Goal: Information Seeking & Learning: Learn about a topic

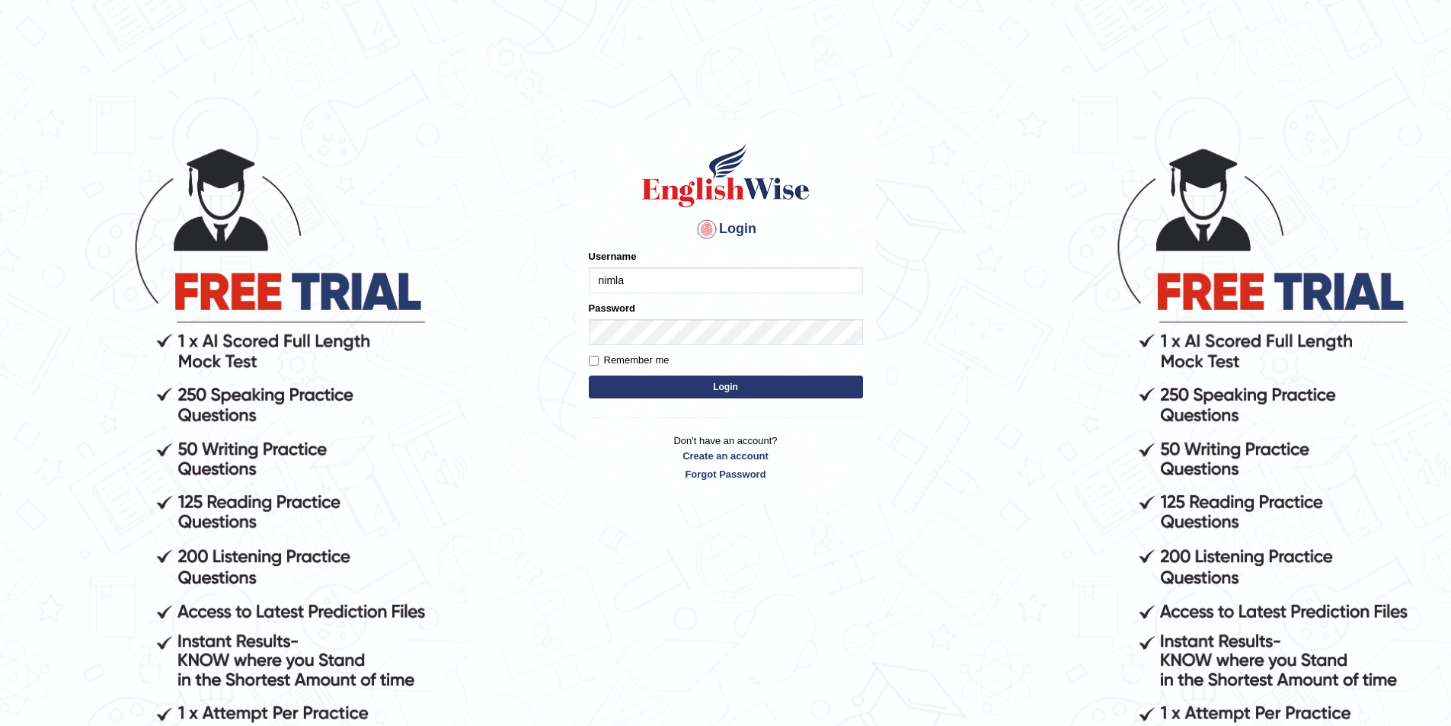
type input "NIMLA"
click at [589, 376] on button "Login" at bounding box center [726, 387] width 274 height 23
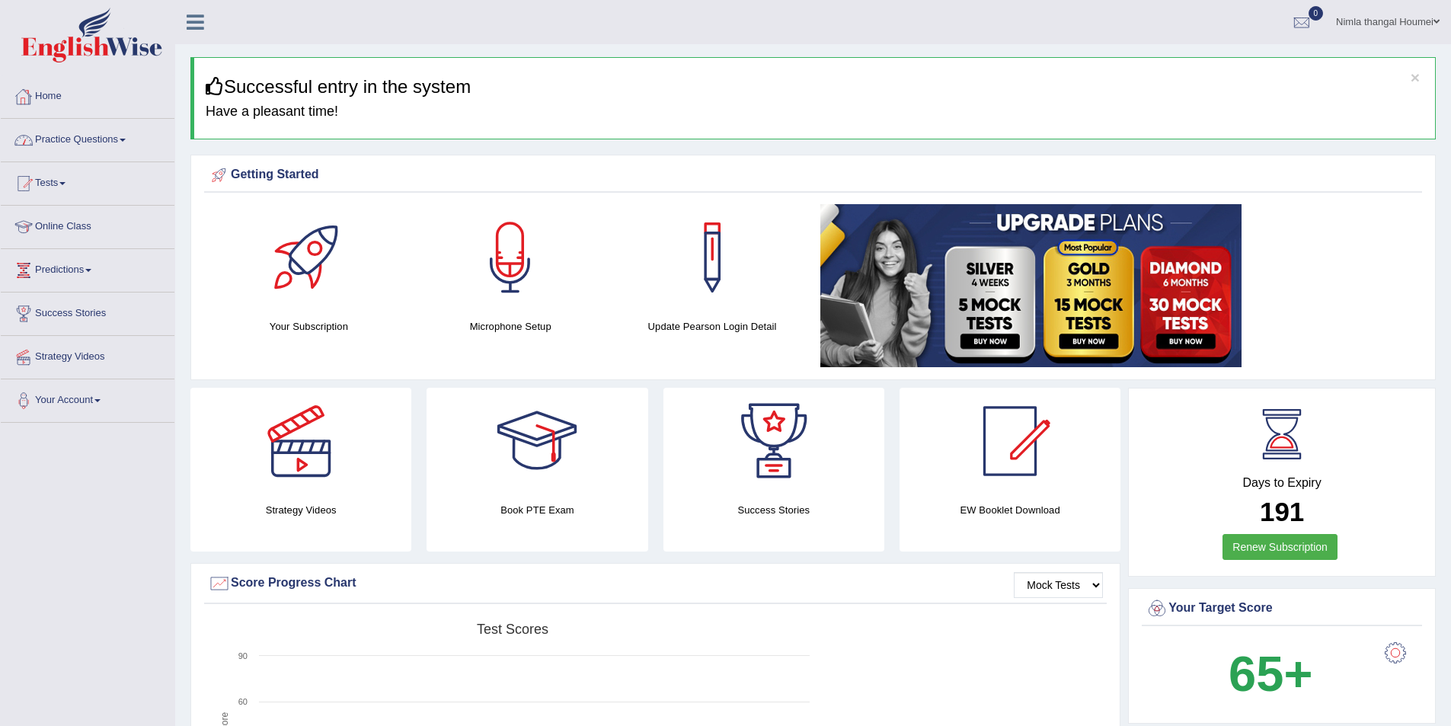
click at [54, 96] on link "Home" at bounding box center [88, 94] width 174 height 38
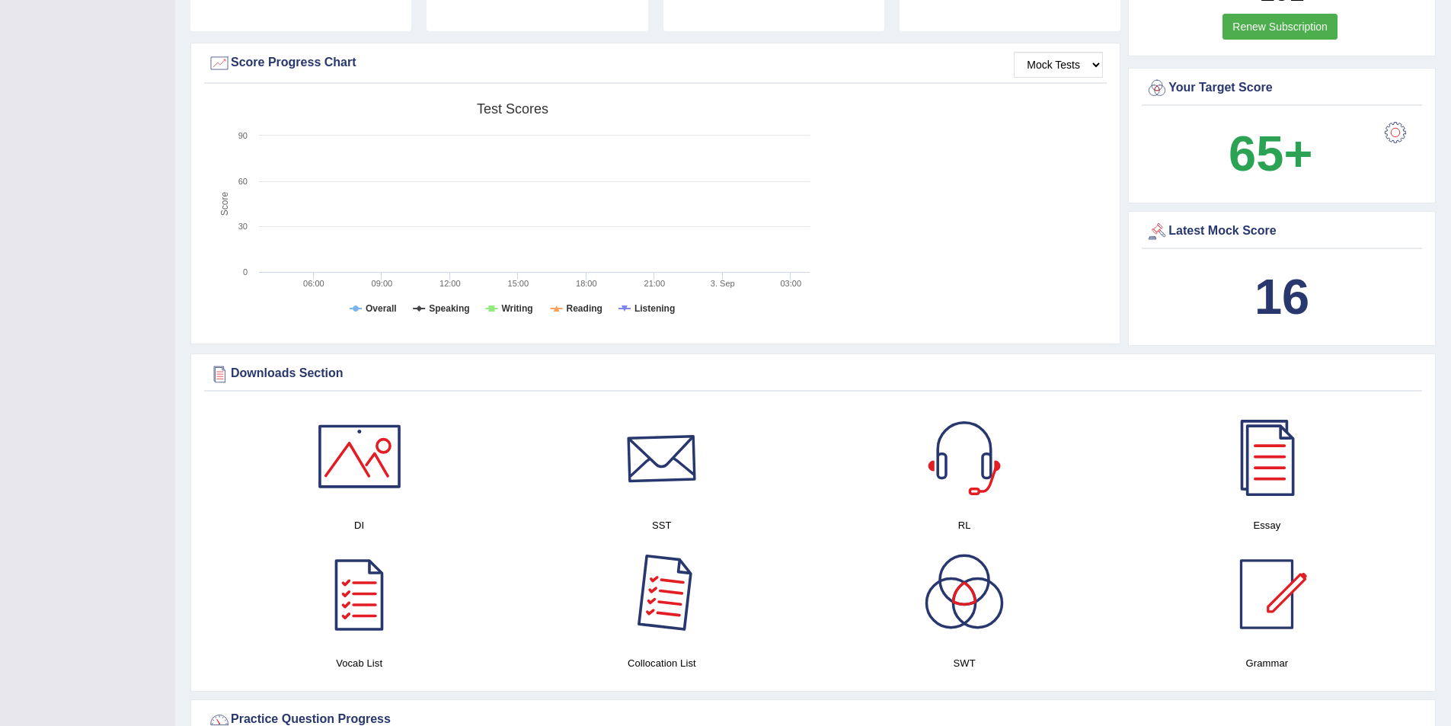
scroll to position [609, 0]
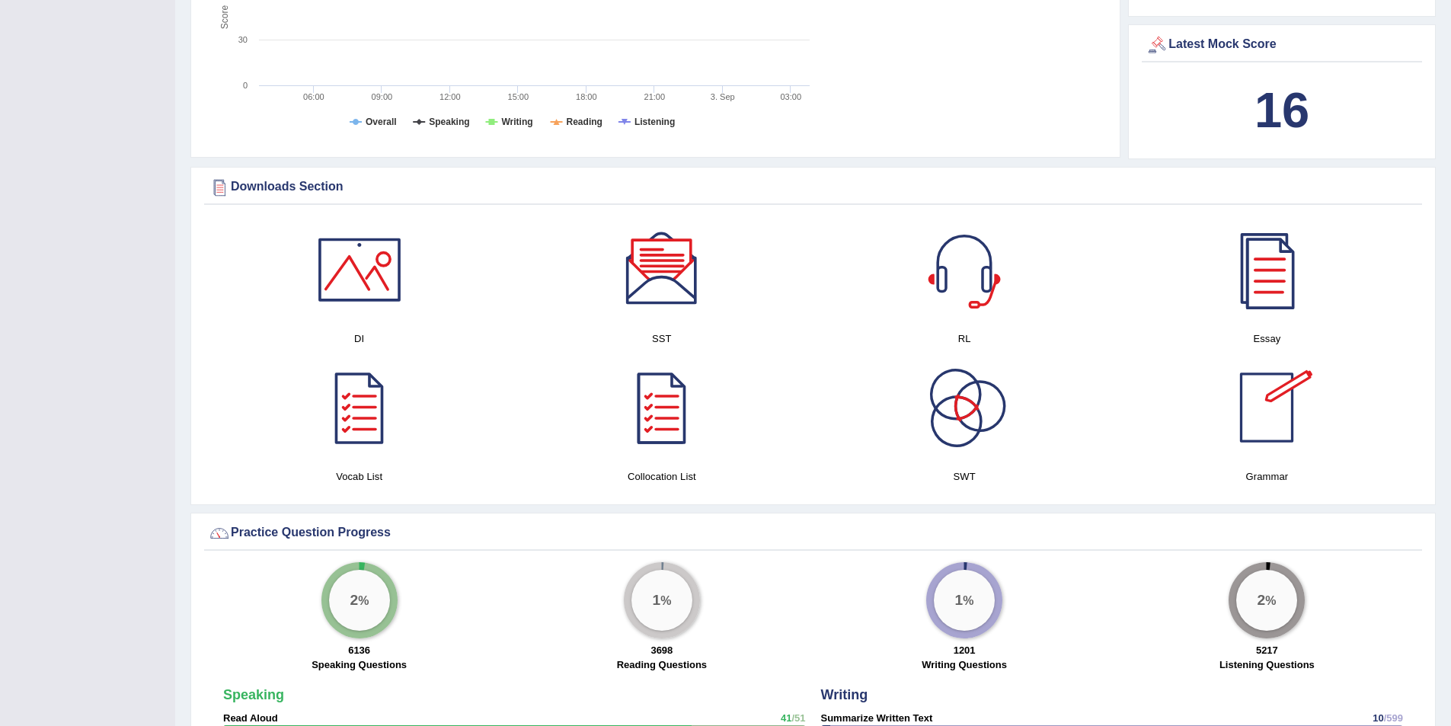
click at [1274, 271] on div at bounding box center [1267, 269] width 107 height 107
click at [649, 267] on div at bounding box center [662, 269] width 107 height 107
click at [347, 255] on div at bounding box center [359, 269] width 107 height 107
click at [948, 410] on div at bounding box center [964, 407] width 107 height 107
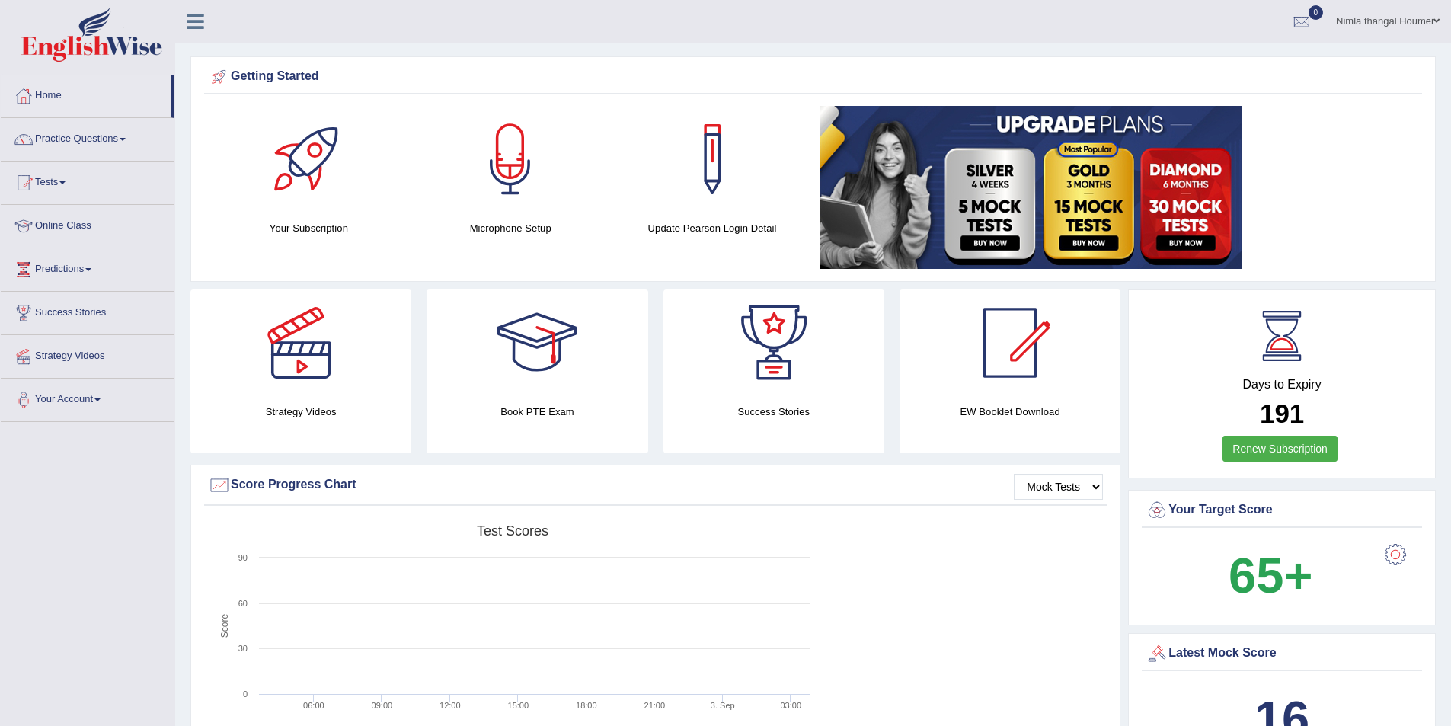
scroll to position [0, 0]
click at [63, 139] on link "Practice Questions" at bounding box center [88, 138] width 174 height 38
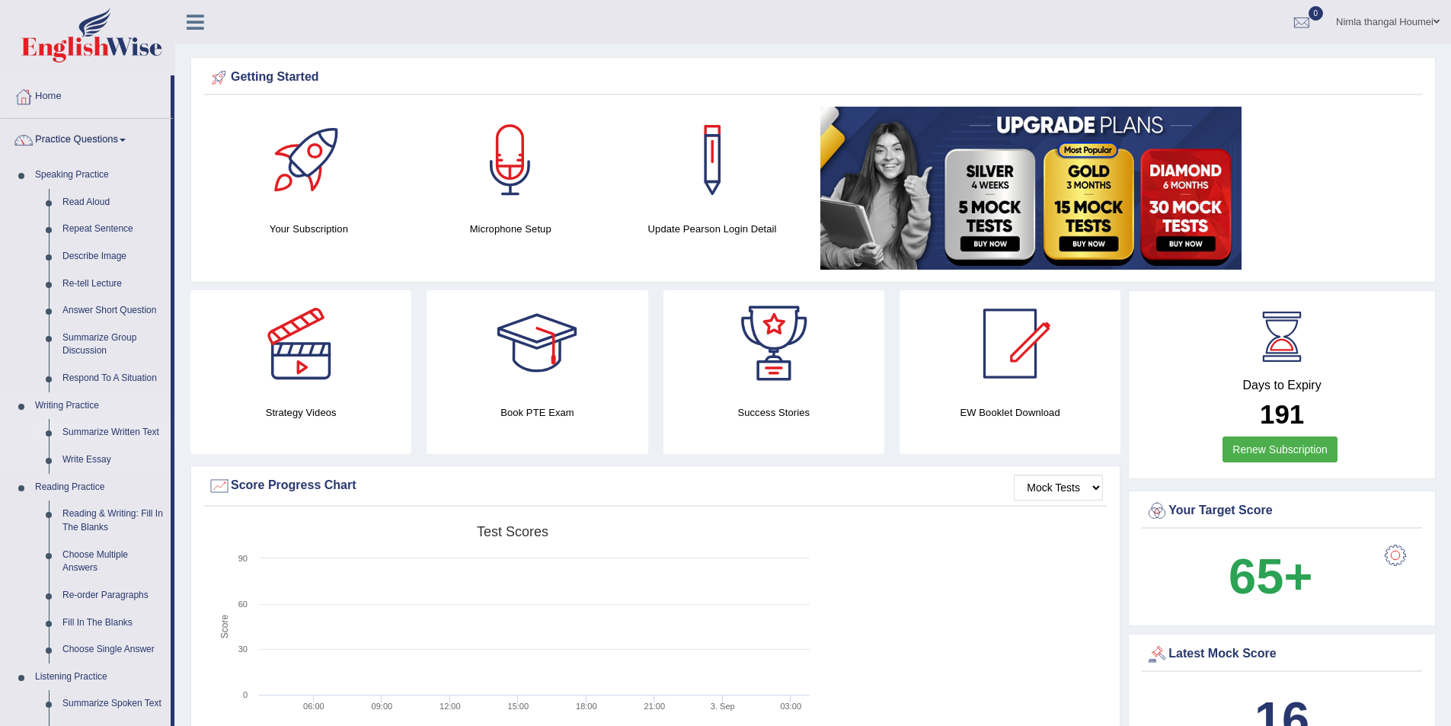
click at [81, 429] on link "Summarize Written Text" at bounding box center [113, 432] width 115 height 27
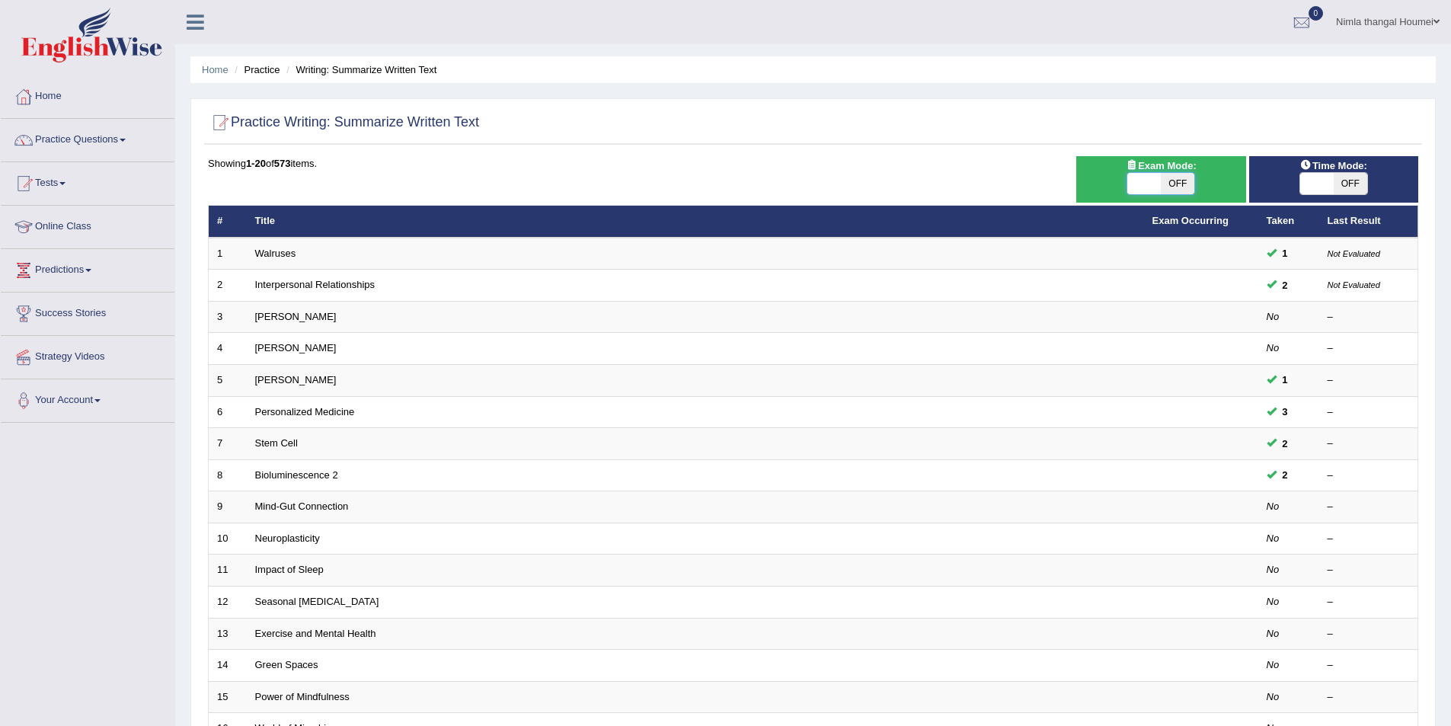
click at [1134, 181] on span at bounding box center [1144, 183] width 34 height 21
checkbox input "true"
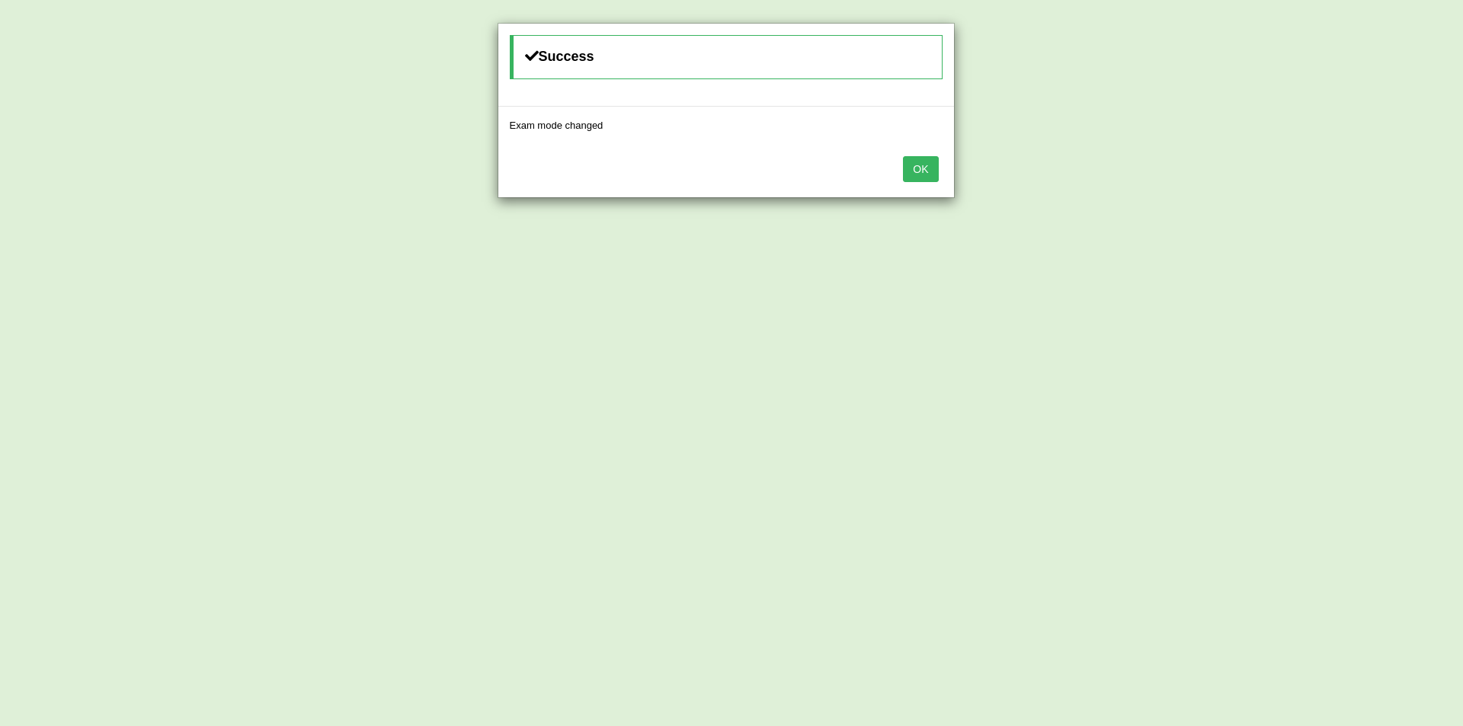
click at [916, 168] on button "OK" at bounding box center [920, 169] width 35 height 26
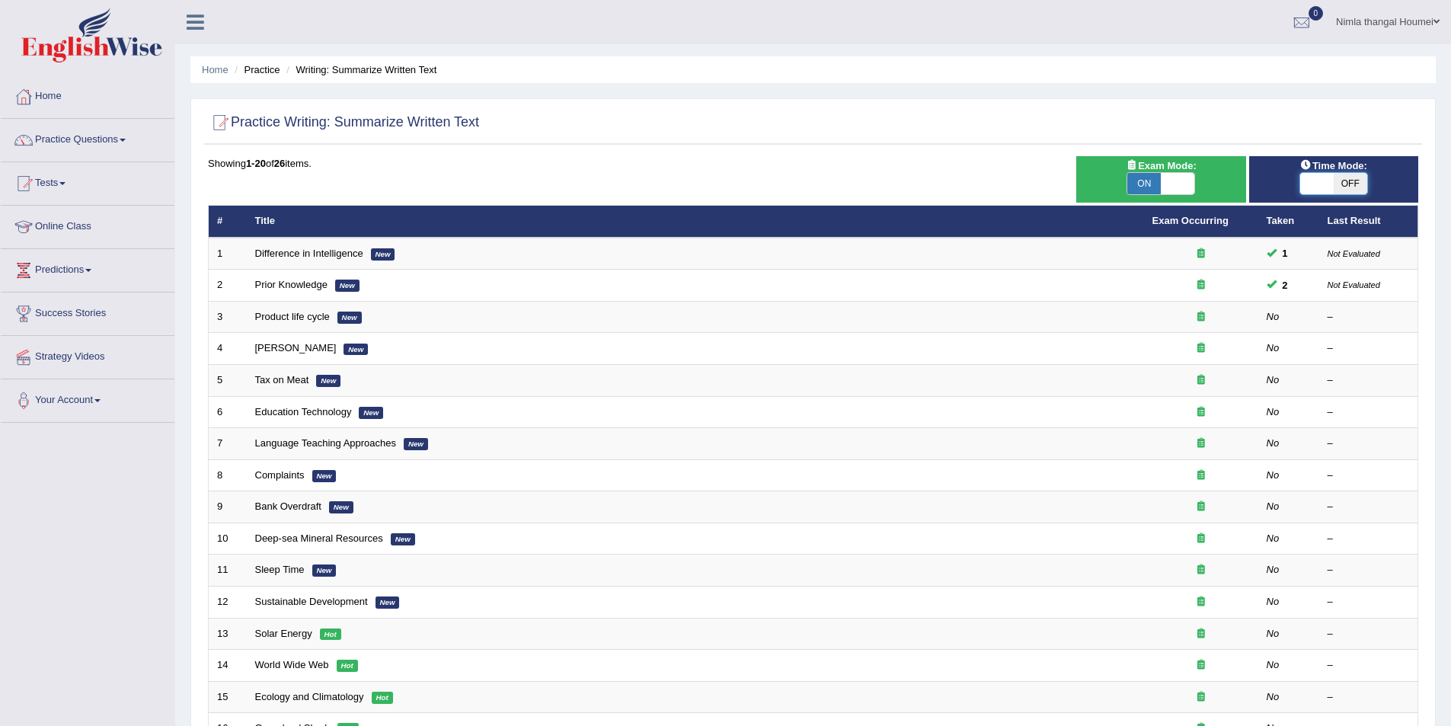
click at [1316, 187] on span at bounding box center [1317, 183] width 34 height 21
checkbox input "true"
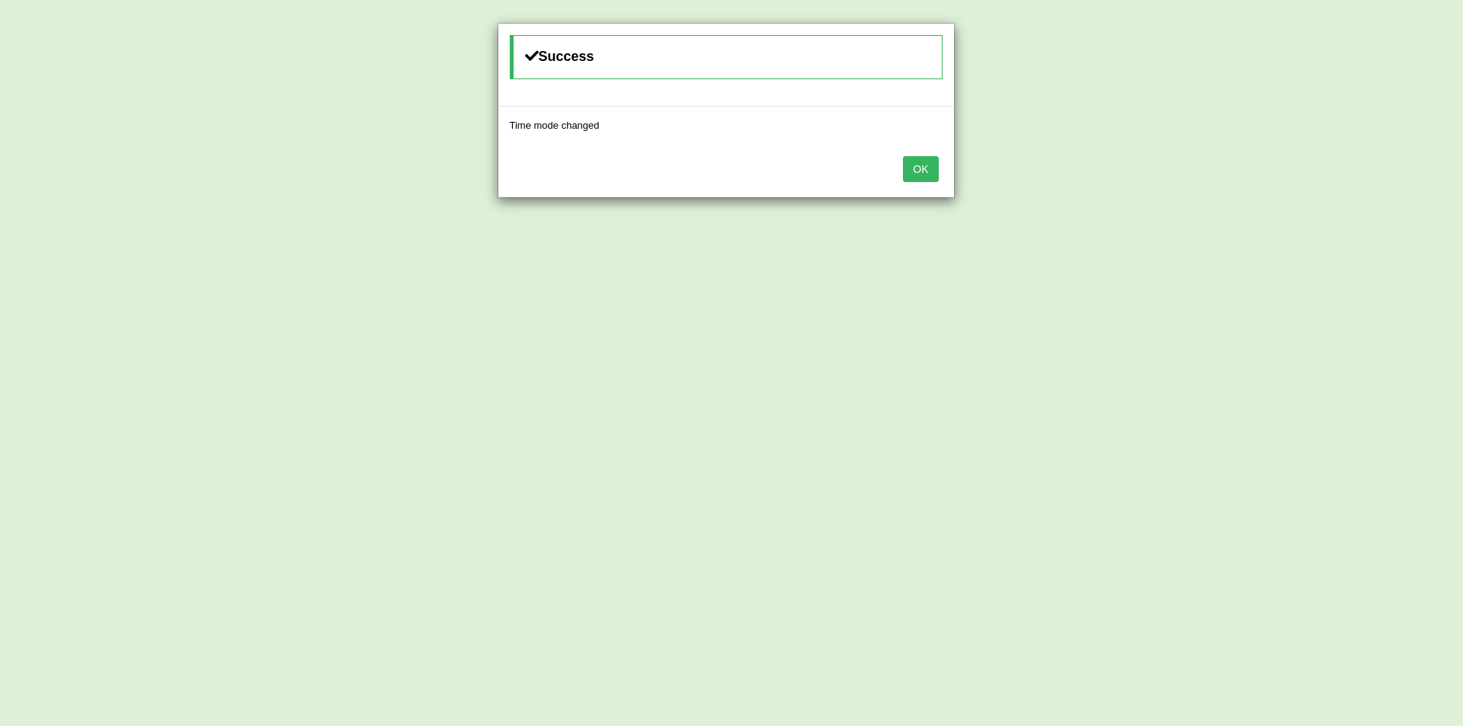
click at [917, 160] on button "OK" at bounding box center [920, 169] width 35 height 26
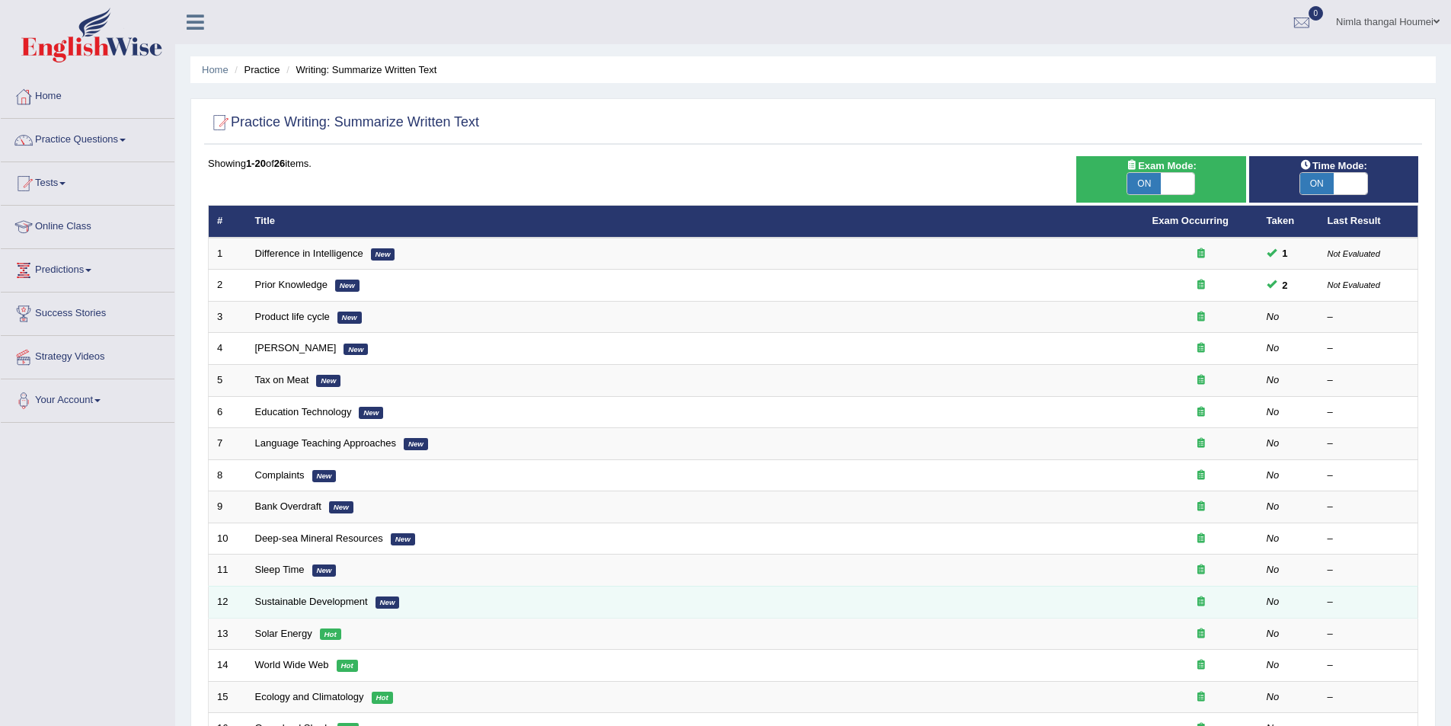
scroll to position [283, 0]
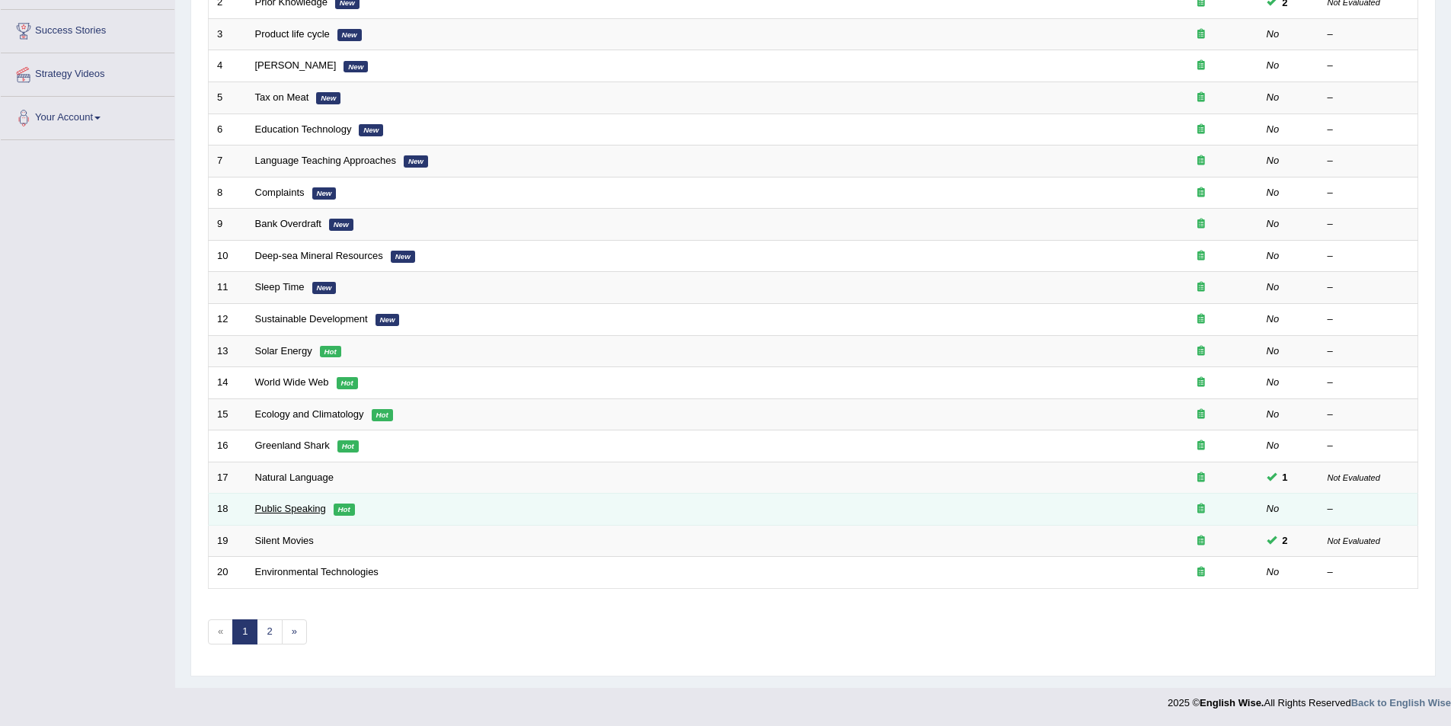
click at [299, 506] on link "Public Speaking" at bounding box center [290, 508] width 71 height 11
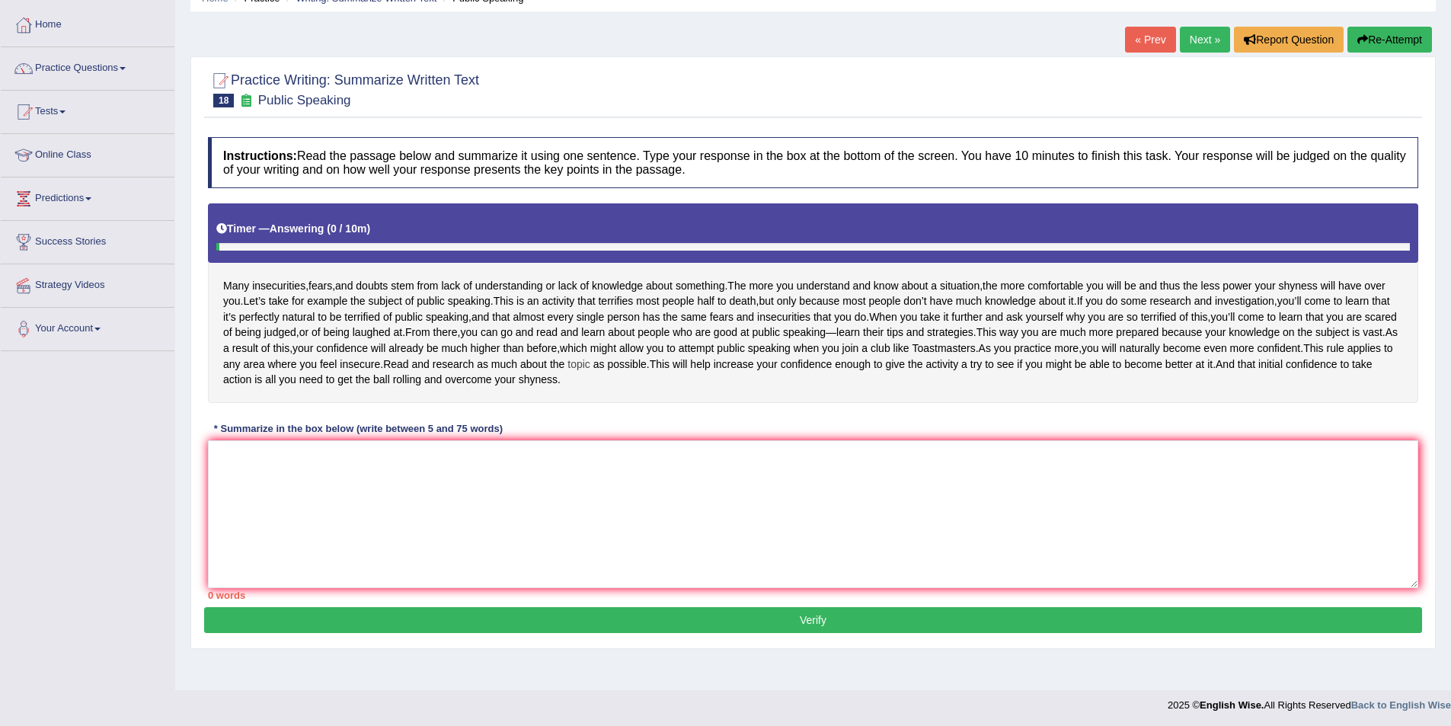
scroll to position [76, 0]
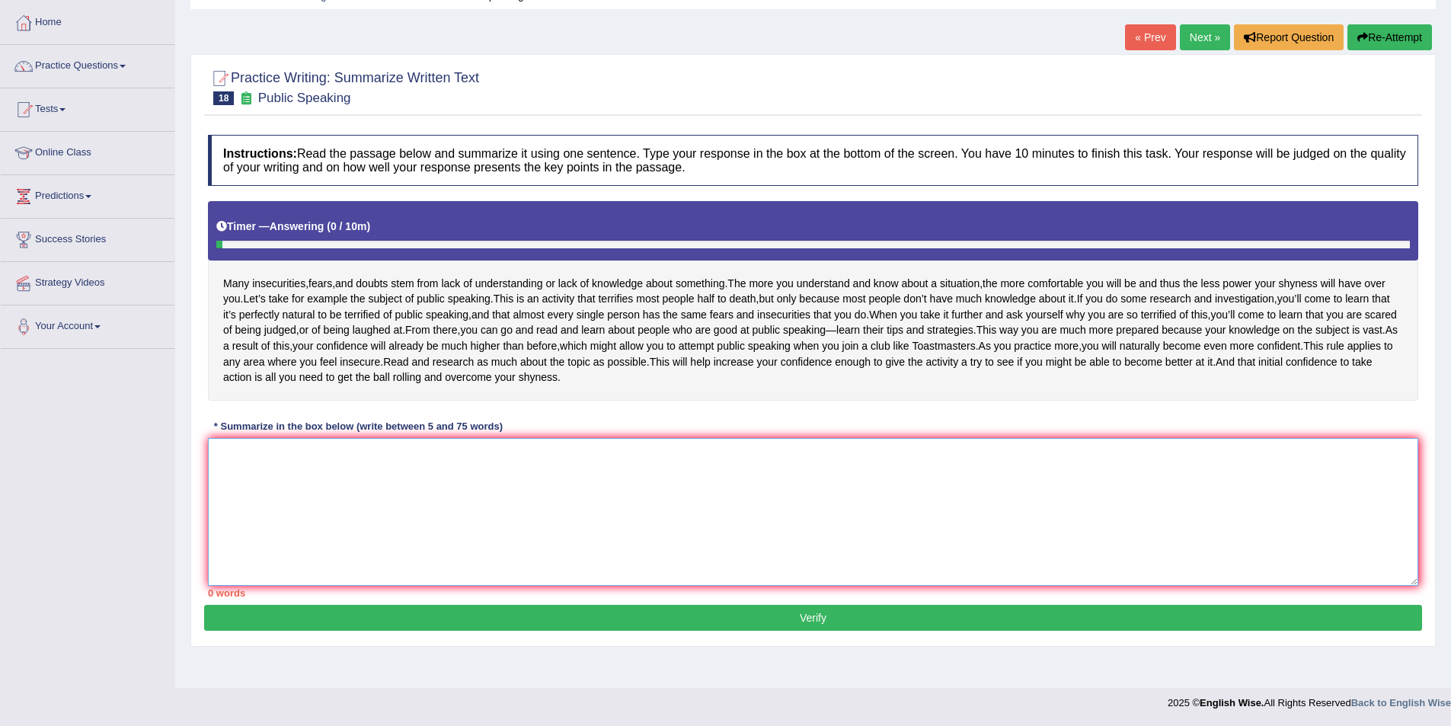
click at [237, 561] on textarea at bounding box center [813, 512] width 1211 height 148
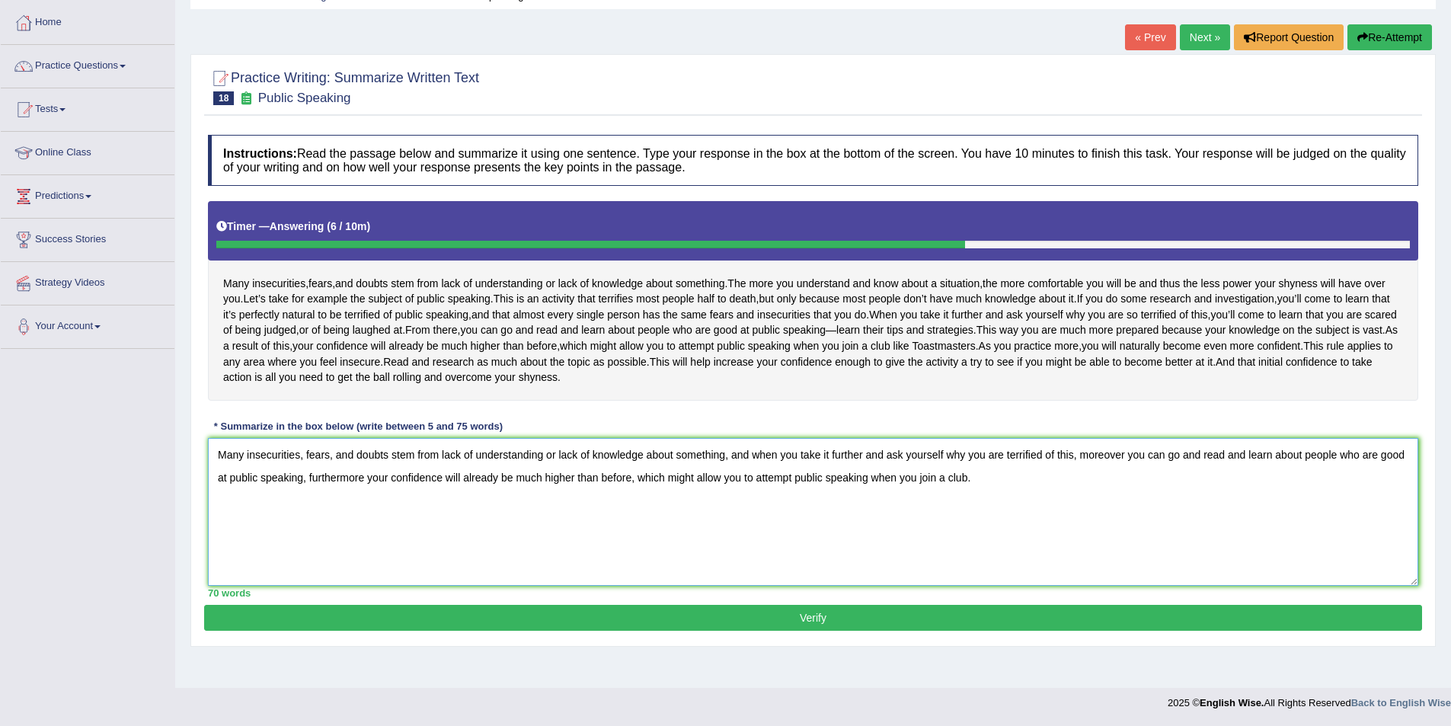
scroll to position [155, 0]
type textarea "Many insecurities, fears, and doubts stem from lack of understanding or lack of…"
click at [806, 631] on button "Verify" at bounding box center [813, 618] width 1218 height 26
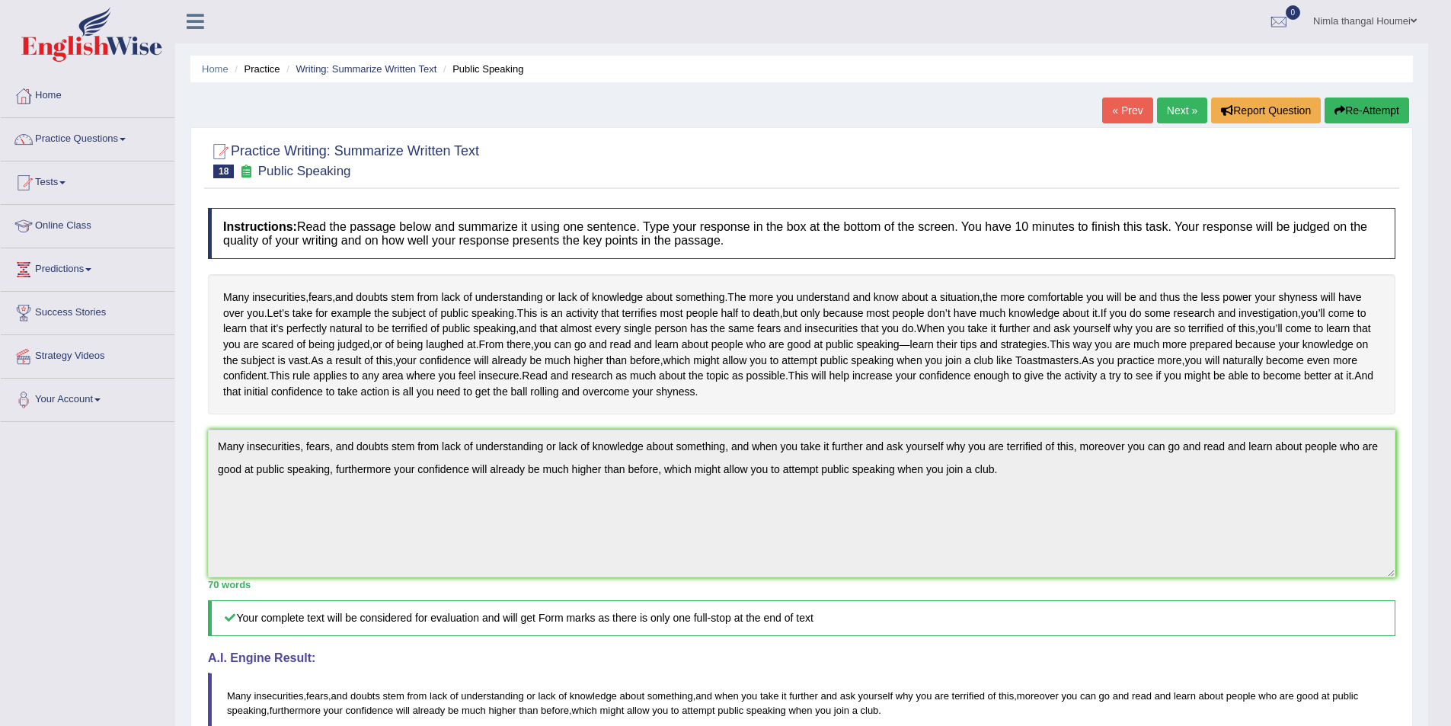
scroll to position [0, 0]
click at [1358, 107] on button "Re-Attempt" at bounding box center [1367, 111] width 85 height 26
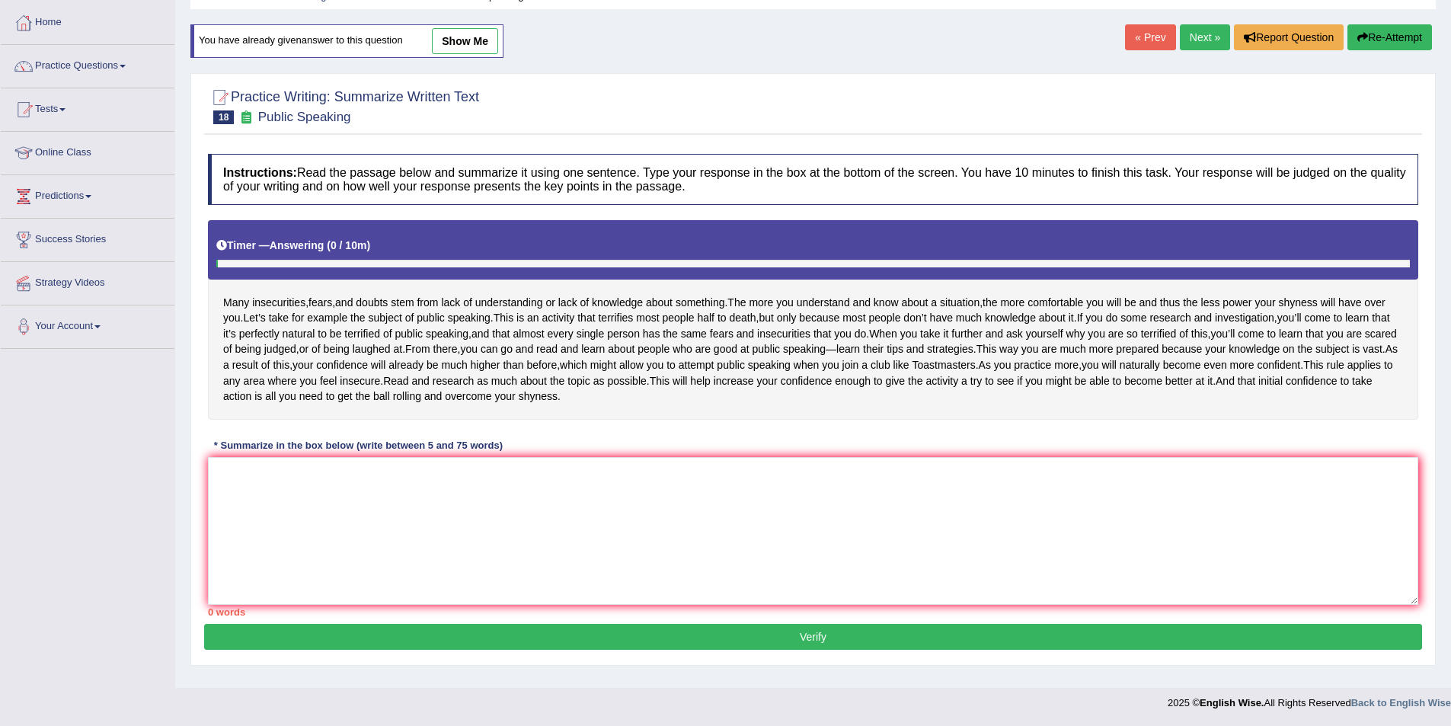
scroll to position [174, 0]
click at [241, 487] on textarea at bounding box center [813, 531] width 1211 height 148
paste textarea "Many insecurities, fears, and doubts stem from lack of understanding or lack of…"
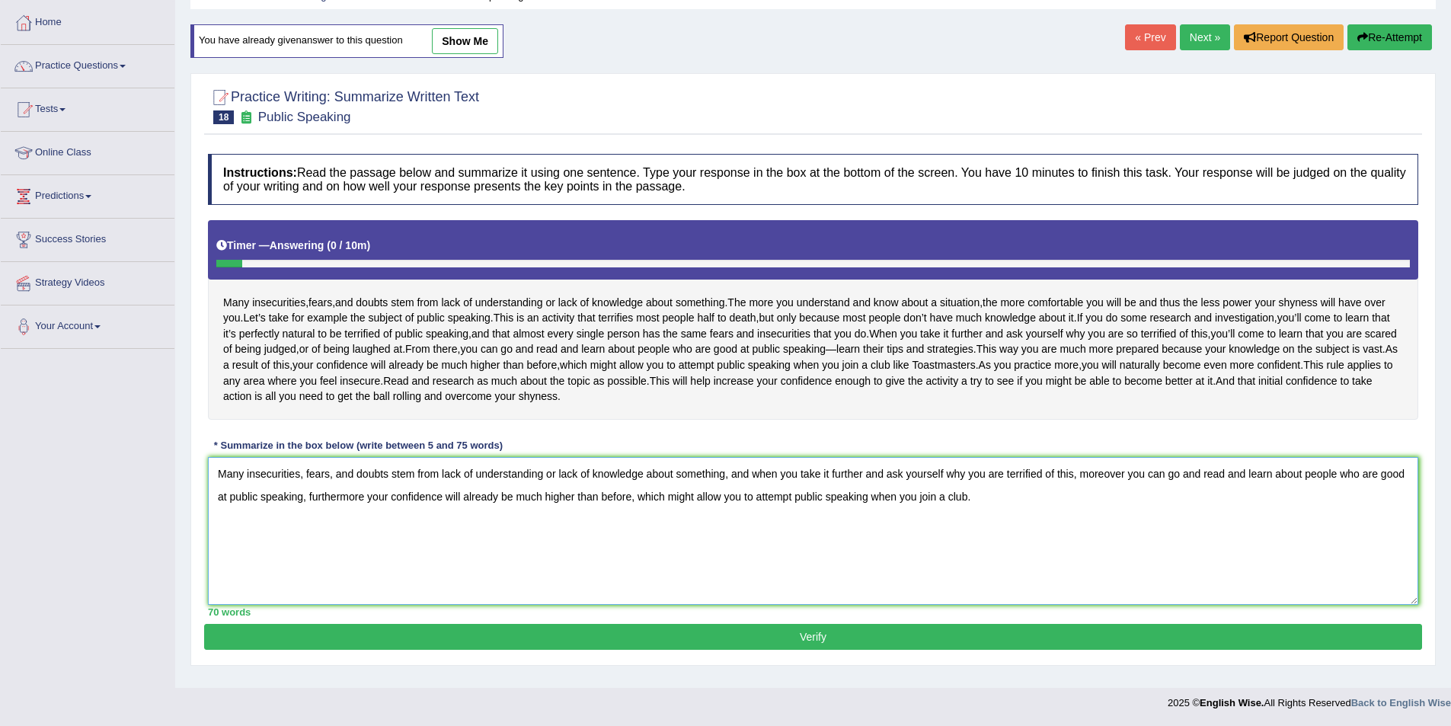
drag, startPoint x: 366, startPoint y: 507, endPoint x: 981, endPoint y: 533, distance: 616.1
click at [981, 533] on textarea "Many insecurities, fears, and doubts stem from lack of understanding or lack of…" at bounding box center [813, 531] width 1211 height 148
type textarea "Many insecurities, fears, and doubts stem from lack of understanding or lack of…"
click at [824, 648] on button "Verify" at bounding box center [813, 637] width 1218 height 26
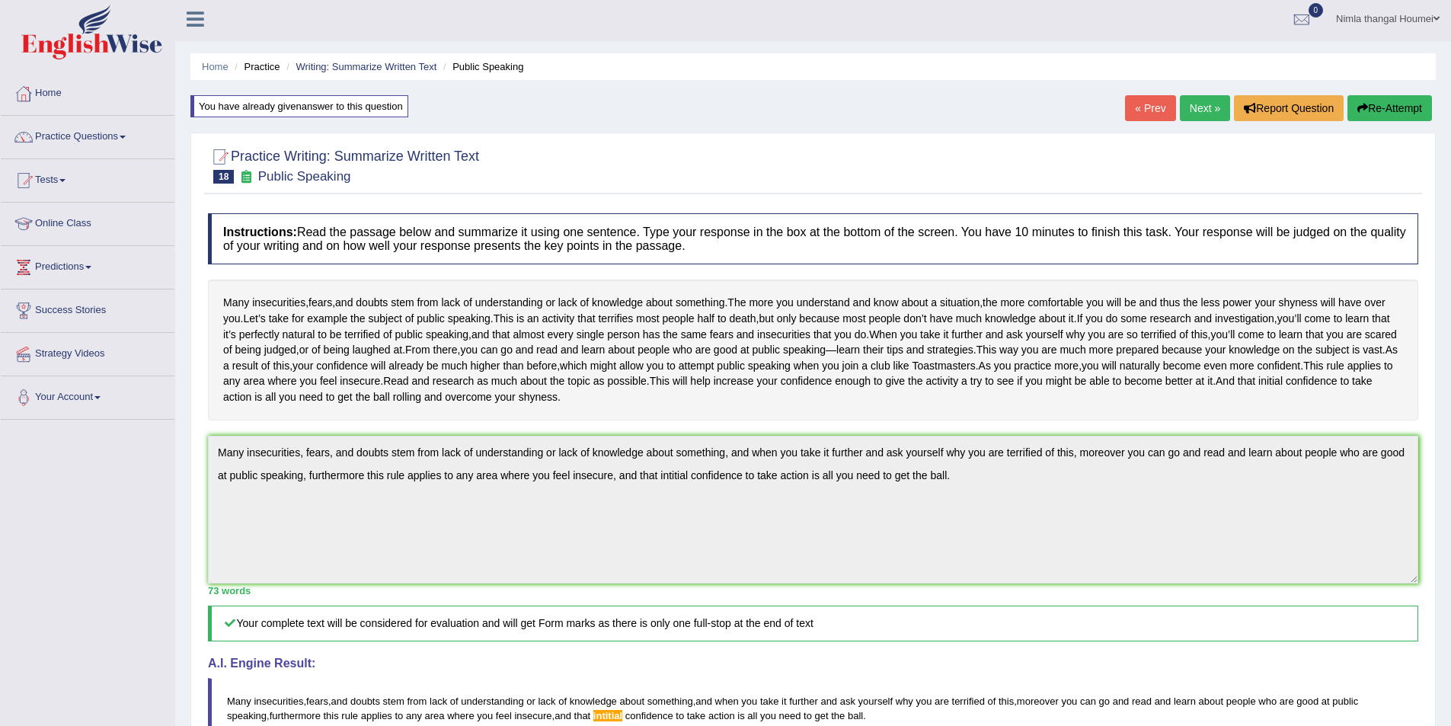
scroll to position [0, 0]
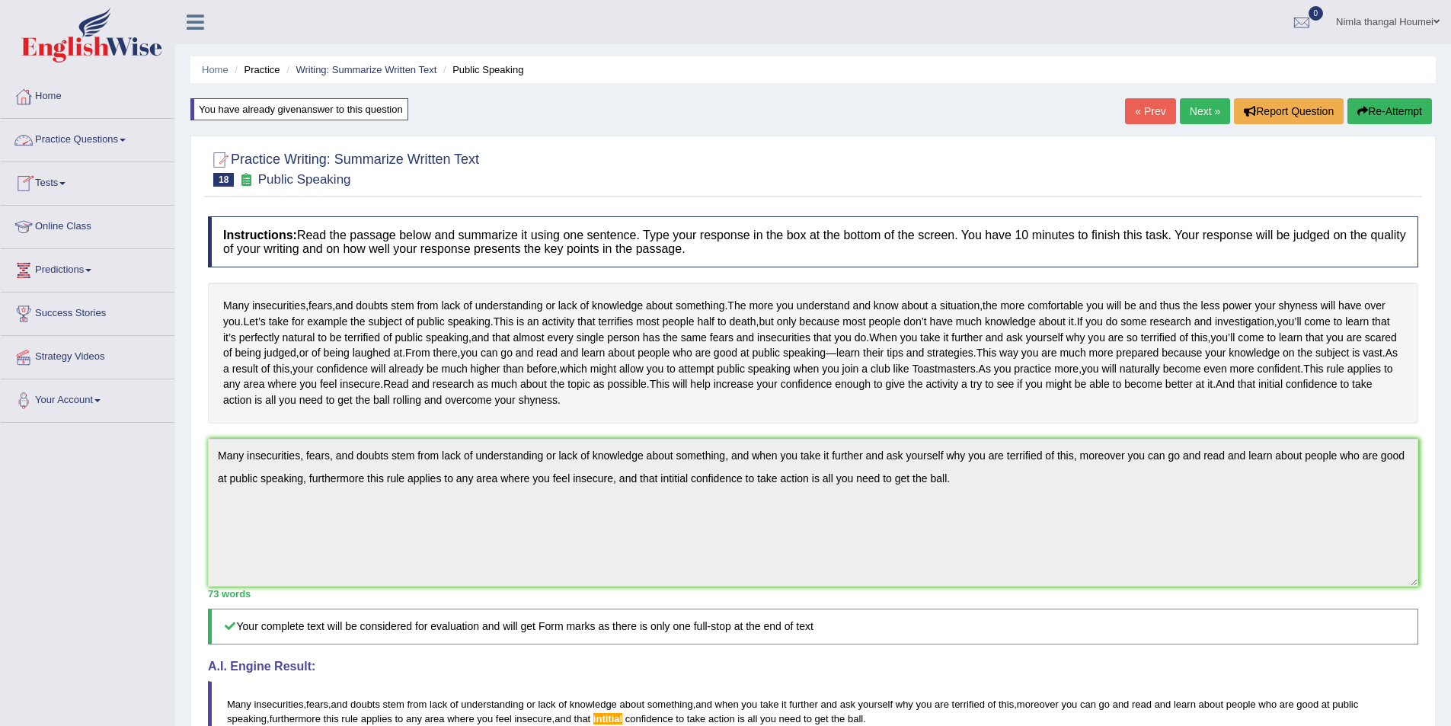
click at [79, 138] on link "Practice Questions" at bounding box center [88, 138] width 174 height 38
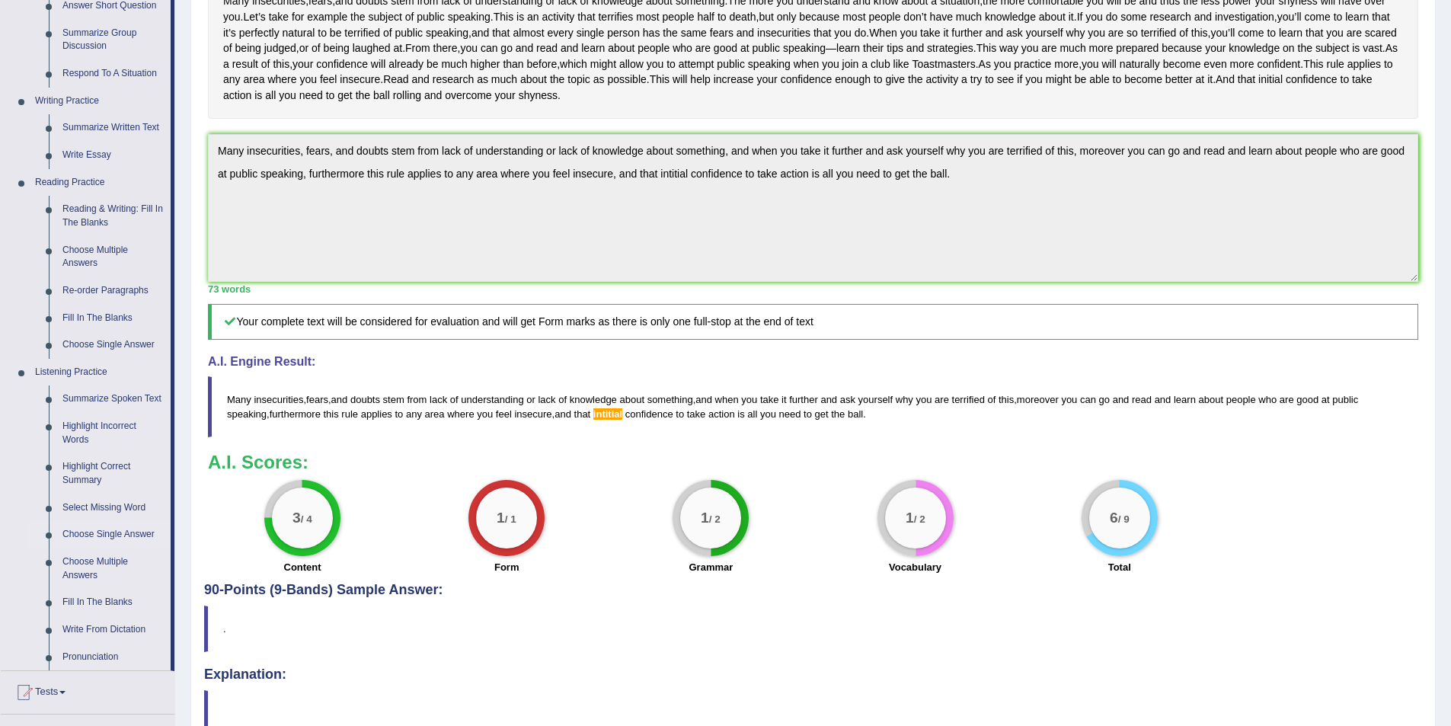
scroll to position [511, 0]
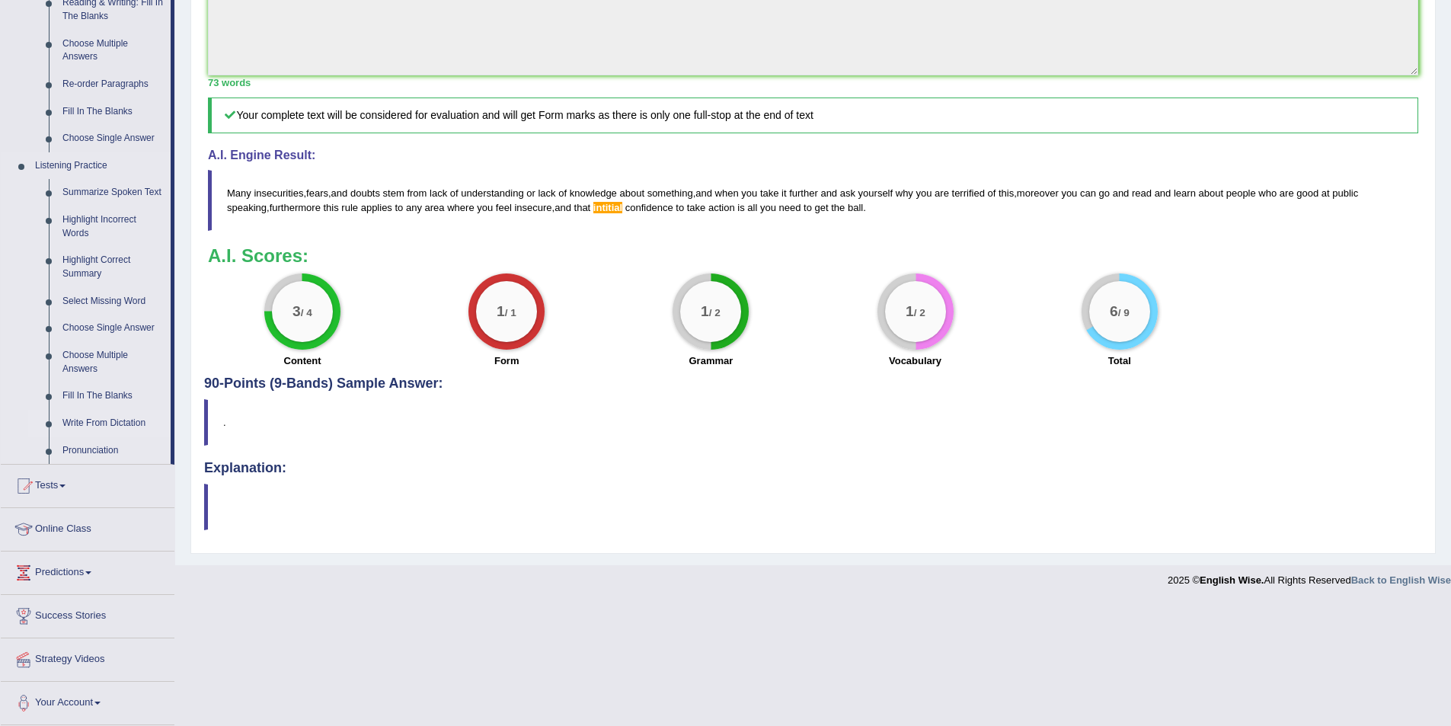
click at [106, 420] on link "Write From Dictation" at bounding box center [113, 423] width 115 height 27
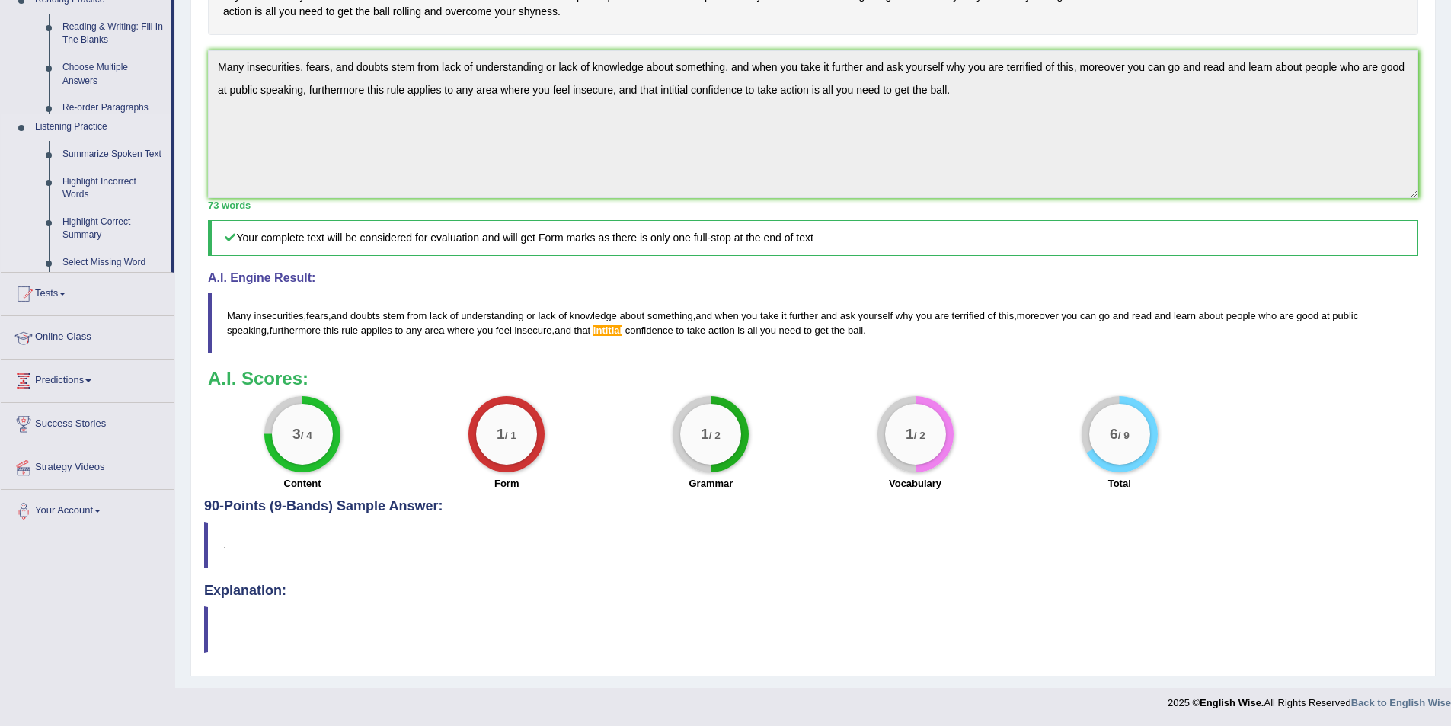
scroll to position [499, 0]
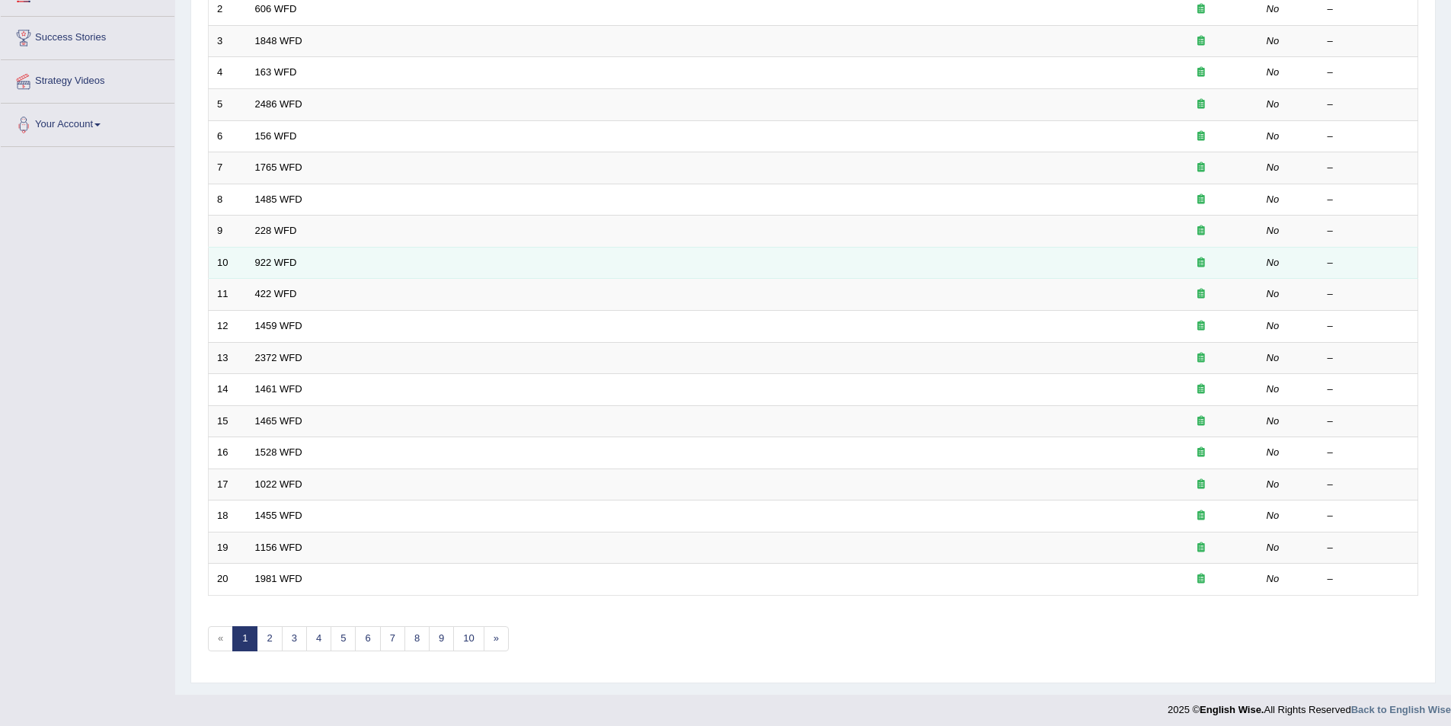
scroll to position [283, 0]
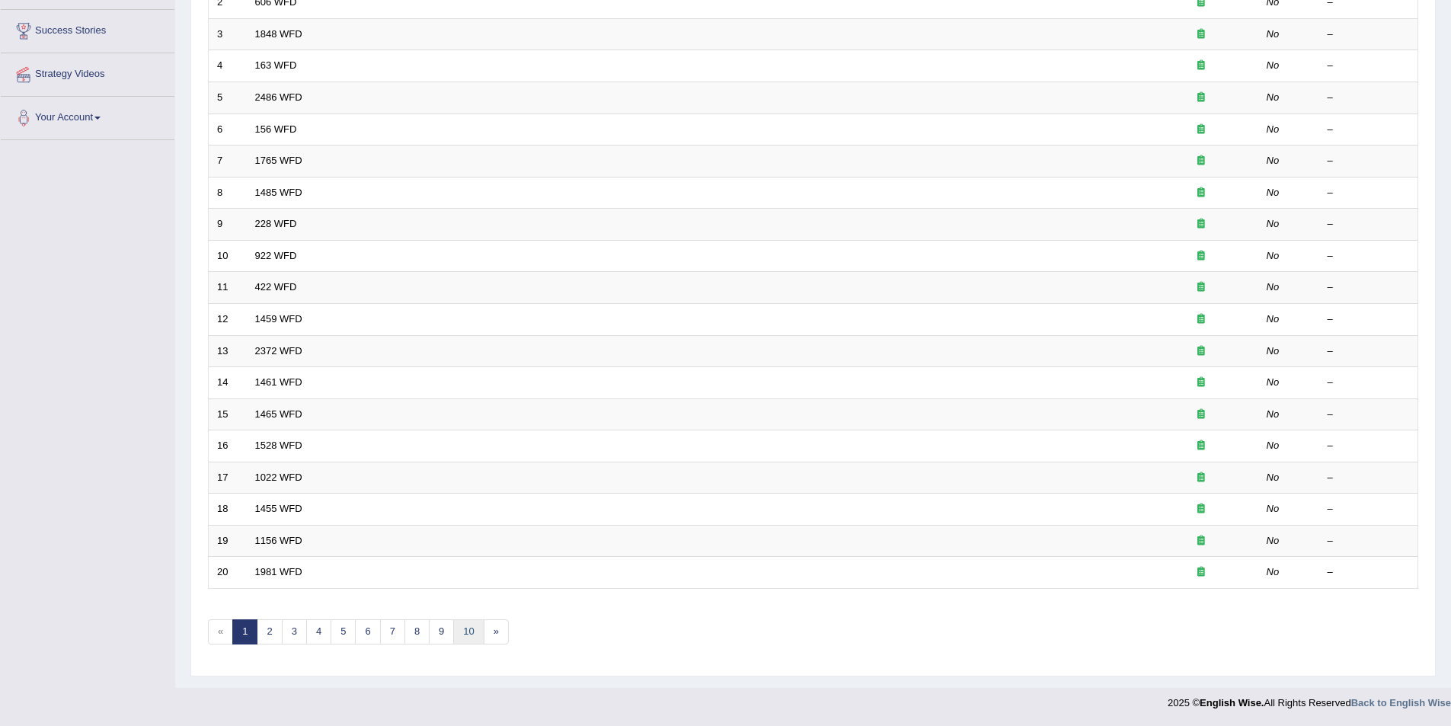
click at [475, 632] on link "10" at bounding box center [468, 631] width 30 height 25
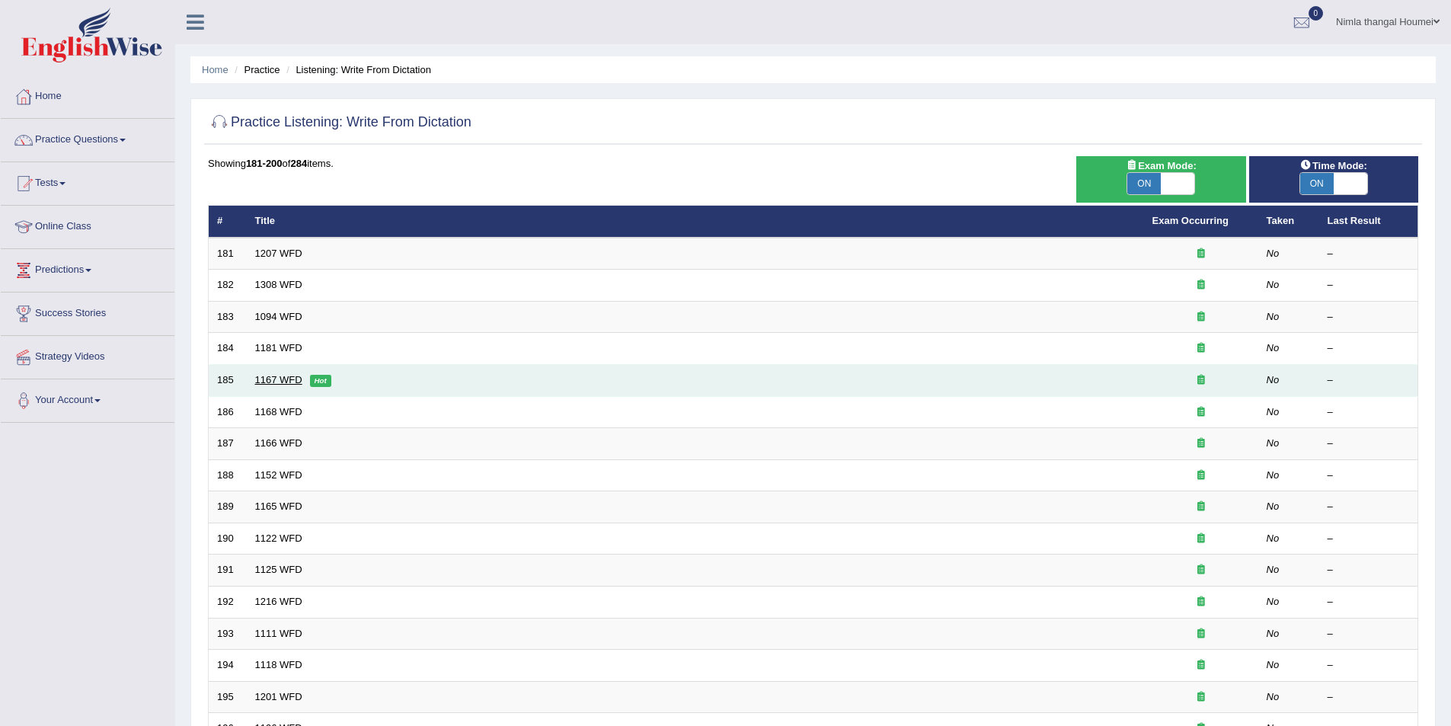
click at [277, 379] on link "1167 WFD" at bounding box center [278, 379] width 47 height 11
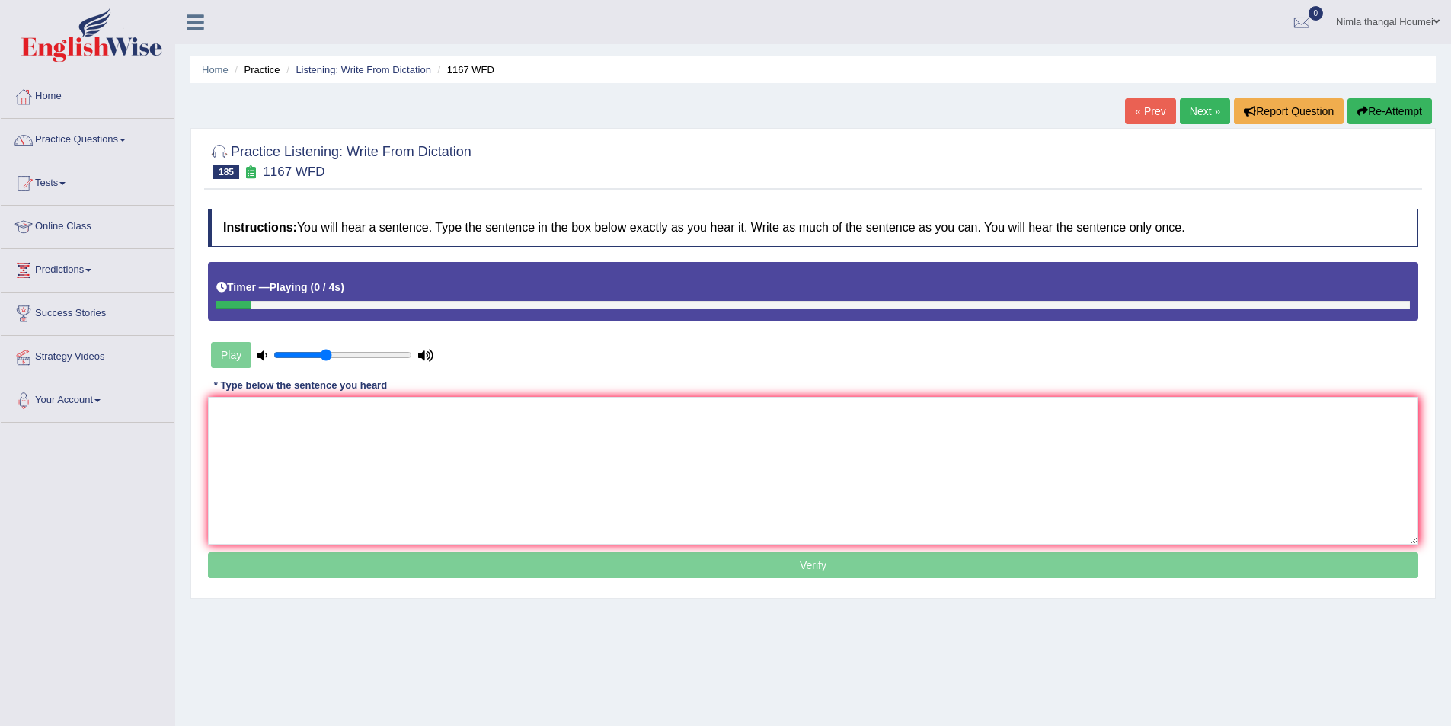
type input "0.4"
click at [325, 354] on input "range" at bounding box center [342, 355] width 139 height 12
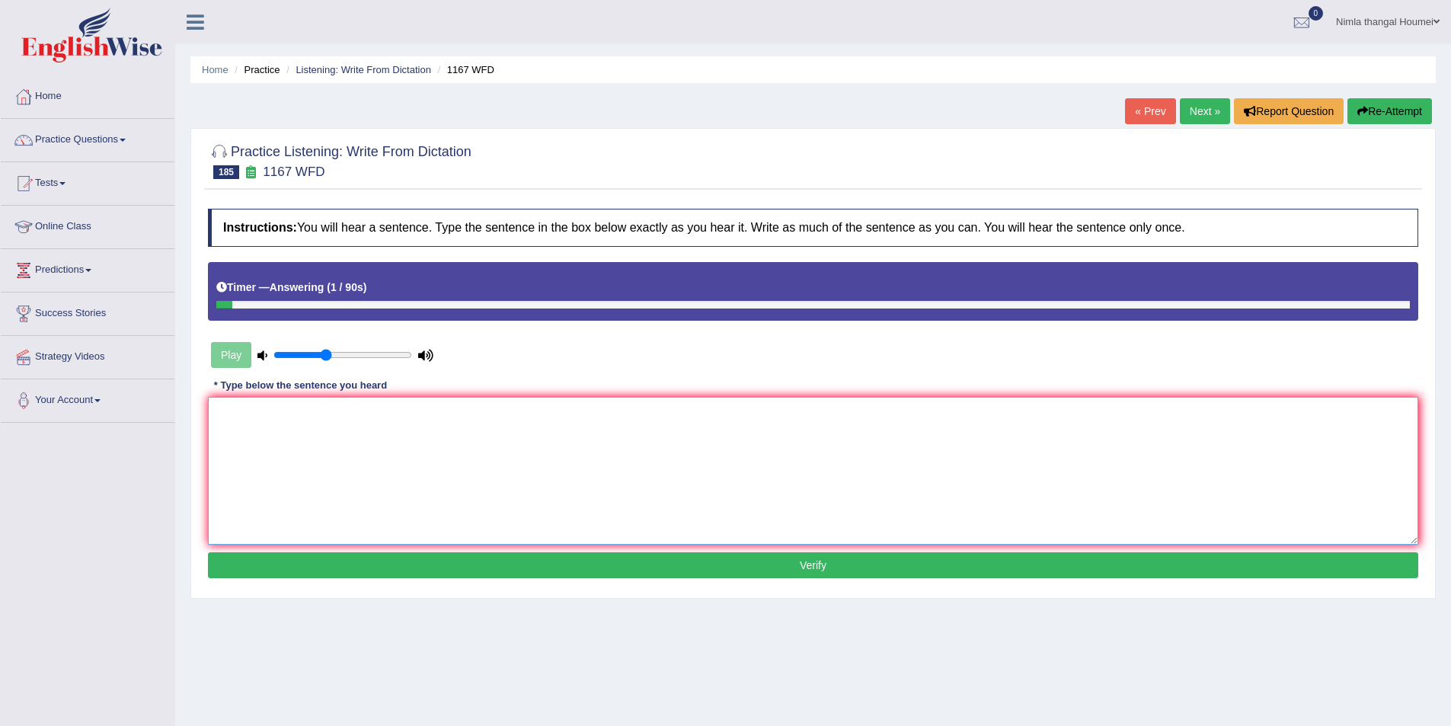
click at [235, 420] on textarea at bounding box center [813, 471] width 1211 height 148
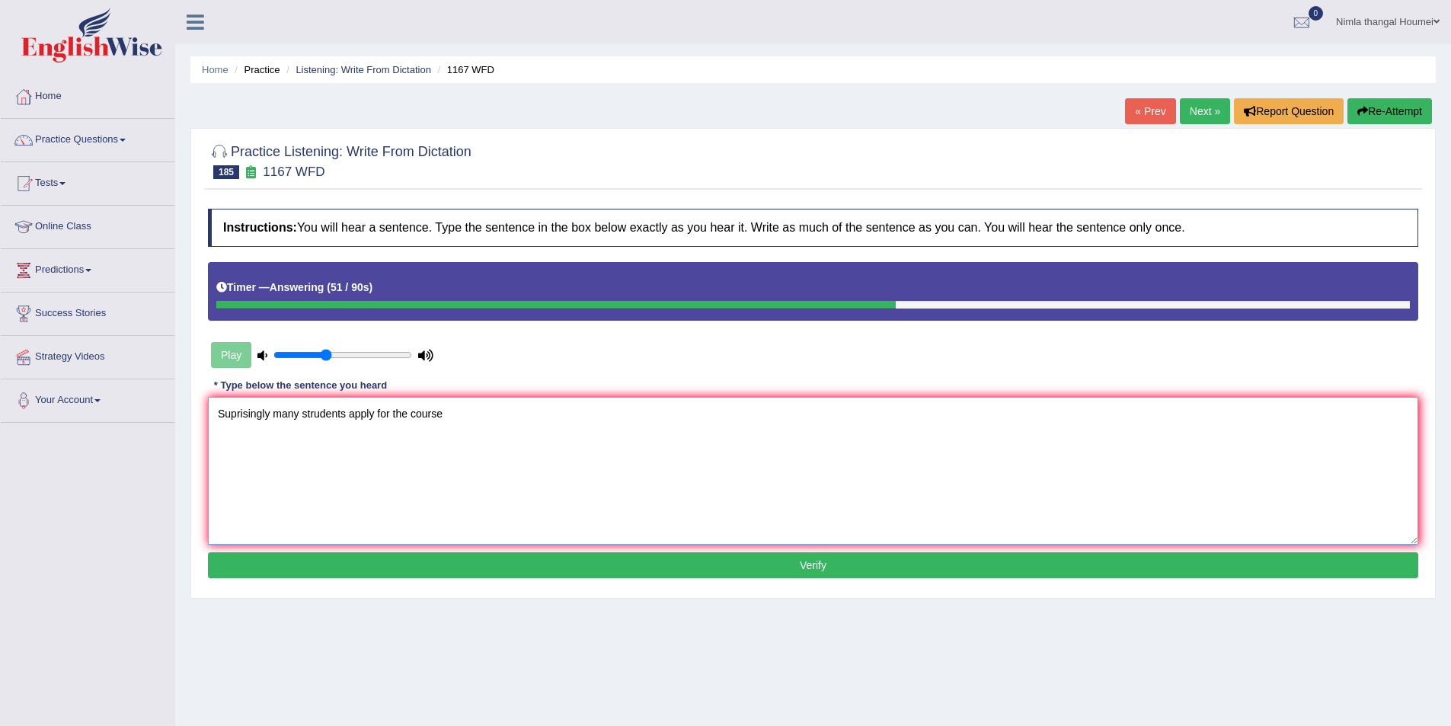
click at [299, 414] on textarea "Suprisingly many strudents apply for the course" at bounding box center [813, 471] width 1211 height 148
click at [423, 414] on textarea "Suprisingly many large number of strudents apply for the course" at bounding box center [813, 471] width 1211 height 148
click at [542, 419] on textarea "Suprisingly many large number of students apply for the course" at bounding box center [813, 471] width 1211 height 148
type textarea "Suprisingly many large number of students apply for the course."
click at [822, 566] on button "Verify" at bounding box center [813, 565] width 1211 height 26
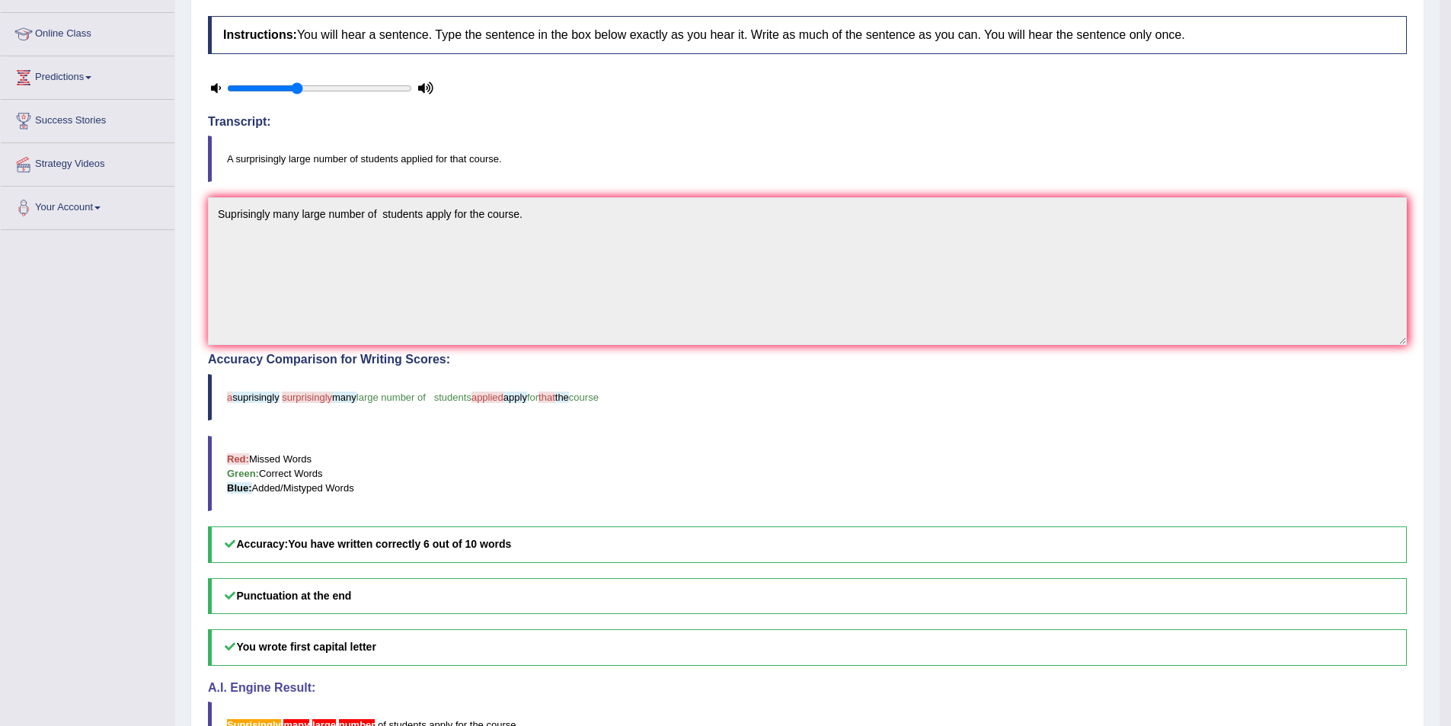
scroll to position [64, 0]
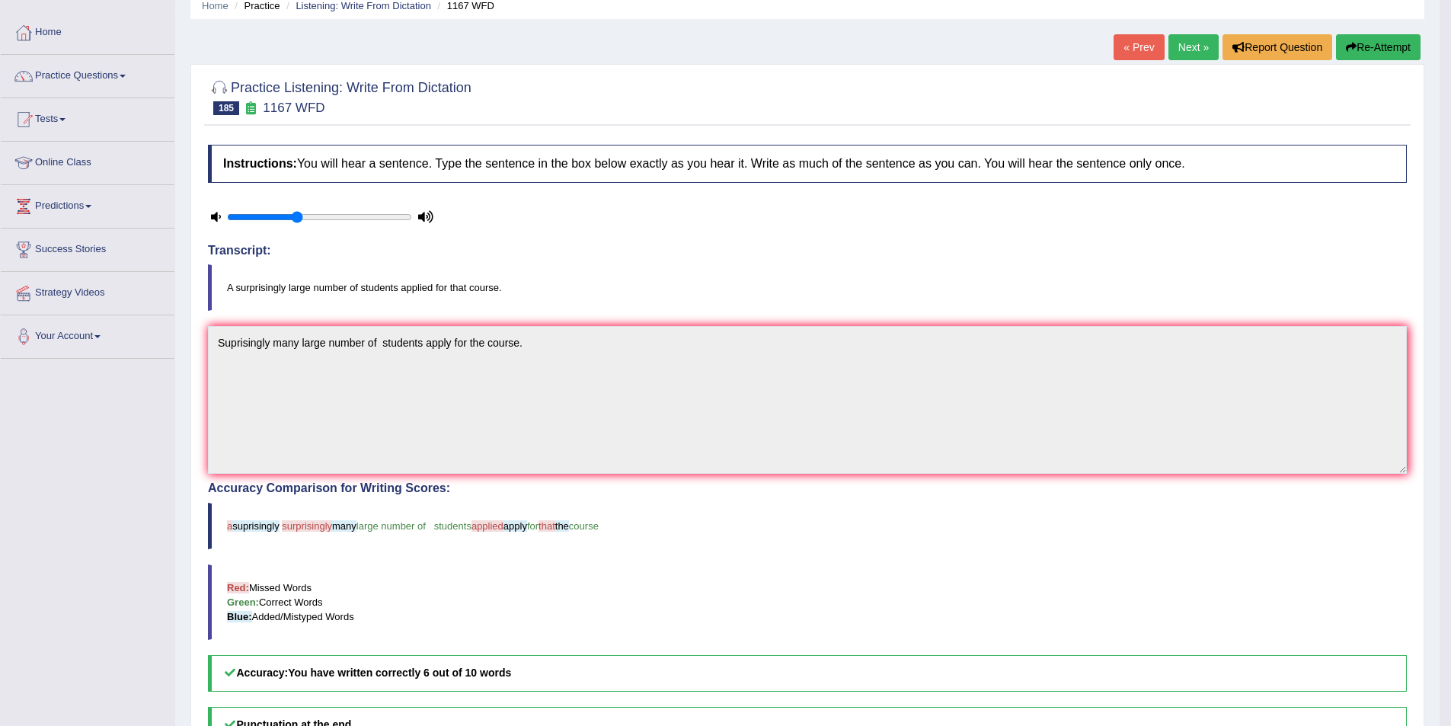
click at [1365, 50] on button "Re-Attempt" at bounding box center [1378, 47] width 85 height 26
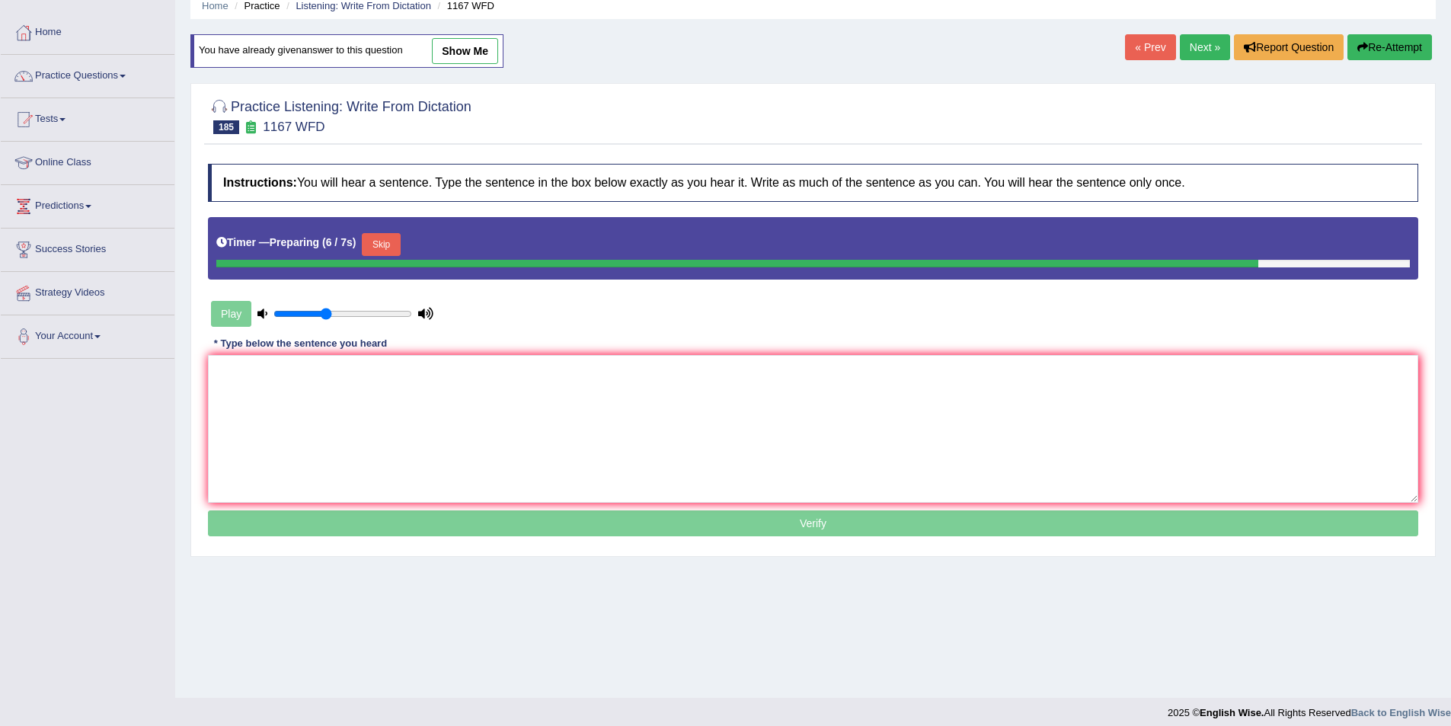
click at [392, 245] on button "Skip" at bounding box center [381, 244] width 38 height 23
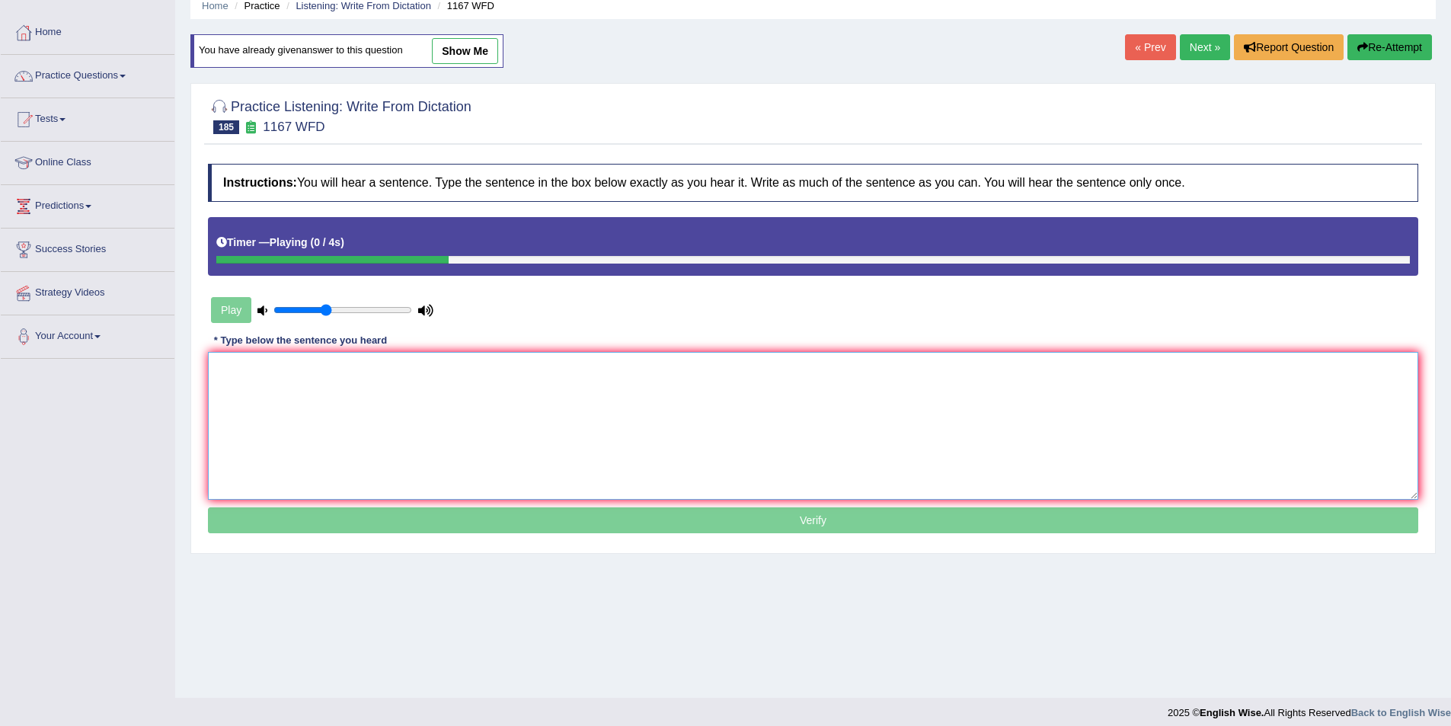
click at [233, 381] on textarea at bounding box center [813, 426] width 1211 height 148
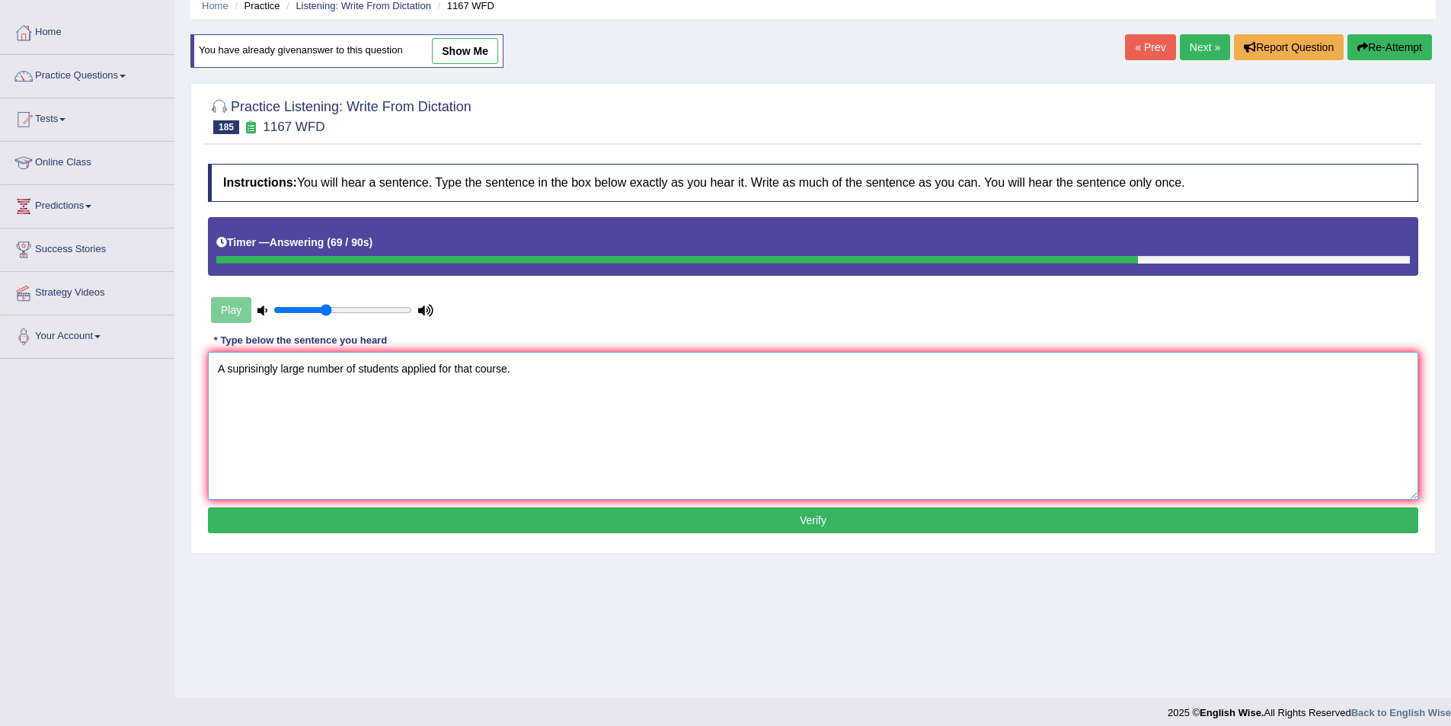
click at [344, 369] on textarea "A suprisingly large number of students applied for that course." at bounding box center [813, 426] width 1211 height 148
type textarea "A suprisingly large numbers of students applied for that course."
click at [821, 519] on button "Verify" at bounding box center [813, 520] width 1211 height 26
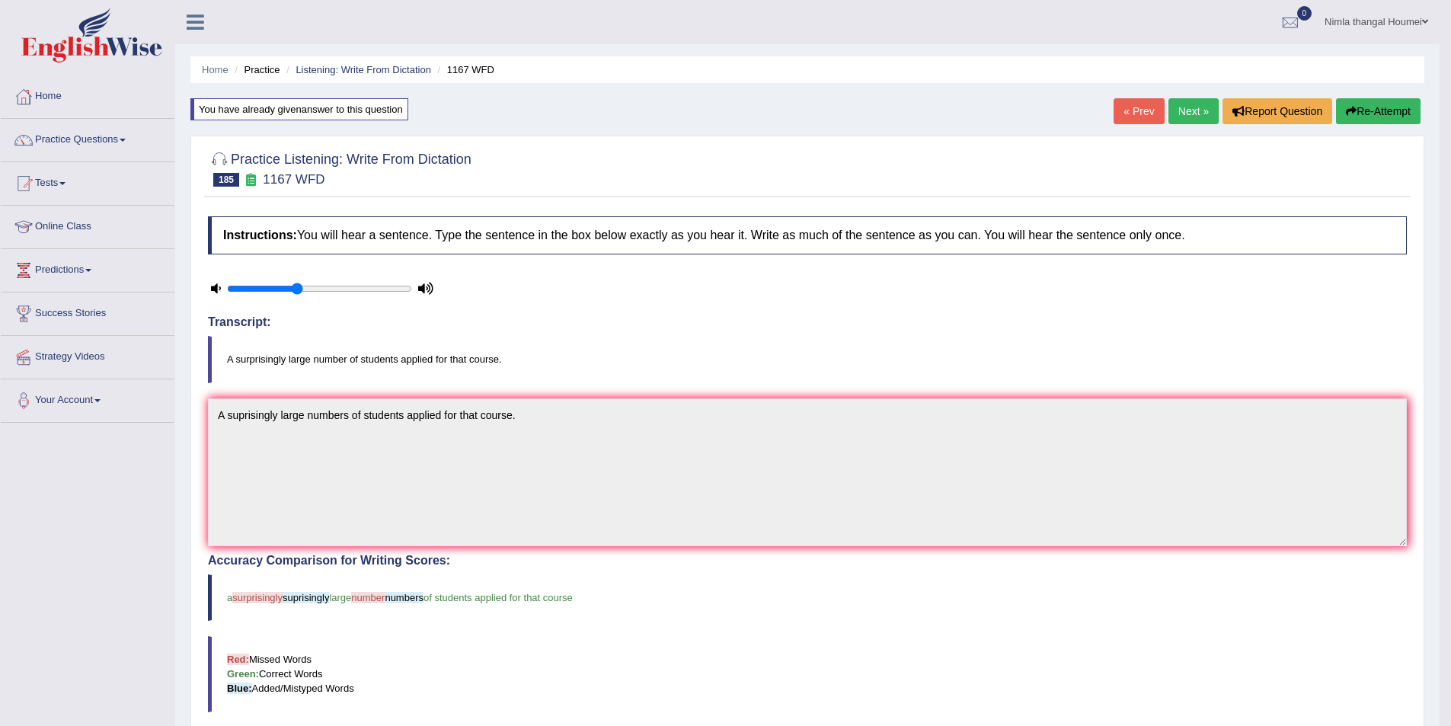
click at [1374, 107] on button "Re-Attempt" at bounding box center [1378, 111] width 85 height 26
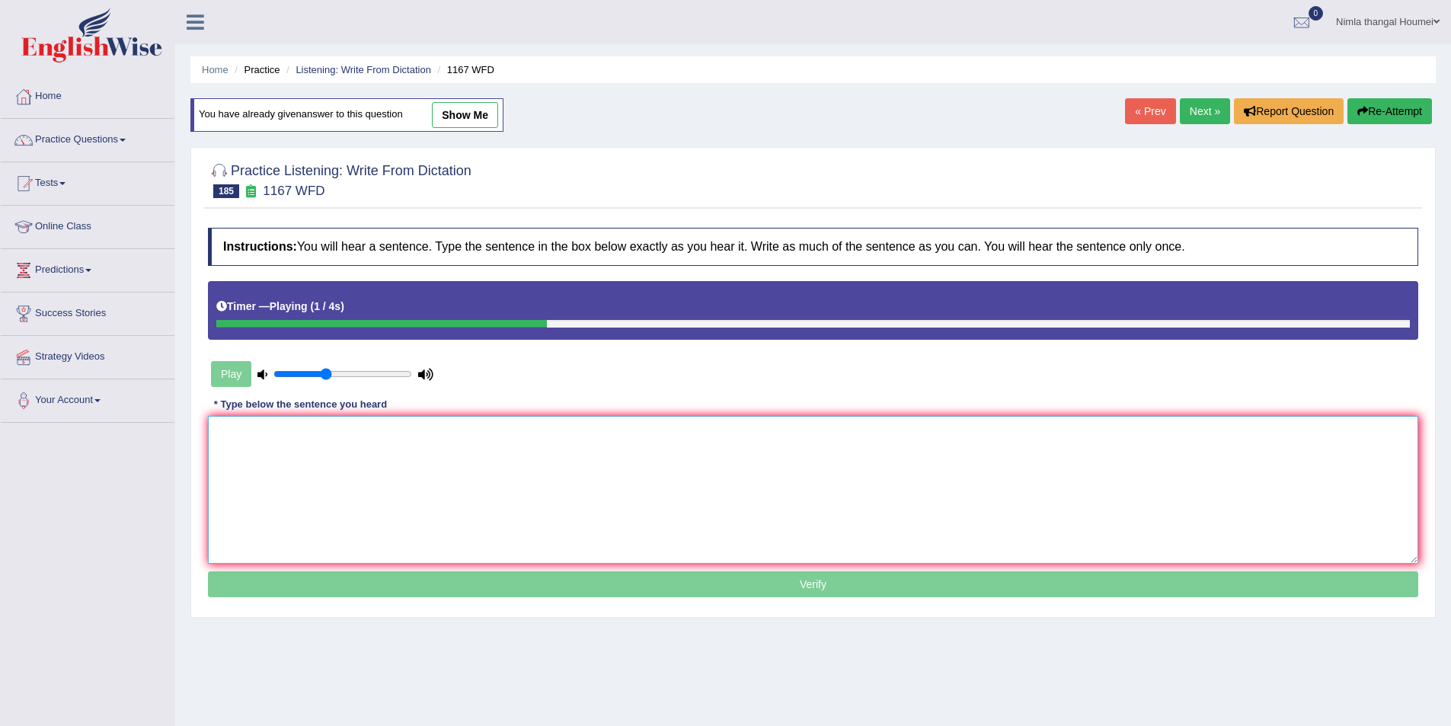
click at [266, 446] on textarea at bounding box center [813, 490] width 1211 height 148
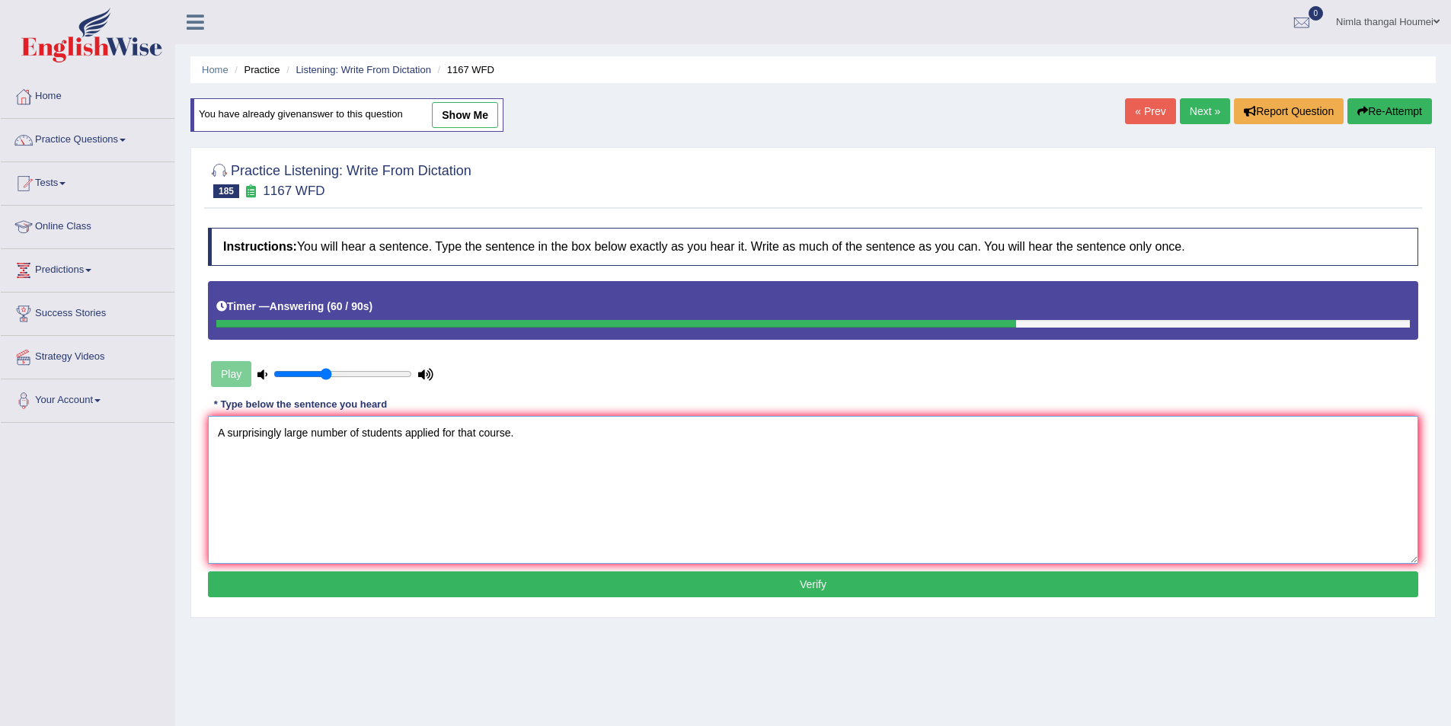
type textarea "A surprisingly large number of students applied for that course."
click at [801, 587] on button "Verify" at bounding box center [813, 584] width 1211 height 26
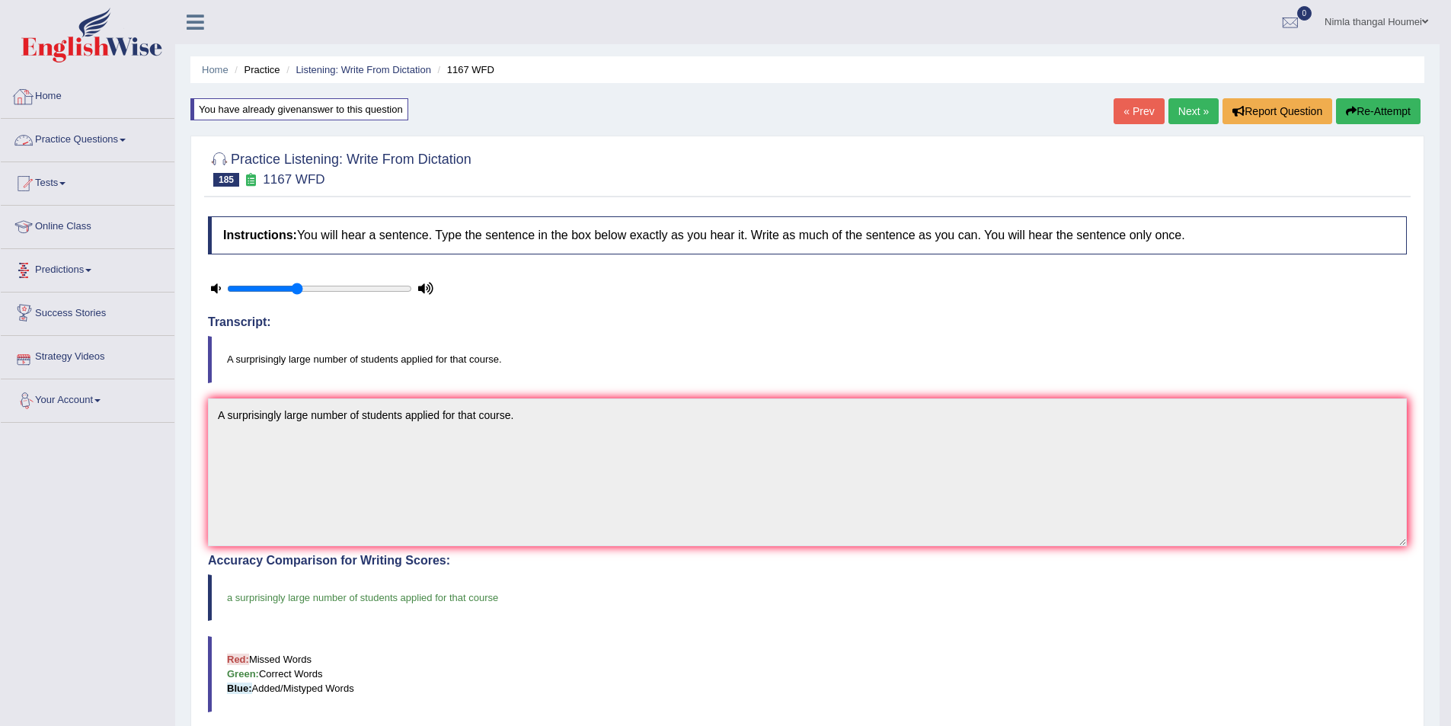
click at [85, 136] on link "Practice Questions" at bounding box center [88, 138] width 174 height 38
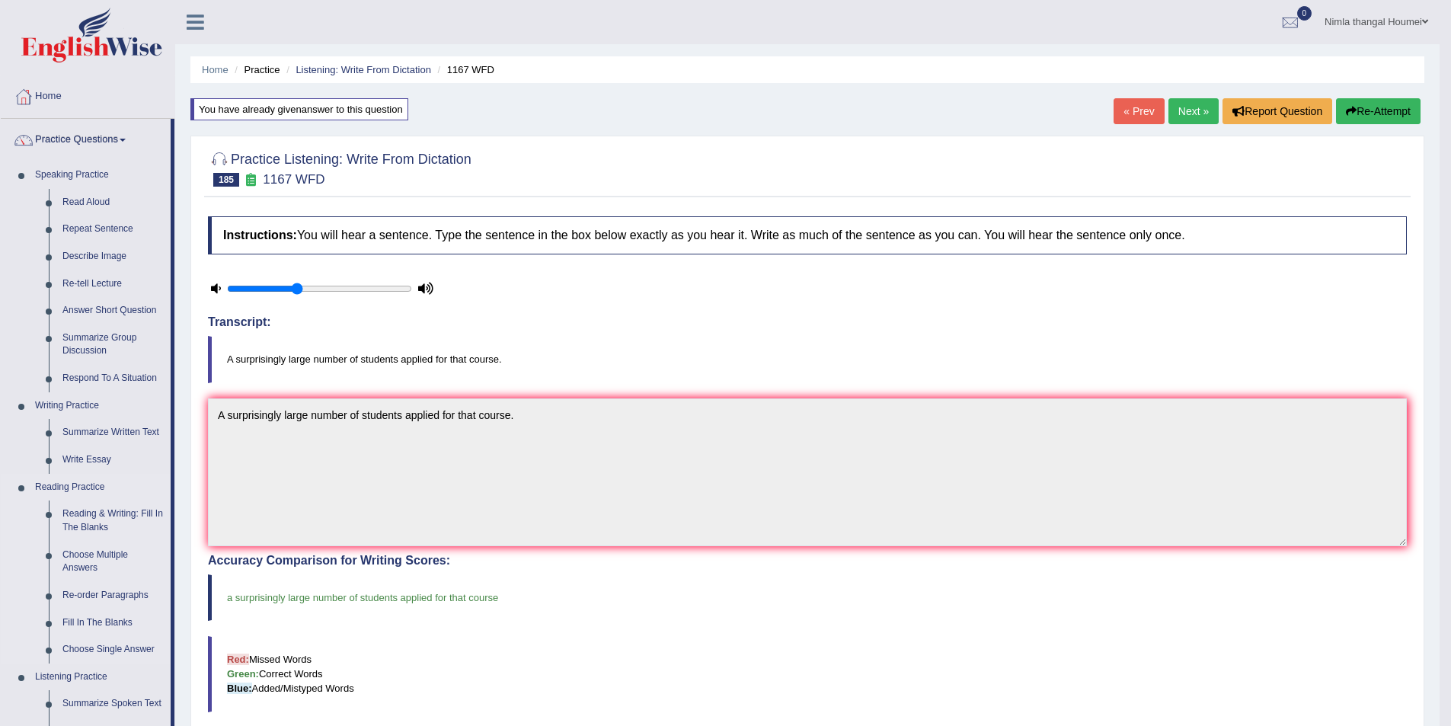
click at [83, 488] on link "Reading Practice" at bounding box center [99, 487] width 142 height 27
click at [75, 513] on link "Reading & Writing: Fill In The Blanks" at bounding box center [113, 521] width 115 height 40
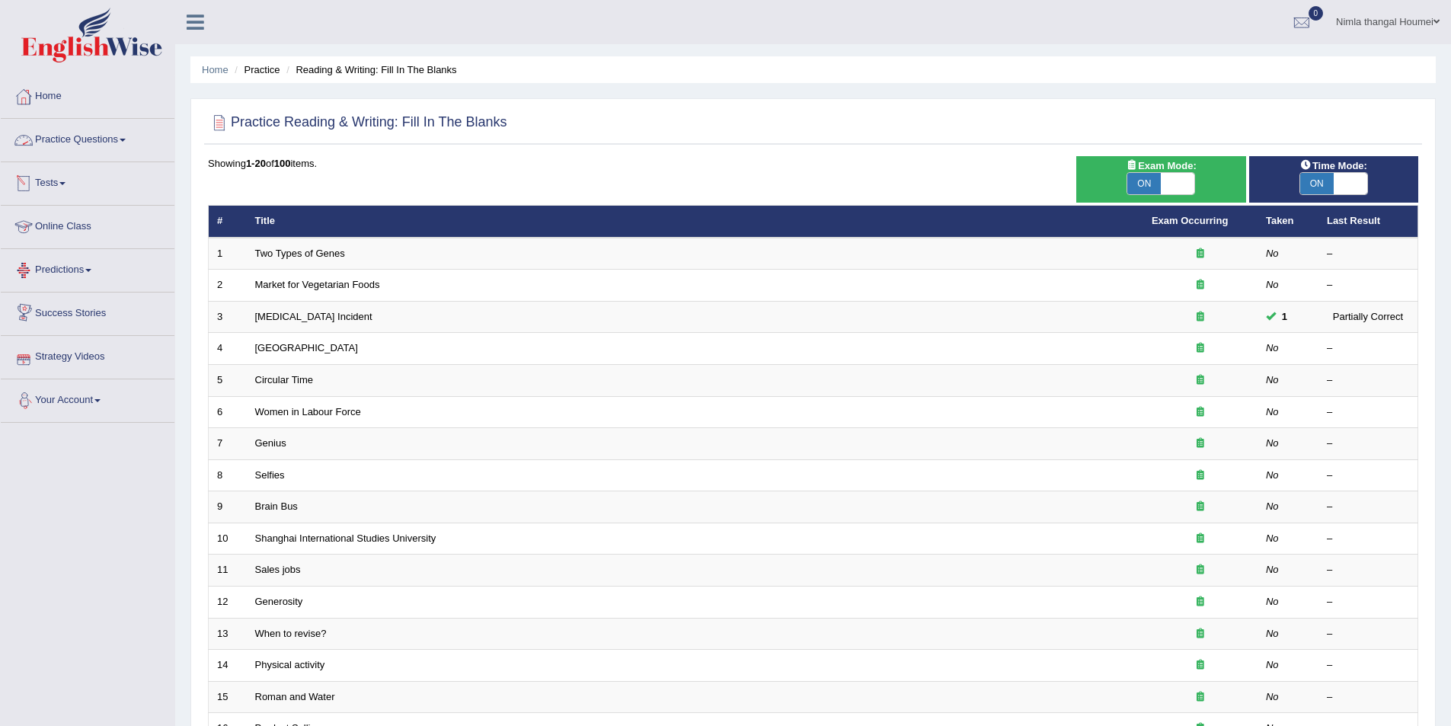
click at [110, 139] on link "Practice Questions" at bounding box center [88, 138] width 174 height 38
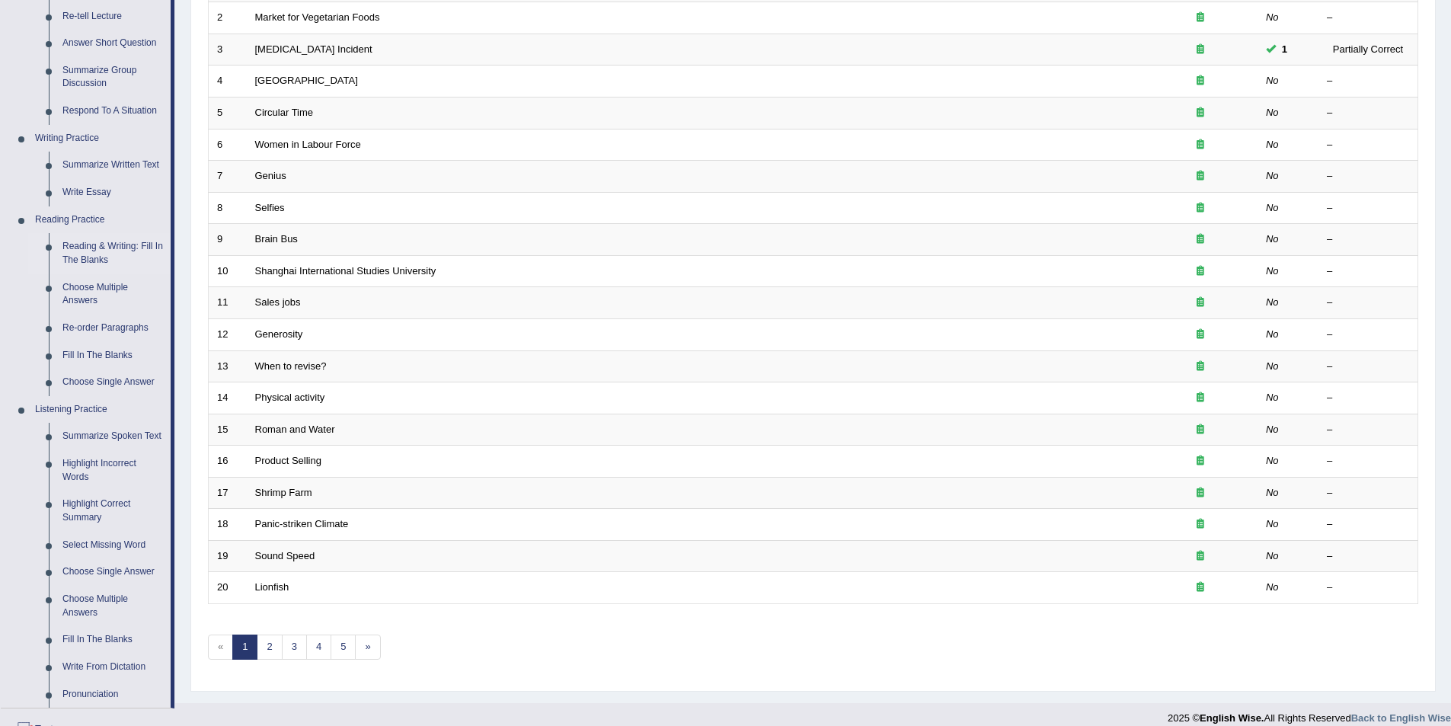
scroll to position [381, 0]
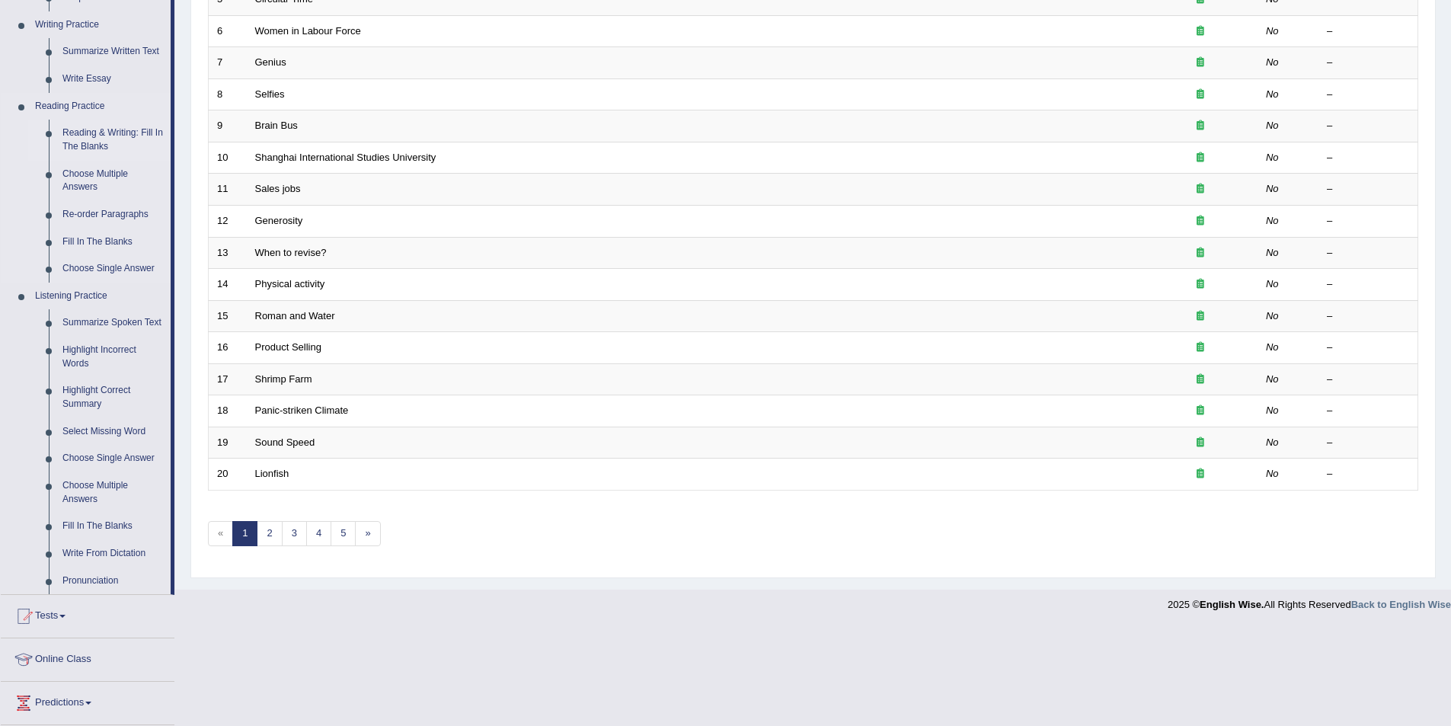
click at [89, 139] on link "Reading & Writing: Fill In The Blanks" at bounding box center [113, 140] width 115 height 40
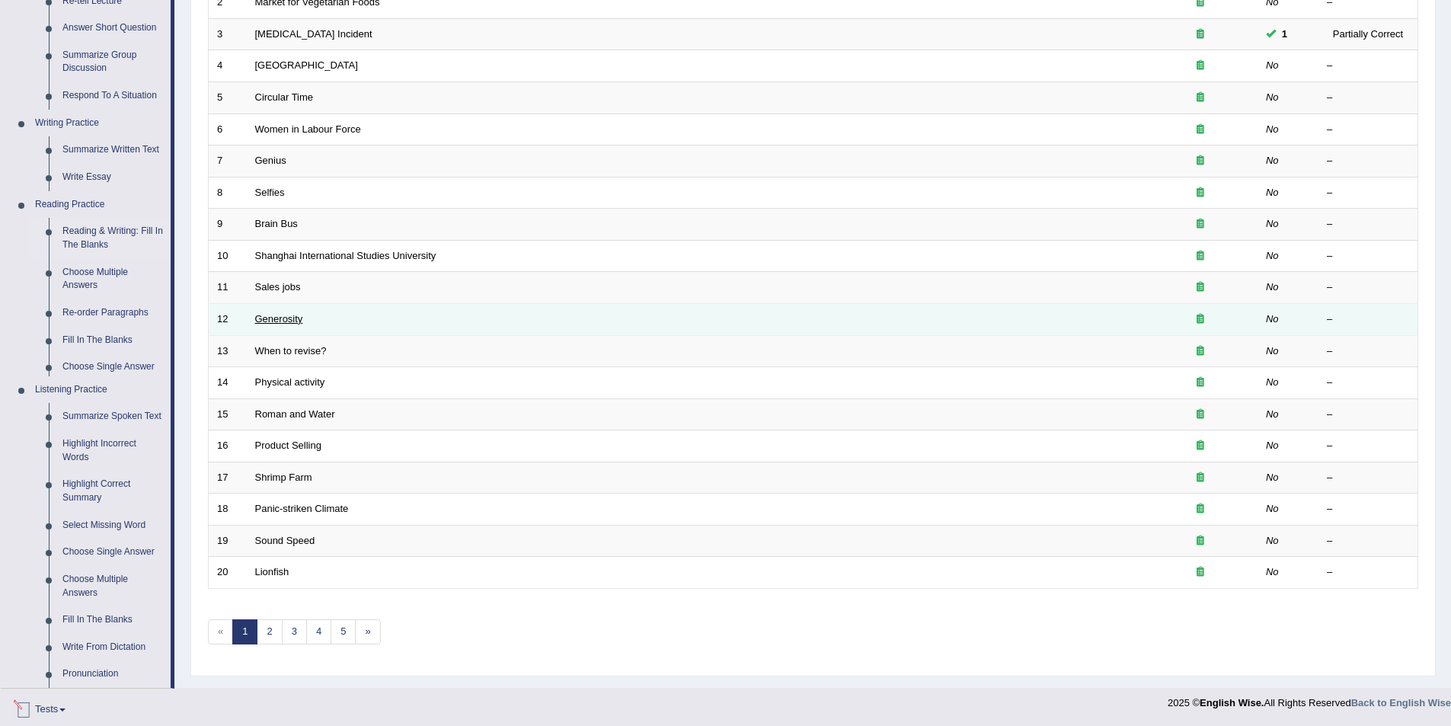
scroll to position [456, 0]
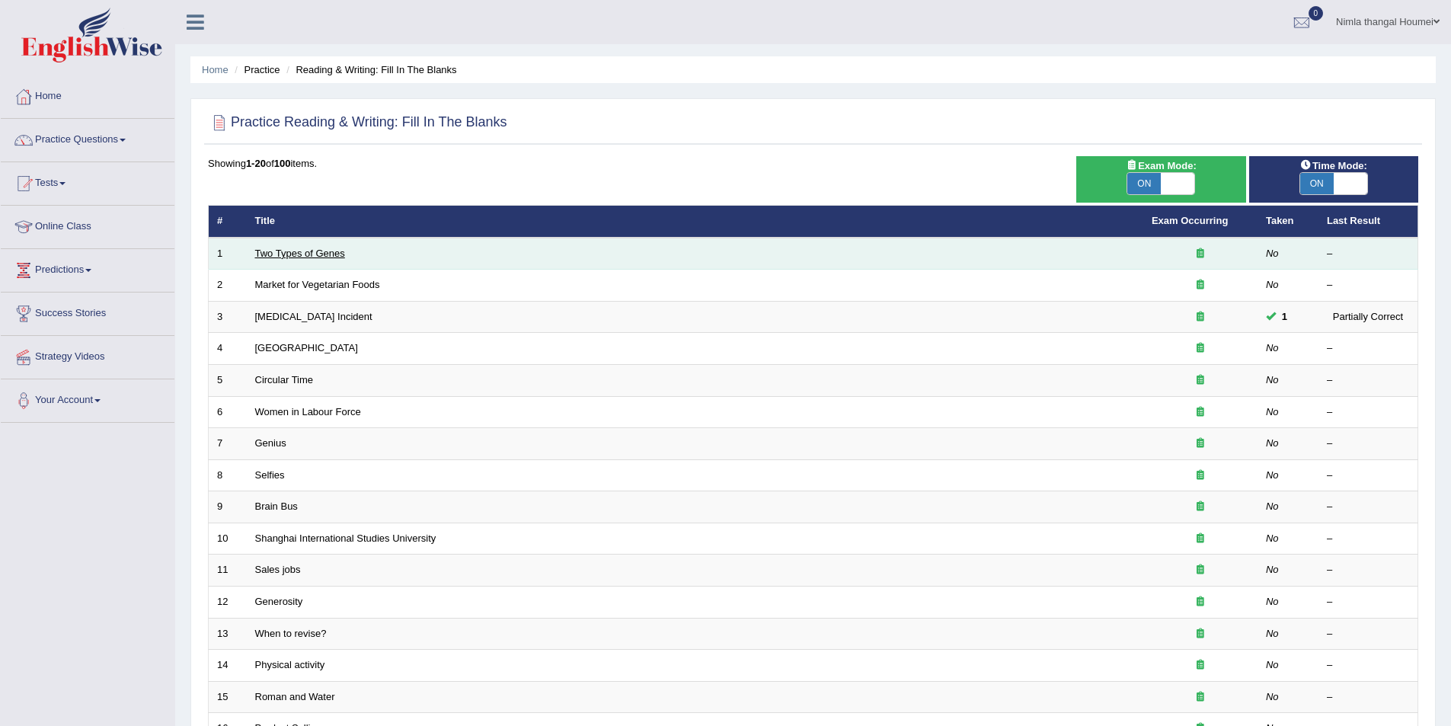
click at [305, 251] on link "Two Types of Genes" at bounding box center [300, 253] width 90 height 11
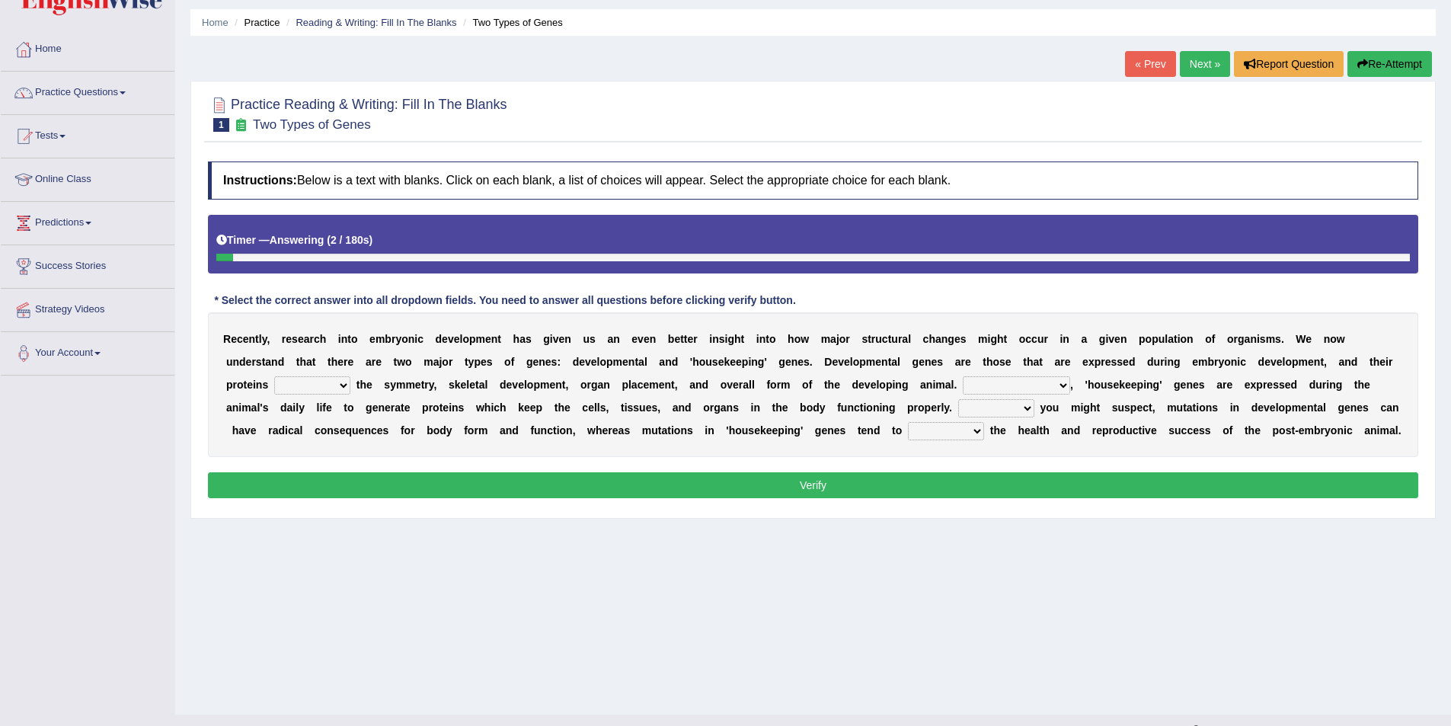
scroll to position [74, 0]
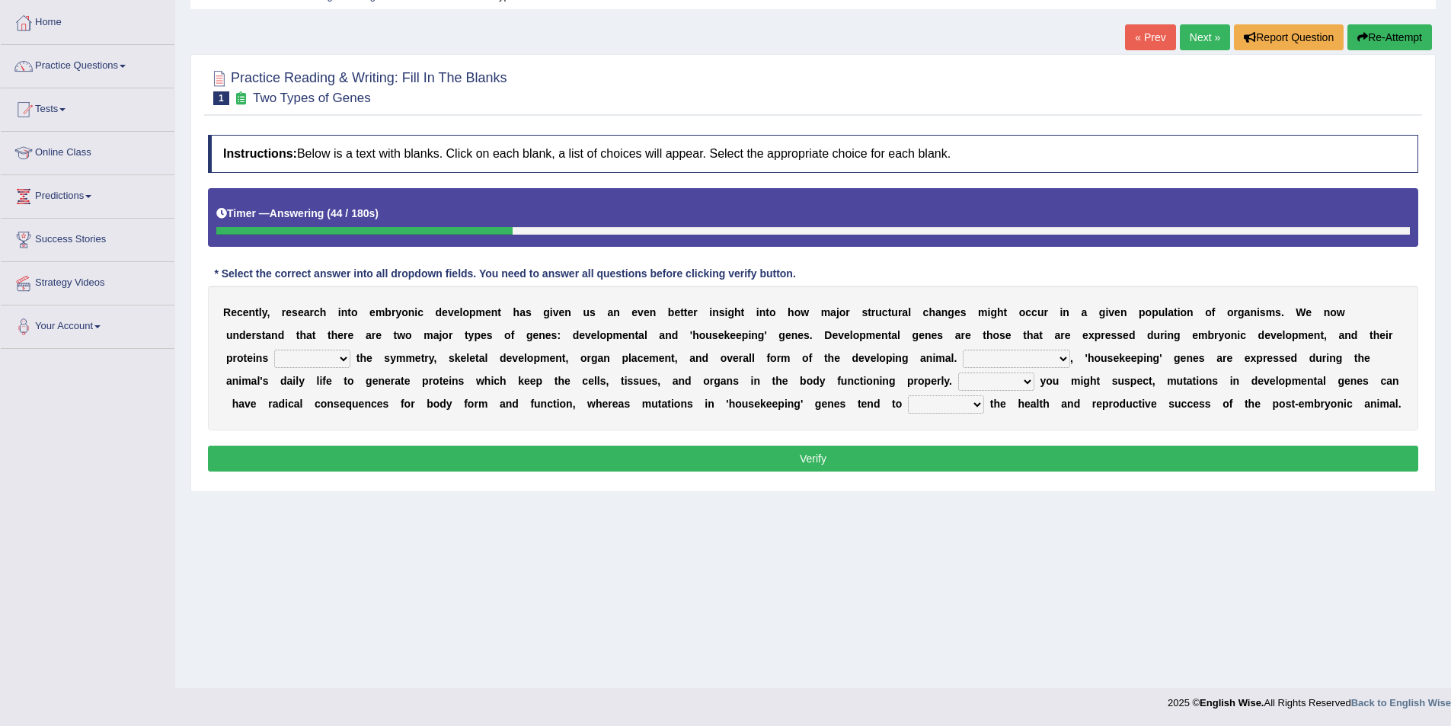
click at [341, 360] on select "push control hold elevate" at bounding box center [312, 359] width 76 height 18
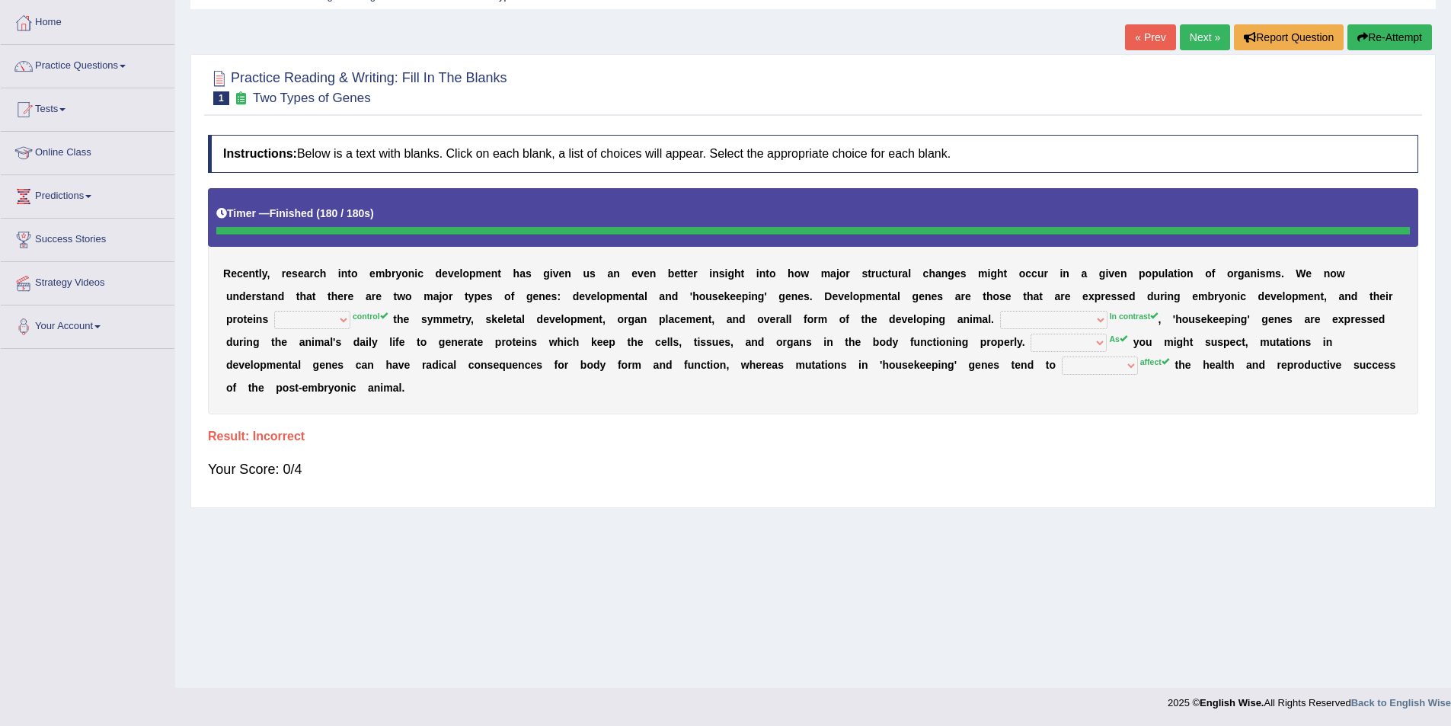
click at [1376, 33] on button "Re-Attempt" at bounding box center [1390, 37] width 85 height 26
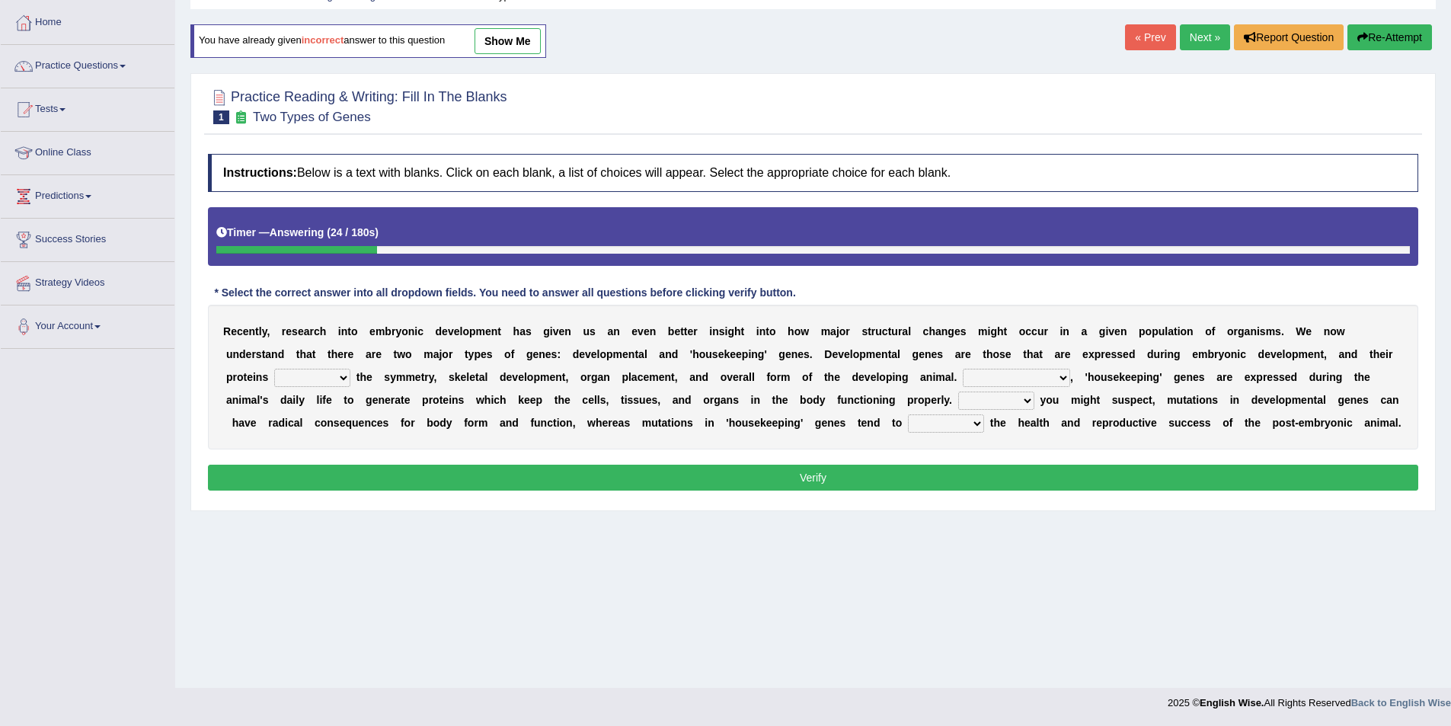
click at [344, 377] on select "push control hold elevate" at bounding box center [312, 378] width 76 height 18
select select "control"
click at [274, 369] on select "push control hold elevate" at bounding box center [312, 378] width 76 height 18
click at [1063, 379] on select "Correspondingly Inclusively Conversely In contrast" at bounding box center [1016, 378] width 107 height 18
select select "In contrast"
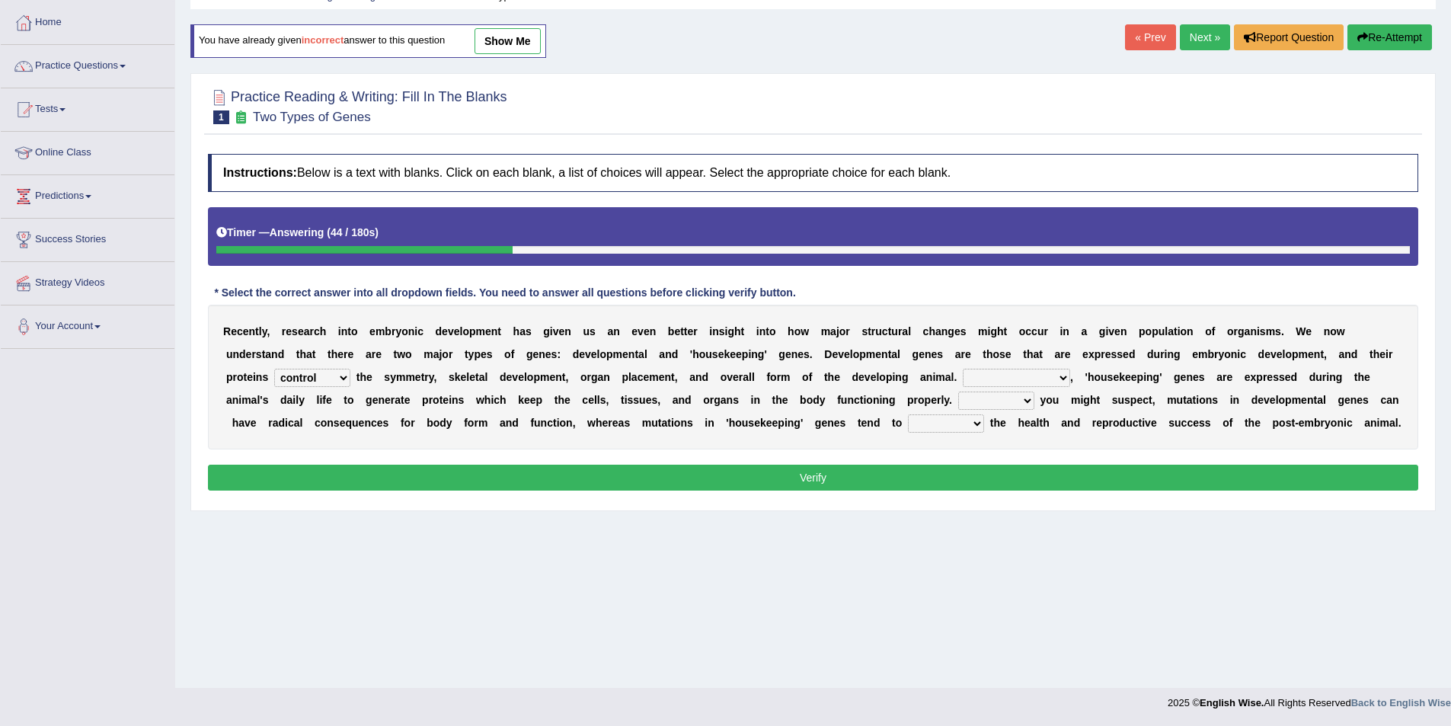
click at [963, 369] on select "Correspondingly Inclusively Conversely In contrast" at bounding box center [1016, 378] width 107 height 18
click at [1025, 401] on select "For As With Within" at bounding box center [996, 401] width 76 height 18
select select "As"
click at [958, 392] on select "For As With Within" at bounding box center [996, 401] width 76 height 18
click at [974, 423] on select "affect effect interrupt defect" at bounding box center [946, 423] width 76 height 18
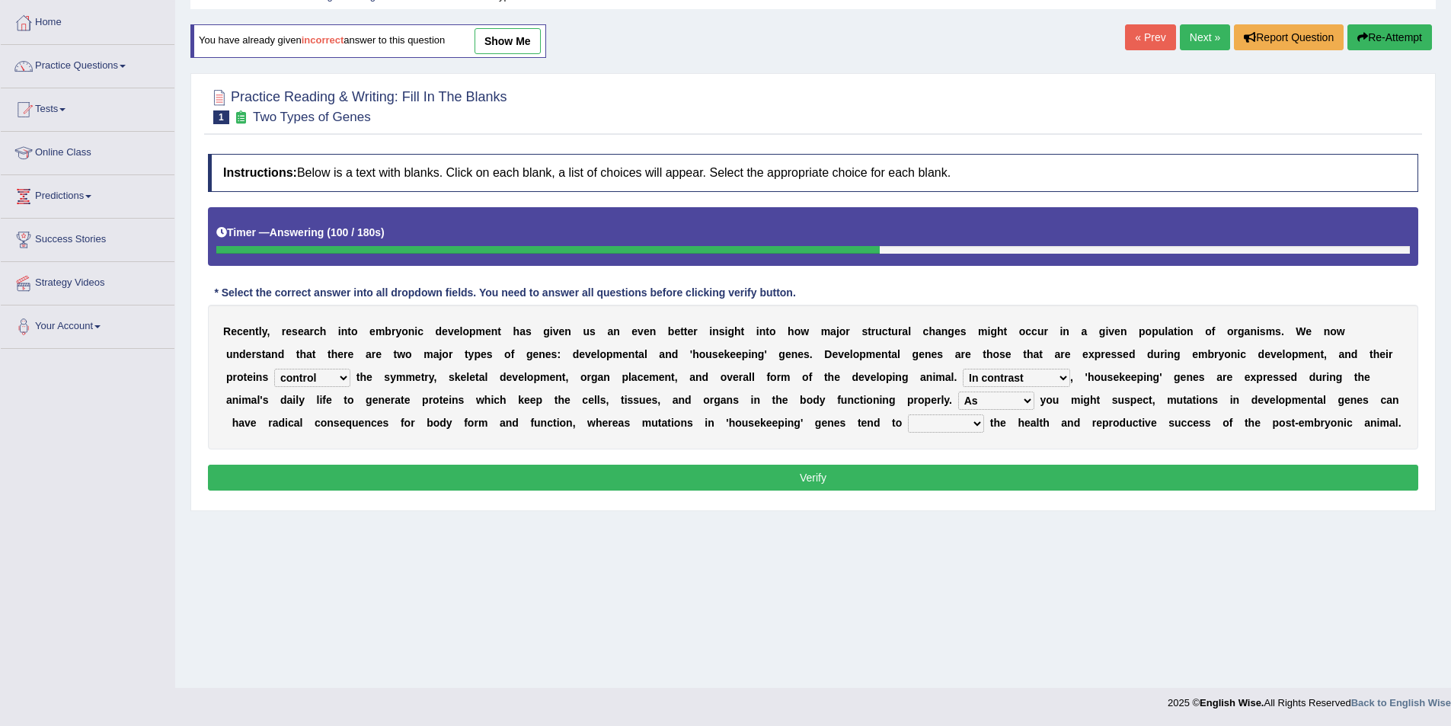
select select "affect"
click at [908, 414] on select "affect effect interrupt defect" at bounding box center [946, 423] width 76 height 18
click at [889, 482] on button "Verify" at bounding box center [813, 478] width 1211 height 26
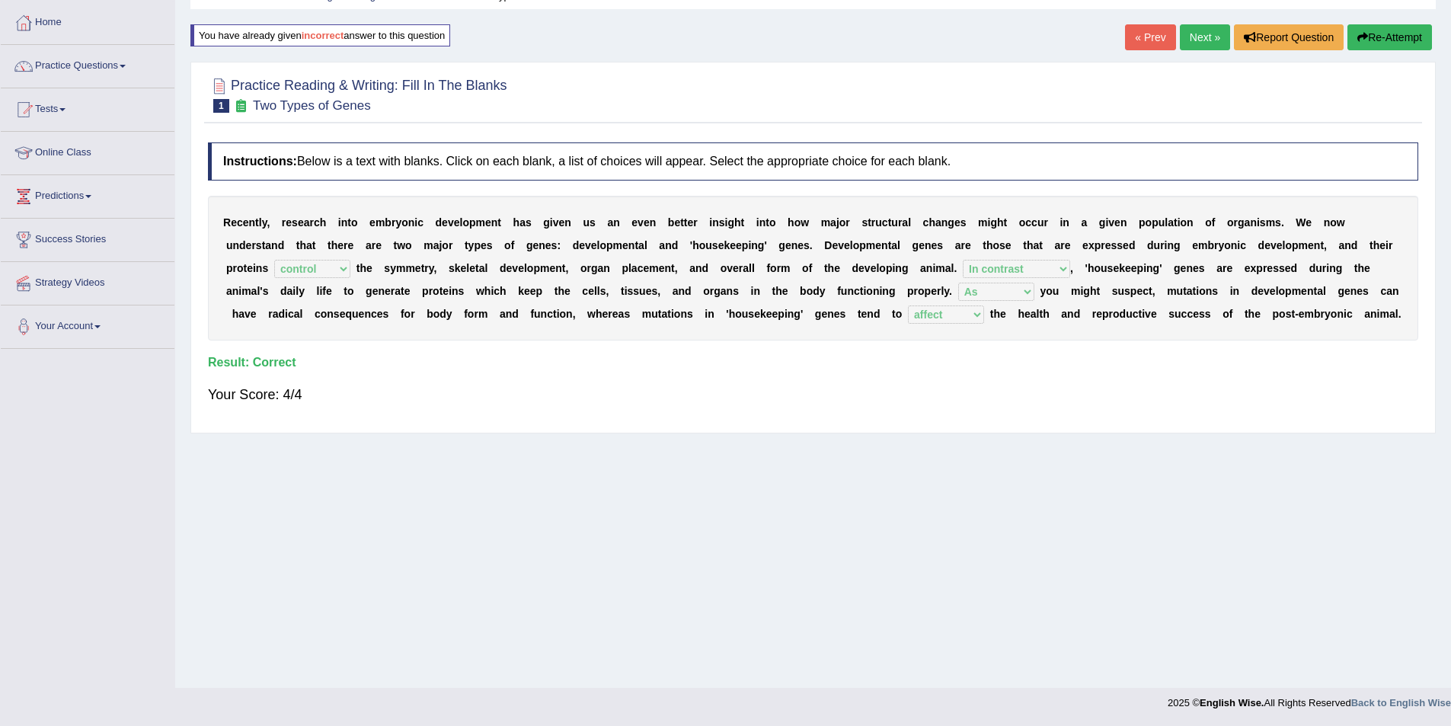
click at [1189, 36] on link "Next »" at bounding box center [1205, 37] width 50 height 26
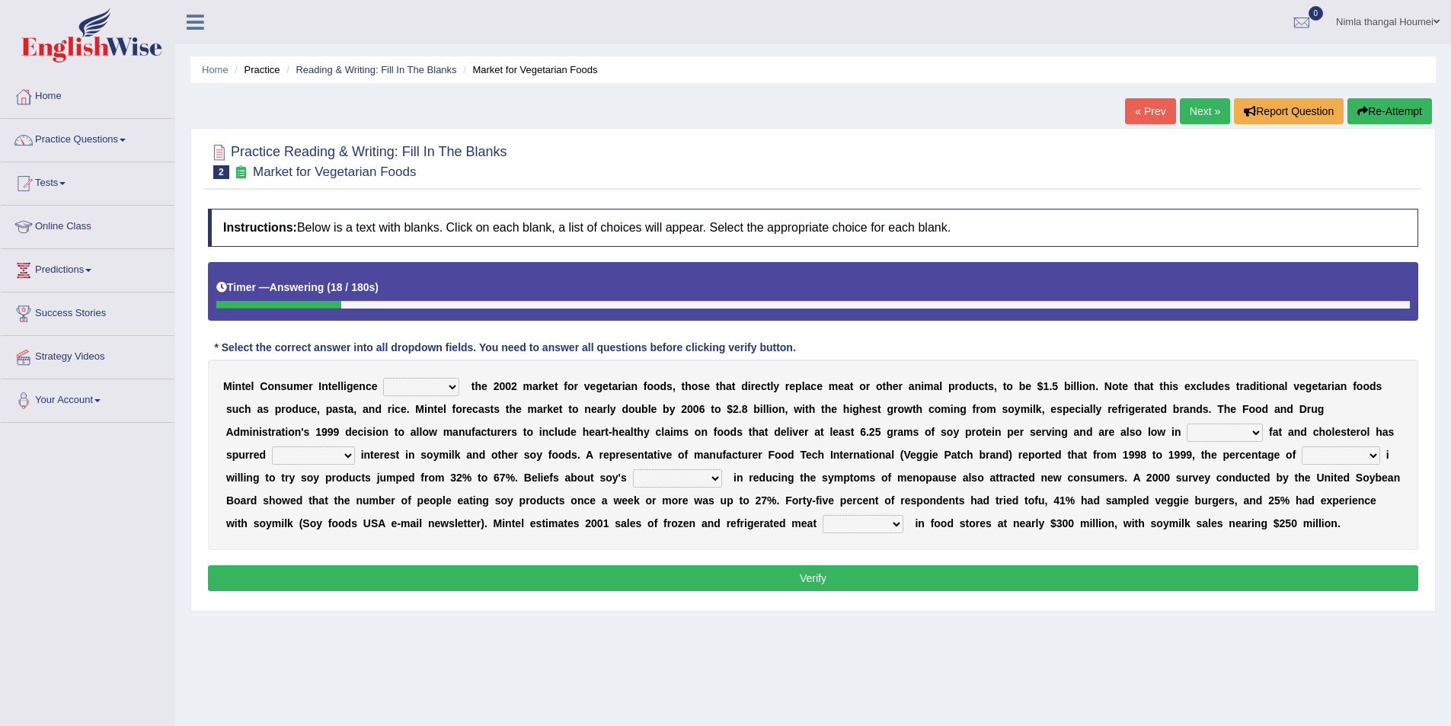
click at [449, 385] on select "deals fulfills creates estimates" at bounding box center [421, 387] width 76 height 18
select select "creates"
click at [383, 378] on select "deals fulfills creates estimates" at bounding box center [421, 387] width 76 height 18
click at [452, 390] on select "deals fulfills creates estimates" at bounding box center [421, 387] width 76 height 18
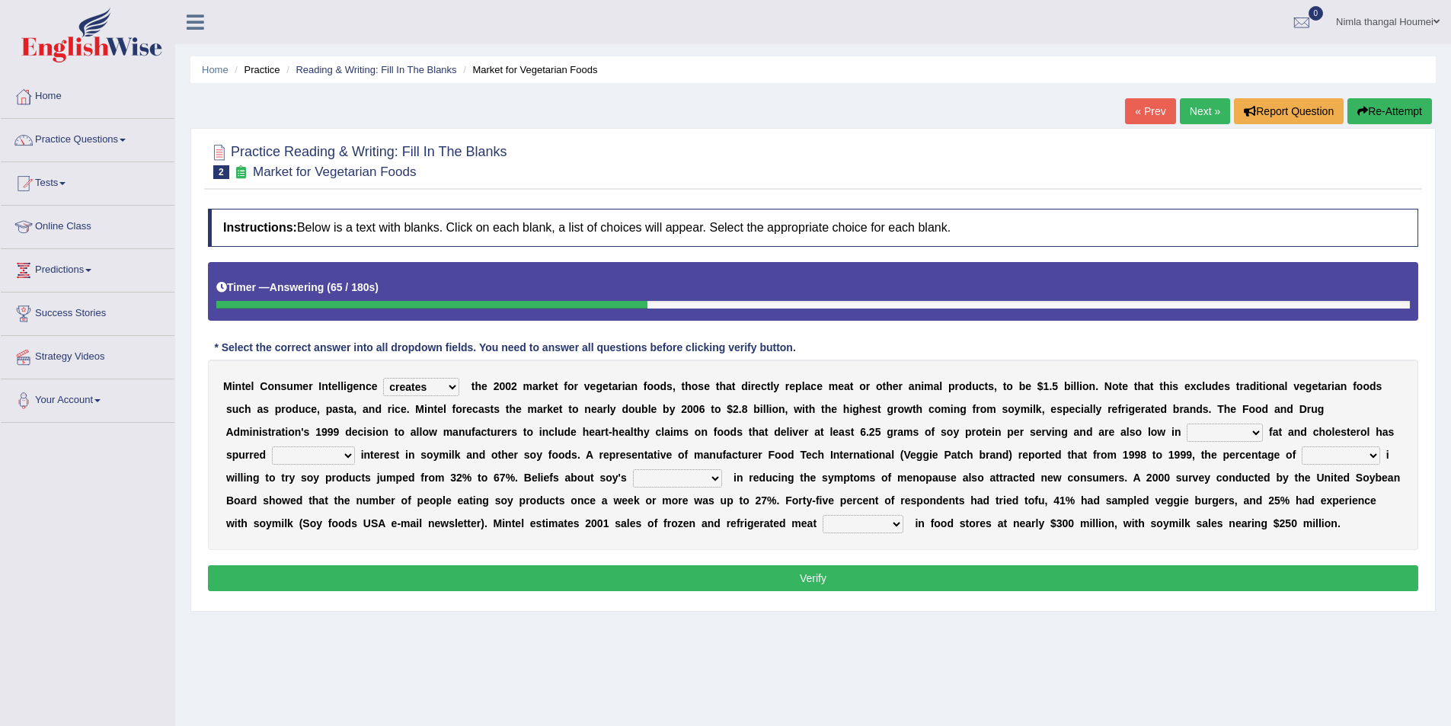
click at [1255, 433] on select "saturated solid acid liquid" at bounding box center [1225, 433] width 76 height 18
select select "saturated"
click at [1187, 424] on select "saturated solid acid liquid" at bounding box center [1225, 433] width 76 height 18
click at [346, 455] on select "good big tremendous extreme" at bounding box center [313, 455] width 83 height 18
select select "extreme"
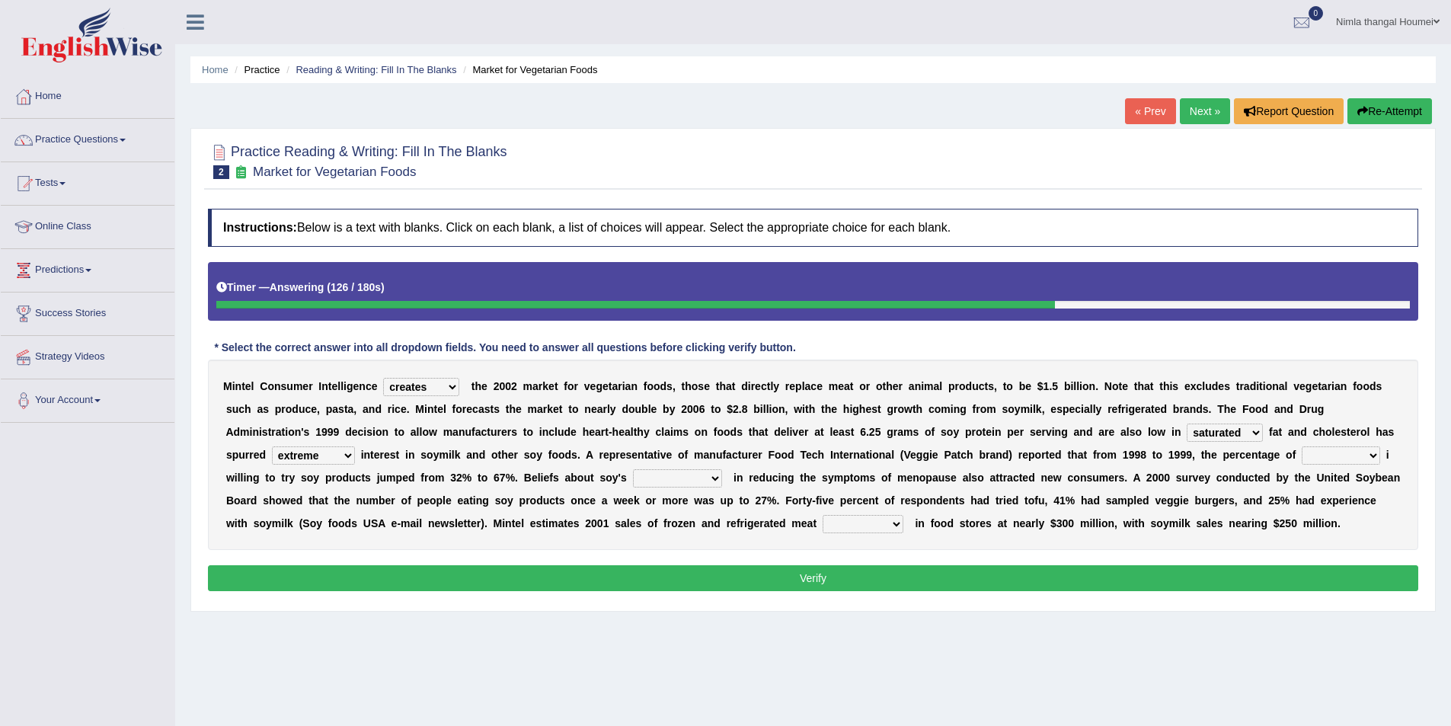
click at [272, 446] on select "good big tremendous extreme" at bounding box center [313, 455] width 83 height 18
click at [1370, 455] on select "guests consumers customers clients" at bounding box center [1341, 455] width 78 height 18
select select "consumers"
click at [1302, 446] on select "guests consumers customers clients" at bounding box center [1341, 455] width 78 height 18
click at [719, 480] on select "effectiveness timeliness efficiency goodness" at bounding box center [677, 478] width 89 height 18
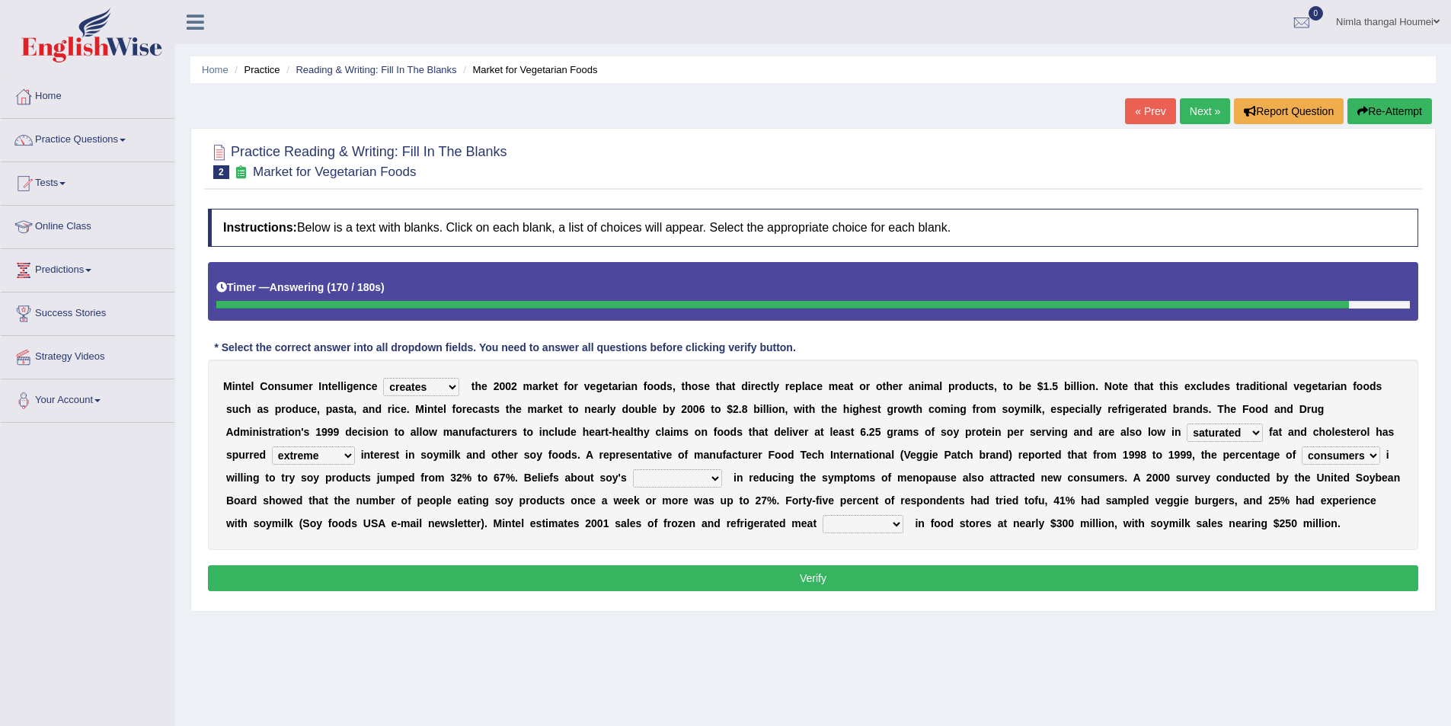
select select "efficiency"
click at [633, 469] on select "effectiveness timeliness efficiency goodness" at bounding box center [677, 478] width 89 height 18
click at [902, 523] on select "foods choices staffs alternatives" at bounding box center [863, 524] width 81 height 18
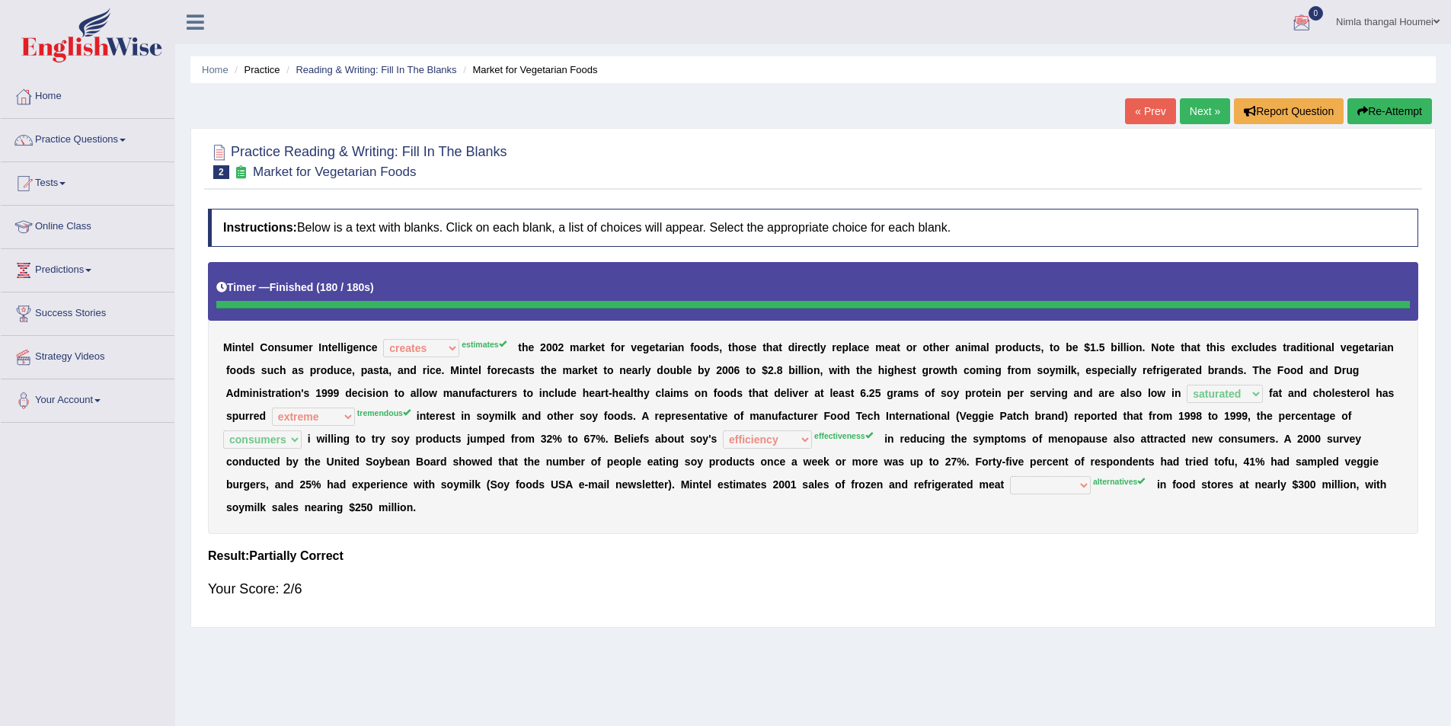
click at [1373, 107] on button "Re-Attempt" at bounding box center [1390, 111] width 85 height 26
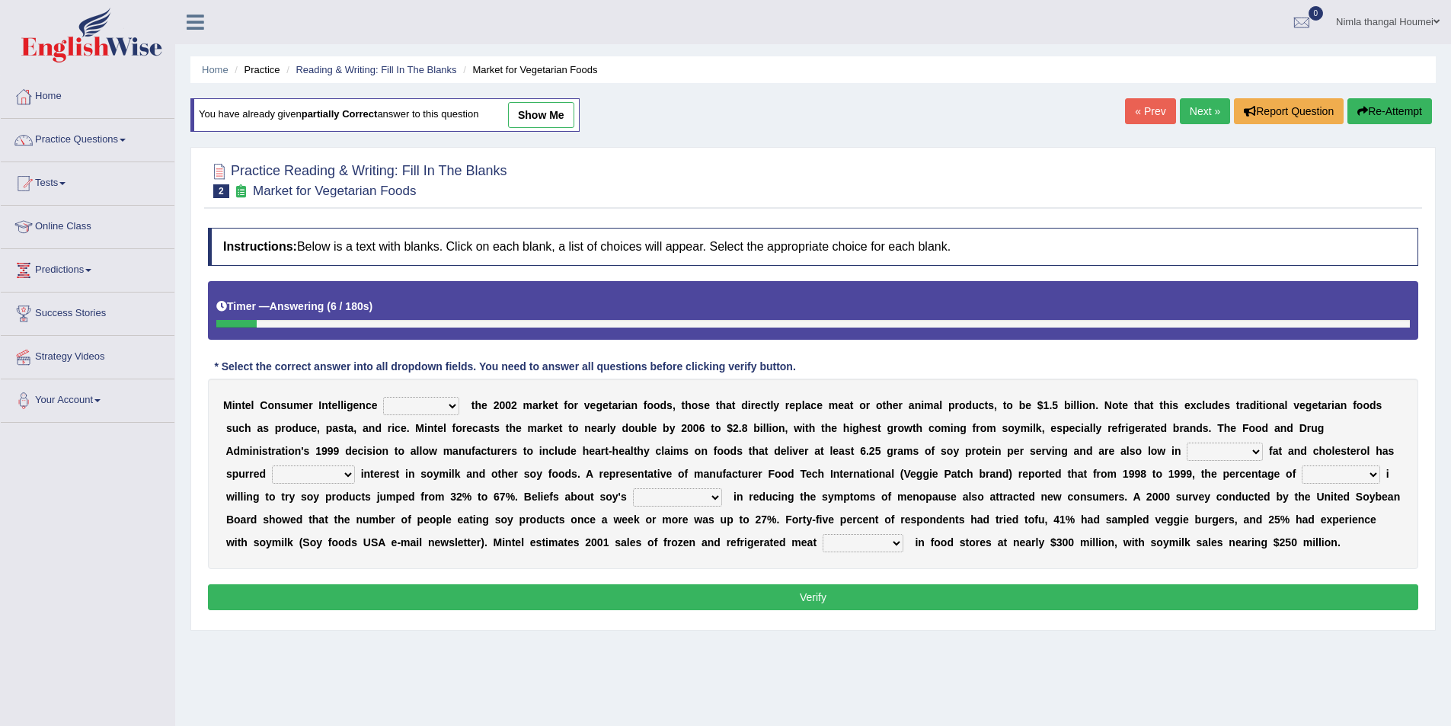
click at [452, 406] on select "deals fulfills creates estimates" at bounding box center [421, 406] width 76 height 18
select select "estimates"
click at [383, 397] on select "deals fulfills creates estimates" at bounding box center [421, 406] width 76 height 18
click at [1255, 451] on select "saturated solid acid liquid" at bounding box center [1225, 452] width 76 height 18
select select "saturated"
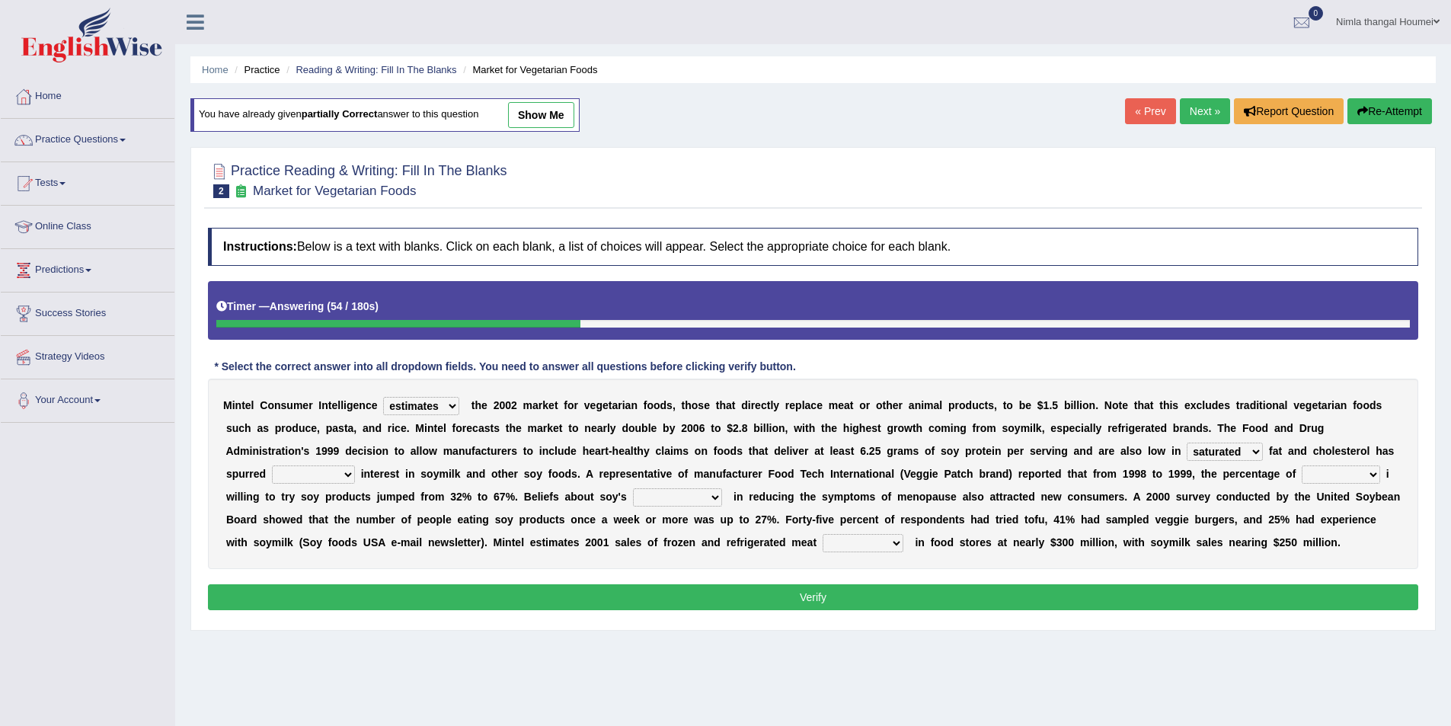
click at [1187, 443] on select "saturated solid acid liquid" at bounding box center [1225, 452] width 76 height 18
click at [350, 475] on select "good big tremendous extreme" at bounding box center [313, 474] width 83 height 18
select select "tremendous"
click at [272, 465] on select "good big tremendous extreme" at bounding box center [313, 474] width 83 height 18
click at [1374, 474] on select "guests consumers customers clients" at bounding box center [1341, 474] width 78 height 18
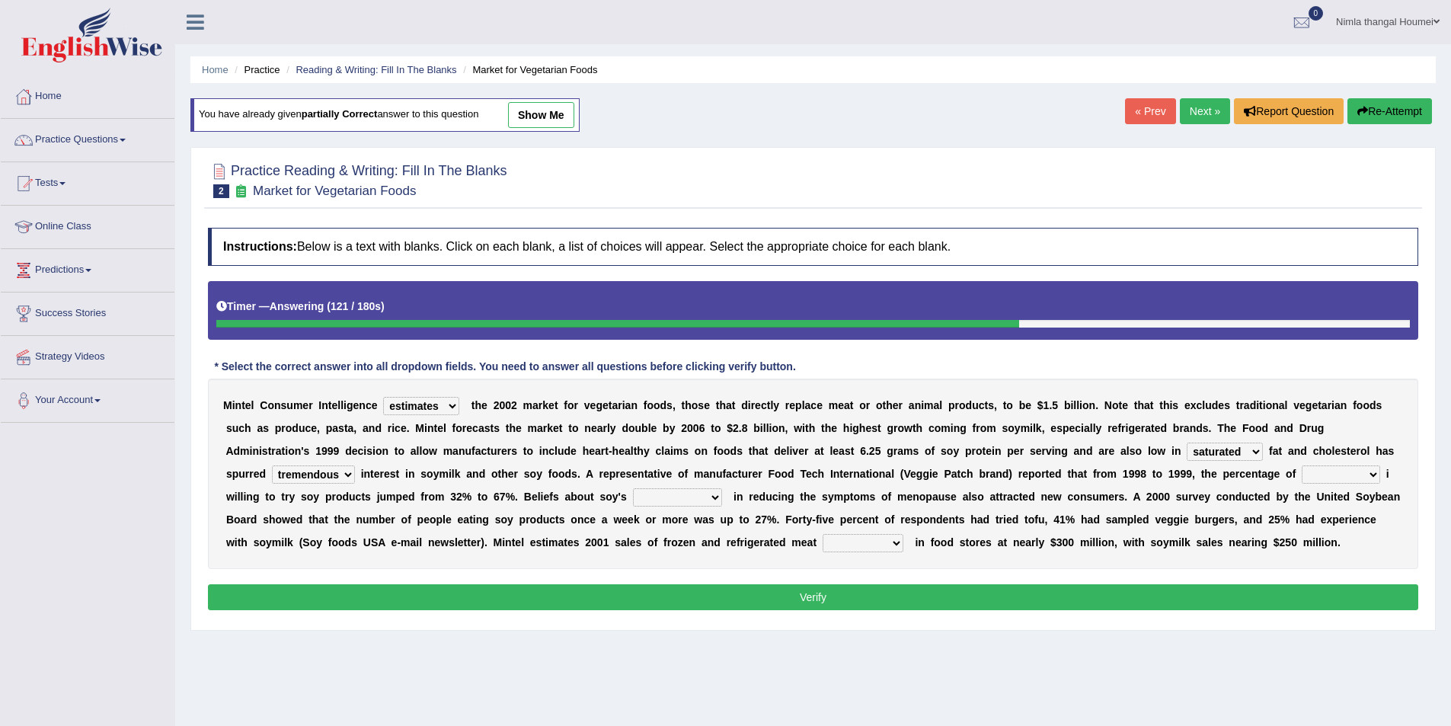
select select "consumers"
click at [1302, 465] on select "guests consumers customers clients" at bounding box center [1341, 474] width 78 height 18
click at [715, 499] on select "effectiveness timeliness efficiency goodness" at bounding box center [677, 497] width 89 height 18
select select "efficiency"
click at [633, 488] on select "effectiveness timeliness efficiency goodness" at bounding box center [677, 497] width 89 height 18
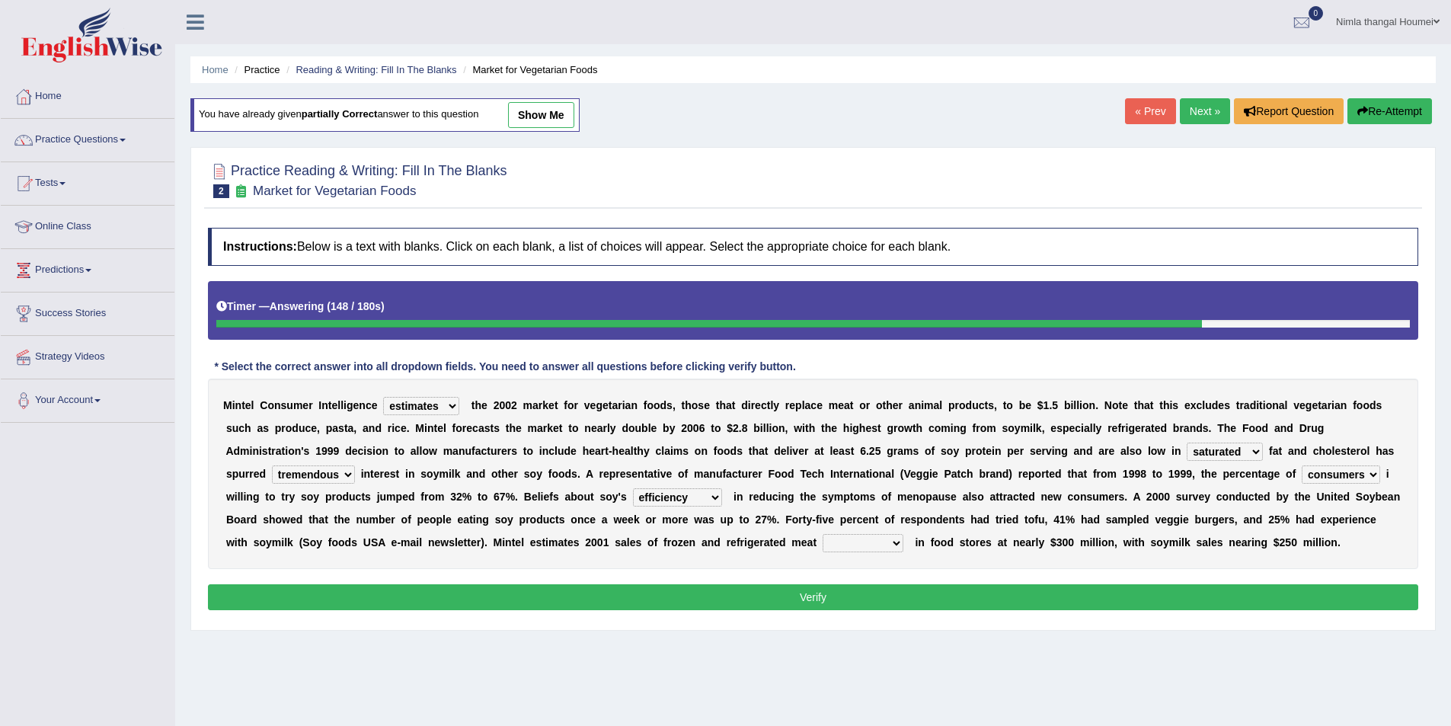
click at [897, 546] on select "foods choices staffs alternatives" at bounding box center [863, 543] width 81 height 18
select select "alternatives"
click at [823, 534] on select "foods choices staffs alternatives" at bounding box center [863, 543] width 81 height 18
click at [802, 592] on button "Verify" at bounding box center [813, 597] width 1211 height 26
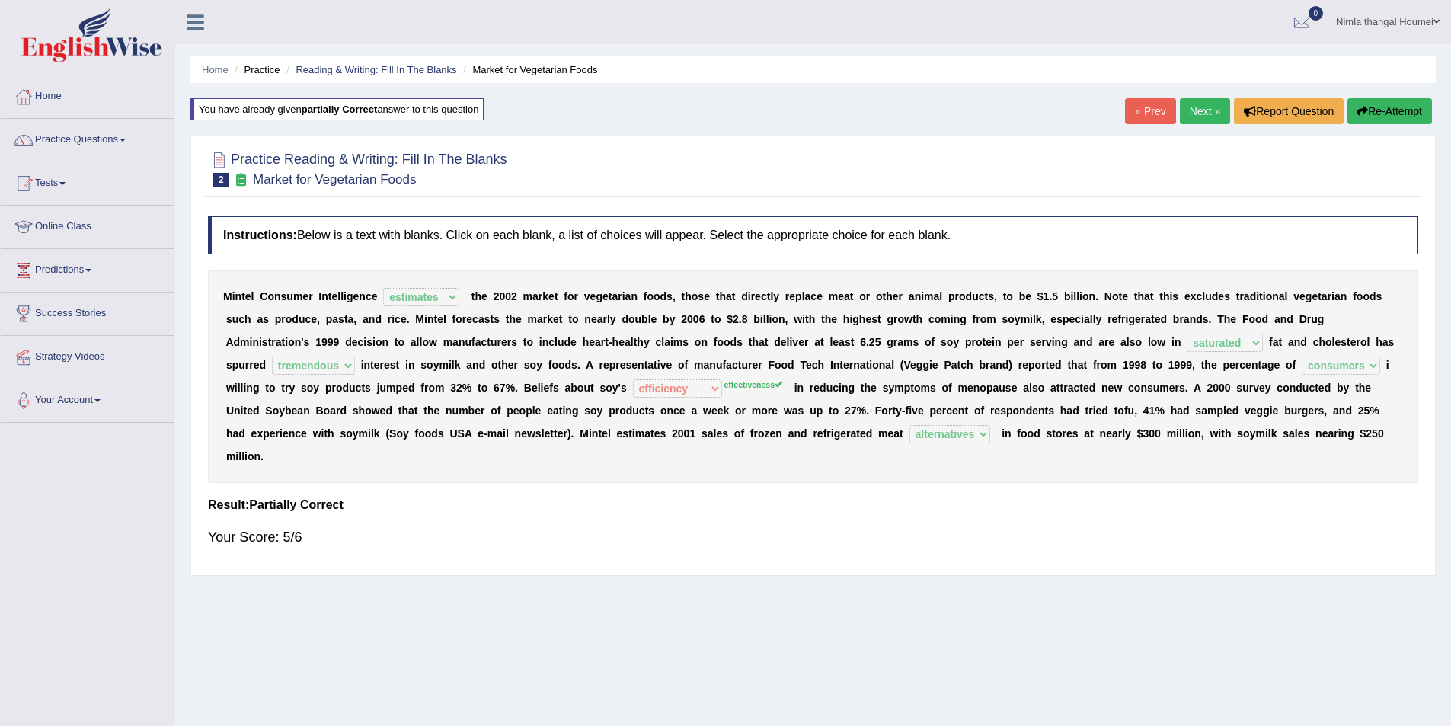
click at [1195, 110] on link "Next »" at bounding box center [1205, 111] width 50 height 26
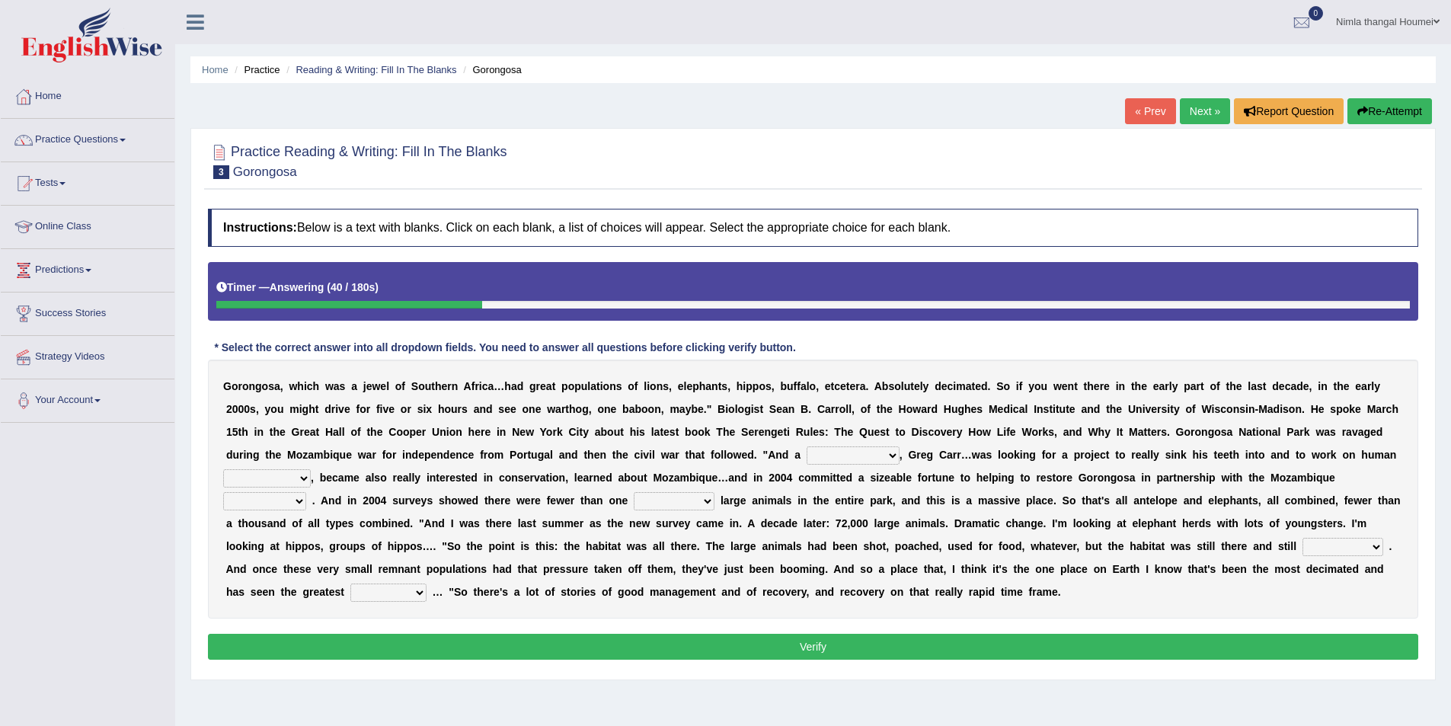
click at [892, 453] on select "passion solstice ballast philanthropist" at bounding box center [853, 455] width 93 height 18
select select "passion"
click at [807, 446] on select "passion solstice ballast philanthropist" at bounding box center [853, 455] width 93 height 18
click at [891, 454] on select "passion solstice ballast philanthropist" at bounding box center [853, 455] width 93 height 18
click at [303, 477] on select "negligence prevalence development malevolence" at bounding box center [267, 478] width 88 height 18
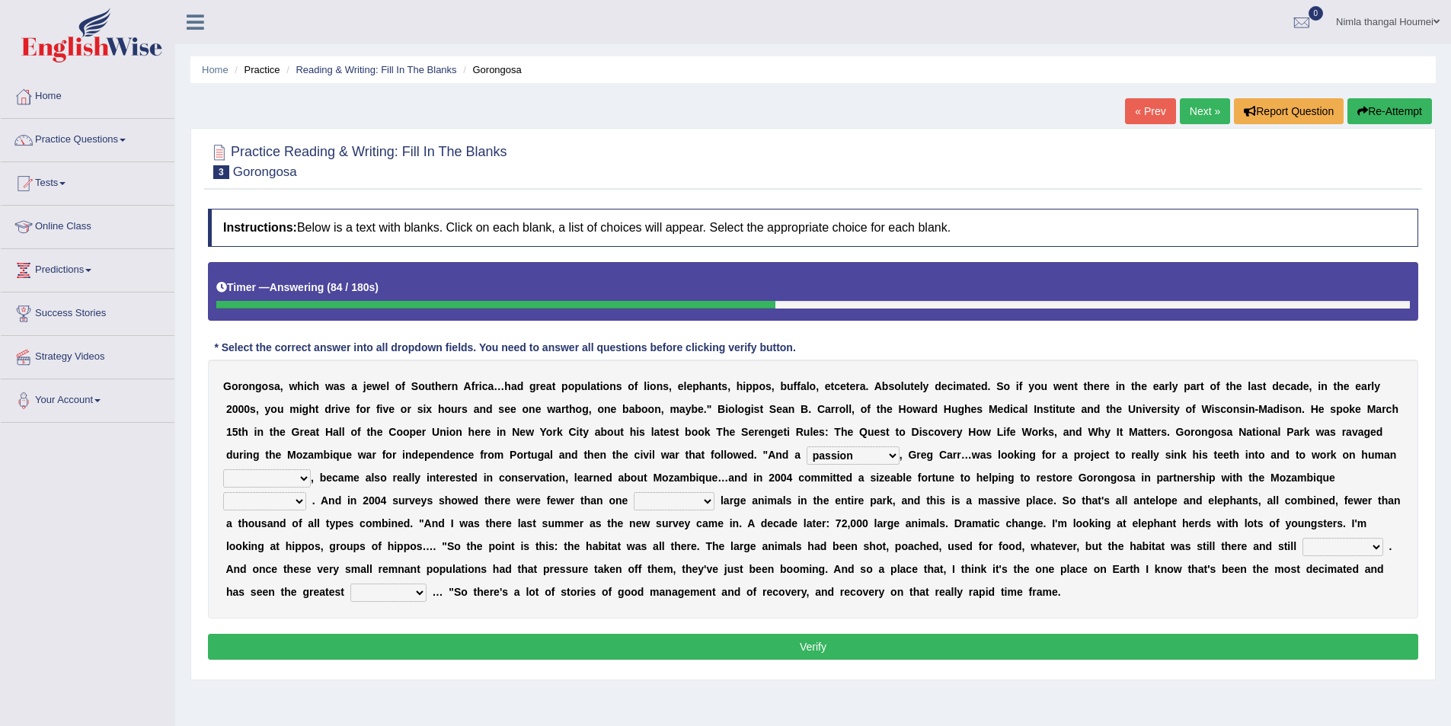
select select "development"
click at [223, 469] on select "negligence prevalence development malevolence" at bounding box center [267, 478] width 88 height 18
click at [297, 504] on select "parliament semanticist government journalist" at bounding box center [264, 501] width 83 height 18
select select "government"
click at [223, 492] on select "parliament semanticist government journalist" at bounding box center [264, 501] width 83 height 18
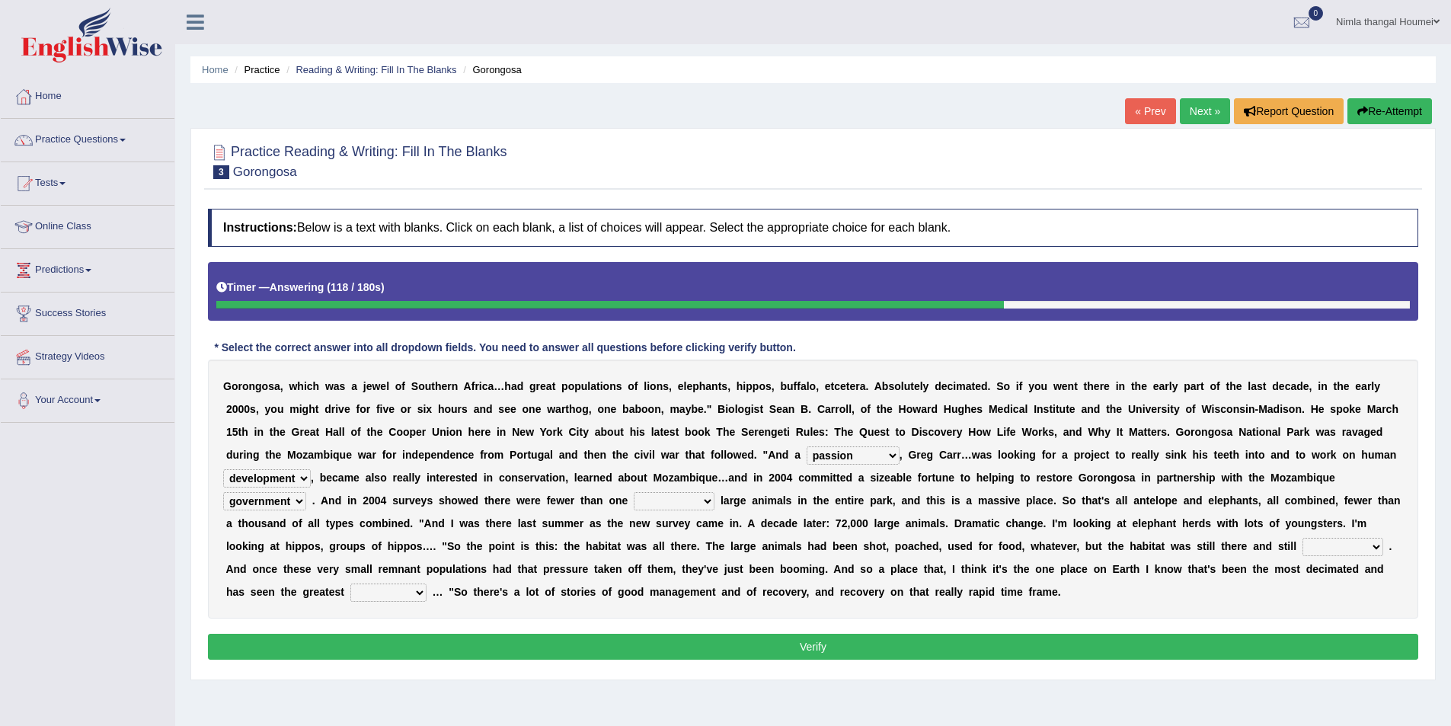
click at [707, 504] on select "deflowered embowered roundest thousand" at bounding box center [674, 501] width 81 height 18
select select "thousand"
click at [634, 492] on select "deflowered embowered roundest thousand" at bounding box center [674, 501] width 81 height 18
click at [1371, 546] on select "assertive incidental compulsive productive" at bounding box center [1343, 547] width 81 height 18
select select "productive"
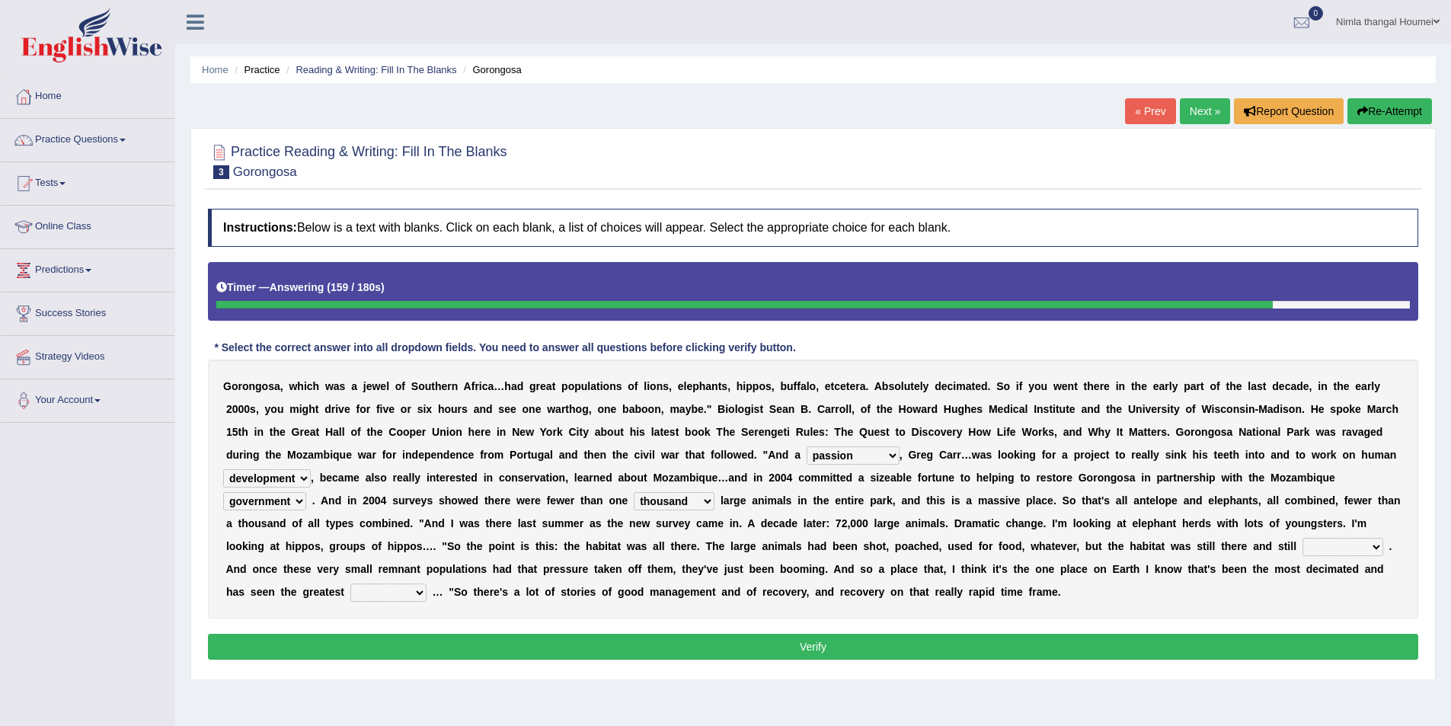
click at [1303, 538] on select "assertive incidental compulsive productive" at bounding box center [1343, 547] width 81 height 18
click at [421, 592] on select "recovery efficacy golly stumpy" at bounding box center [388, 593] width 76 height 18
select select "recovery"
click at [350, 584] on select "recovery efficacy golly stumpy" at bounding box center [388, 593] width 76 height 18
click at [896, 650] on button "Verify" at bounding box center [813, 647] width 1211 height 26
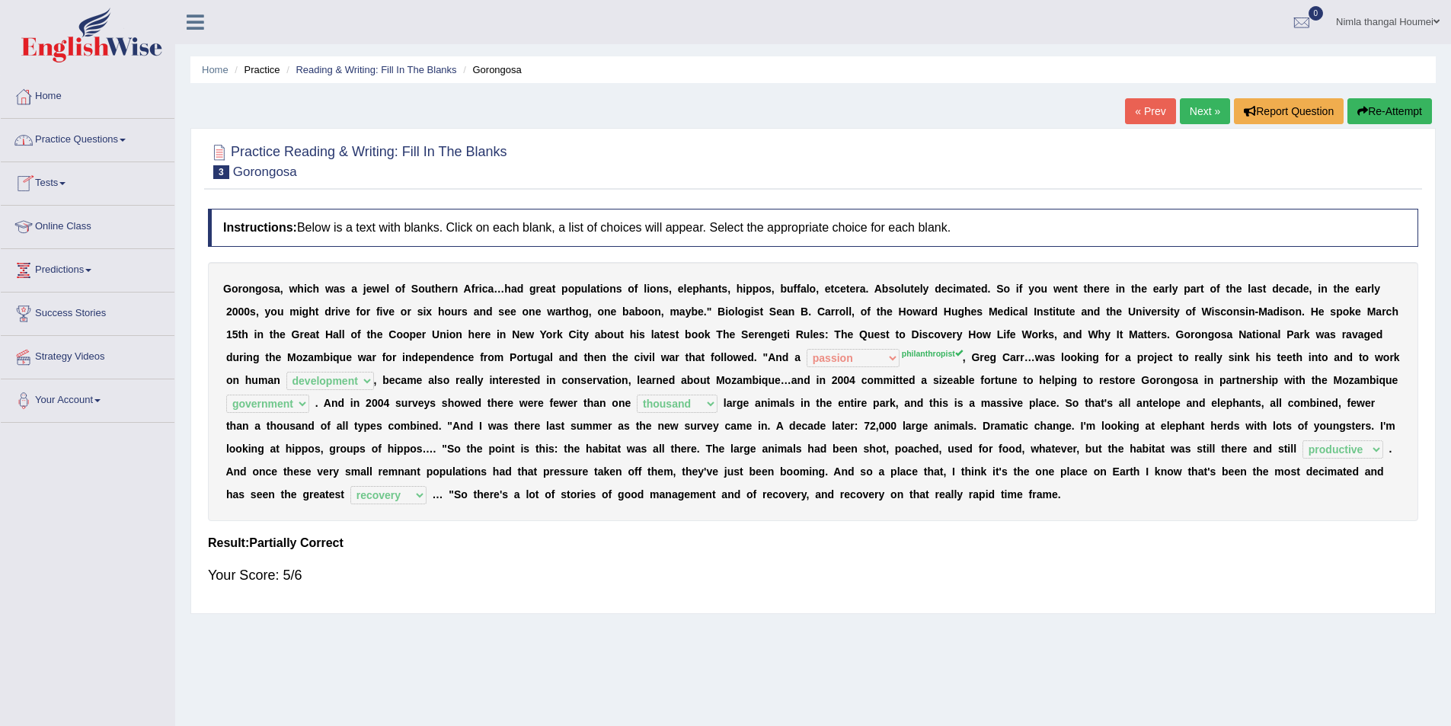
click at [72, 223] on link "Online Class" at bounding box center [88, 225] width 174 height 38
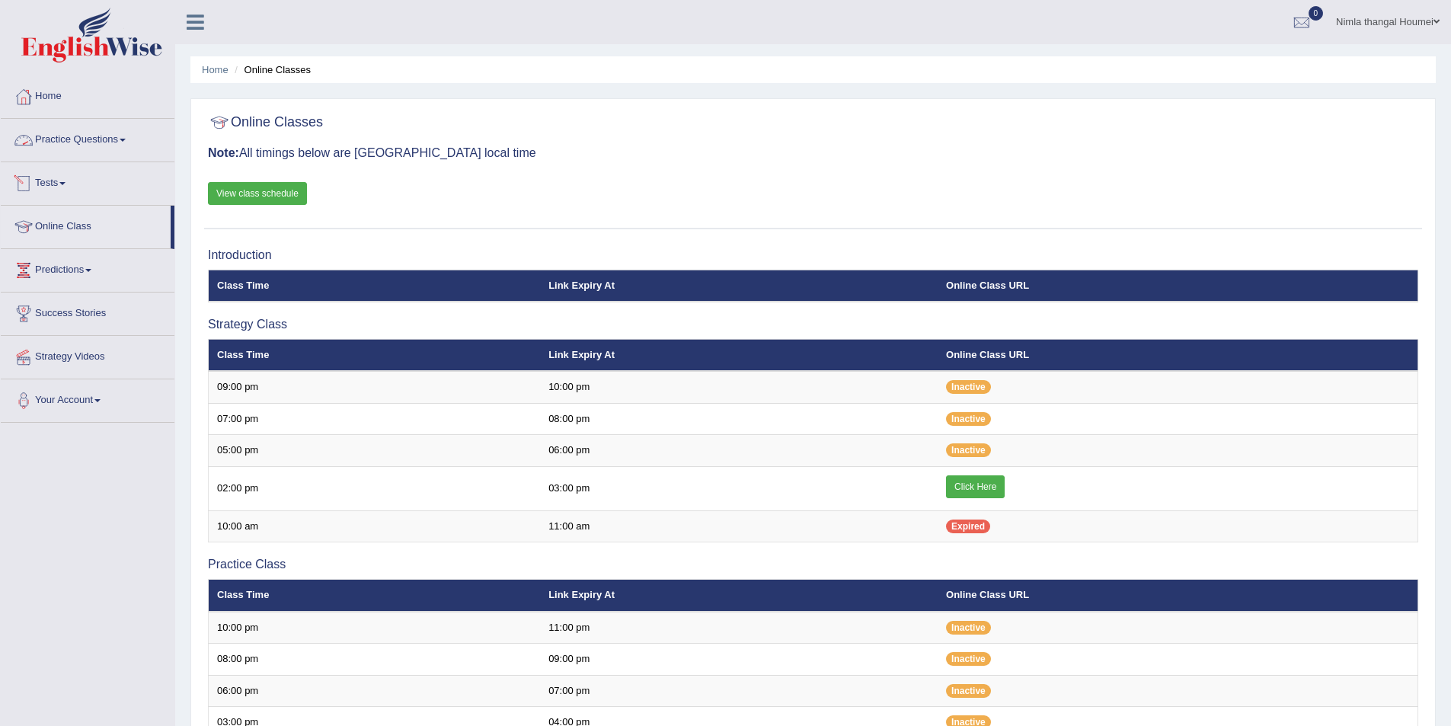
click at [78, 136] on link "Practice Questions" at bounding box center [88, 138] width 174 height 38
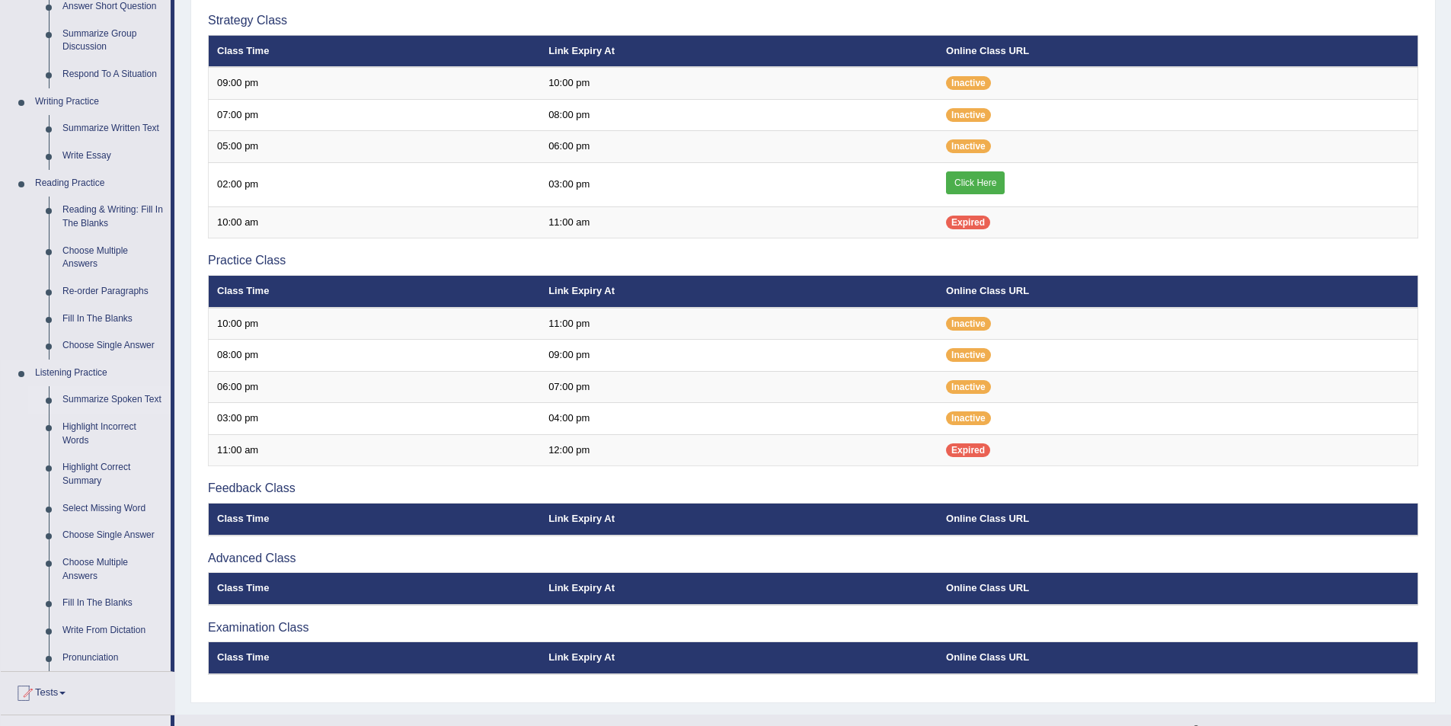
scroll to position [305, 0]
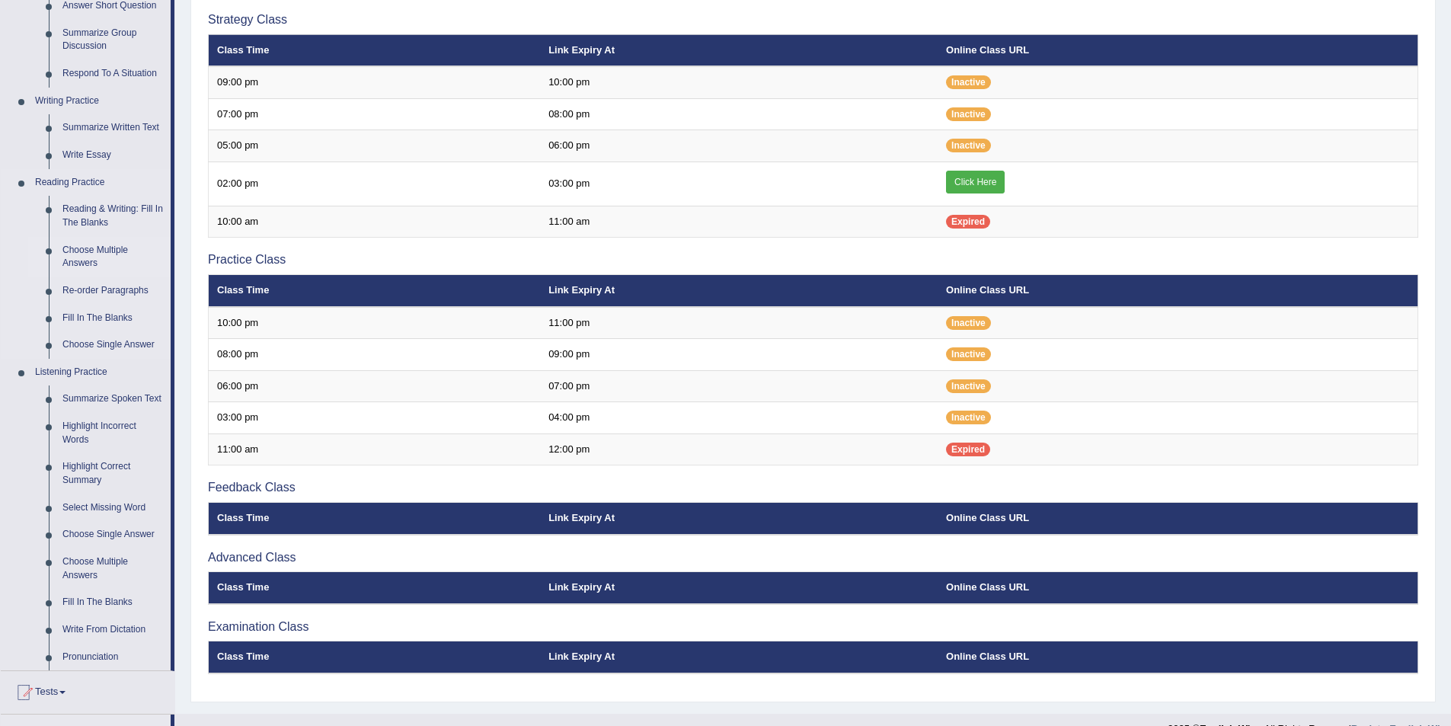
click at [73, 251] on link "Choose Multiple Answers" at bounding box center [113, 257] width 115 height 40
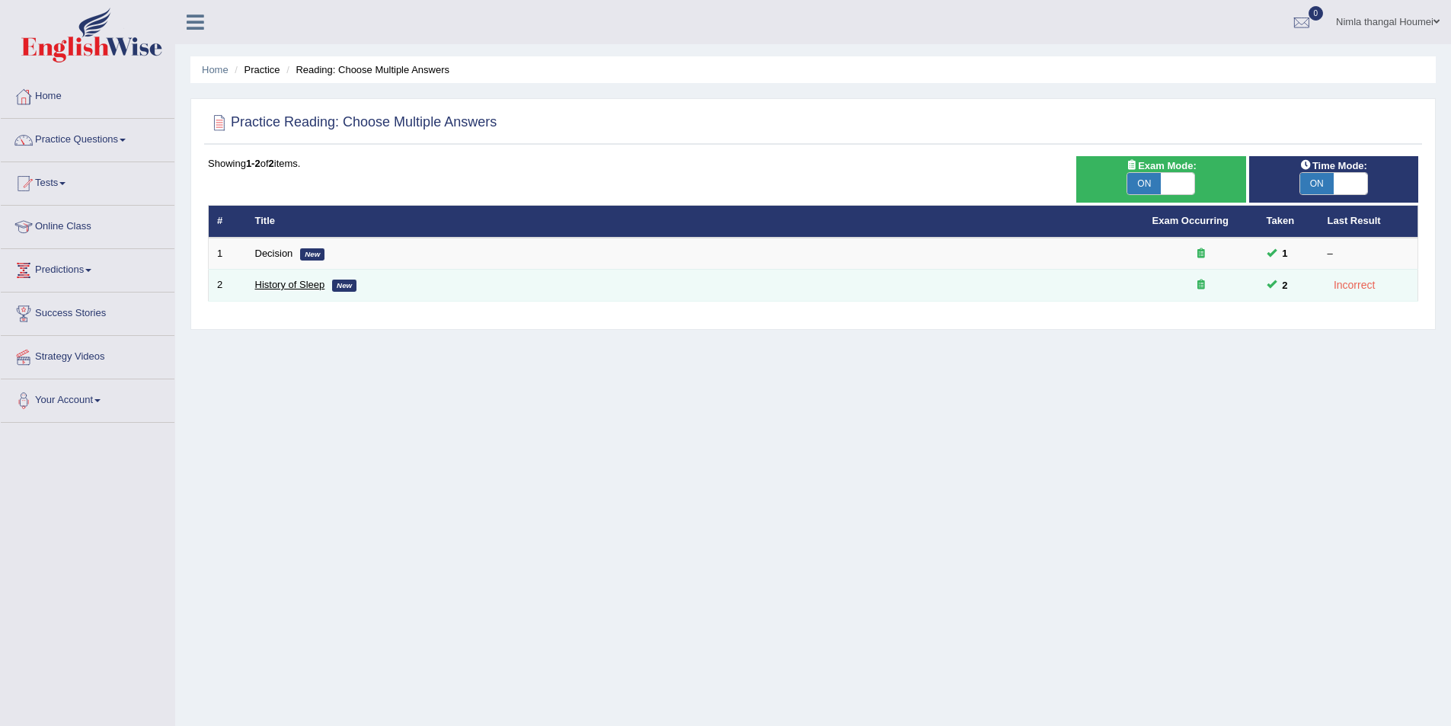
click at [277, 285] on link "History of Sleep" at bounding box center [290, 284] width 70 height 11
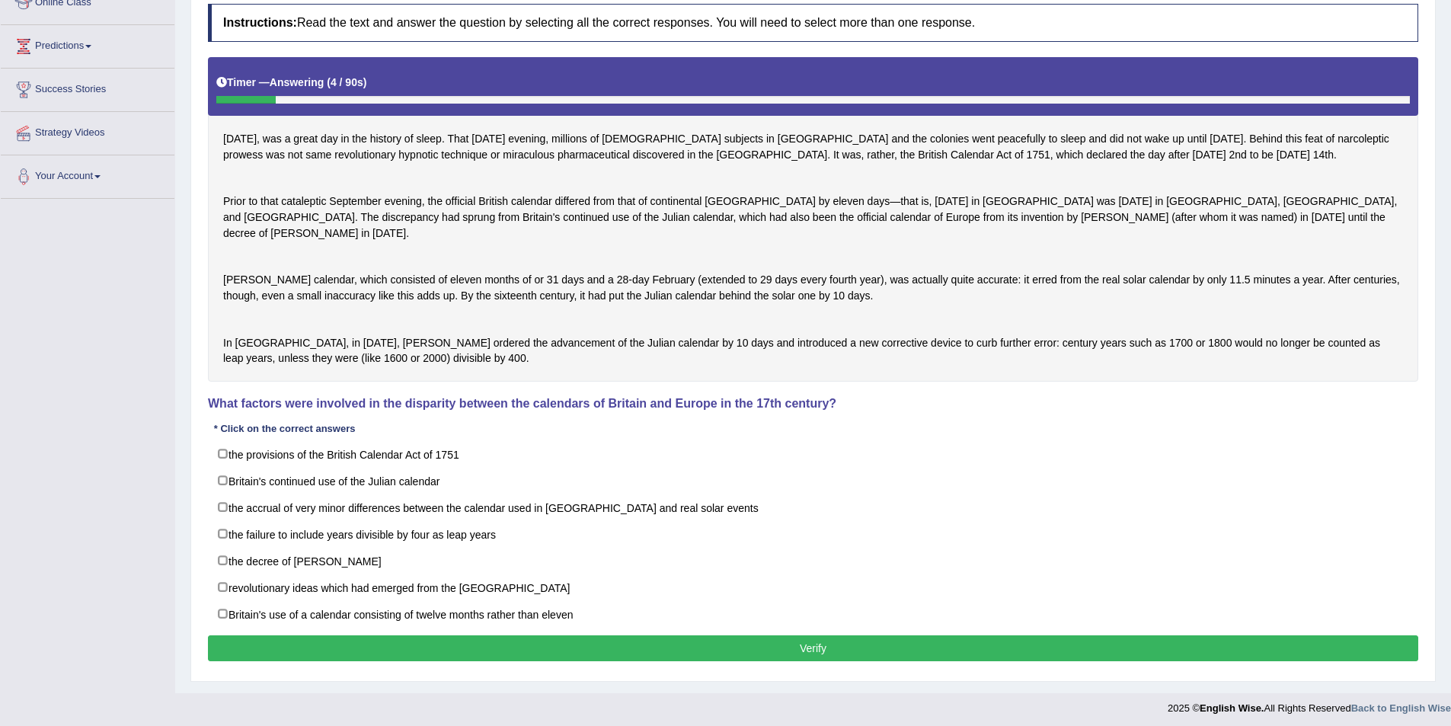
scroll to position [229, 0]
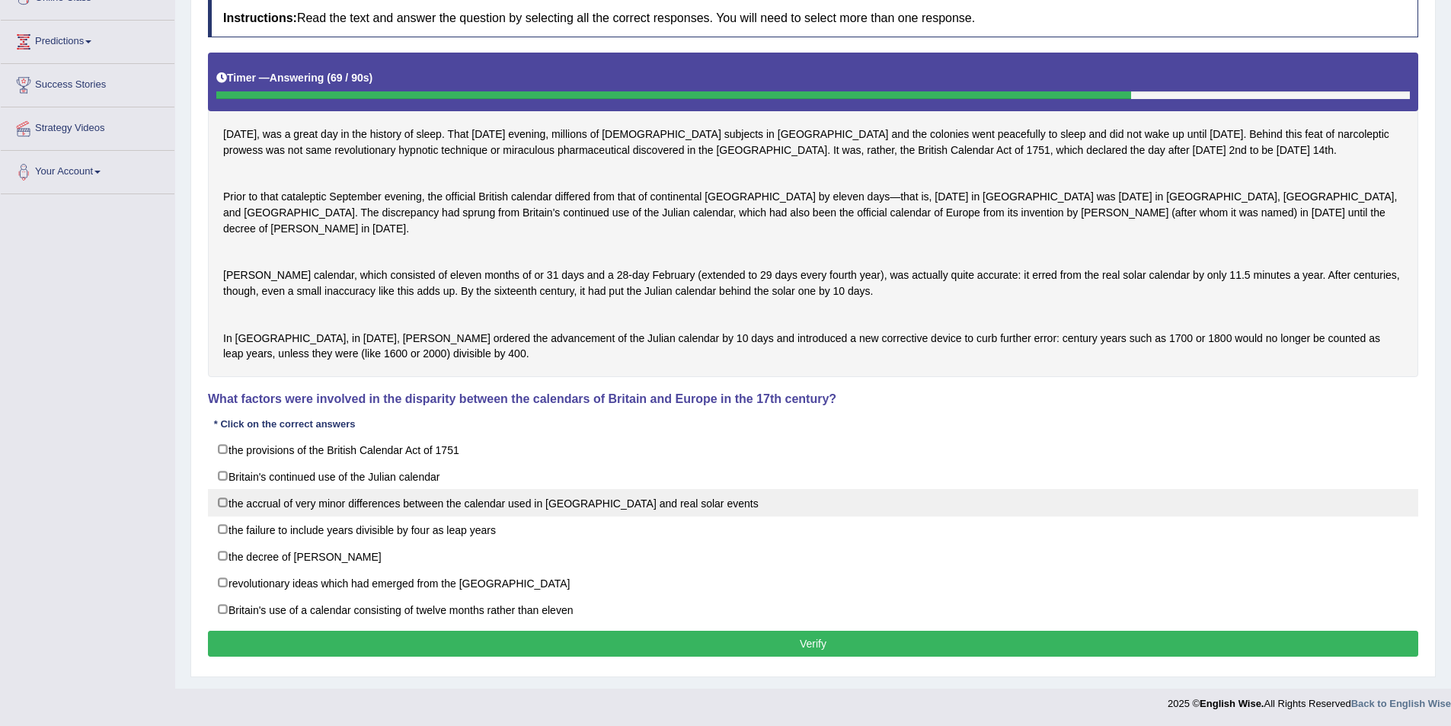
click at [222, 517] on label "the accrual of very minor differences between the calendar used in Britain and …" at bounding box center [813, 502] width 1211 height 27
checkbox input "true"
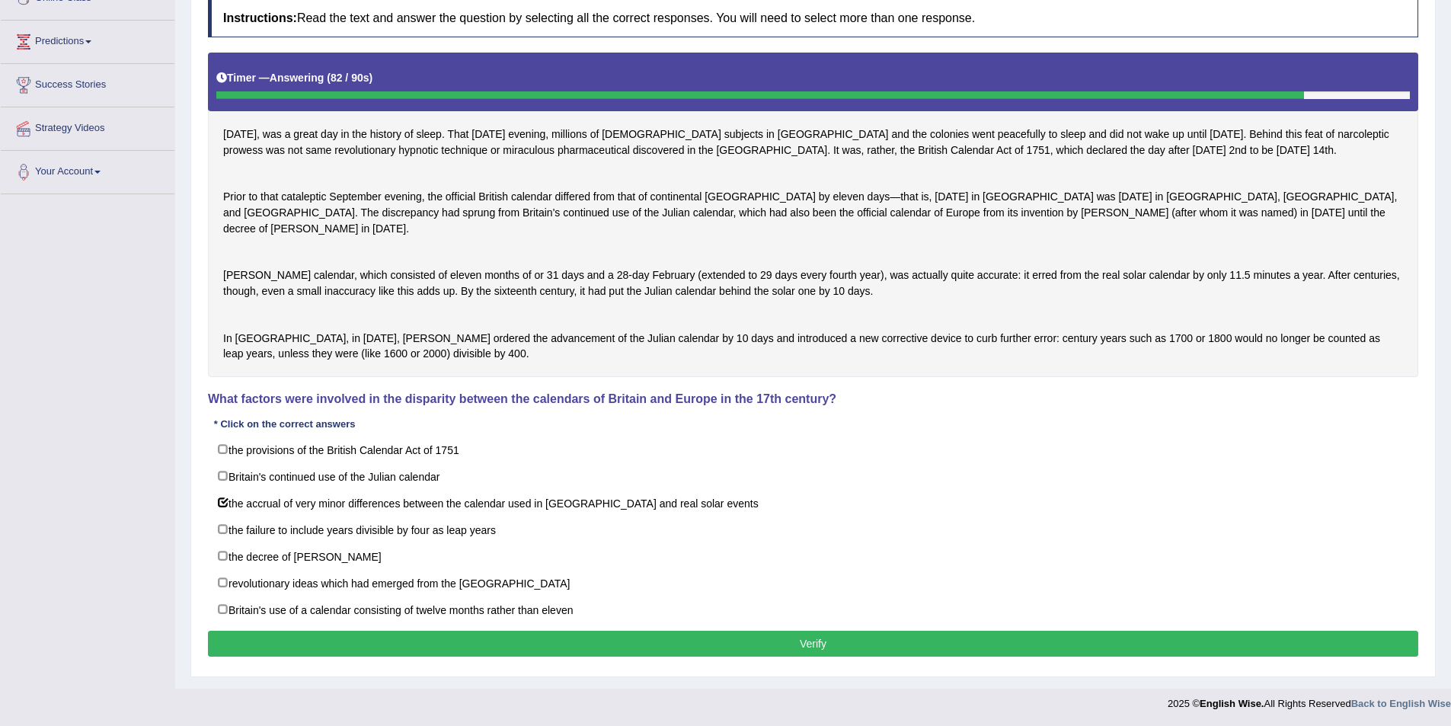
click at [820, 657] on button "Verify" at bounding box center [813, 644] width 1211 height 26
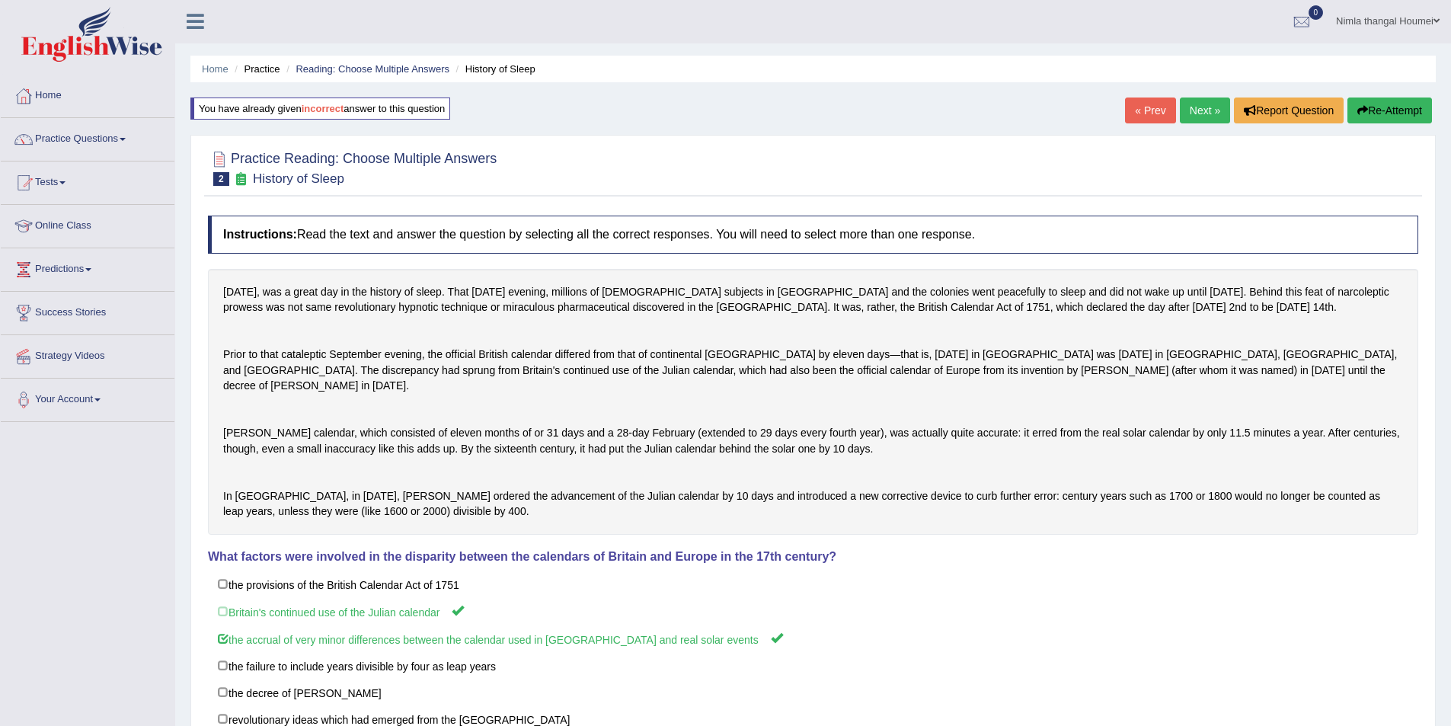
scroll to position [0, 0]
click at [1194, 110] on link "Next »" at bounding box center [1205, 111] width 50 height 26
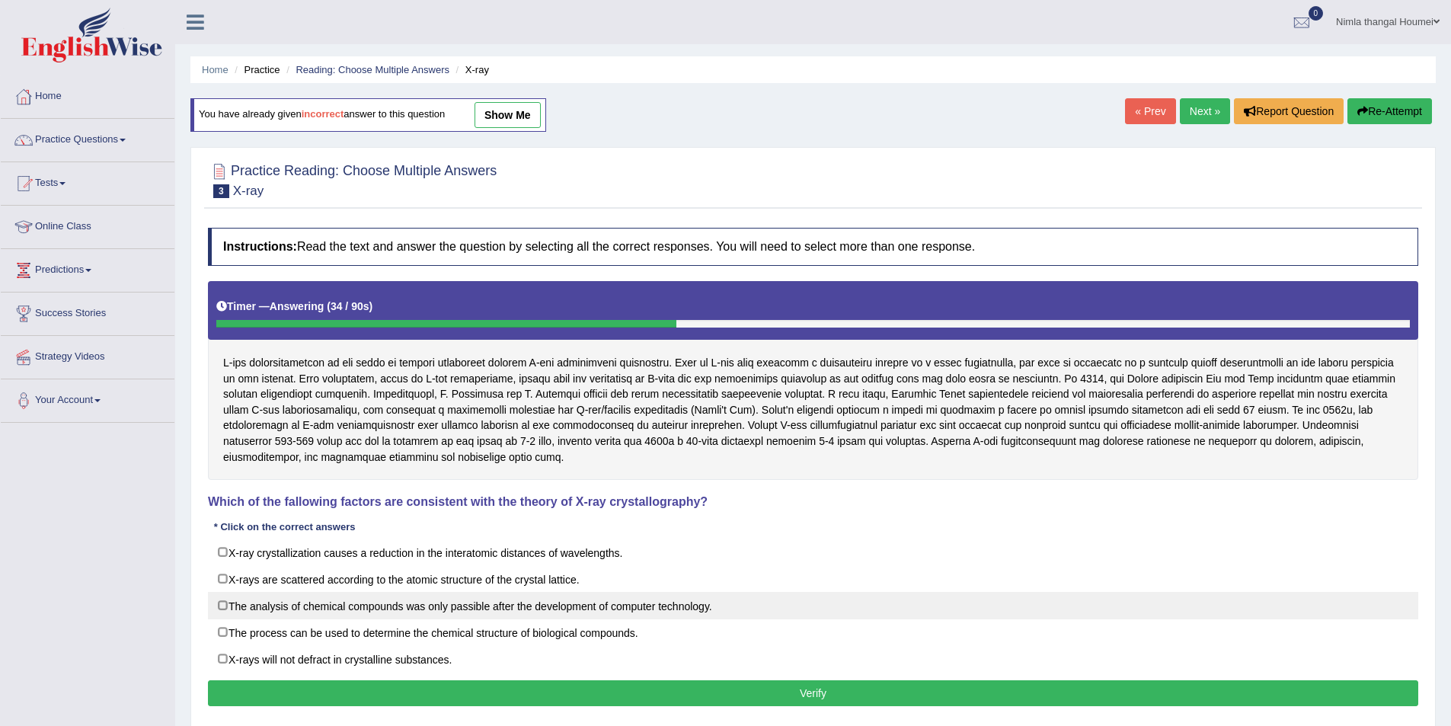
click at [219, 602] on label "The analysis of chemical compounds was only passible after the development of c…" at bounding box center [813, 605] width 1211 height 27
checkbox input "true"
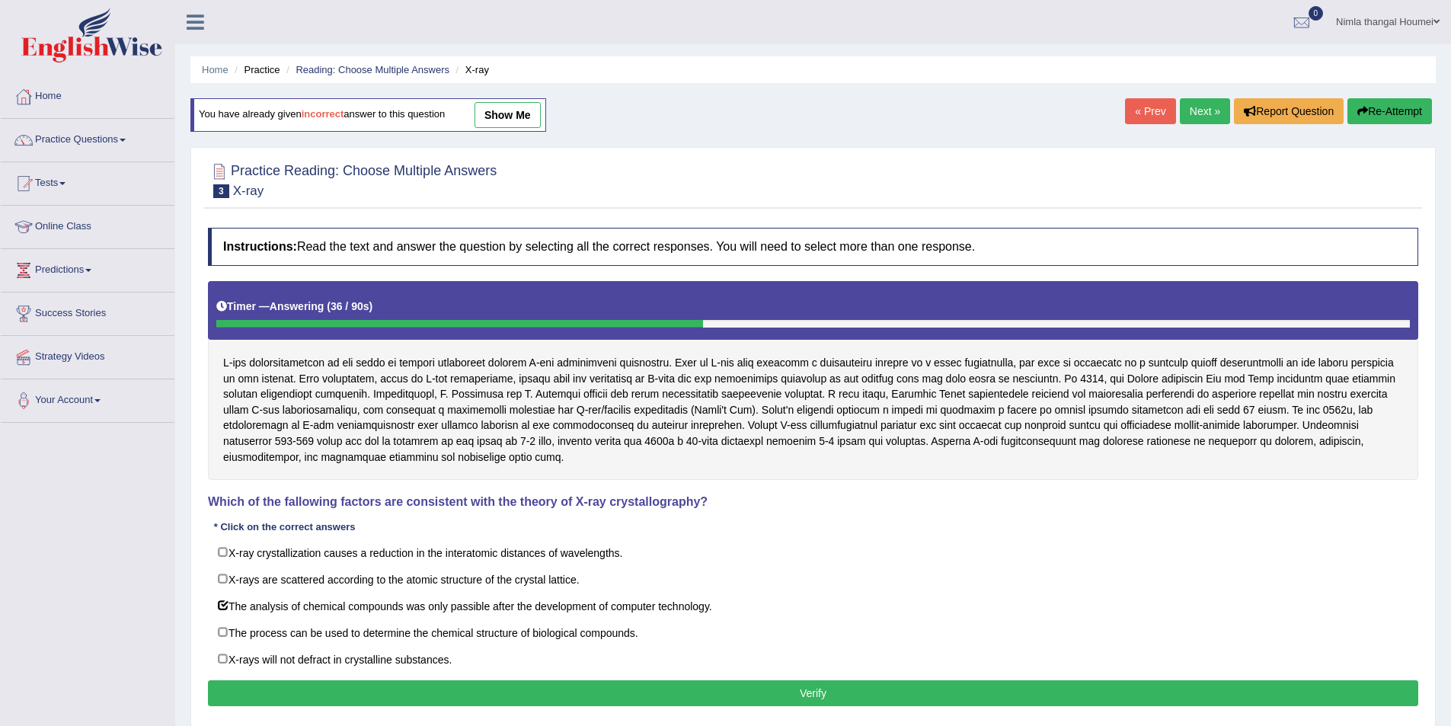
click at [692, 695] on button "Verify" at bounding box center [813, 693] width 1211 height 26
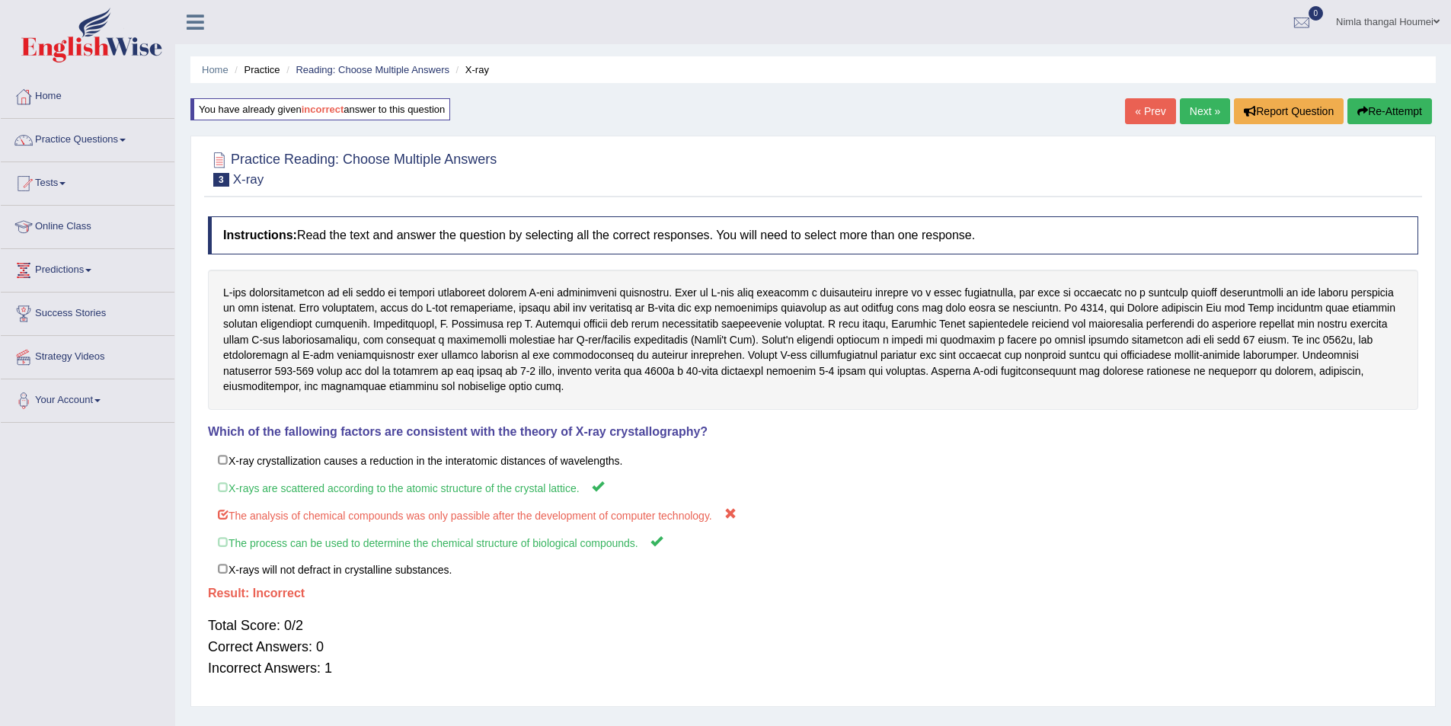
click at [1189, 108] on link "Next »" at bounding box center [1205, 111] width 50 height 26
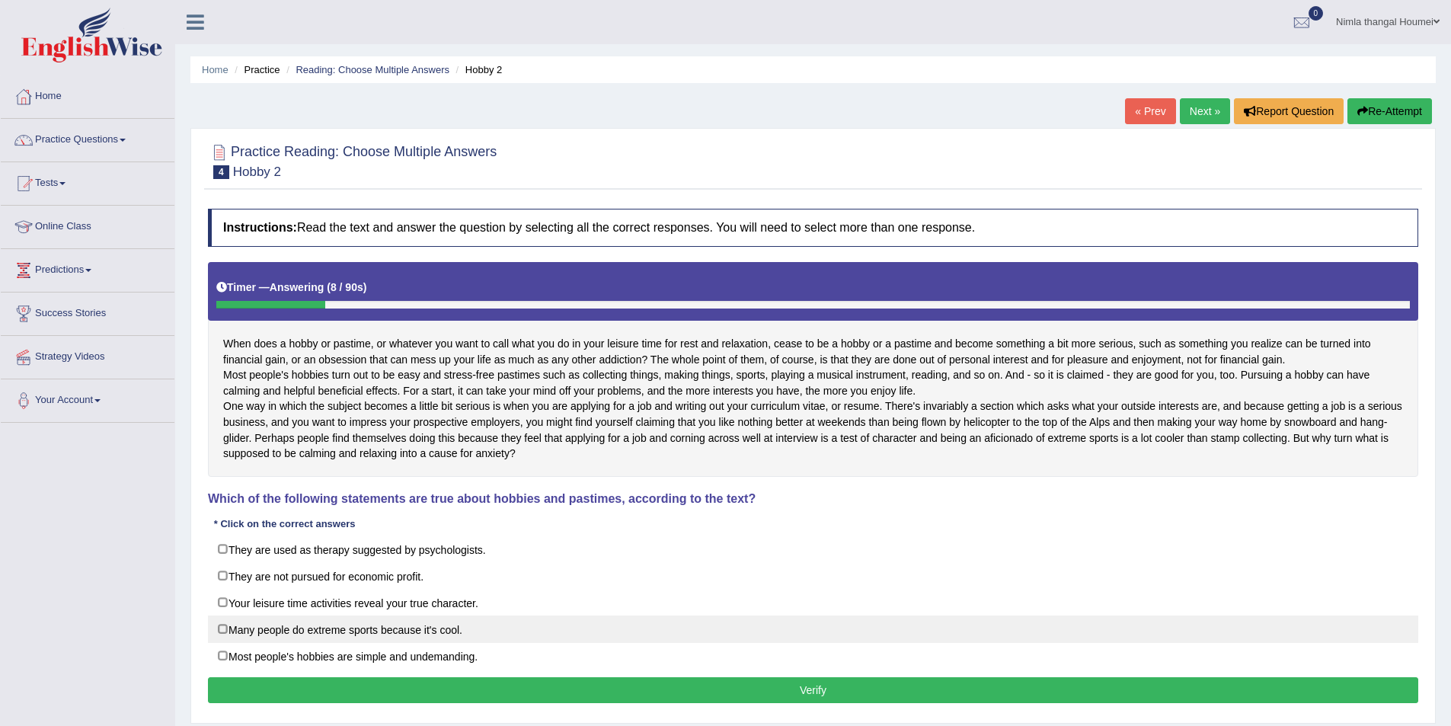
scroll to position [76, 0]
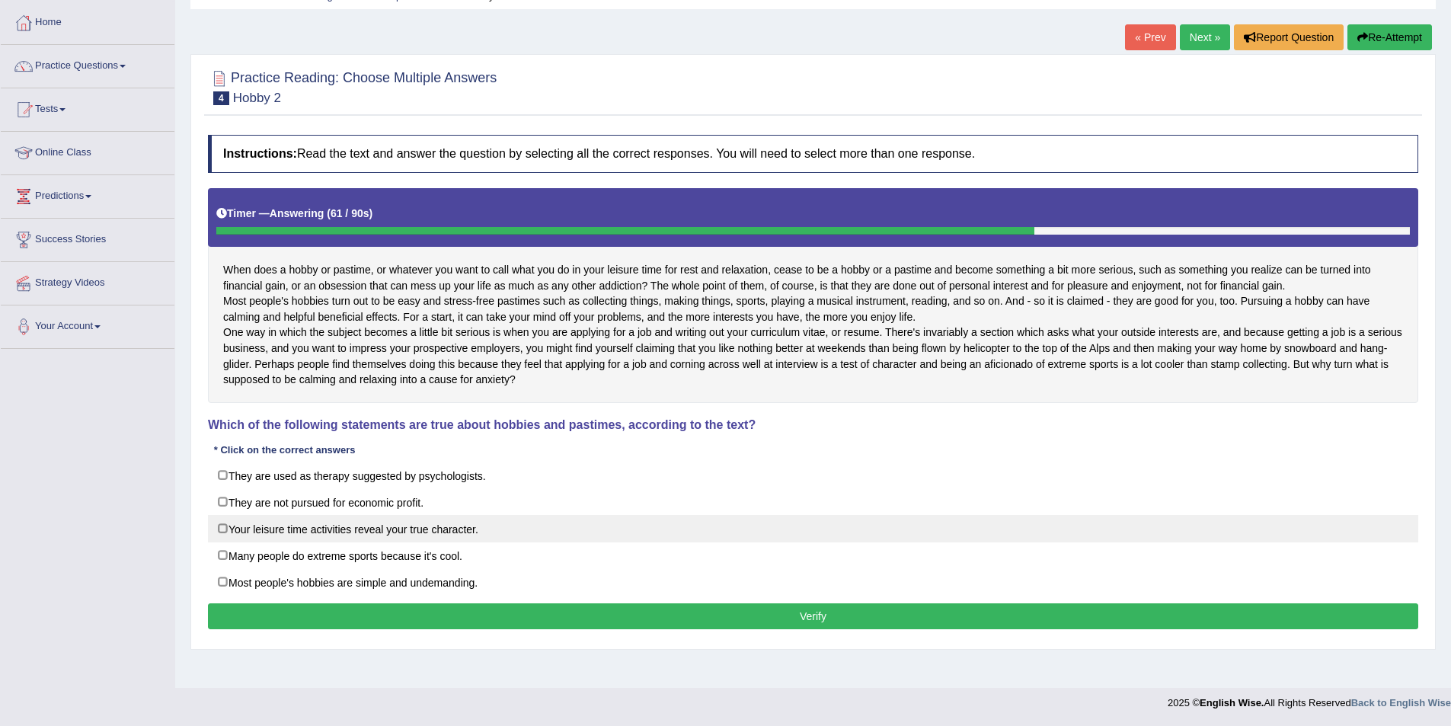
click at [219, 542] on label "Your leisure time activities reveal your true character." at bounding box center [813, 528] width 1211 height 27
checkbox input "true"
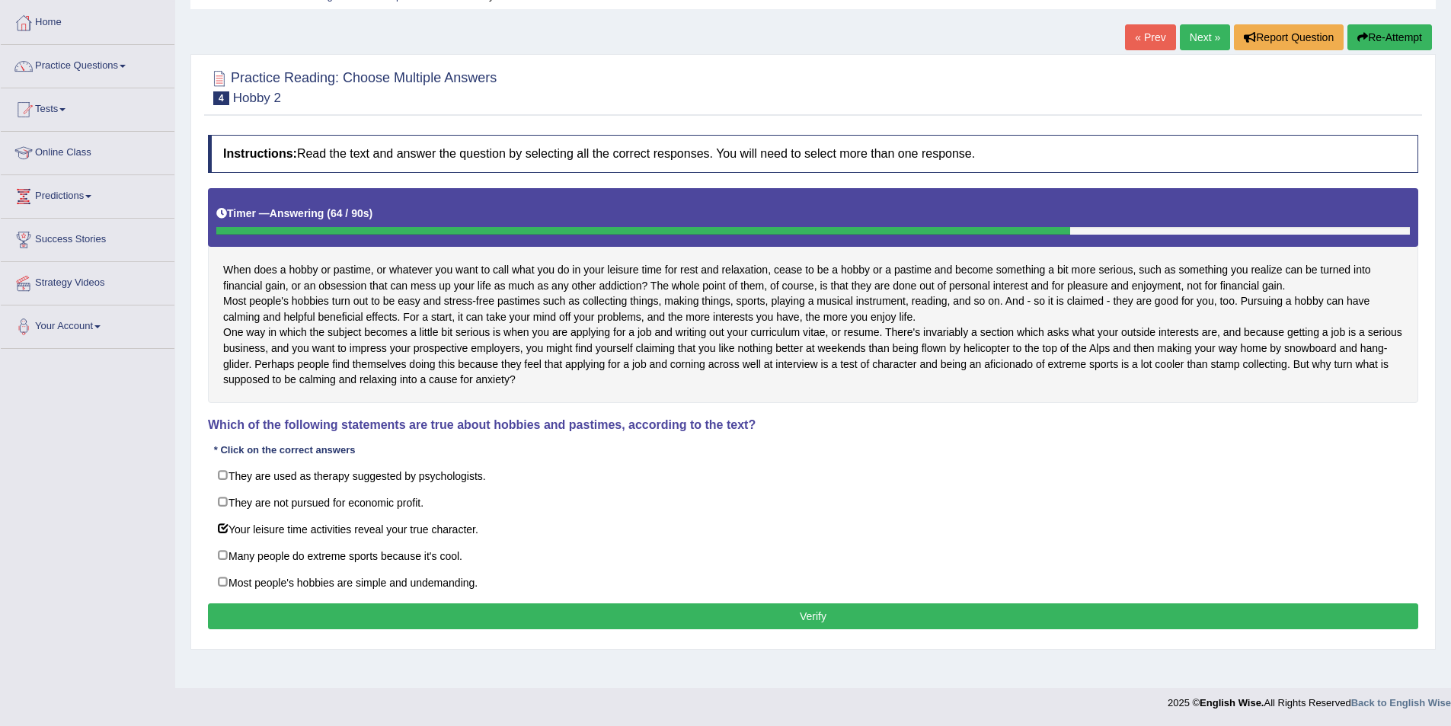
click at [542, 629] on button "Verify" at bounding box center [813, 616] width 1211 height 26
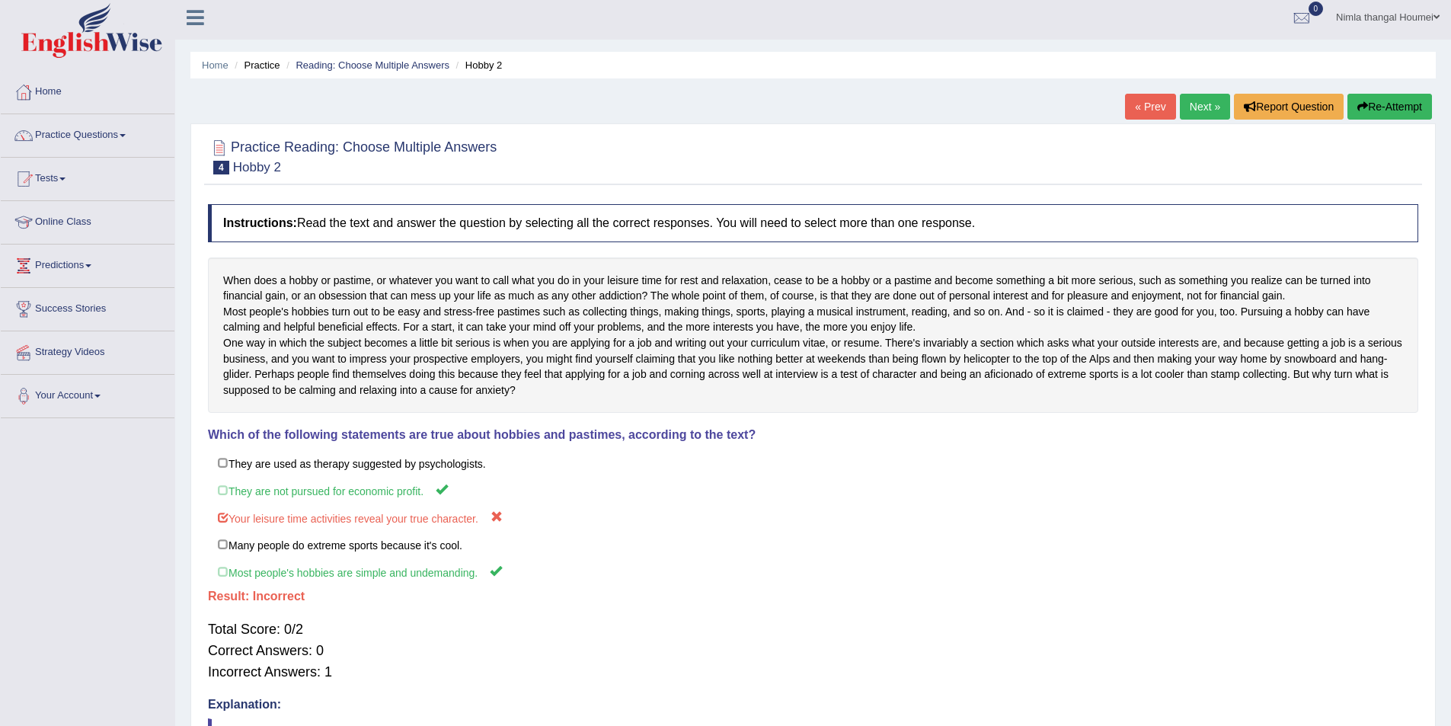
scroll to position [0, 0]
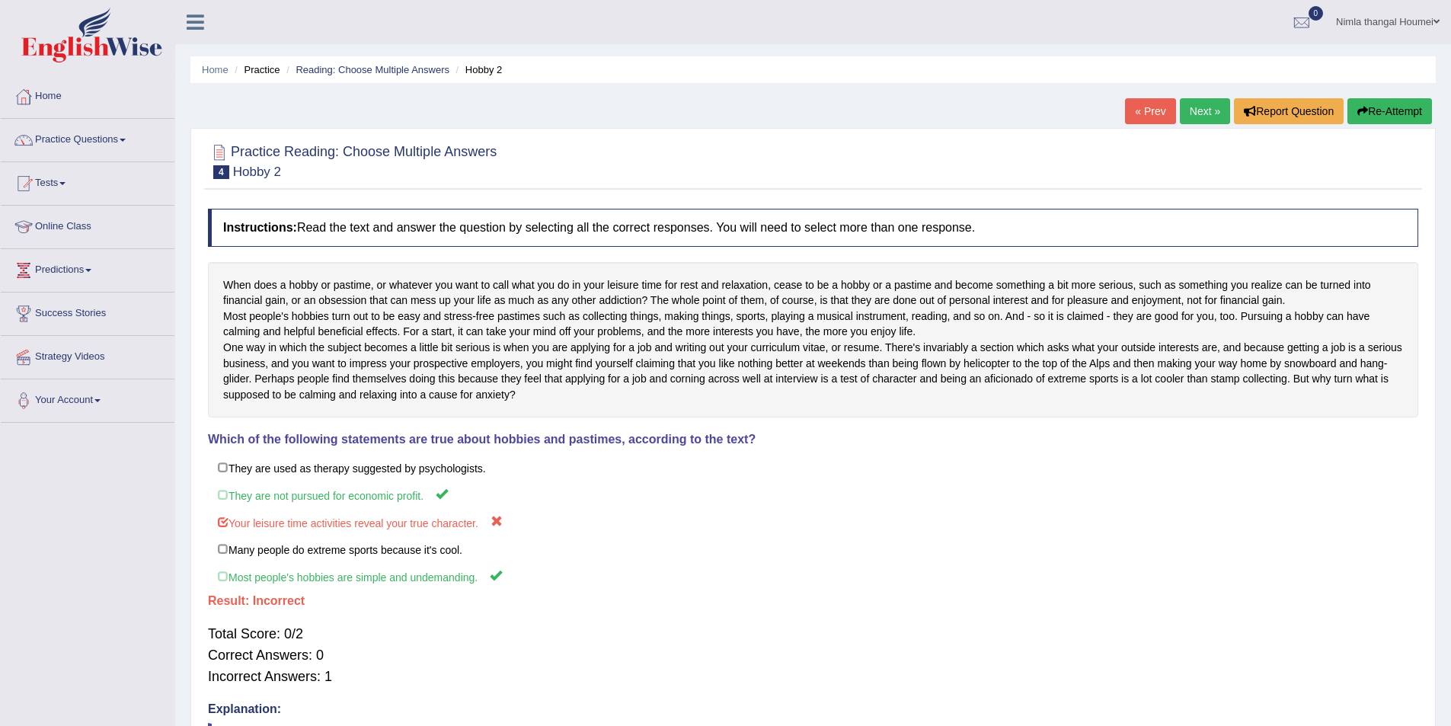
click at [1198, 112] on link "Next »" at bounding box center [1205, 111] width 50 height 26
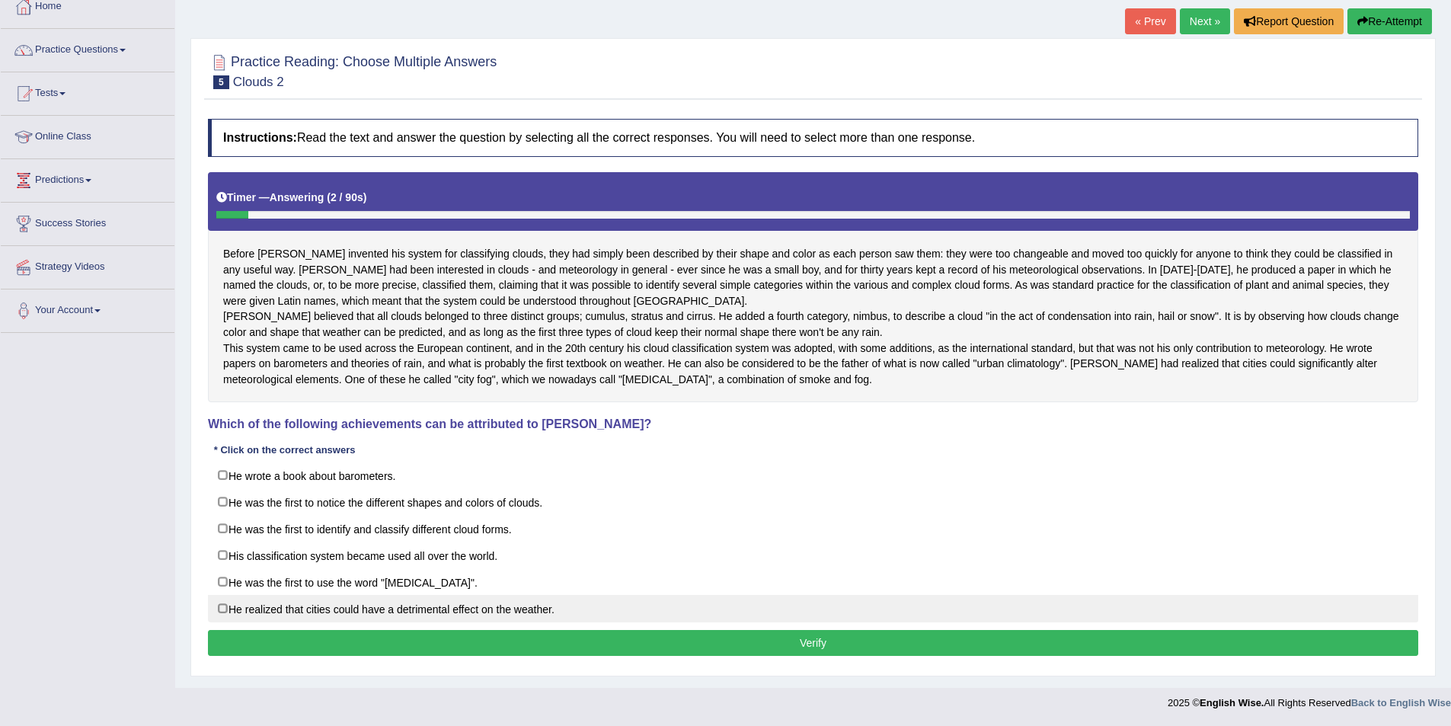
scroll to position [121, 0]
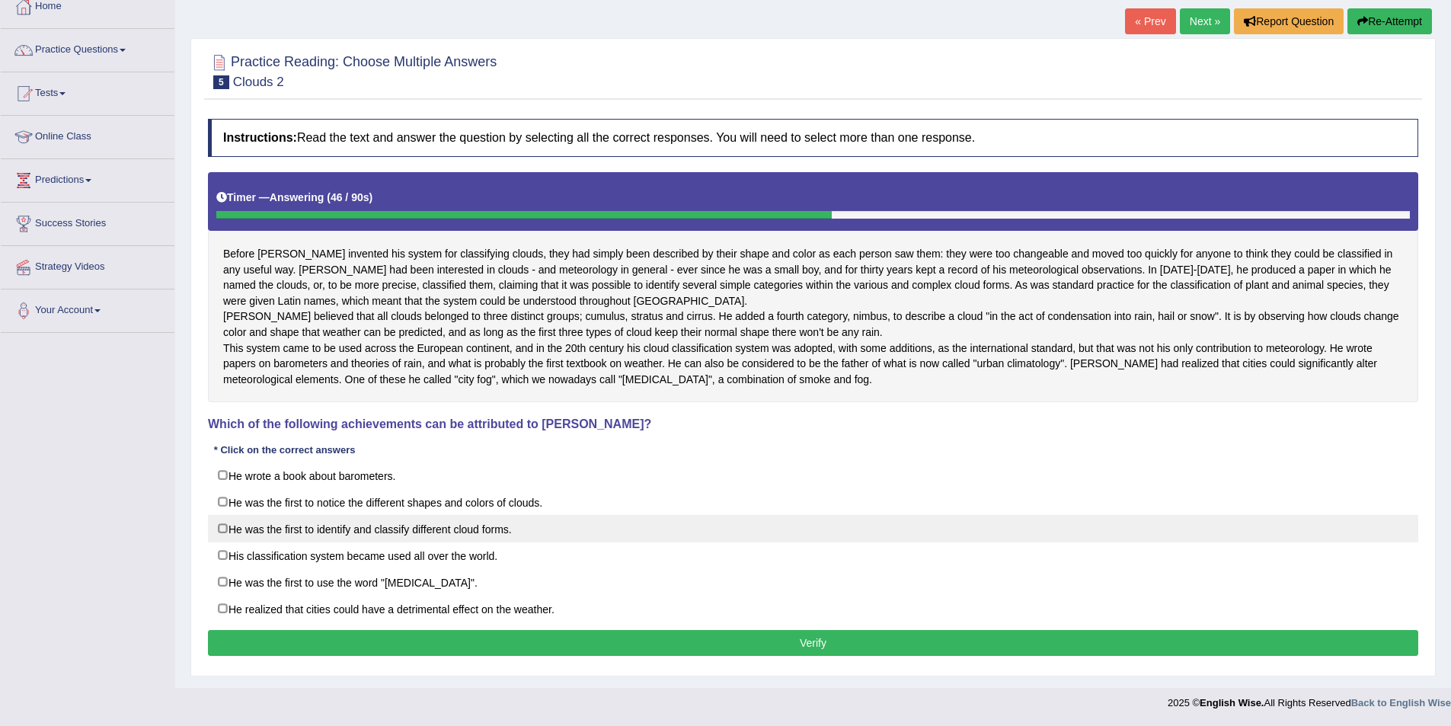
click at [218, 527] on label "He was the first to identify and classify different cloud forms." at bounding box center [813, 528] width 1211 height 27
checkbox input "true"
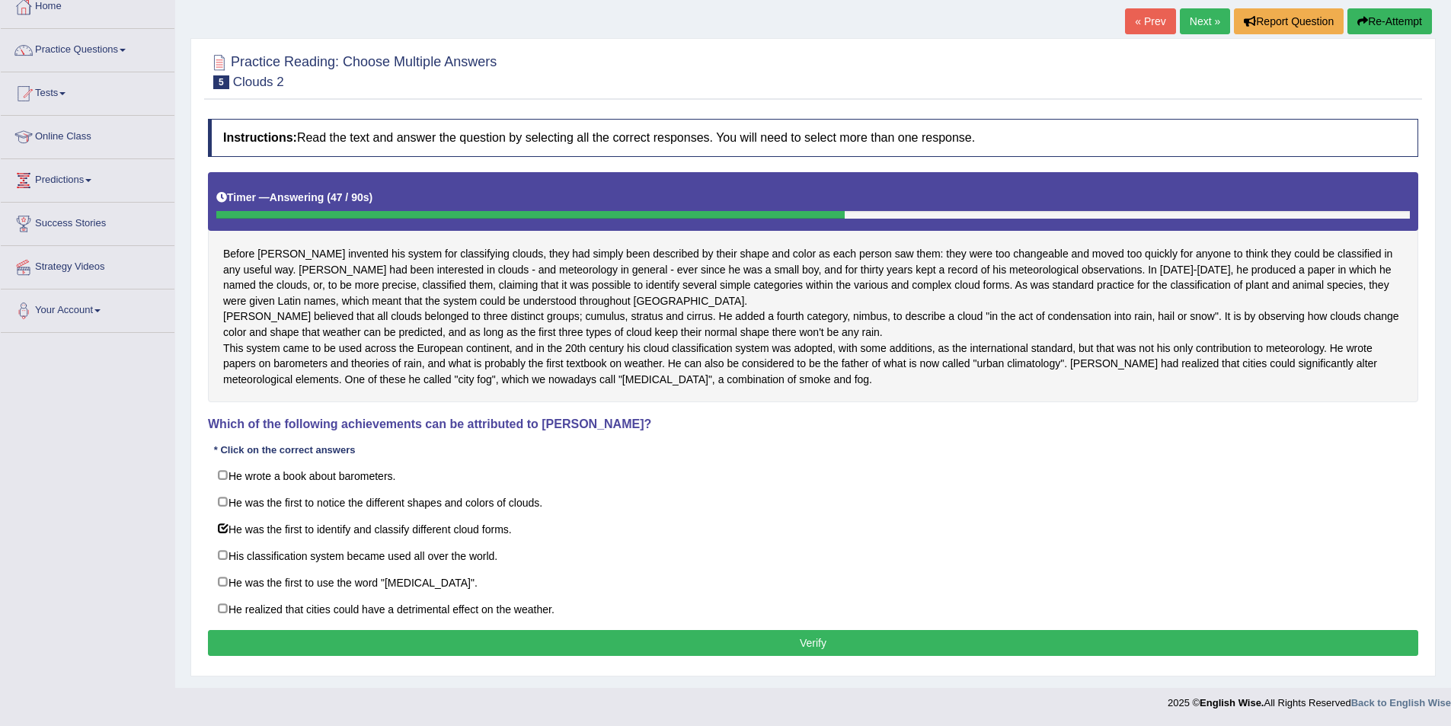
click at [277, 641] on button "Verify" at bounding box center [813, 643] width 1211 height 26
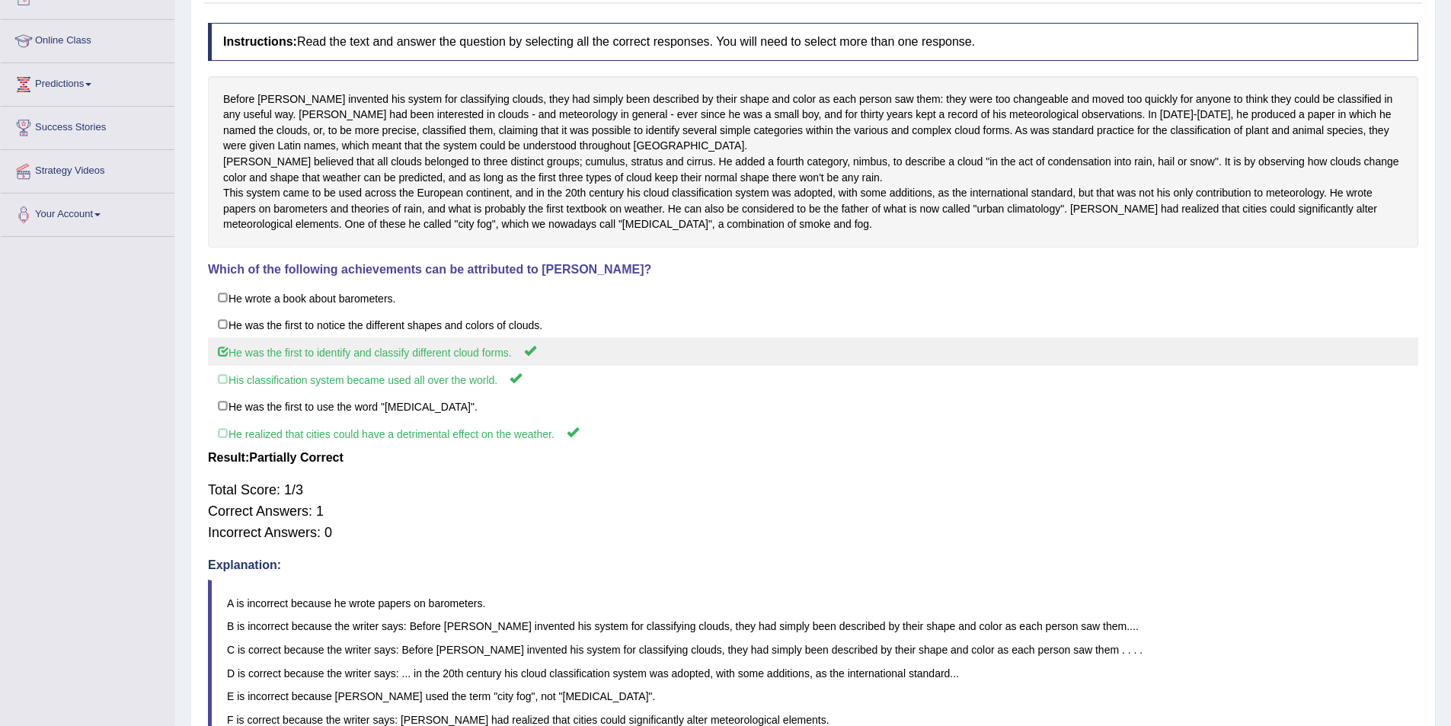
scroll to position [0, 0]
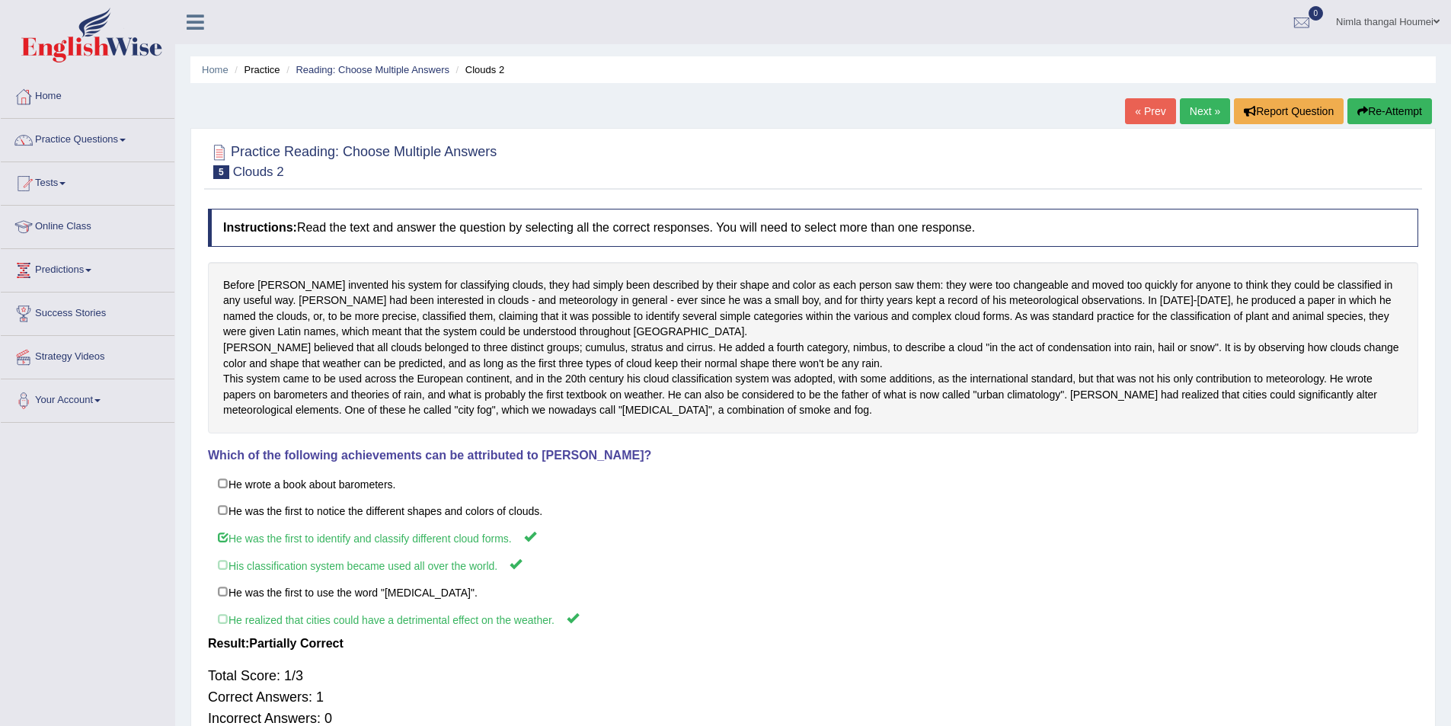
click at [1200, 108] on link "Next »" at bounding box center [1205, 111] width 50 height 26
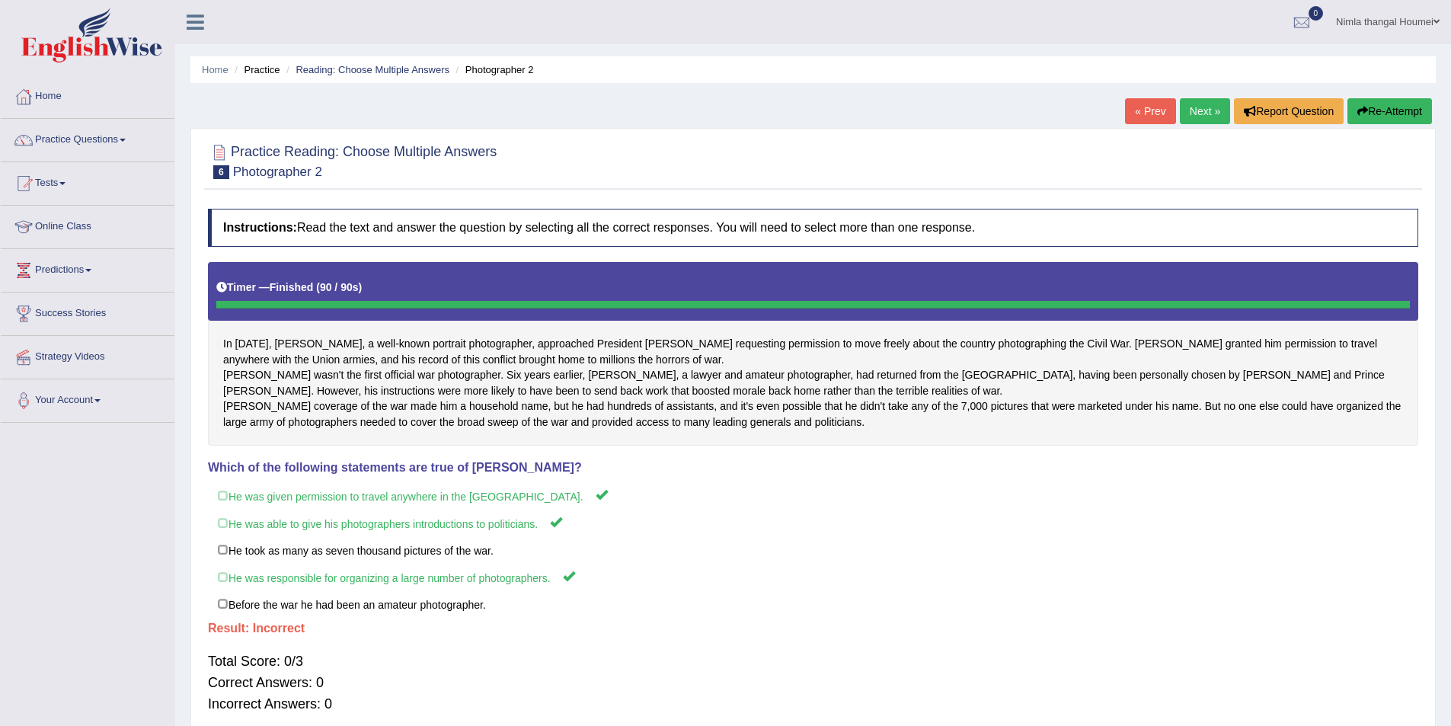
click at [1187, 105] on link "Next »" at bounding box center [1205, 111] width 50 height 26
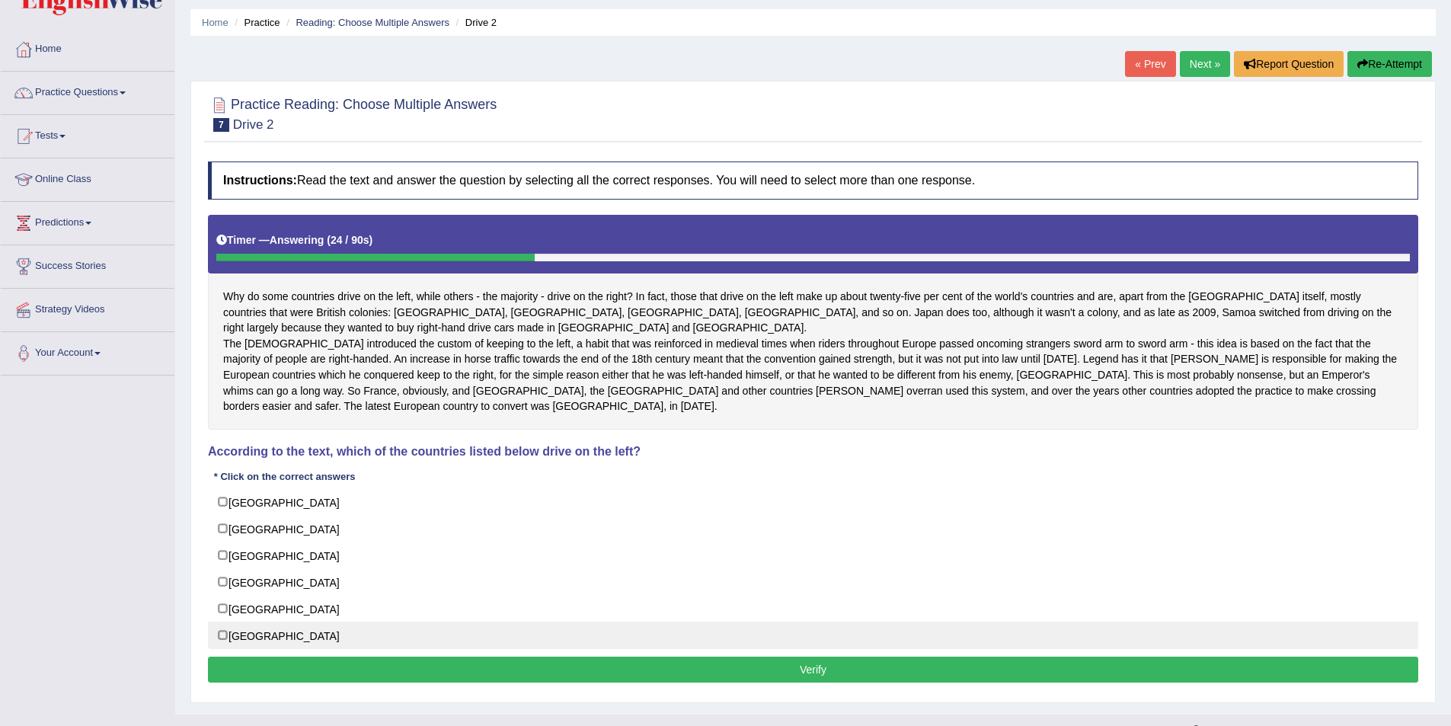
scroll to position [74, 0]
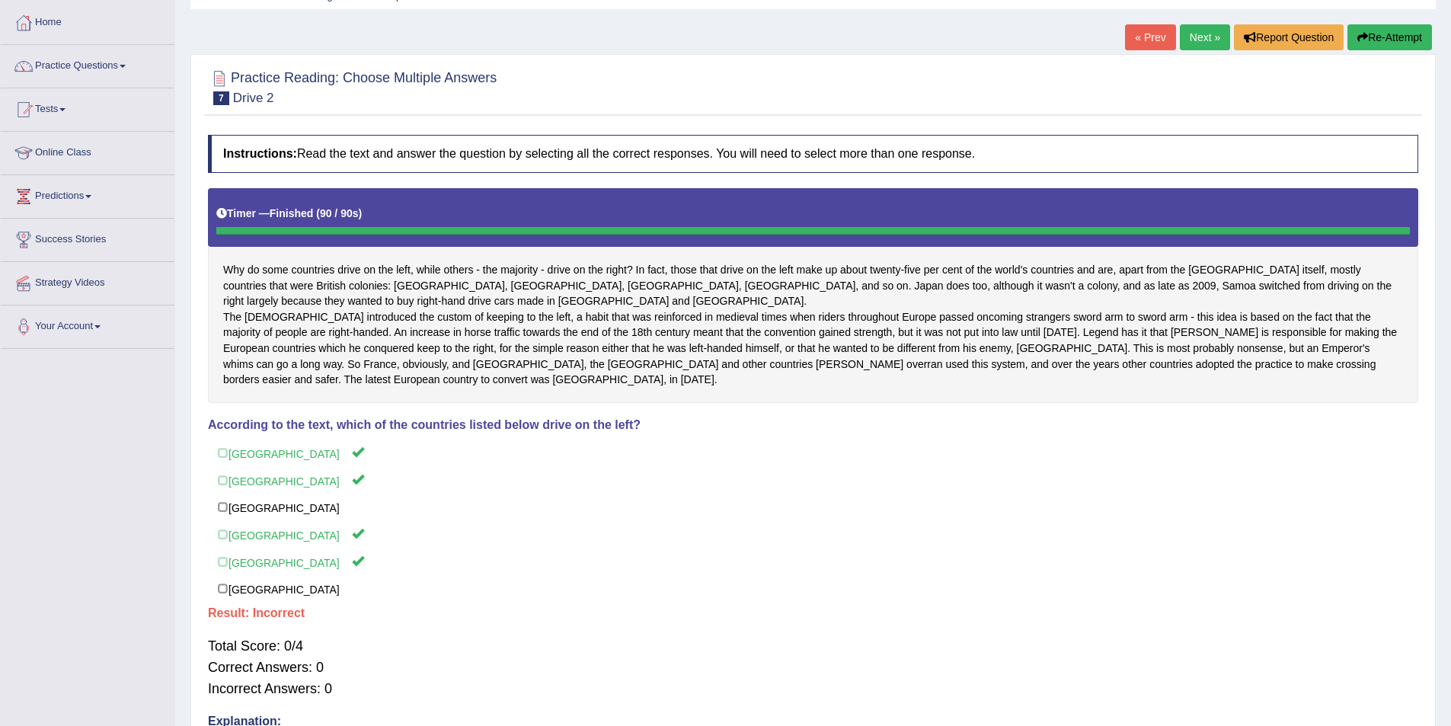
click at [1197, 33] on link "Next »" at bounding box center [1205, 37] width 50 height 26
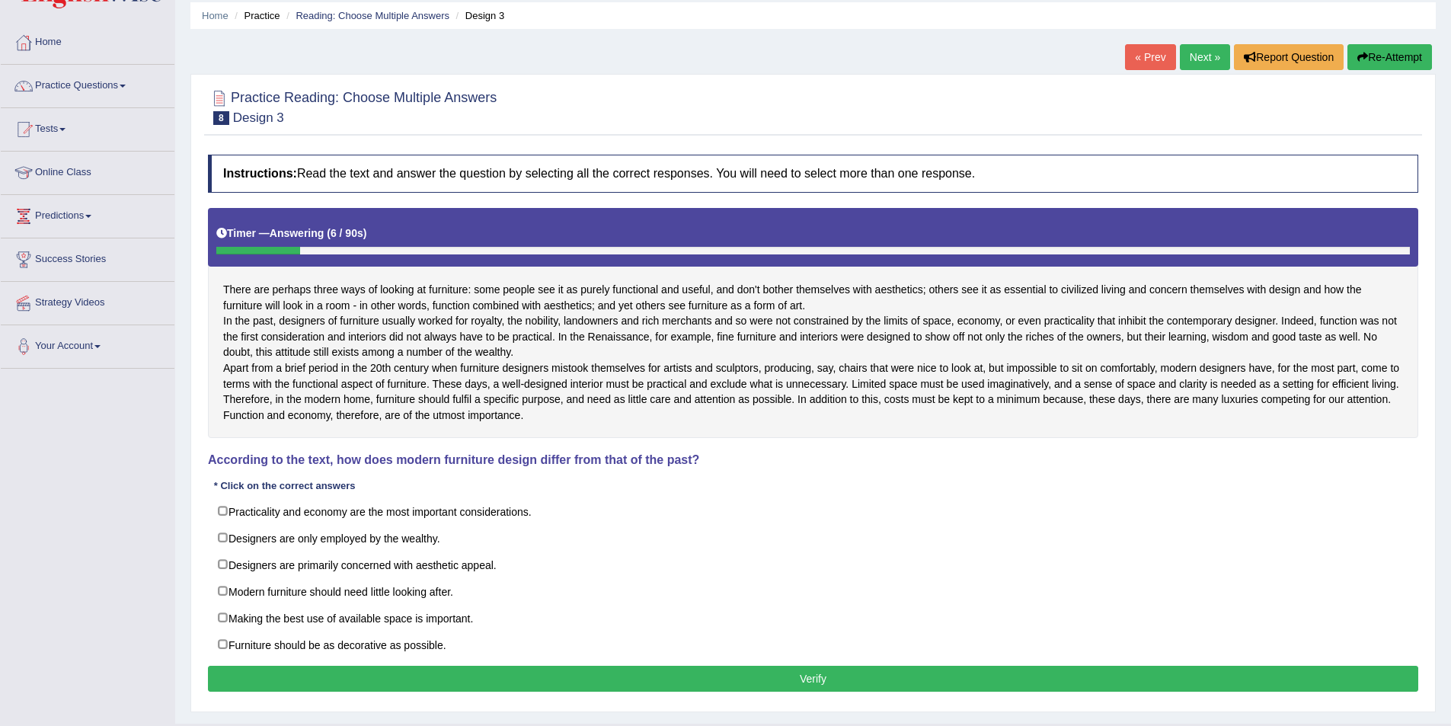
scroll to position [121, 0]
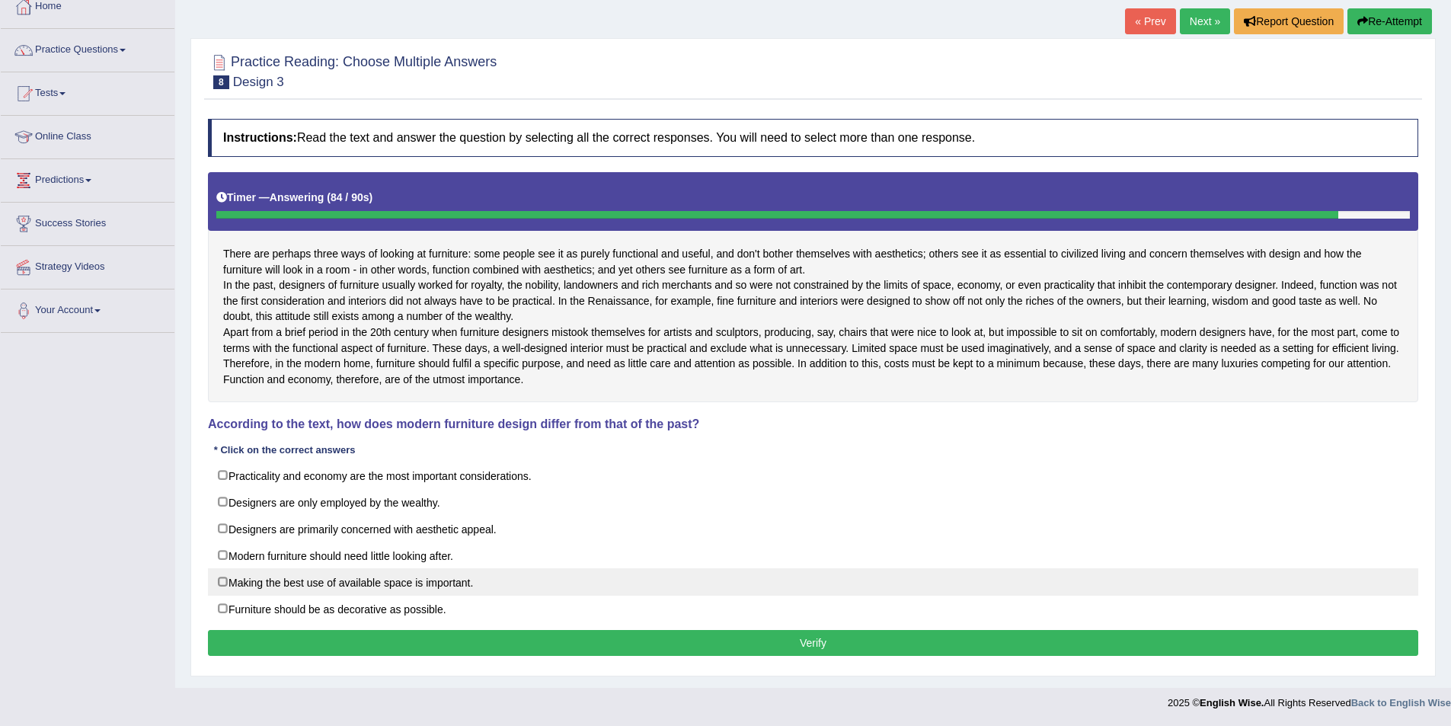
click at [227, 581] on label "Making the best use of available space is important." at bounding box center [813, 581] width 1211 height 27
checkbox input "true"
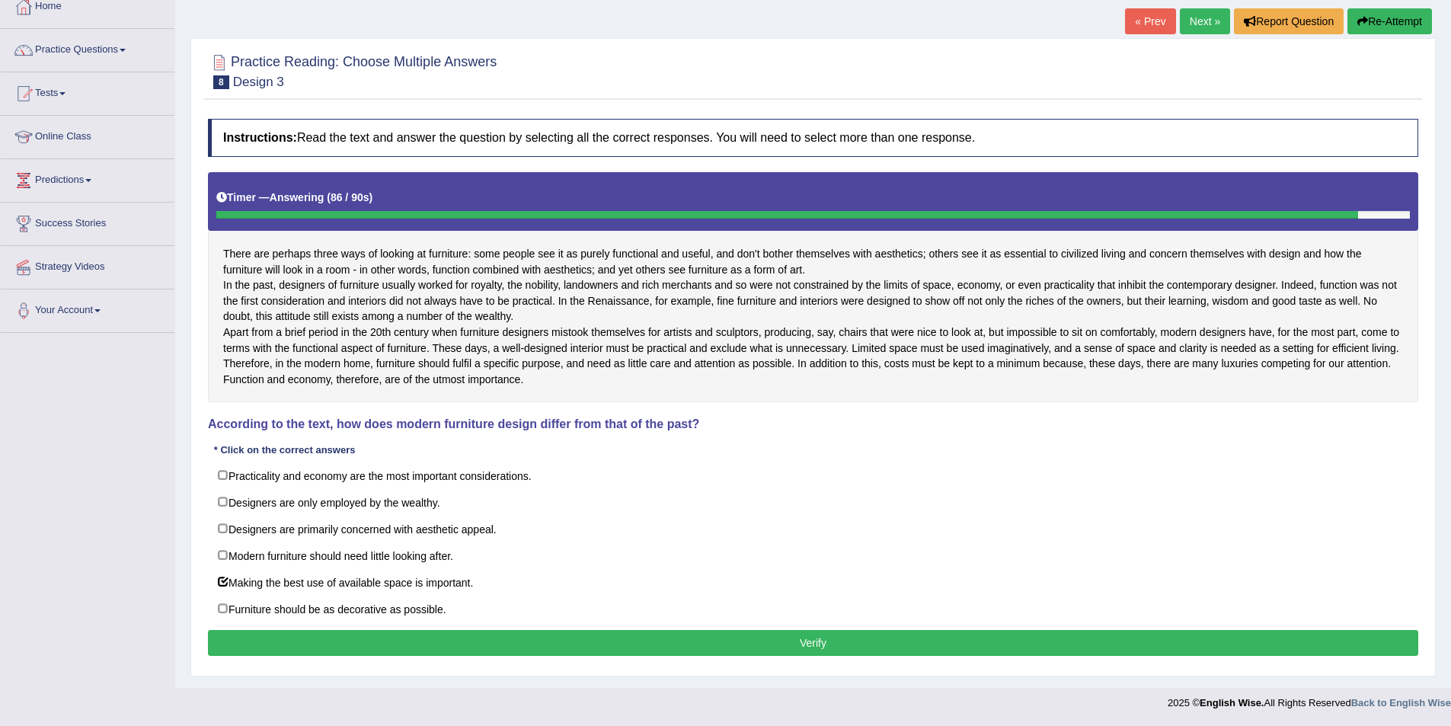
click at [721, 646] on button "Verify" at bounding box center [813, 643] width 1211 height 26
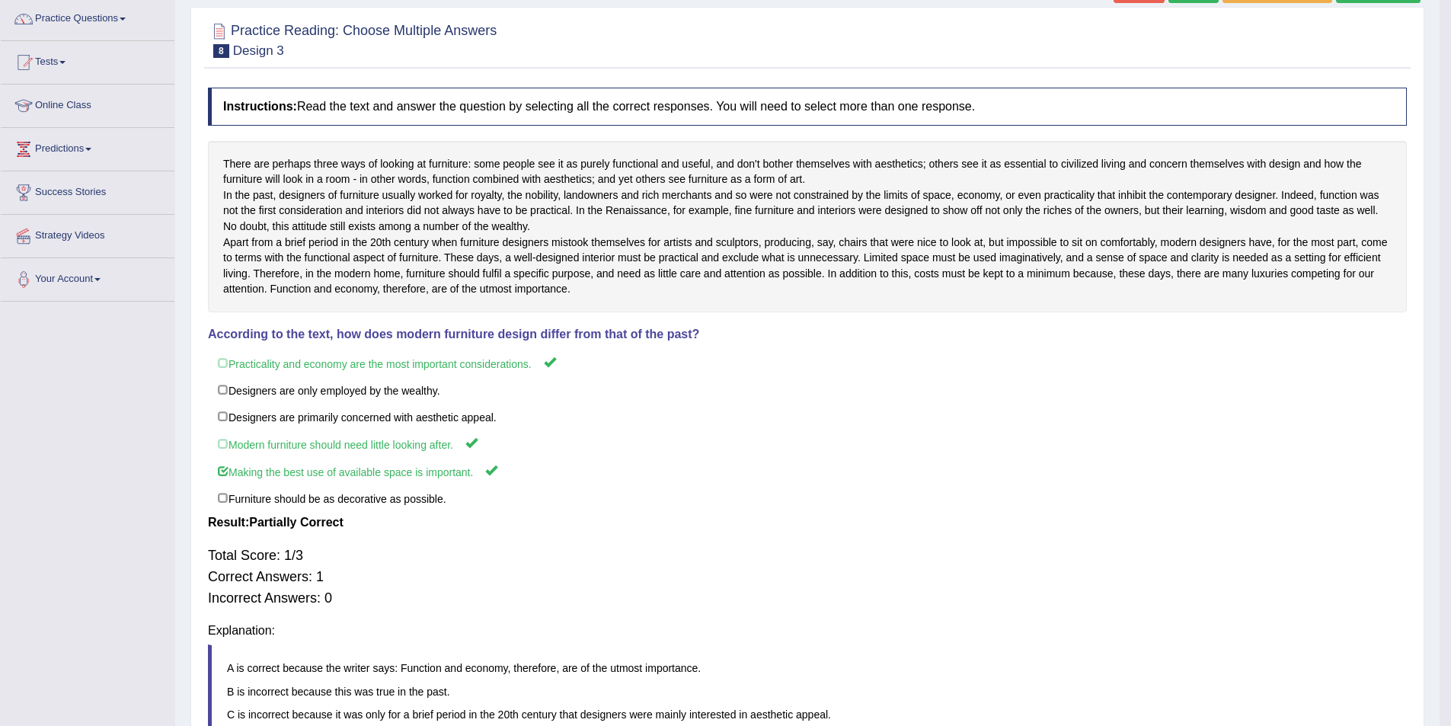
scroll to position [74, 0]
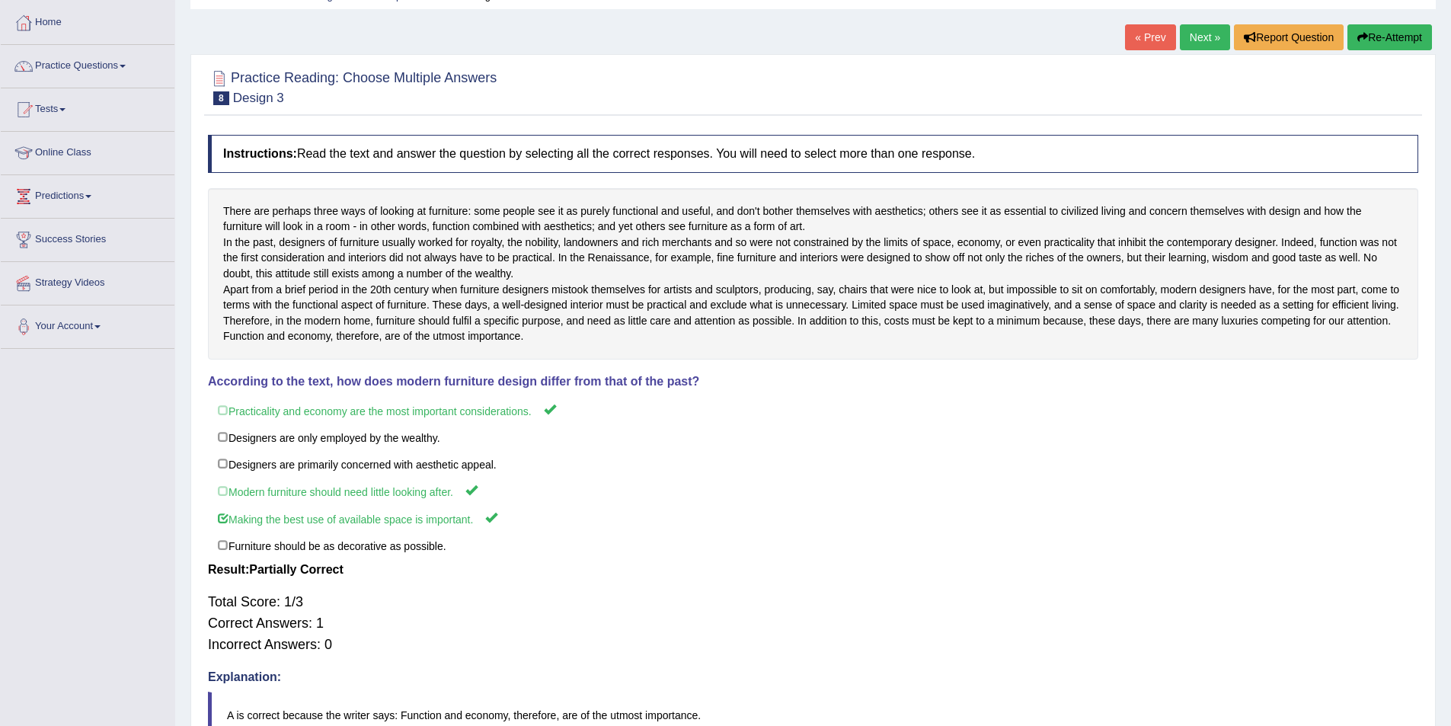
click at [1192, 31] on link "Next »" at bounding box center [1205, 37] width 50 height 26
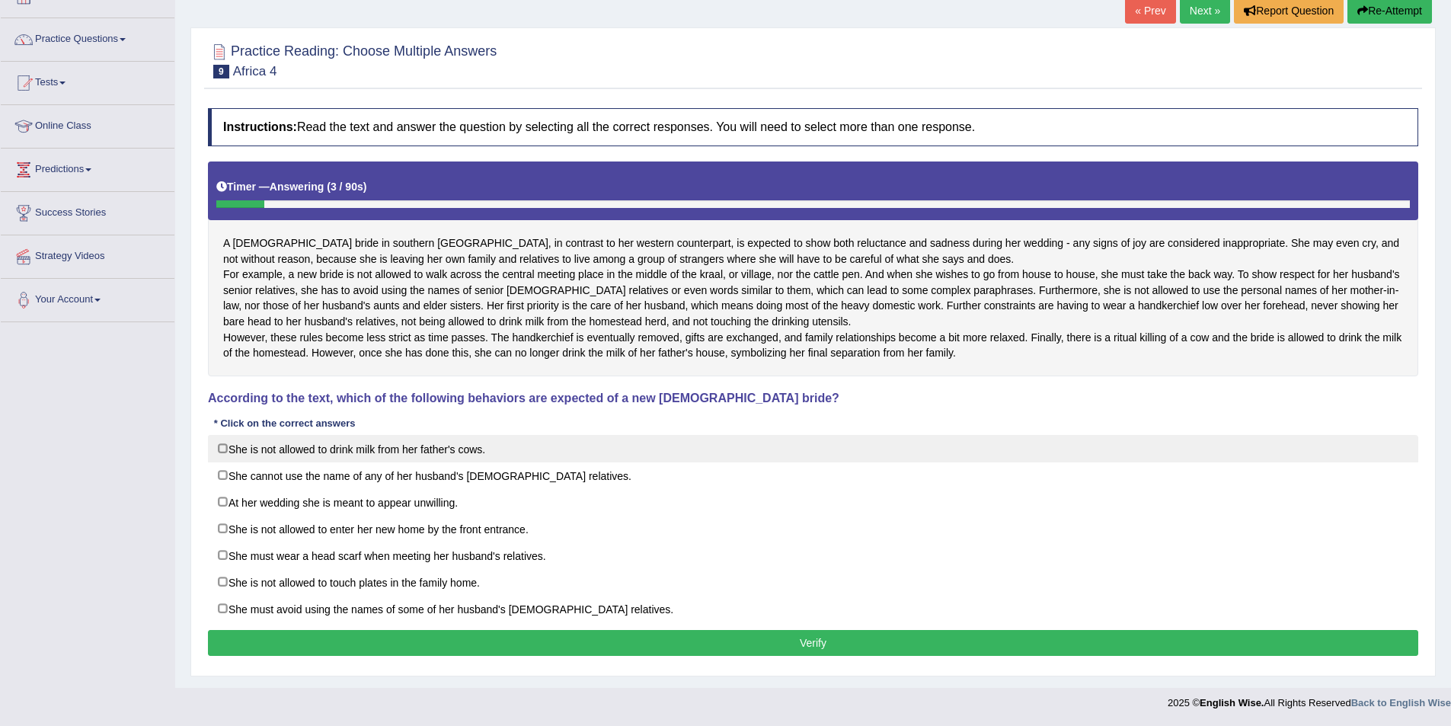
scroll to position [132, 0]
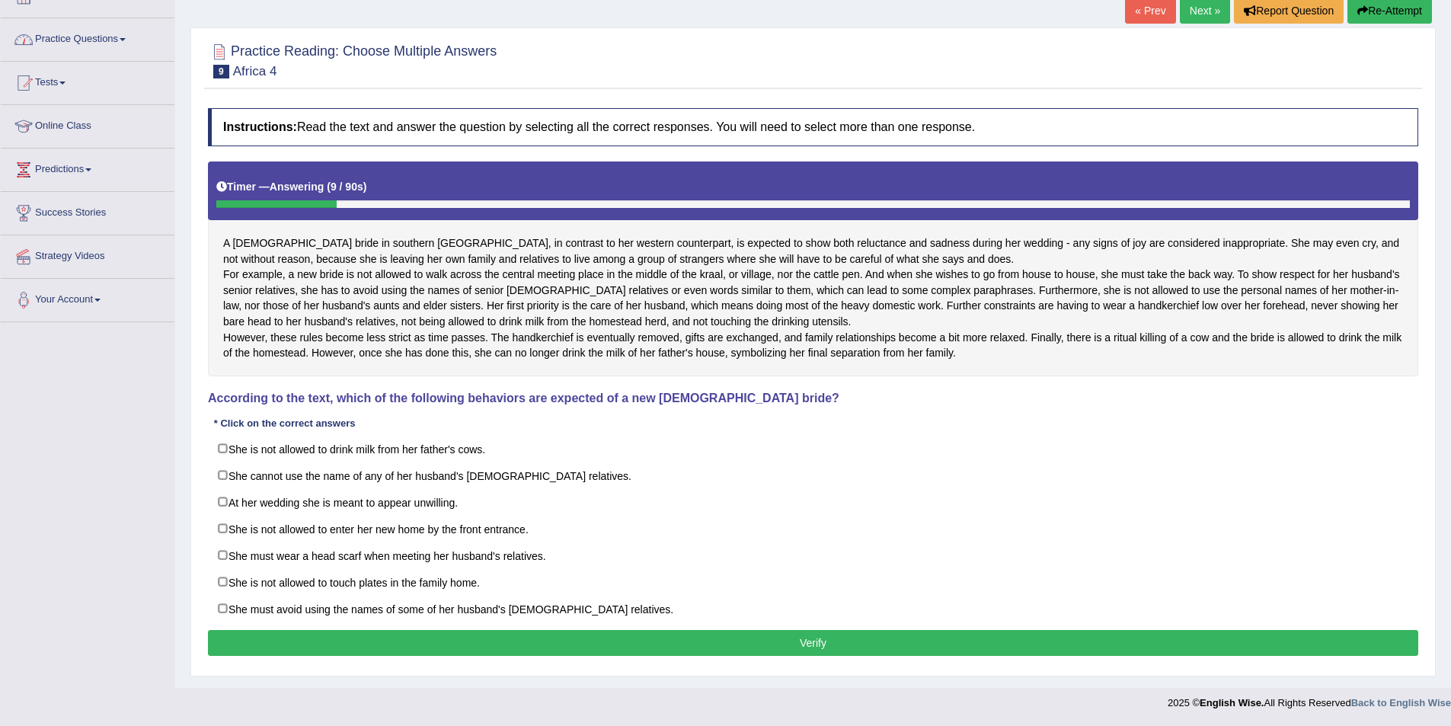
click at [110, 18] on link "Practice Questions" at bounding box center [88, 37] width 174 height 38
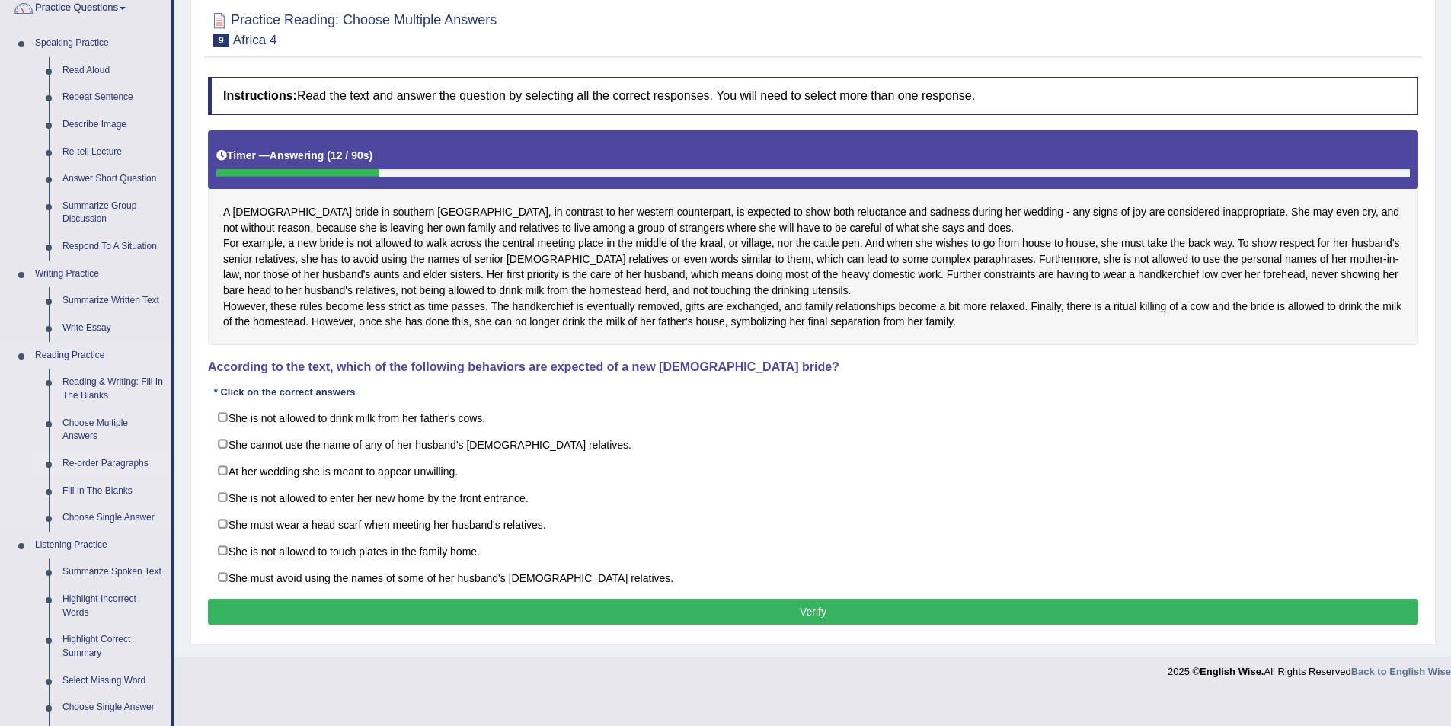
click at [102, 456] on link "Re-order Paragraphs" at bounding box center [113, 463] width 115 height 27
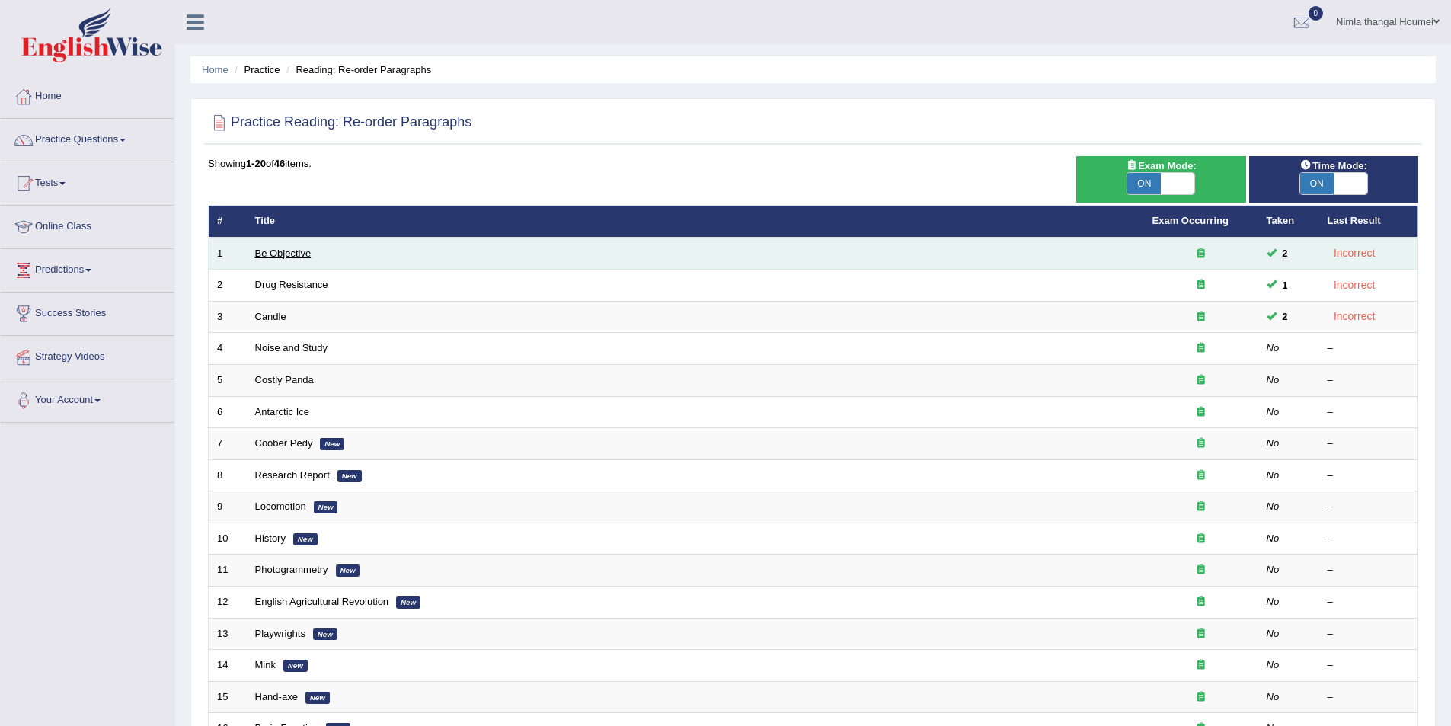
click at [286, 250] on link "Be Objective" at bounding box center [283, 253] width 56 height 11
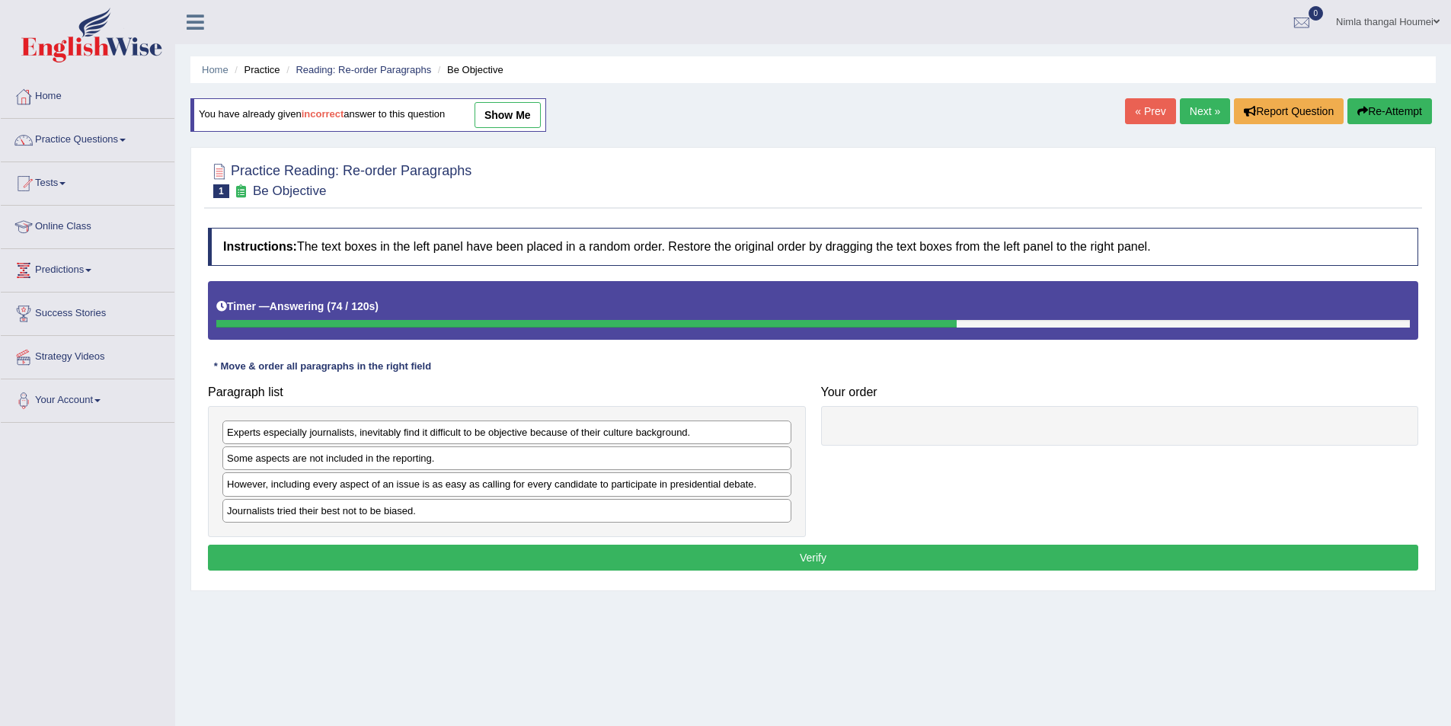
scroll to position [74, 0]
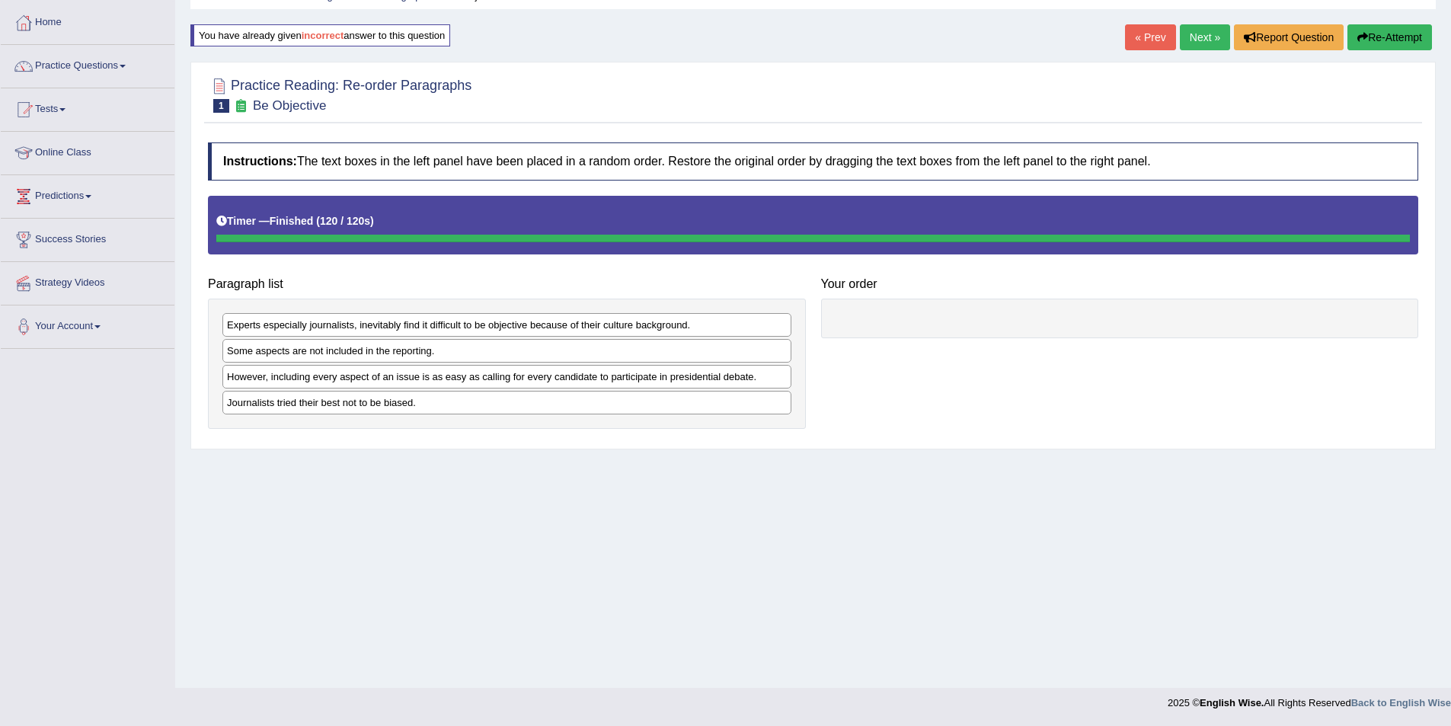
click at [391, 406] on div "Journalists tried their best not to be biased." at bounding box center [506, 403] width 569 height 24
click at [1381, 32] on button "Re-Attempt" at bounding box center [1390, 37] width 85 height 26
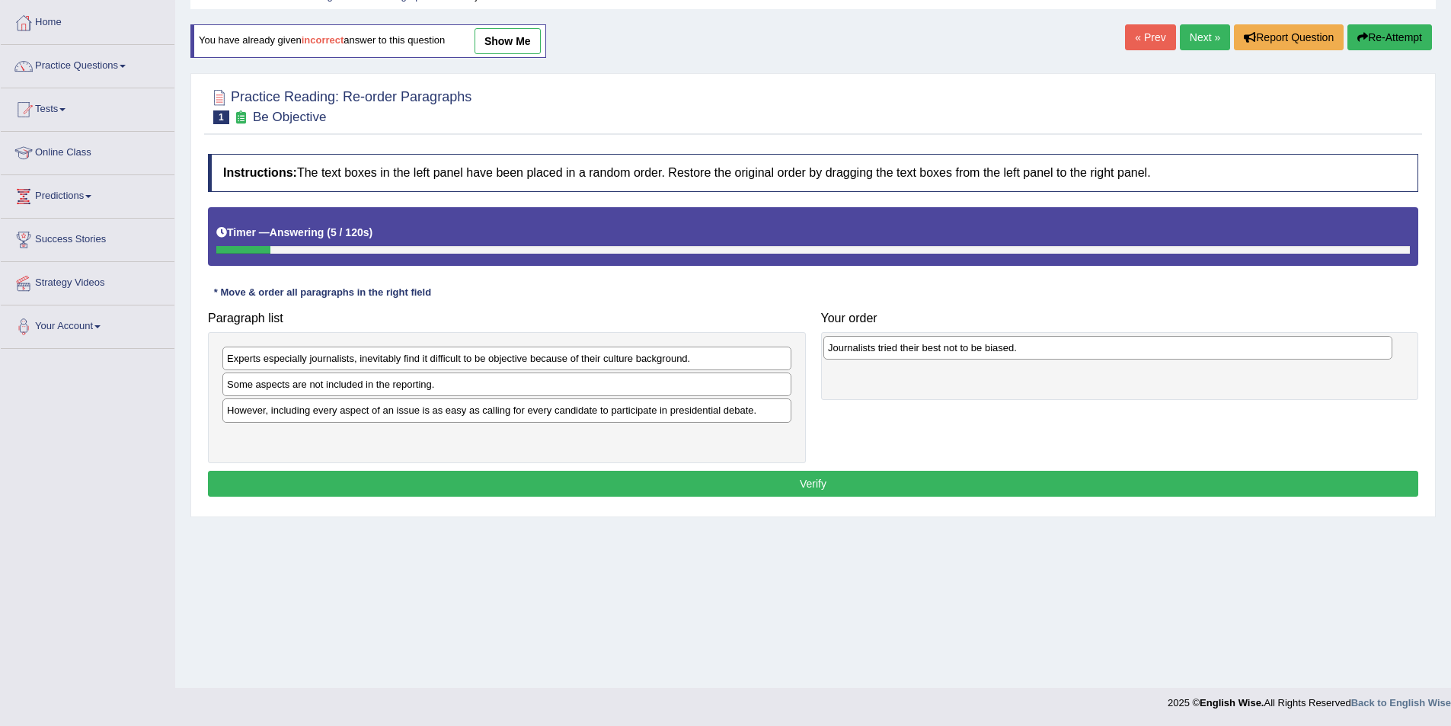
drag, startPoint x: 419, startPoint y: 439, endPoint x: 1020, endPoint y: 350, distance: 607.7
click at [1020, 350] on div "Journalists tried their best not to be biased." at bounding box center [1108, 348] width 569 height 24
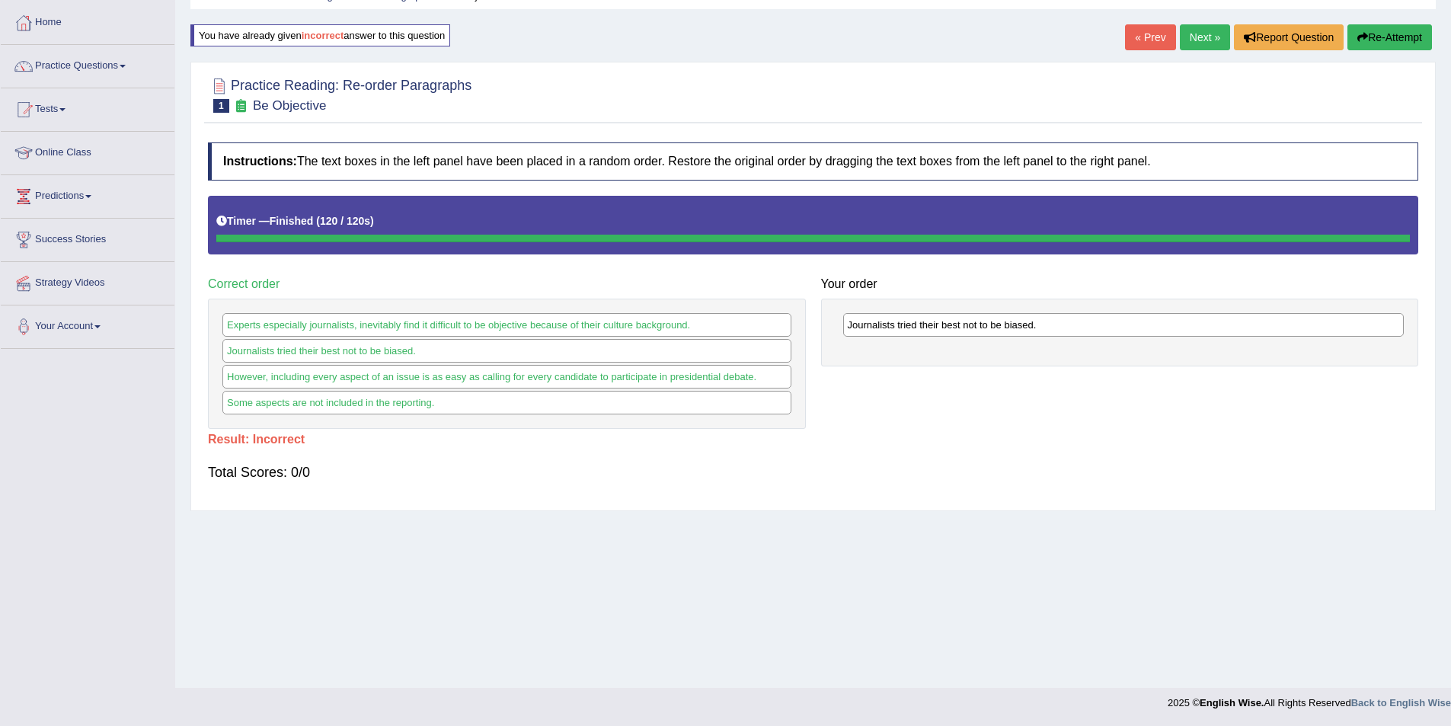
click at [1369, 32] on button "Re-Attempt" at bounding box center [1390, 37] width 85 height 26
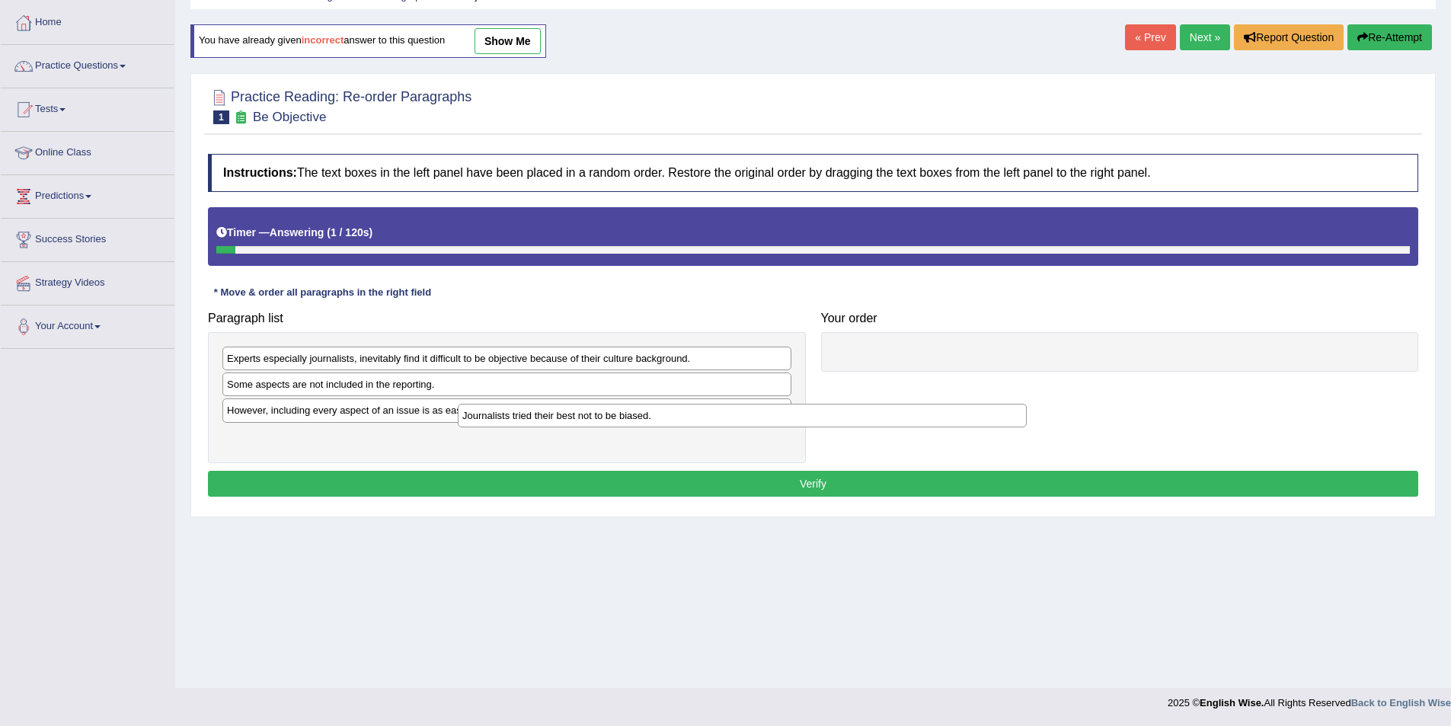
drag, startPoint x: 361, startPoint y: 440, endPoint x: 819, endPoint y: 363, distance: 464.3
click at [812, 404] on div "Journalists tried their best not to be biased." at bounding box center [742, 416] width 569 height 24
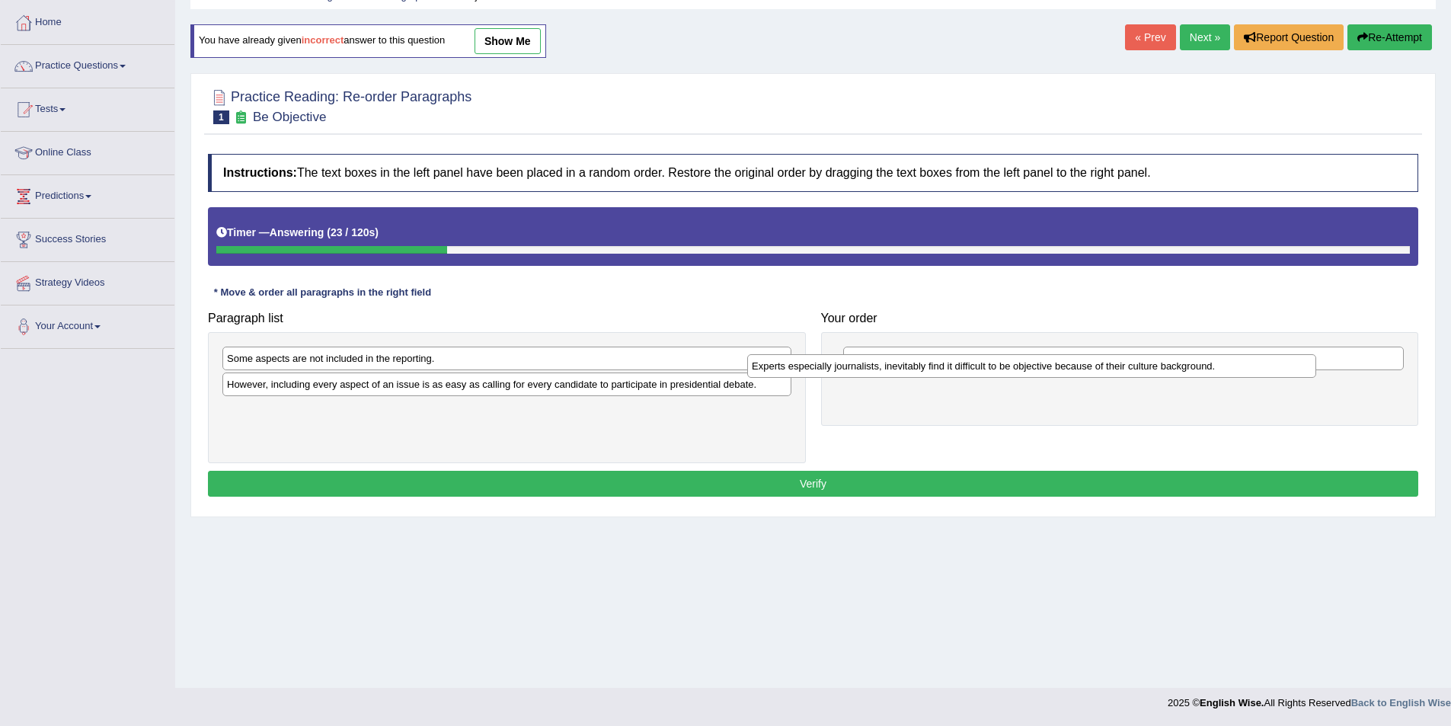
drag, startPoint x: 373, startPoint y: 363, endPoint x: 957, endPoint y: 417, distance: 586.9
click at [955, 378] on div "Experts especially journalists, inevitably find it difficult to be objective be…" at bounding box center [1031, 366] width 569 height 24
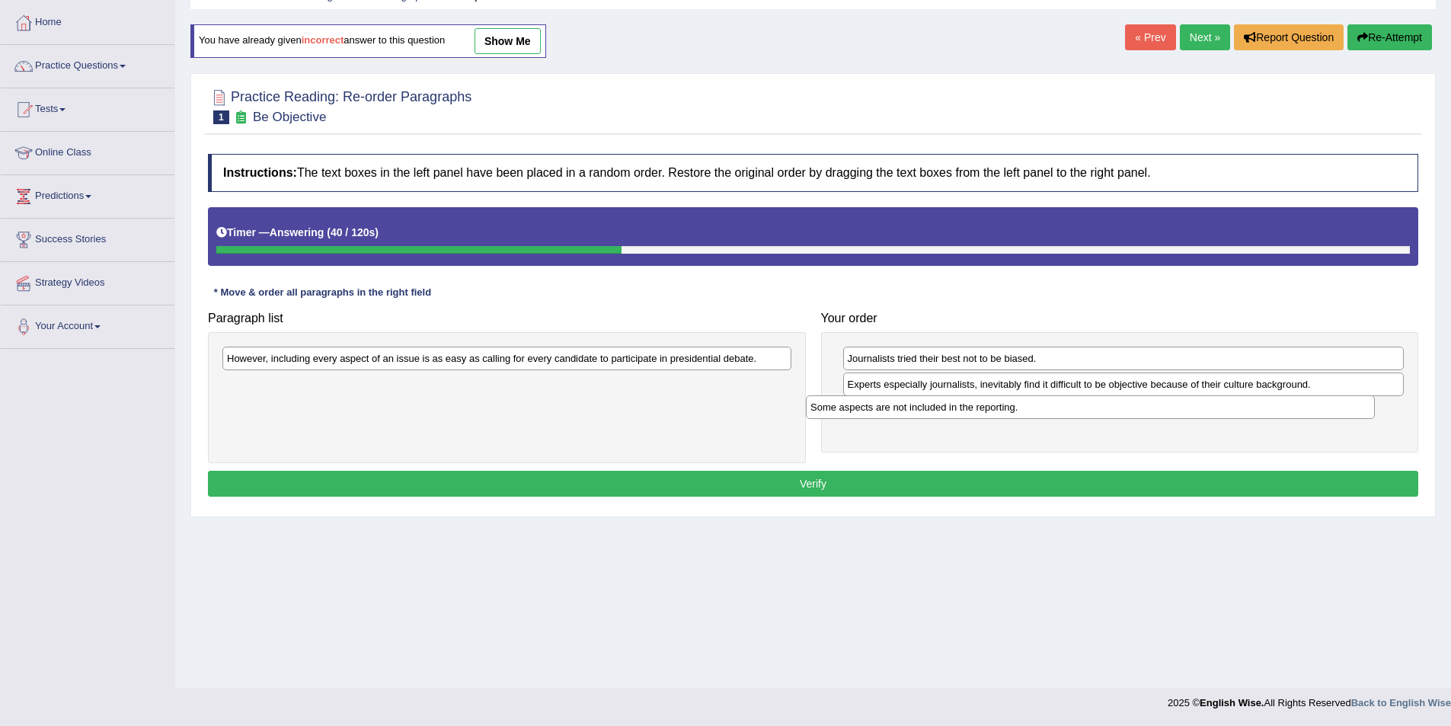
drag, startPoint x: 306, startPoint y: 360, endPoint x: 890, endPoint y: 408, distance: 585.6
click at [890, 408] on div "Some aspects are not included in the reporting." at bounding box center [1090, 407] width 569 height 24
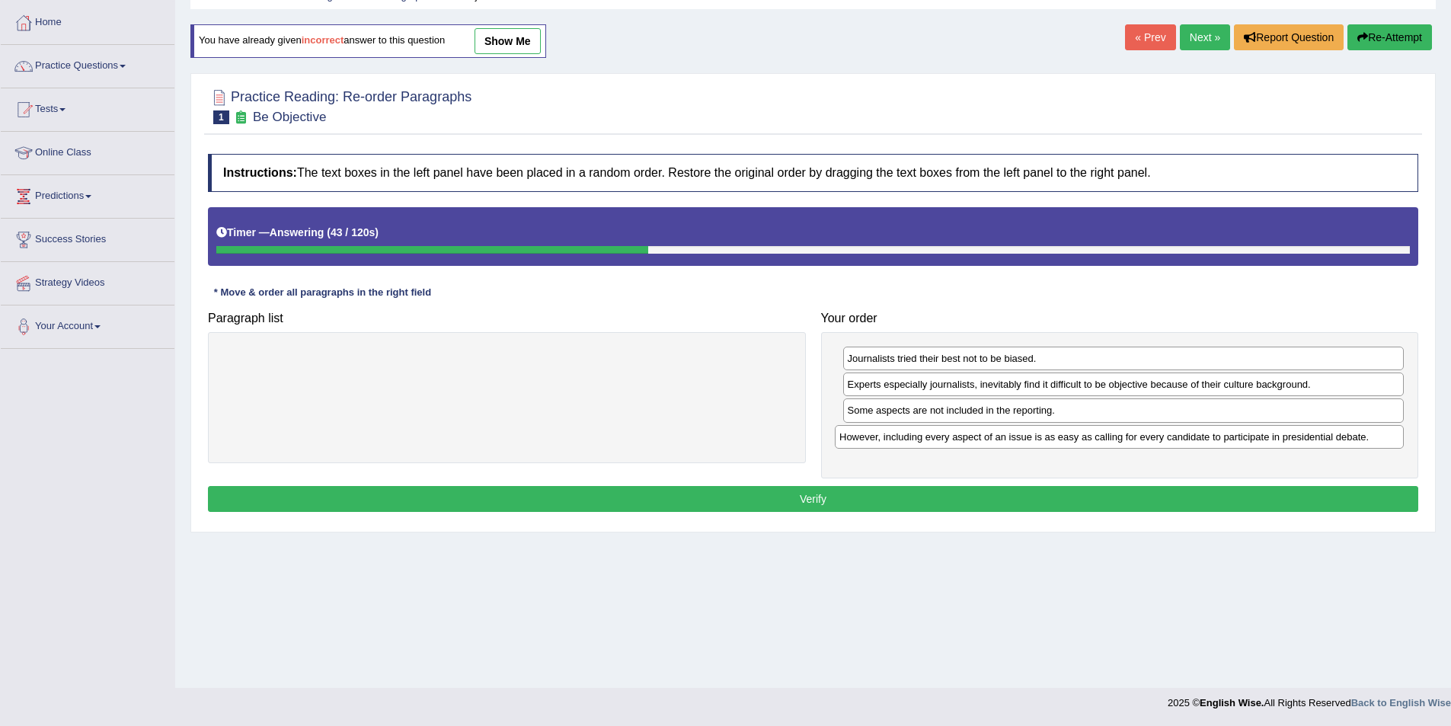
drag, startPoint x: 663, startPoint y: 361, endPoint x: 1276, endPoint y: 440, distance: 618.3
click at [1276, 440] on div "However, including every aspect of an issue is as easy as calling for every can…" at bounding box center [1119, 437] width 569 height 24
click at [840, 499] on button "Verify" at bounding box center [813, 499] width 1211 height 26
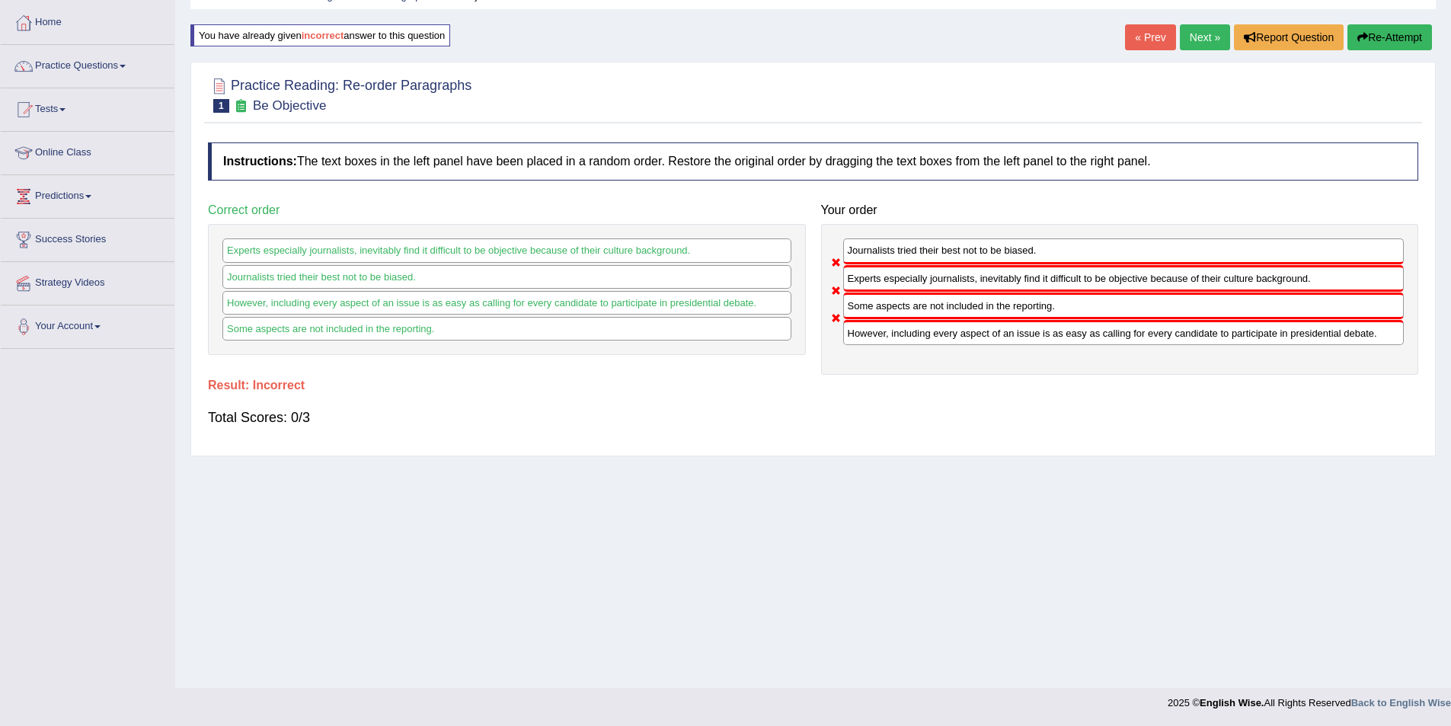
click at [1387, 38] on button "Re-Attempt" at bounding box center [1390, 37] width 85 height 26
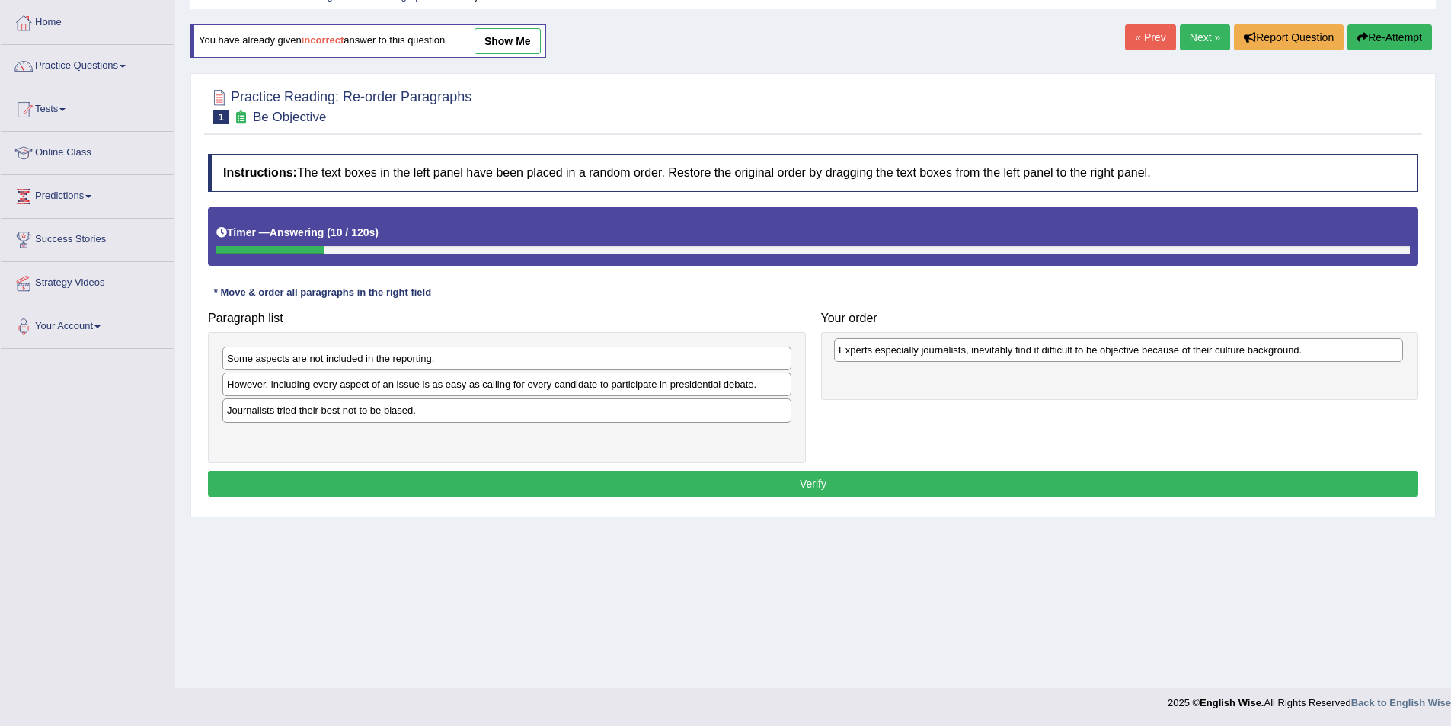
drag, startPoint x: 385, startPoint y: 362, endPoint x: 996, endPoint y: 353, distance: 611.8
click at [996, 353] on div "Experts especially journalists, inevitably find it difficult to be objective be…" at bounding box center [1118, 350] width 569 height 24
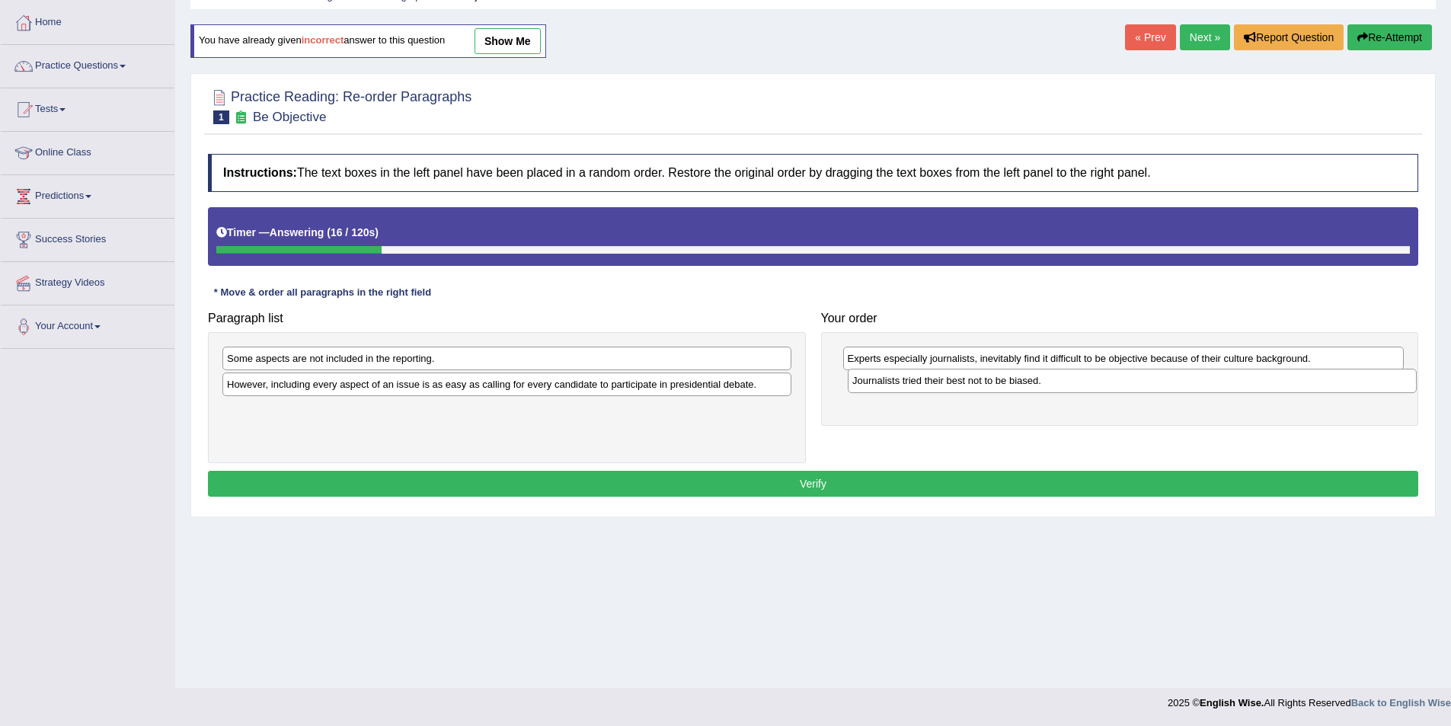
drag, startPoint x: 282, startPoint y: 410, endPoint x: 907, endPoint y: 380, distance: 626.2
click at [907, 380] on div "Journalists tried their best not to be biased." at bounding box center [1132, 381] width 569 height 24
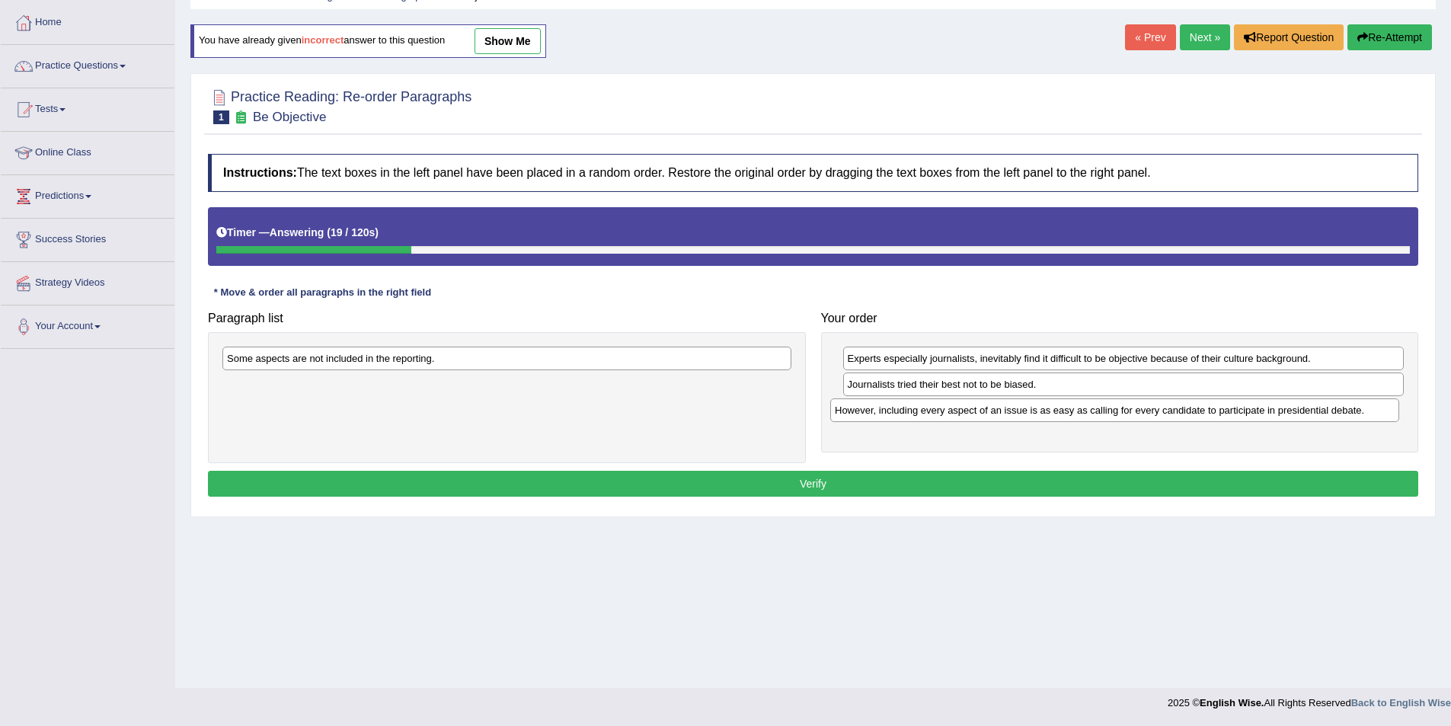
drag, startPoint x: 369, startPoint y: 387, endPoint x: 971, endPoint y: 412, distance: 603.1
click at [971, 412] on div "However, including every aspect of an issue is as easy as calling for every can…" at bounding box center [1114, 410] width 569 height 24
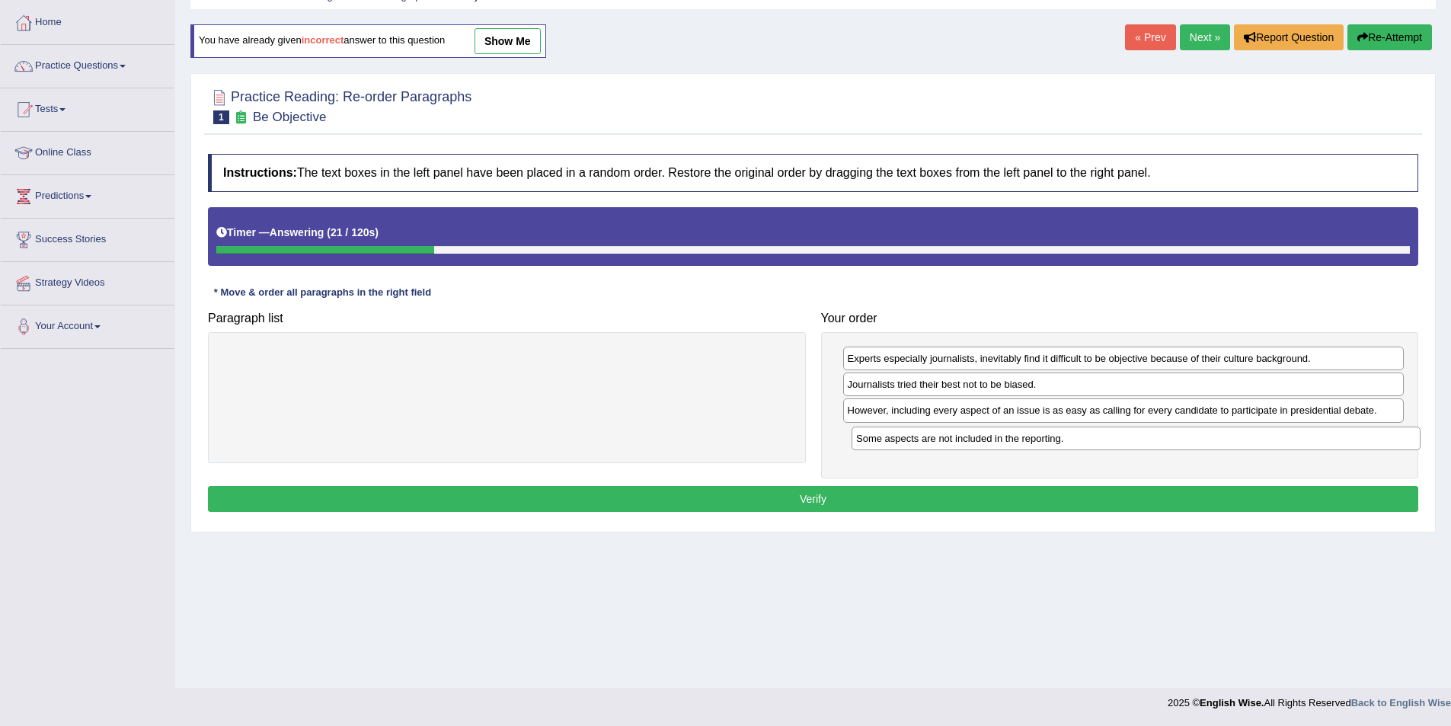
drag, startPoint x: 667, startPoint y: 357, endPoint x: 1297, endPoint y: 437, distance: 634.3
click at [1297, 437] on div "Some aspects are not included in the reporting." at bounding box center [1136, 439] width 569 height 24
click at [821, 495] on button "Verify" at bounding box center [813, 499] width 1211 height 26
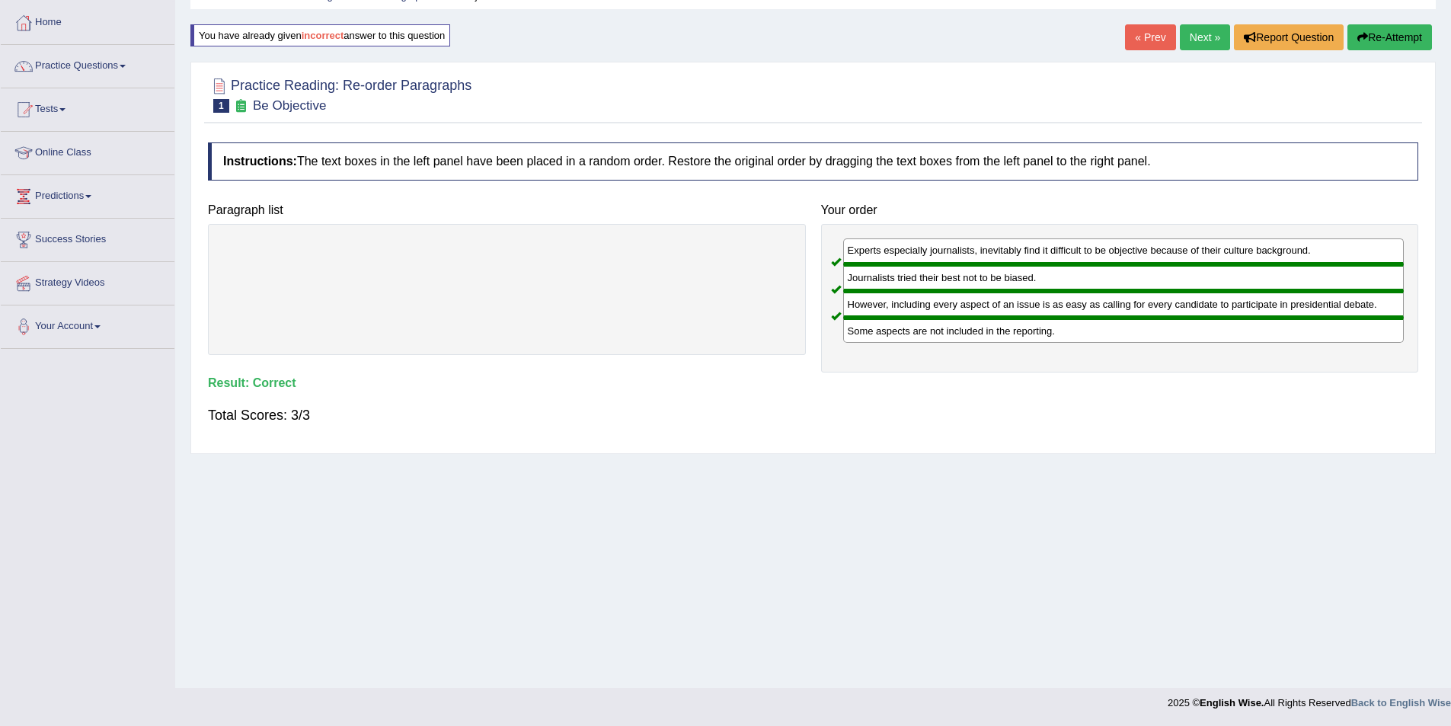
click at [1195, 35] on link "Next »" at bounding box center [1205, 37] width 50 height 26
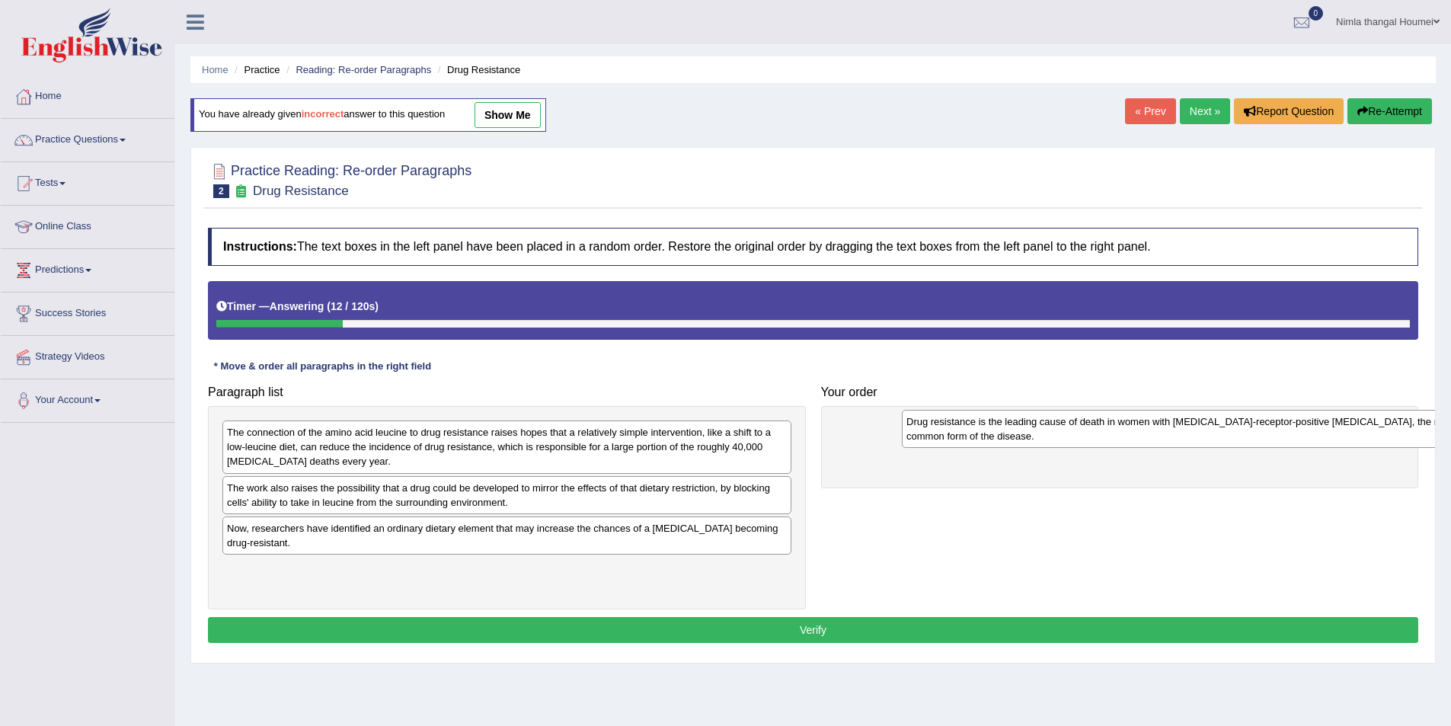
drag, startPoint x: 359, startPoint y: 504, endPoint x: 1022, endPoint y: 437, distance: 666.9
click at [1022, 437] on div "Drug resistance is the leading cause of death in women with [MEDICAL_DATA]-rece…" at bounding box center [1186, 429] width 569 height 38
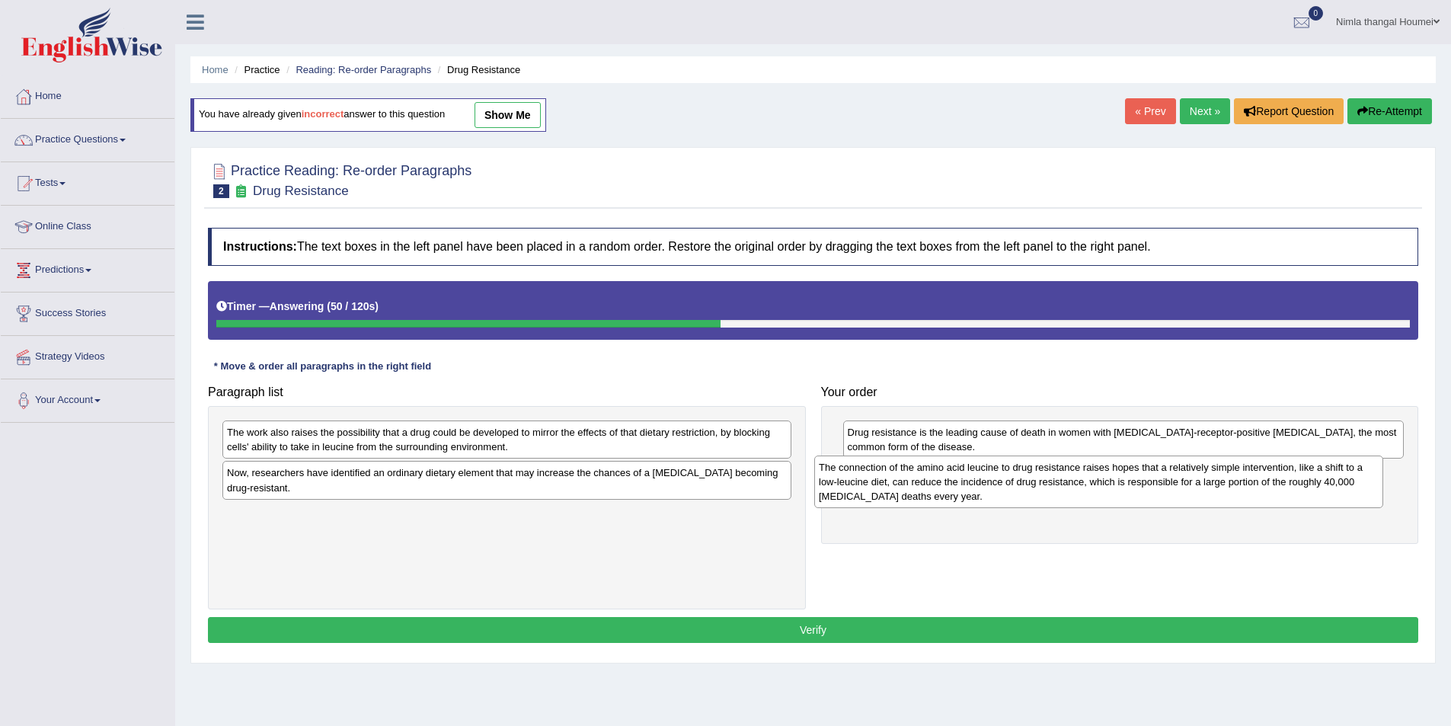
drag, startPoint x: 486, startPoint y: 449, endPoint x: 1079, endPoint y: 484, distance: 593.7
click at [1079, 484] on div "The connection of the amino acid leucine to drug resistance raises hopes that a…" at bounding box center [1098, 482] width 569 height 53
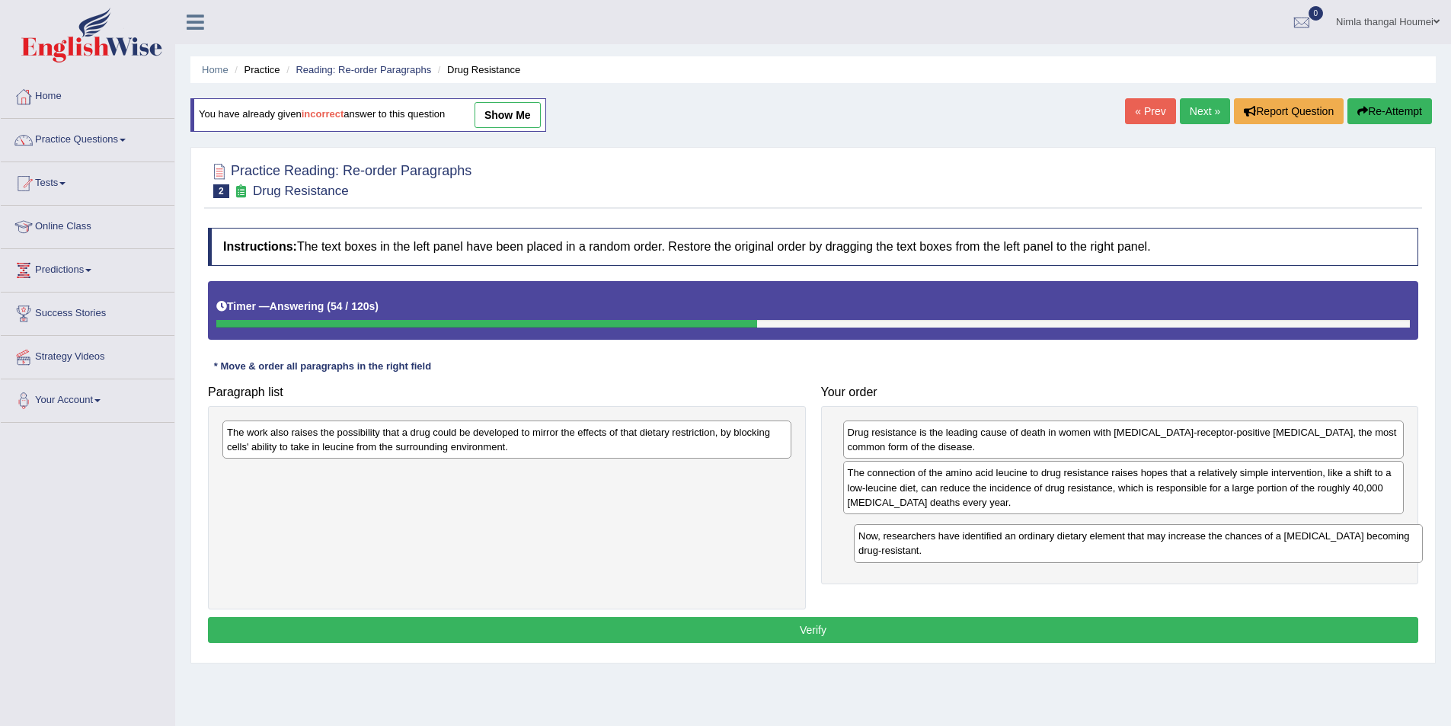
drag, startPoint x: 302, startPoint y: 477, endPoint x: 933, endPoint y: 540, distance: 634.7
click at [933, 540] on div "Now, researchers have identified an ordinary dietary element that may increase …" at bounding box center [1138, 543] width 569 height 38
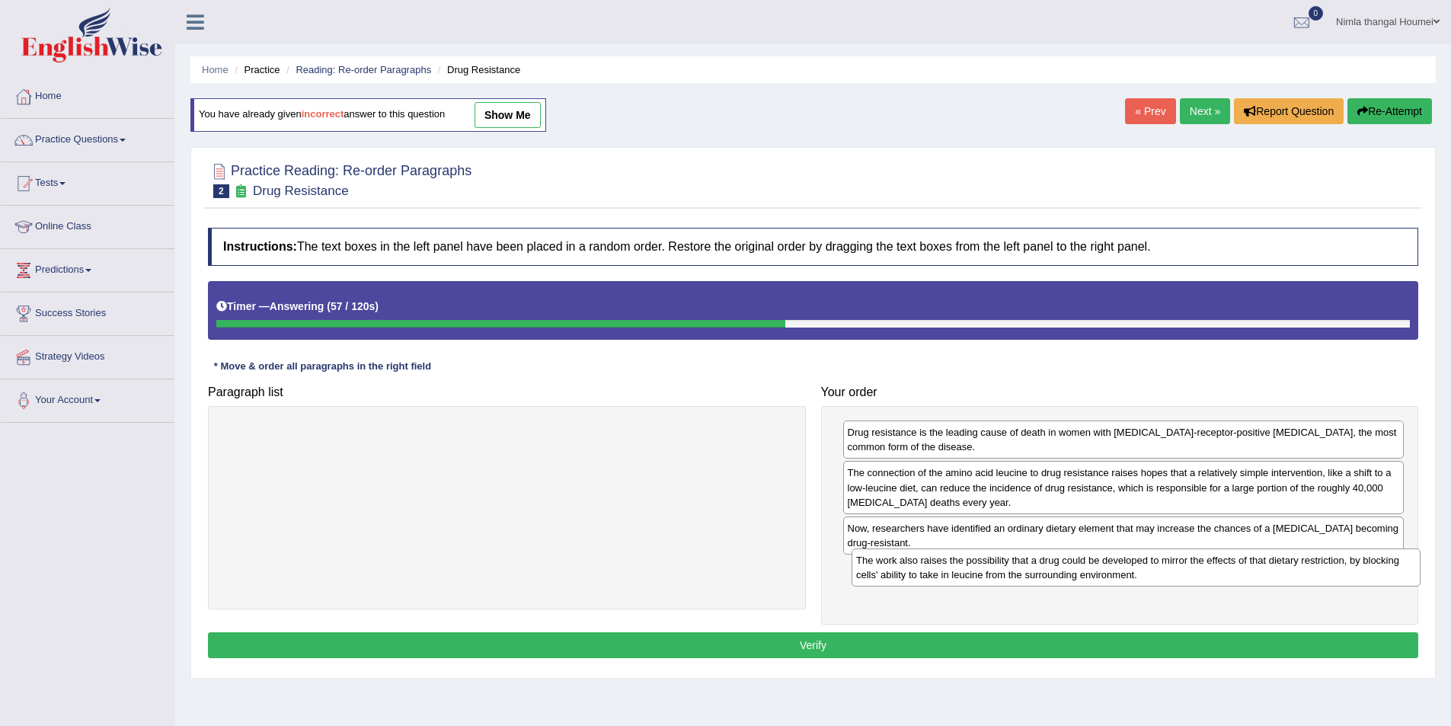
drag, startPoint x: 693, startPoint y: 436, endPoint x: 1323, endPoint y: 564, distance: 642.1
click at [1323, 564] on div "The work also raises the possibility that a drug could be developed to mirror t…" at bounding box center [1136, 568] width 569 height 38
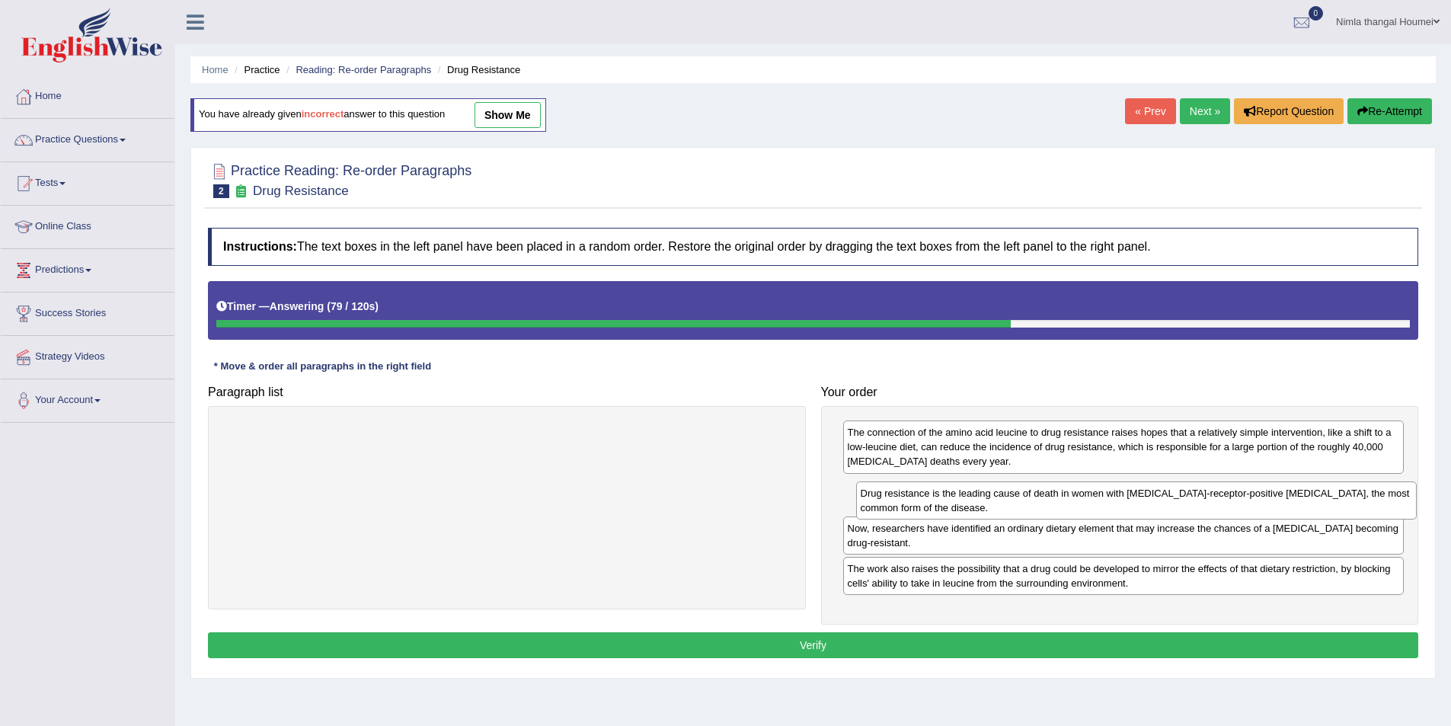
drag, startPoint x: 962, startPoint y: 443, endPoint x: 975, endPoint y: 504, distance: 62.3
click at [975, 504] on div "Drug resistance is the leading cause of death in women with estrogen-receptor-p…" at bounding box center [1136, 500] width 561 height 38
click at [839, 645] on button "Verify" at bounding box center [813, 645] width 1211 height 26
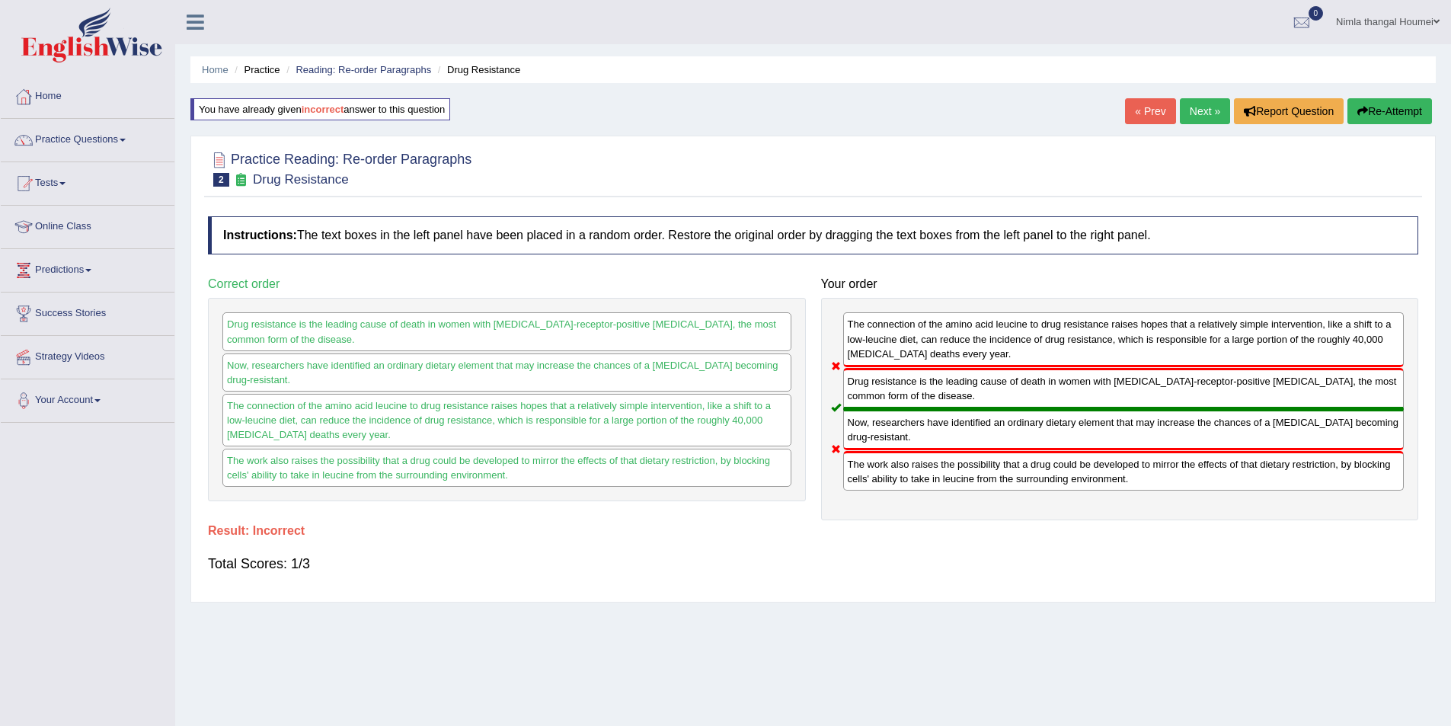
click at [1194, 111] on link "Next »" at bounding box center [1205, 111] width 50 height 26
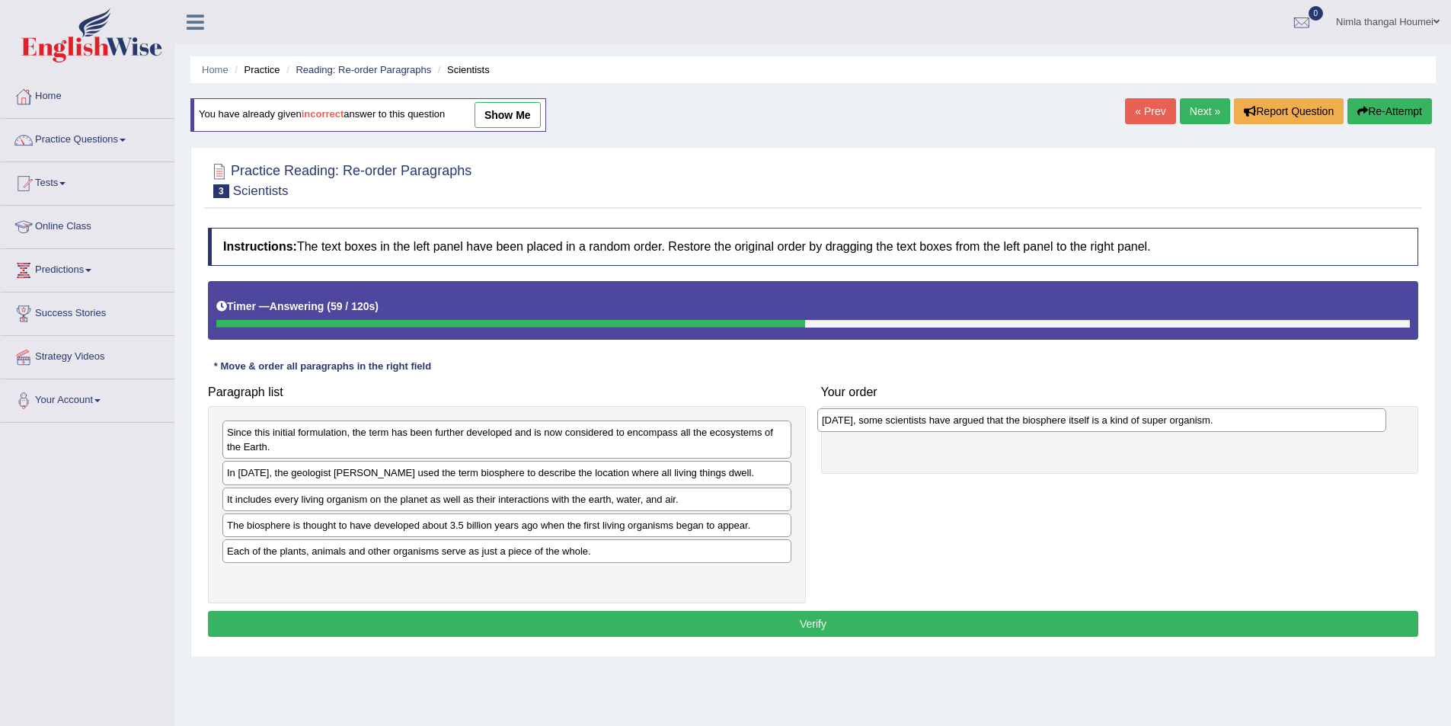
drag, startPoint x: 485, startPoint y: 500, endPoint x: 1080, endPoint y: 421, distance: 600.2
click at [1080, 421] on div "[DATE], some scientists have argued that the biosphere itself is a kind of supe…" at bounding box center [1101, 420] width 569 height 24
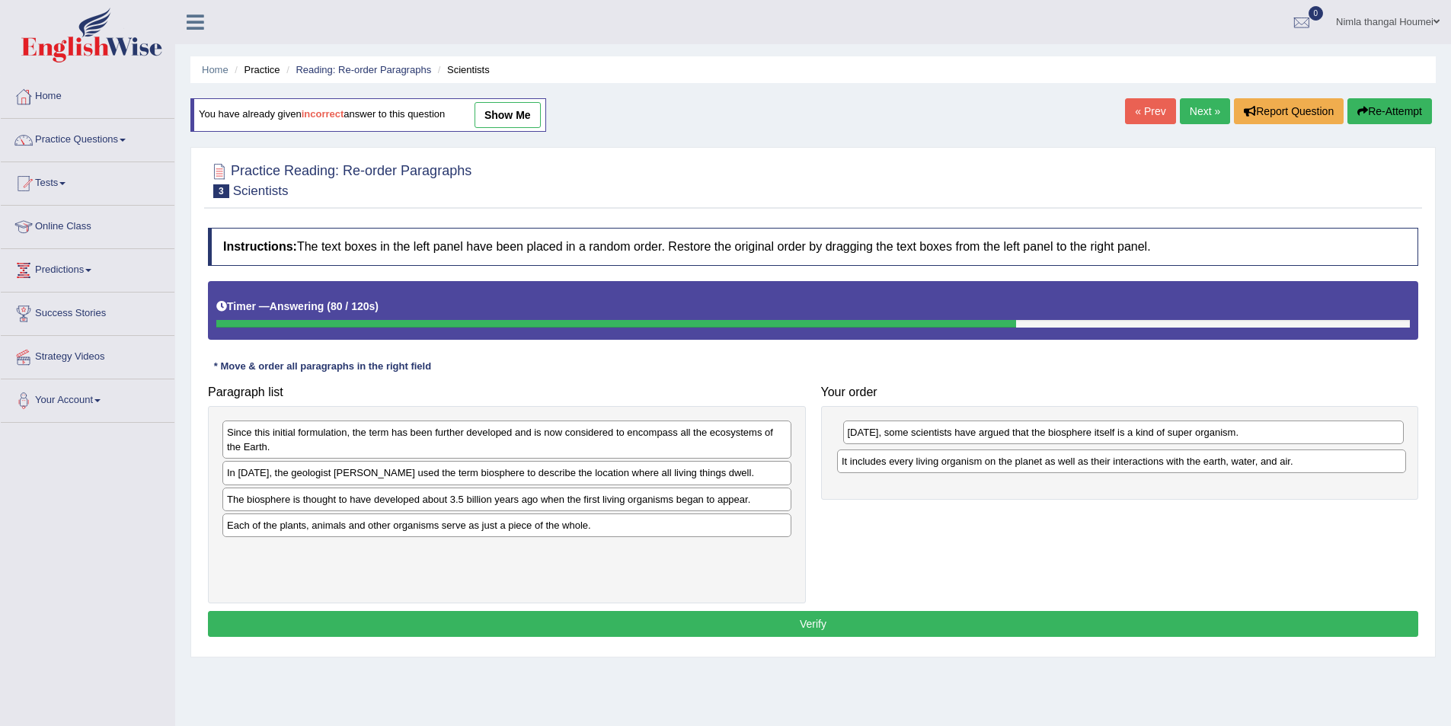
drag, startPoint x: 284, startPoint y: 501, endPoint x: 898, endPoint y: 458, distance: 615.5
click at [898, 458] on div "It includes every living organism on the planet as well as their interactions w…" at bounding box center [1121, 461] width 569 height 24
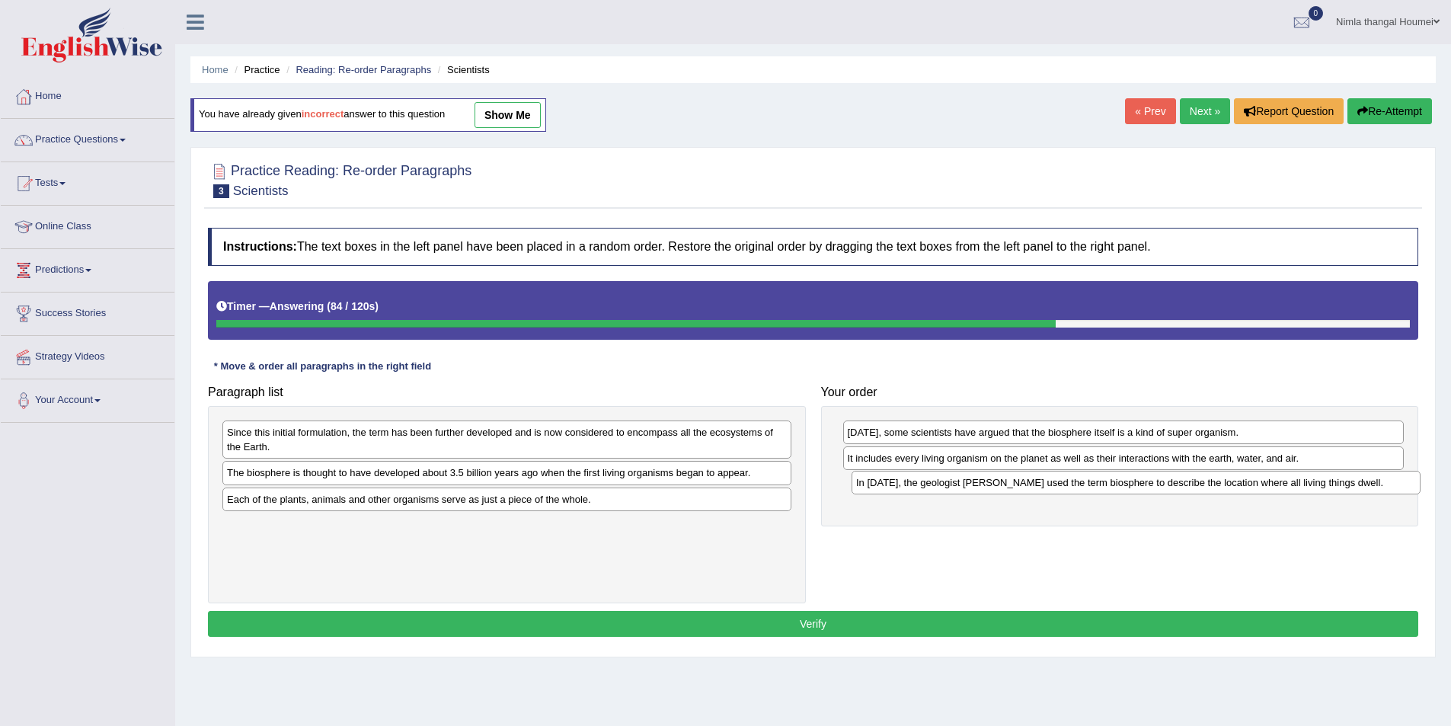
drag, startPoint x: 333, startPoint y: 475, endPoint x: 962, endPoint y: 485, distance: 629.3
click at [962, 485] on div "In [DATE], the geologist [PERSON_NAME] used the term biosphere to describe the …" at bounding box center [1136, 483] width 569 height 24
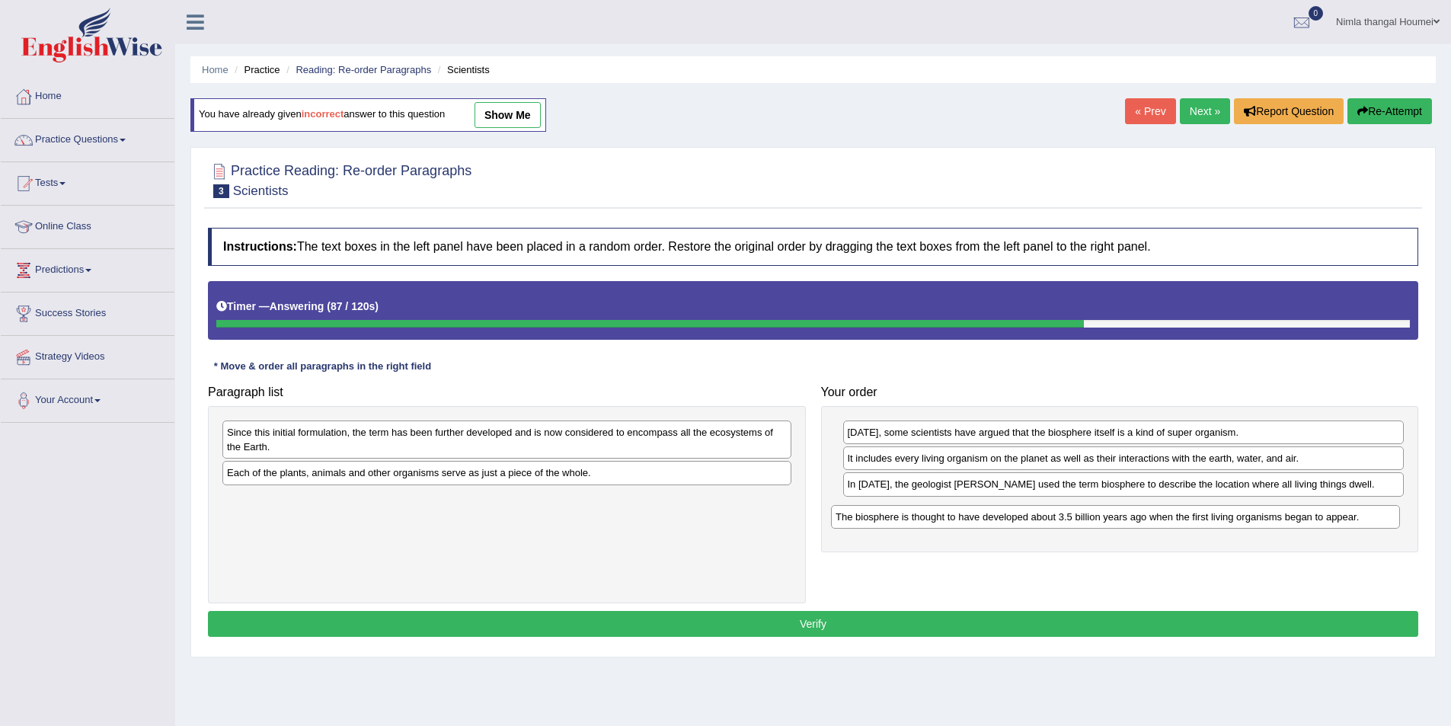
drag, startPoint x: 449, startPoint y: 476, endPoint x: 1061, endPoint y: 517, distance: 613.9
click at [1061, 517] on div "The biosphere is thought to have developed about 3.5 billion years ago when the…" at bounding box center [1115, 517] width 569 height 24
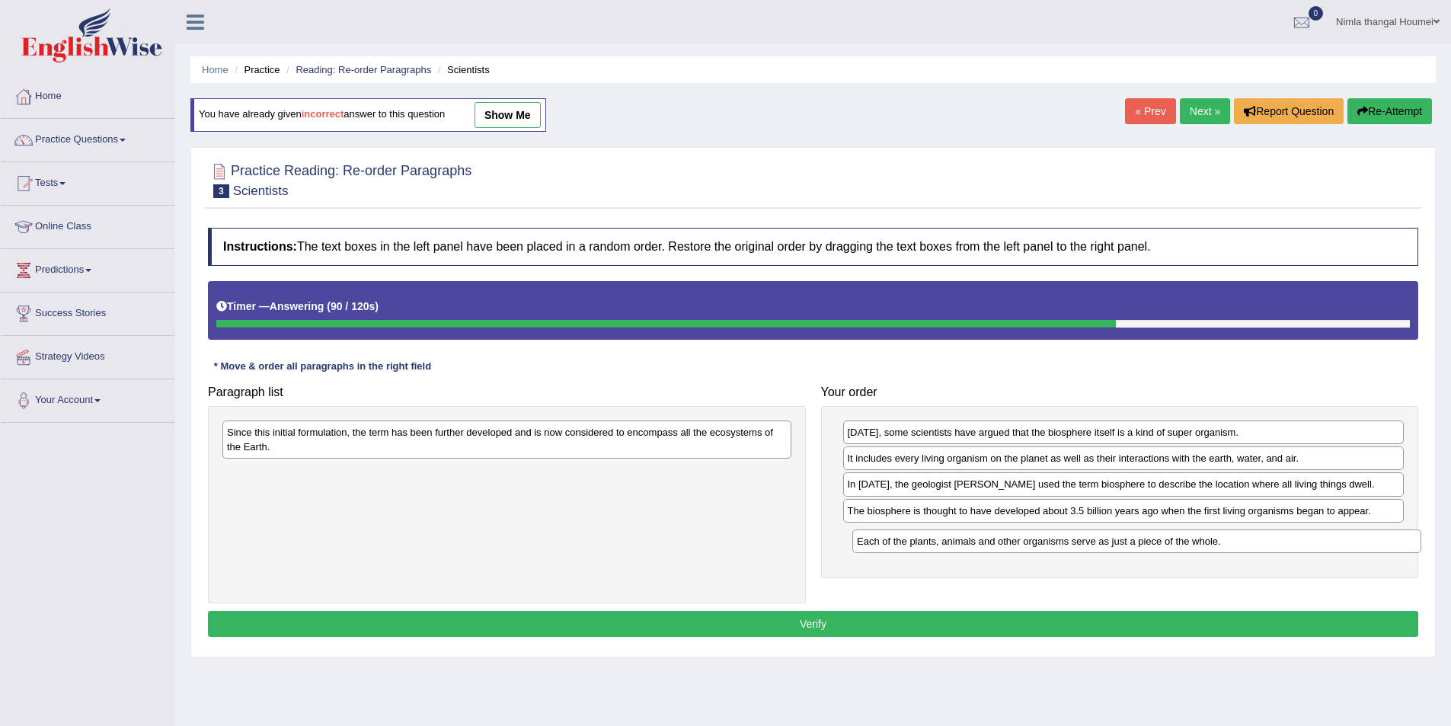
drag, startPoint x: 357, startPoint y: 472, endPoint x: 987, endPoint y: 540, distance: 633.7
click at [987, 540] on div "Each of the plants, animals and other organisms serve as just a piece of the wh…" at bounding box center [1136, 541] width 569 height 24
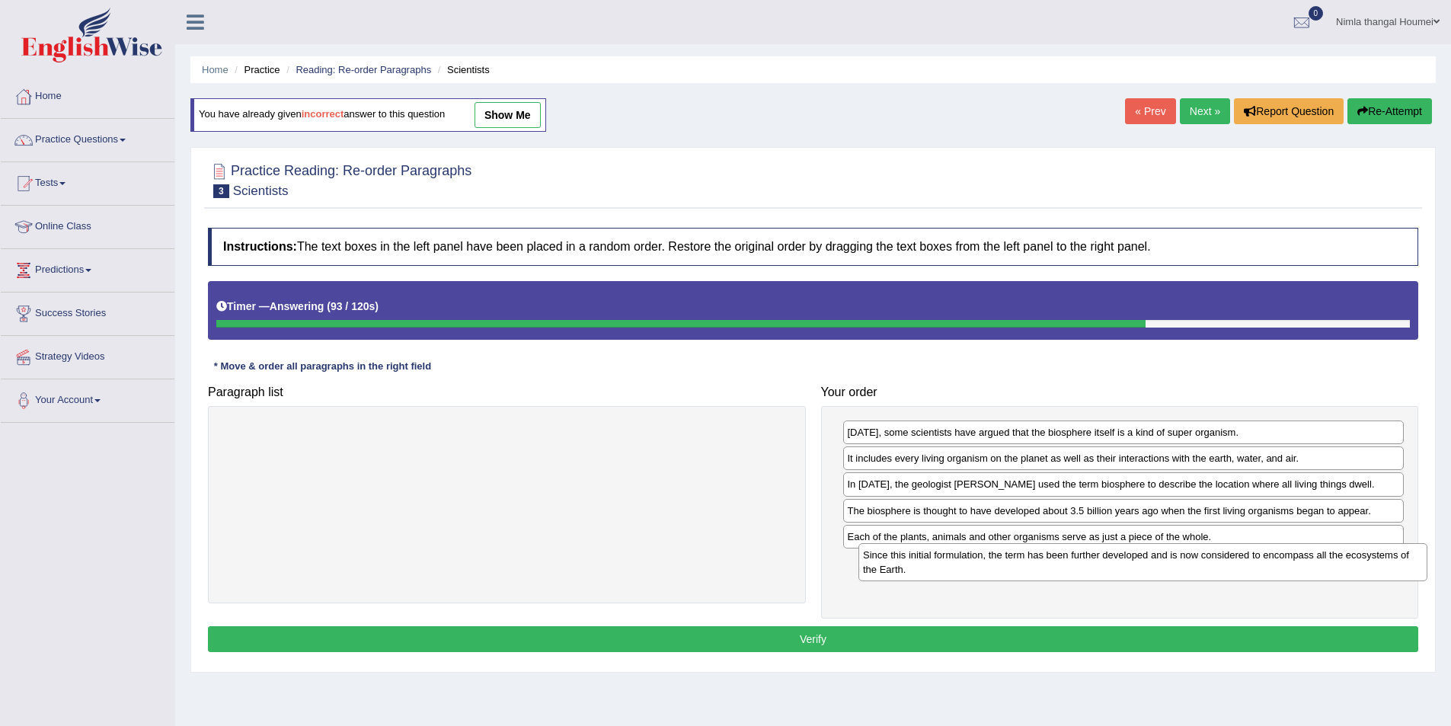
drag, startPoint x: 756, startPoint y: 504, endPoint x: 1377, endPoint y: 570, distance: 624.4
click at [1377, 570] on div "Since this initial formulation, the term has been further developed and is now …" at bounding box center [1143, 562] width 569 height 38
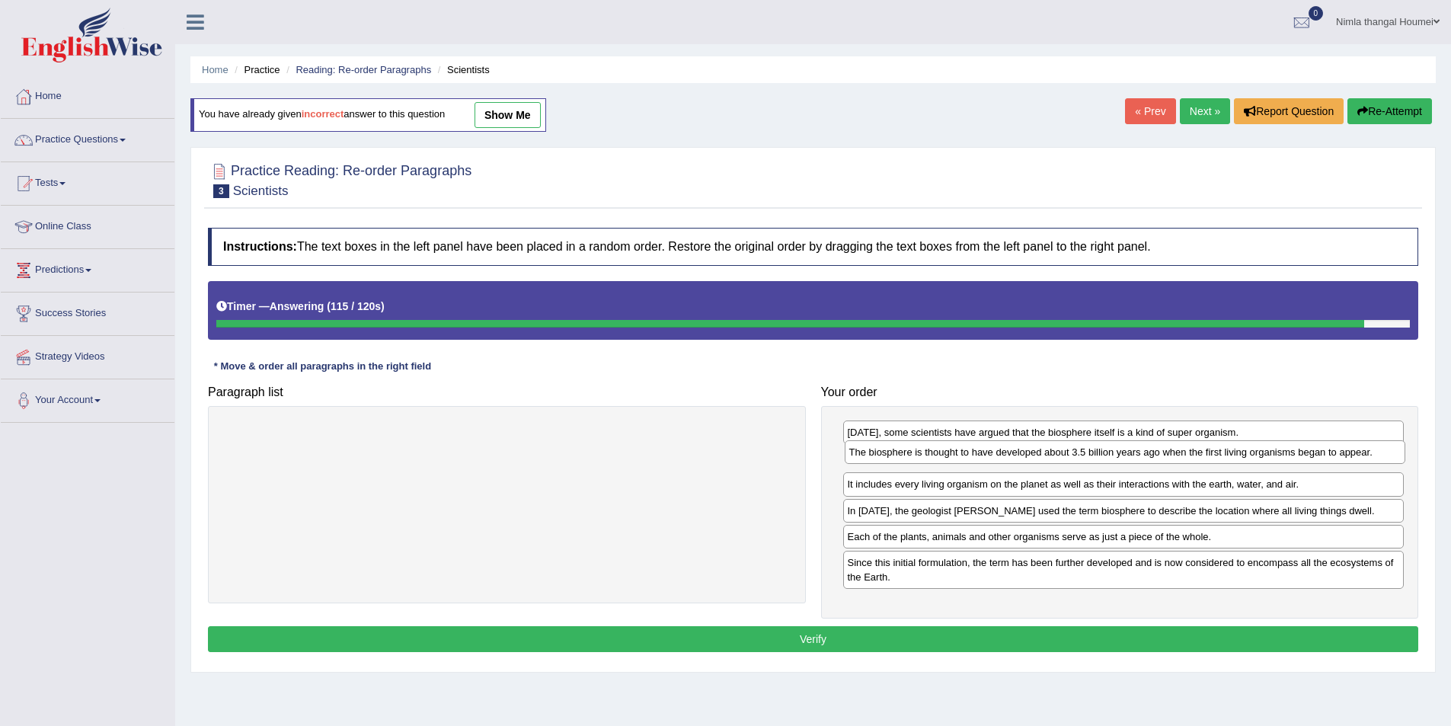
drag, startPoint x: 871, startPoint y: 511, endPoint x: 872, endPoint y: 453, distance: 58.7
click at [872, 453] on div "The biosphere is thought to have developed about 3.5 billion years ago when the…" at bounding box center [1125, 452] width 561 height 24
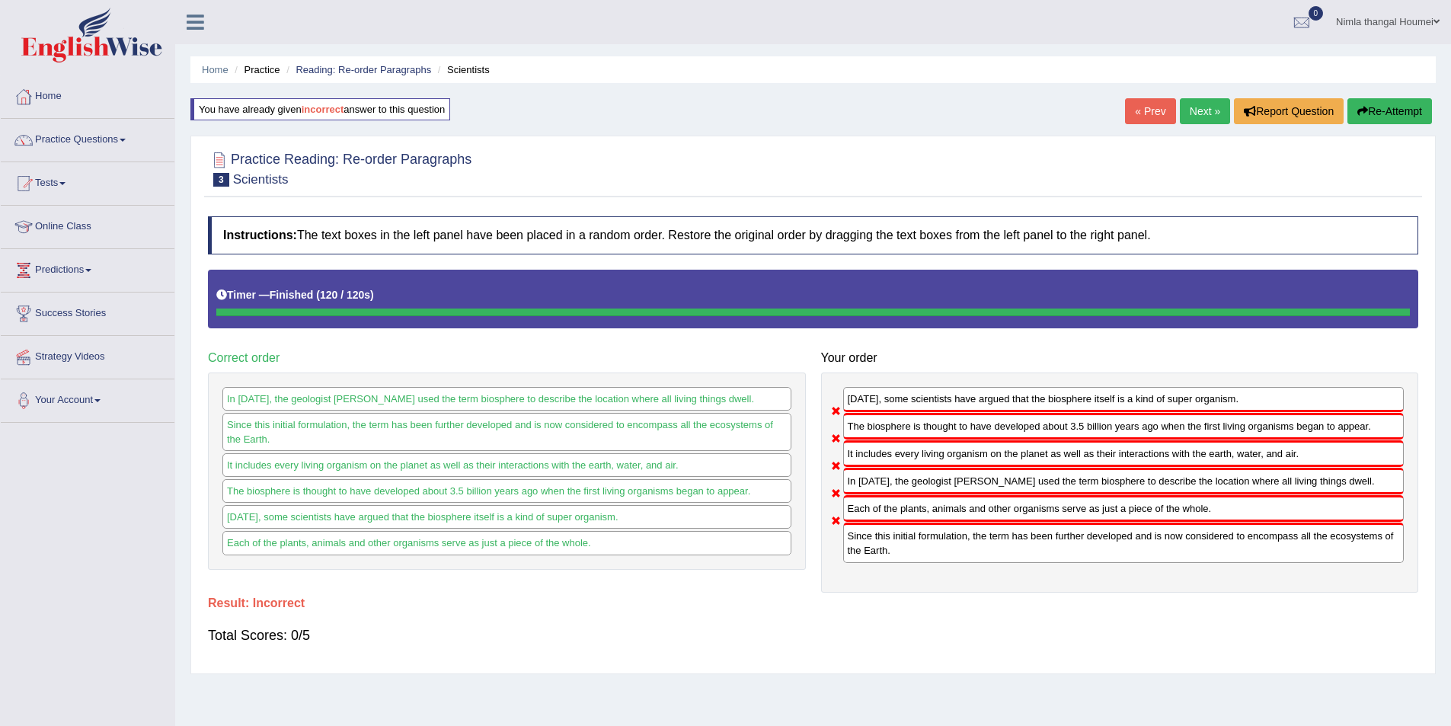
click at [1371, 110] on button "Re-Attempt" at bounding box center [1390, 111] width 85 height 26
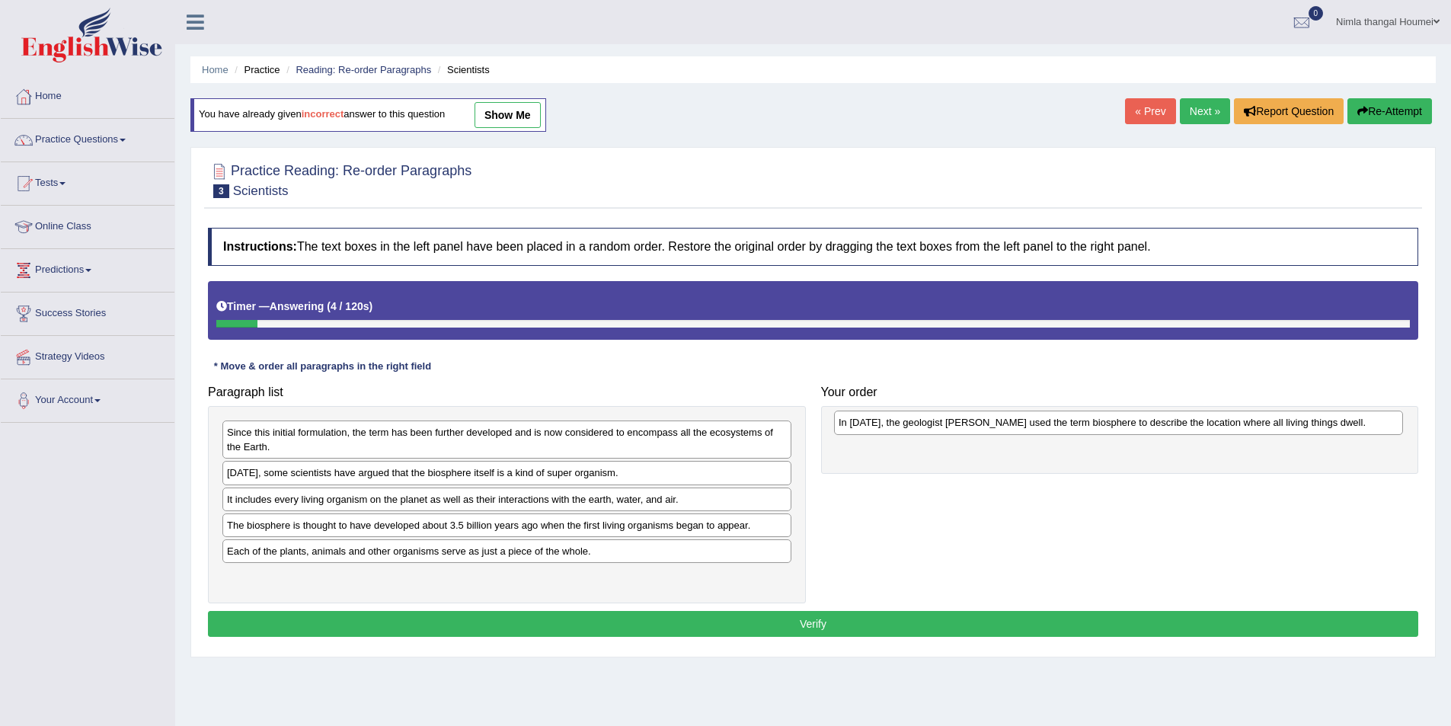
drag, startPoint x: 309, startPoint y: 476, endPoint x: 920, endPoint y: 426, distance: 613.8
click at [920, 426] on div "In 1875, the geologist Eduard Suess used the term biosphere to describe the loc…" at bounding box center [1118, 423] width 569 height 24
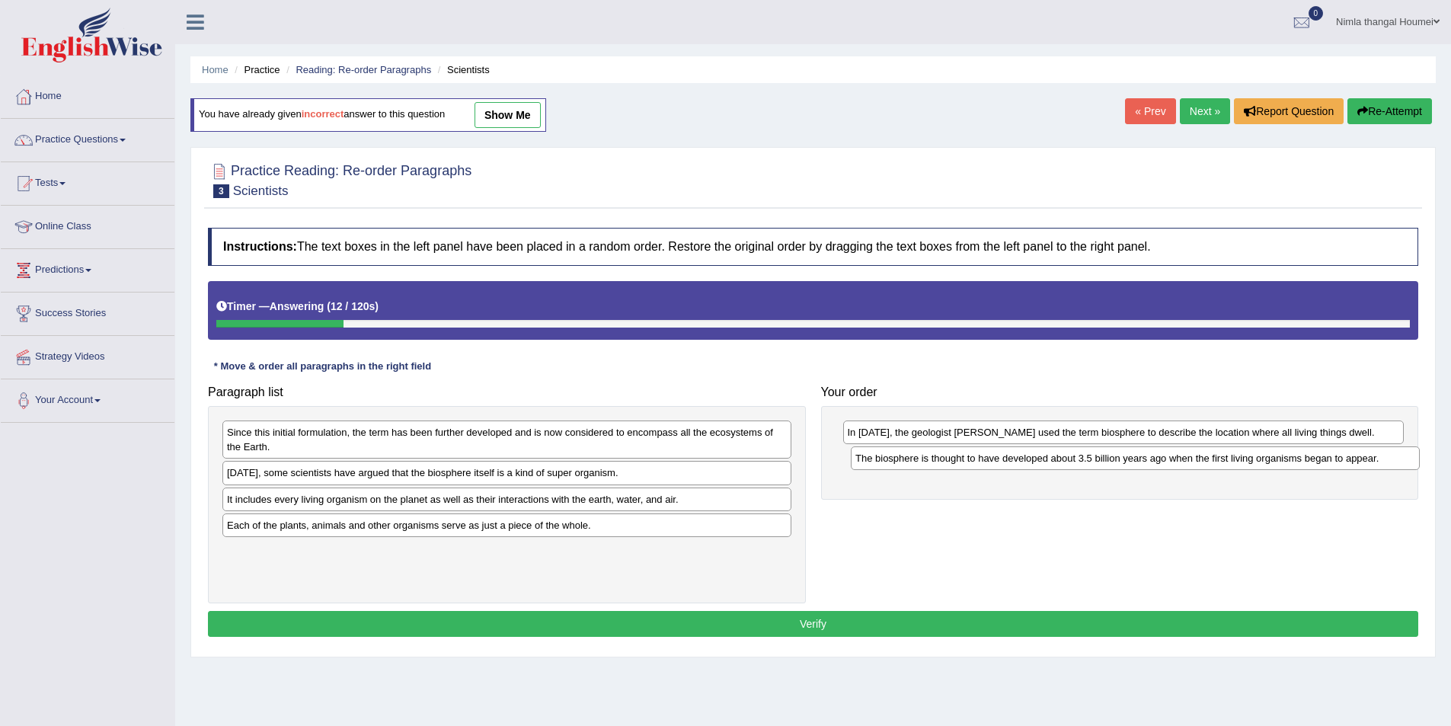
drag, startPoint x: 268, startPoint y: 529, endPoint x: 897, endPoint y: 462, distance: 632.1
click at [897, 462] on div "The biosphere is thought to have developed about 3.5 billion years ago when the…" at bounding box center [1135, 458] width 569 height 24
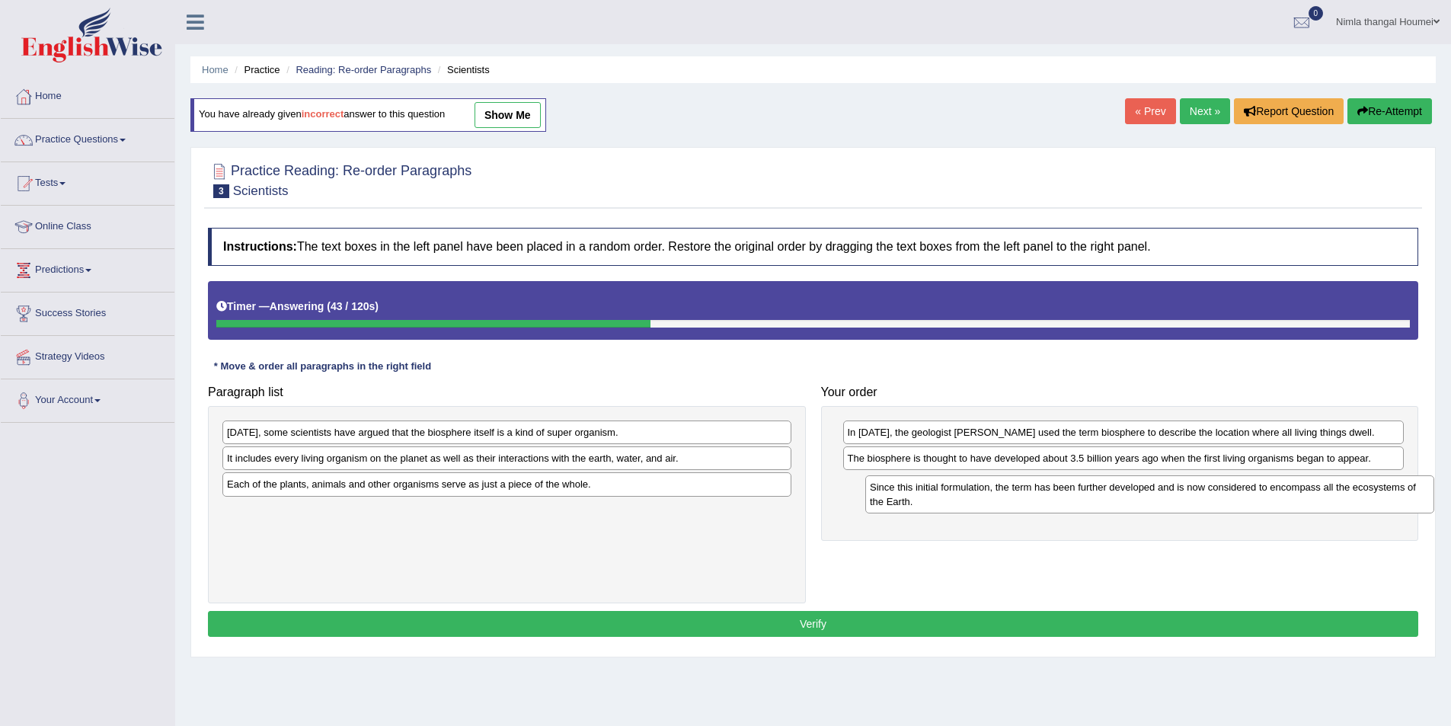
drag, startPoint x: 302, startPoint y: 442, endPoint x: 945, endPoint y: 497, distance: 645.3
click at [945, 497] on div "Since this initial formulation, the term has been further developed and is now …" at bounding box center [1149, 494] width 569 height 38
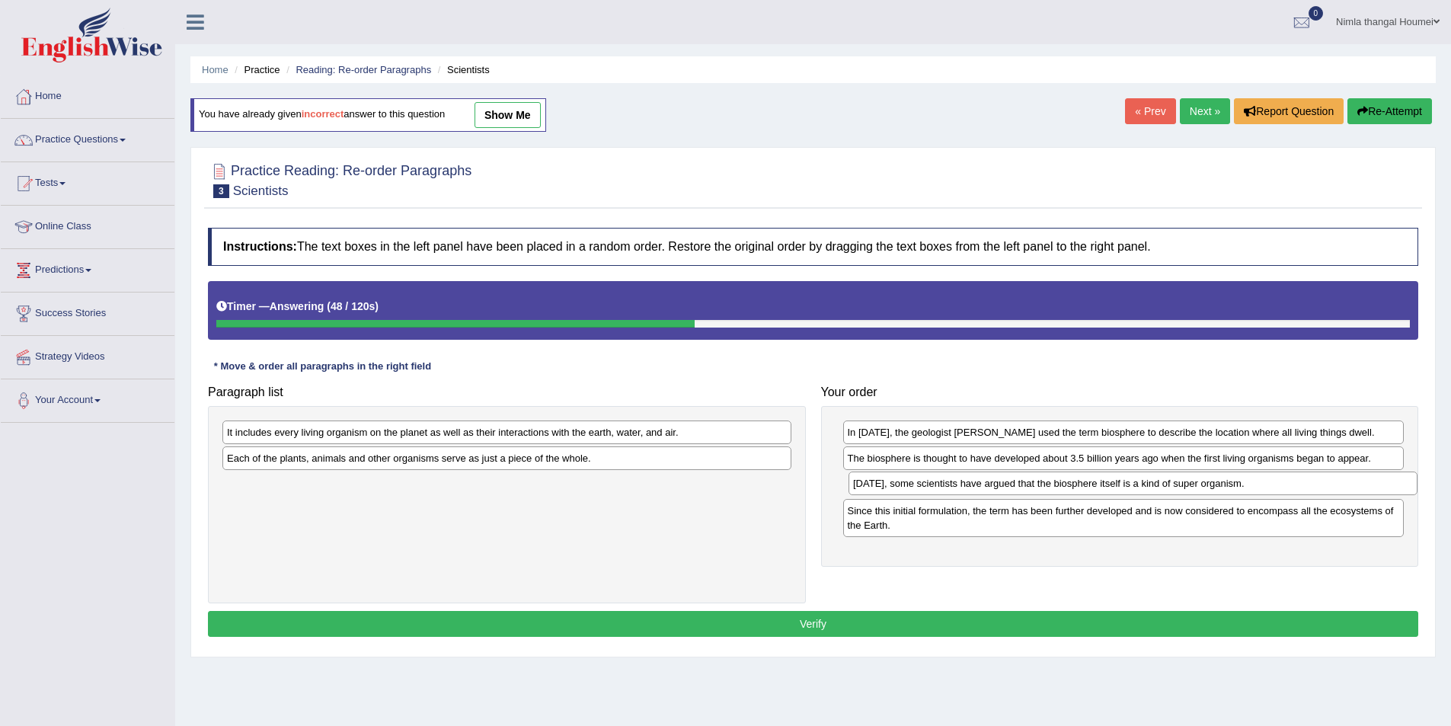
drag, startPoint x: 392, startPoint y: 433, endPoint x: 1019, endPoint y: 485, distance: 628.3
click at [1019, 485] on div "Today, some scientists have argued that the biosphere itself is a kind of super…" at bounding box center [1133, 484] width 569 height 24
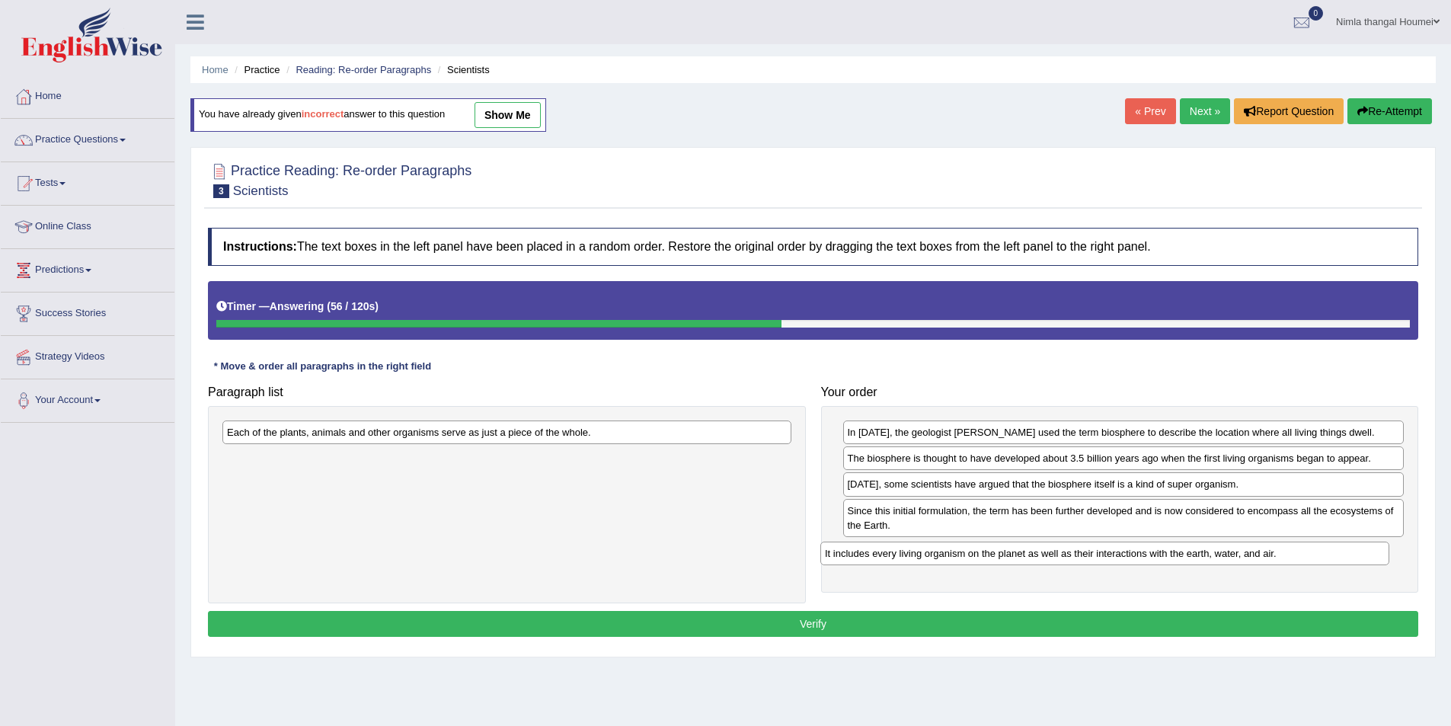
drag, startPoint x: 389, startPoint y: 430, endPoint x: 987, endPoint y: 552, distance: 610.2
click at [987, 552] on div "It includes every living organism on the planet as well as their interactions w…" at bounding box center [1104, 554] width 569 height 24
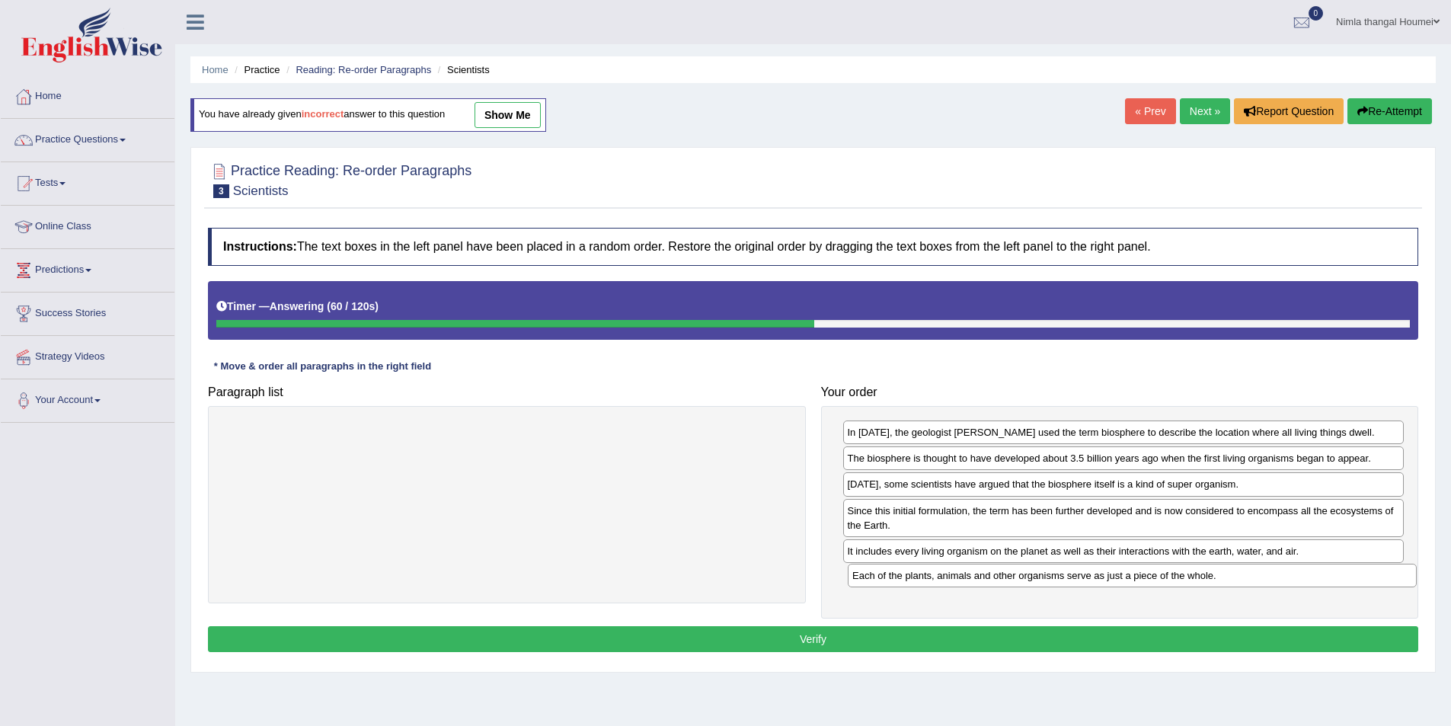
drag, startPoint x: 541, startPoint y: 441, endPoint x: 1166, endPoint y: 584, distance: 641.6
click at [1166, 584] on div "Each of the plants, animals and other organisms serve as just a piece of the wh…" at bounding box center [1132, 576] width 569 height 24
click at [1103, 642] on button "Verify" at bounding box center [813, 639] width 1211 height 26
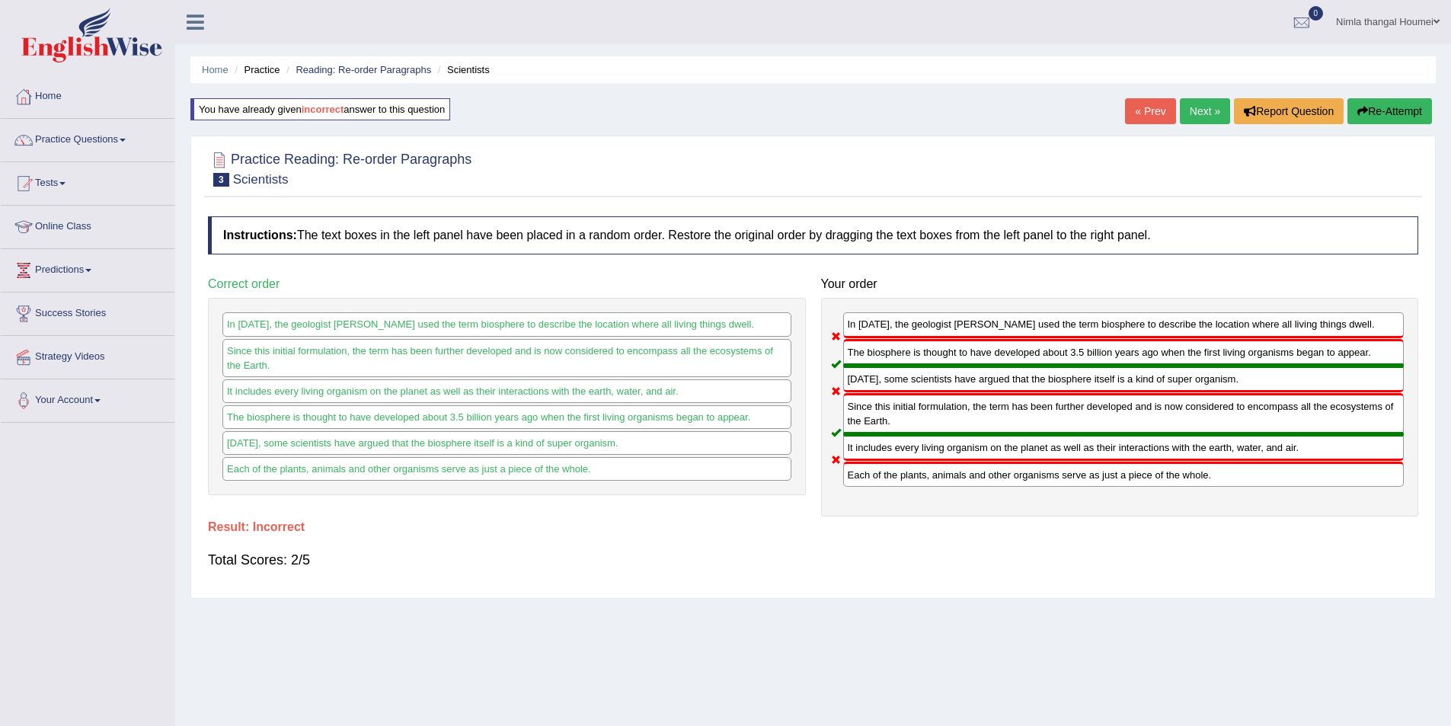
click at [1195, 108] on link "Next »" at bounding box center [1205, 111] width 50 height 26
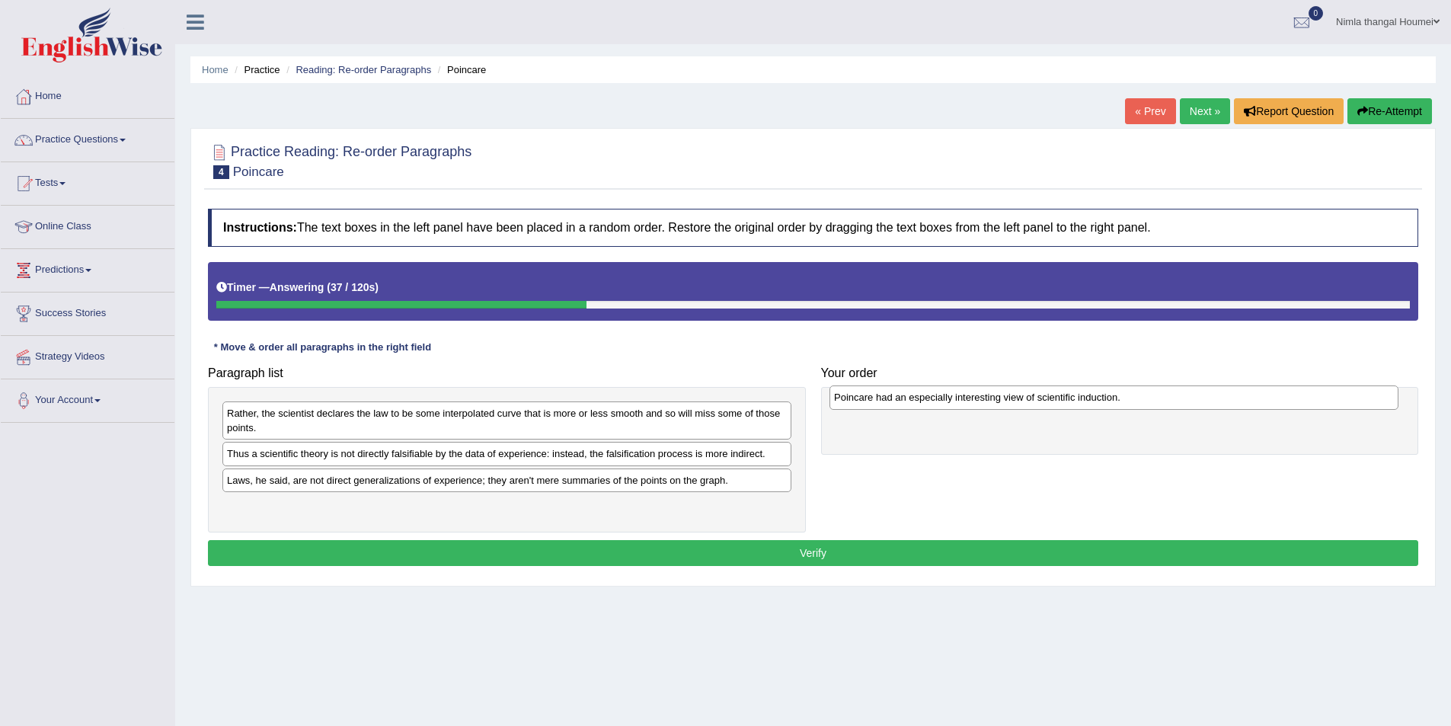
drag, startPoint x: 321, startPoint y: 462, endPoint x: 928, endPoint y: 406, distance: 609.8
click at [928, 406] on div "Poincare had an especially interesting view of scientific induction." at bounding box center [1114, 397] width 569 height 24
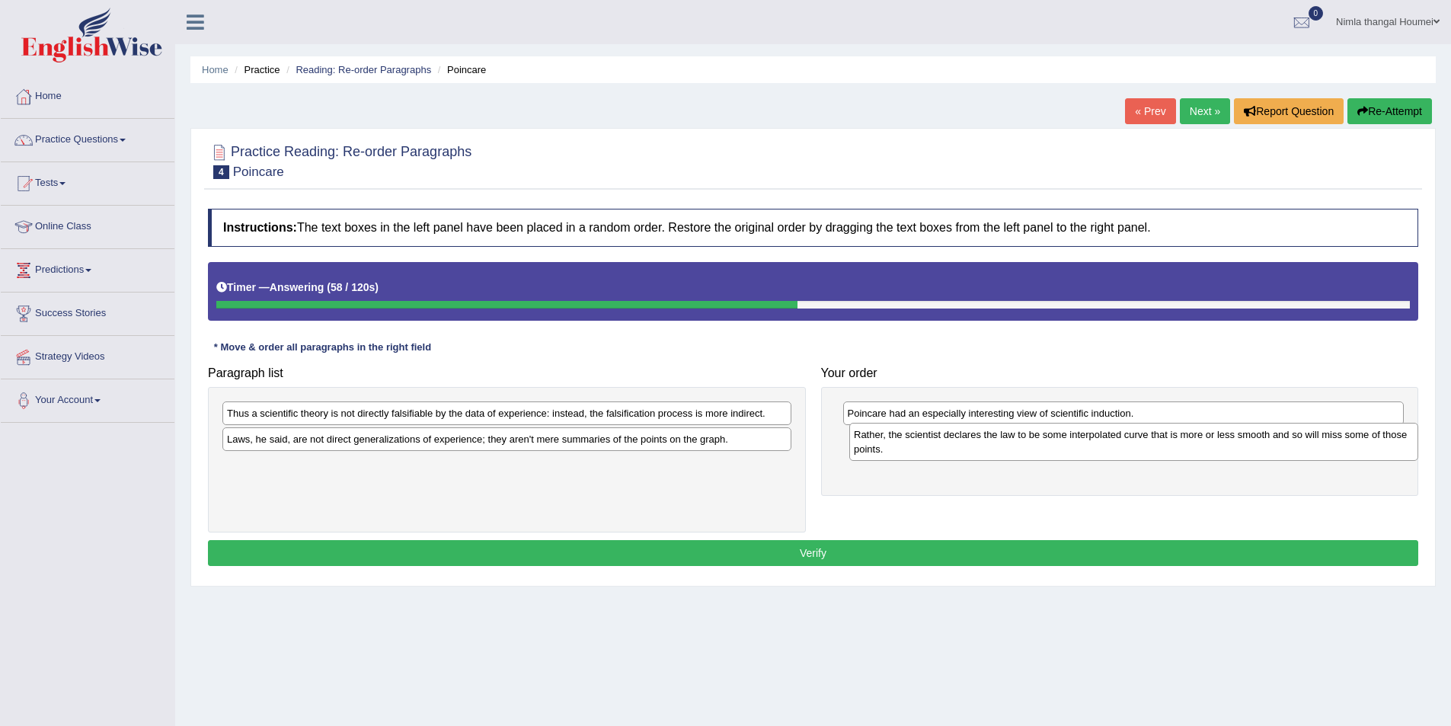
drag, startPoint x: 395, startPoint y: 417, endPoint x: 1022, endPoint y: 439, distance: 627.3
click at [1022, 439] on div "Rather, the scientist declares the law to be some interpolated curve that is mo…" at bounding box center [1133, 442] width 569 height 38
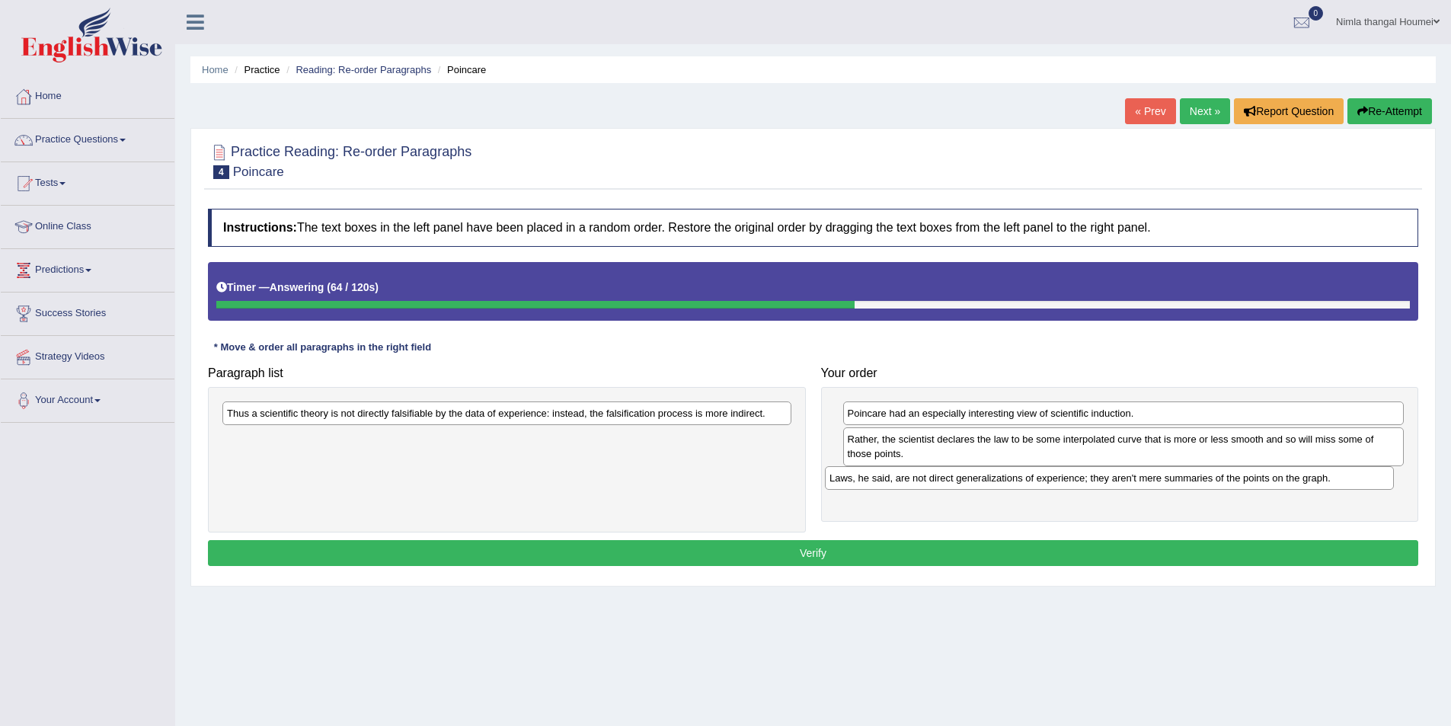
drag, startPoint x: 334, startPoint y: 438, endPoint x: 938, endPoint y: 477, distance: 605.4
click at [938, 477] on div "Laws, he said, are not direct generalizations of experience; they aren't mere s…" at bounding box center [1109, 478] width 569 height 24
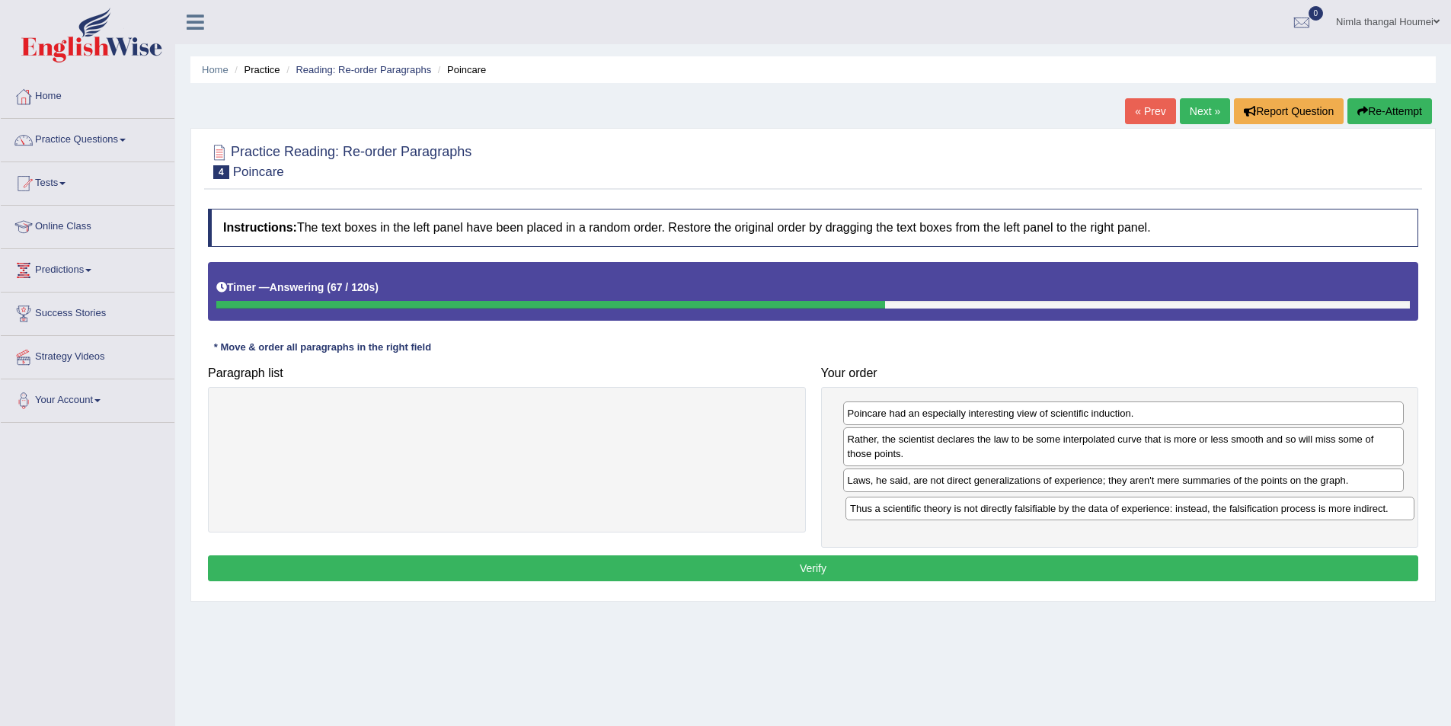
drag, startPoint x: 721, startPoint y: 416, endPoint x: 1344, endPoint y: 511, distance: 630.4
click at [1344, 511] on div "Thus a scientific theory is not directly falsifiable by the data of experience:…" at bounding box center [1130, 509] width 569 height 24
click at [862, 566] on button "Verify" at bounding box center [813, 568] width 1211 height 26
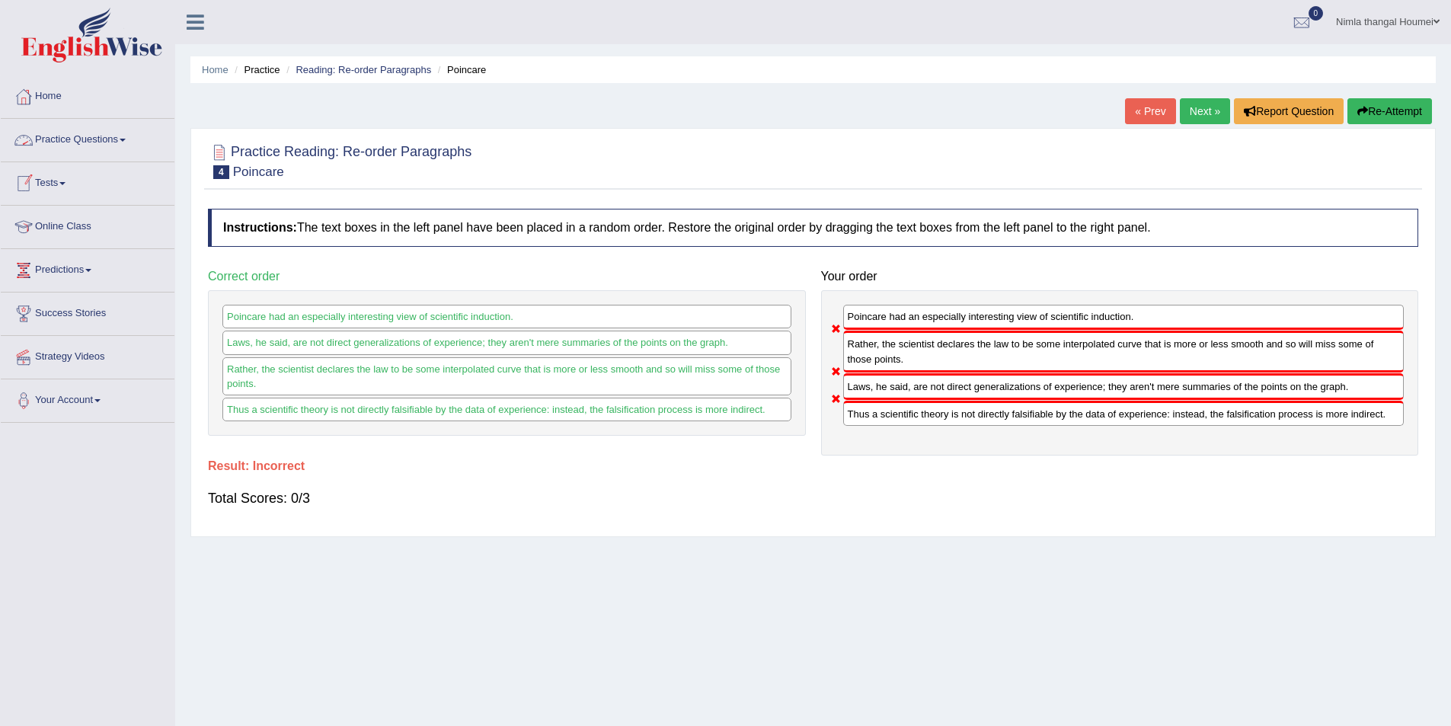
click at [77, 137] on link "Practice Questions" at bounding box center [88, 138] width 174 height 38
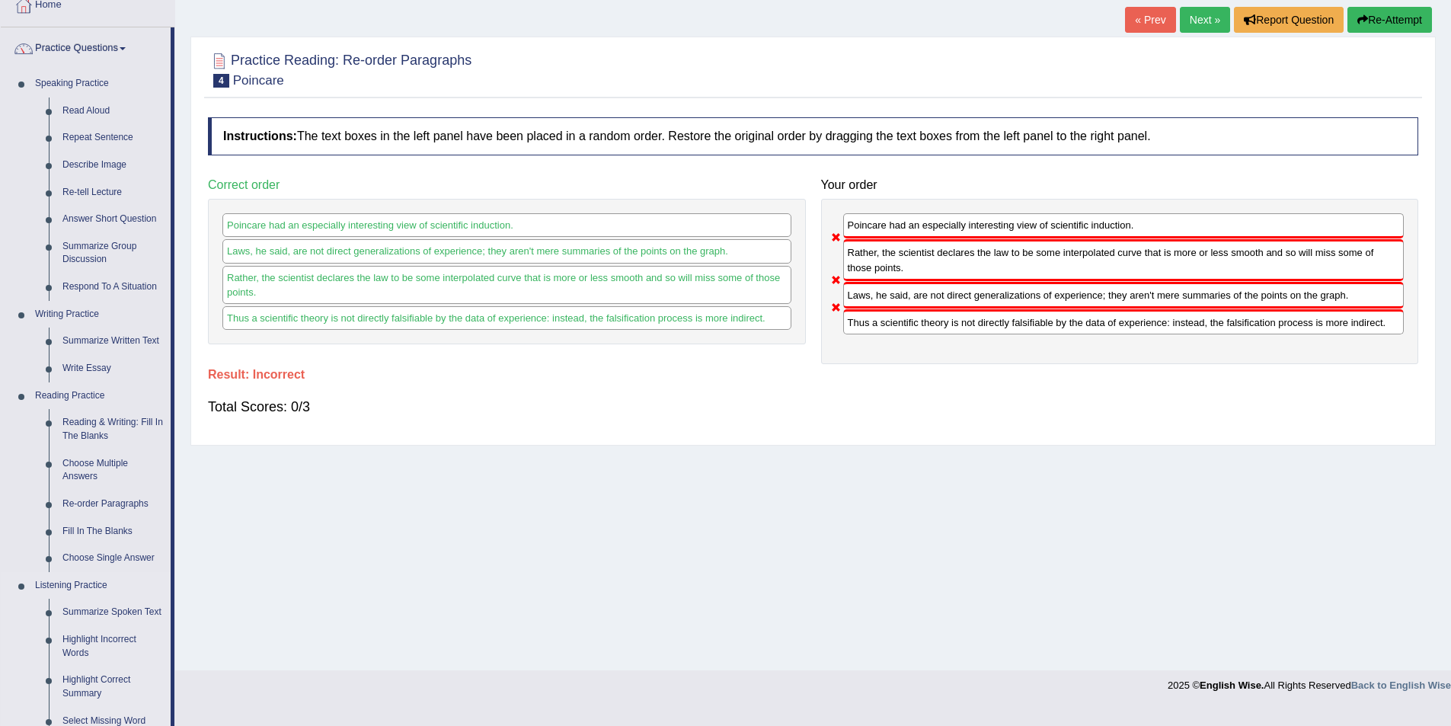
scroll to position [305, 0]
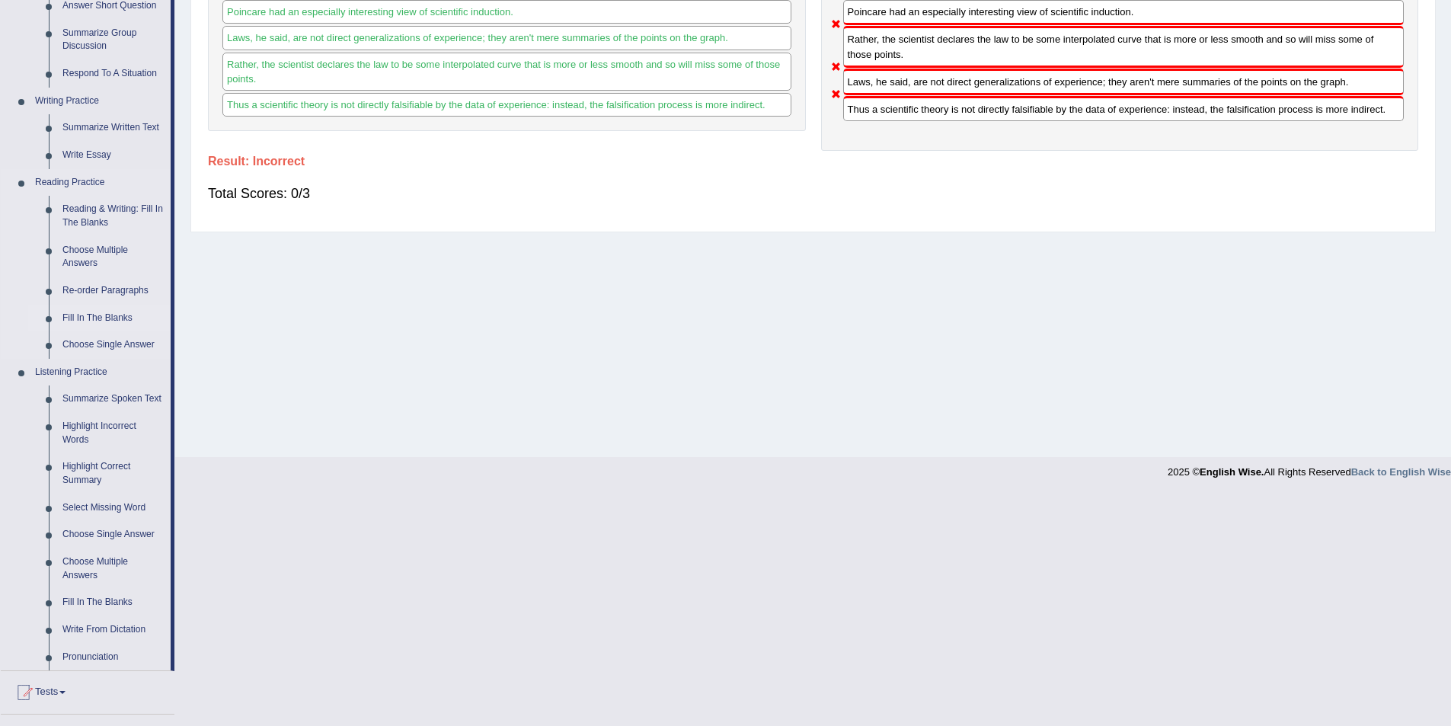
click at [107, 314] on link "Fill In The Blanks" at bounding box center [113, 318] width 115 height 27
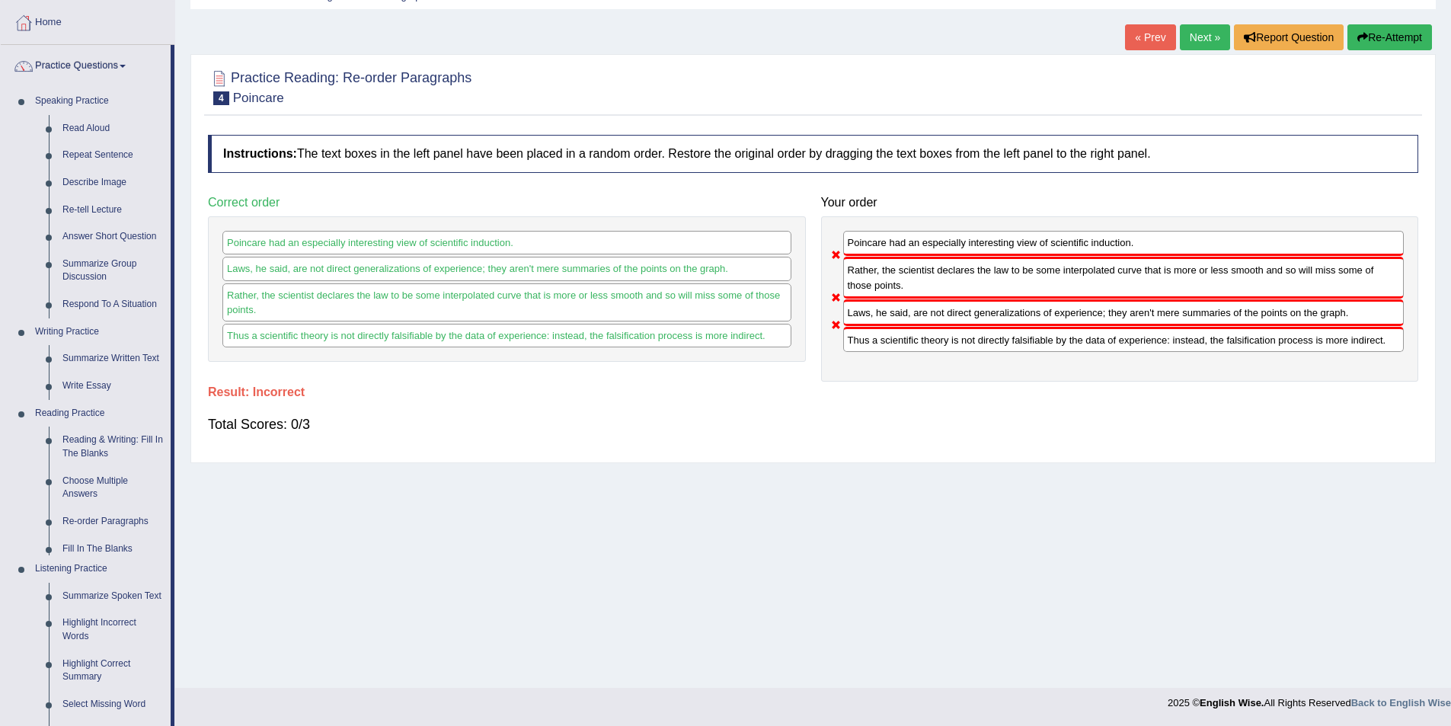
scroll to position [79, 0]
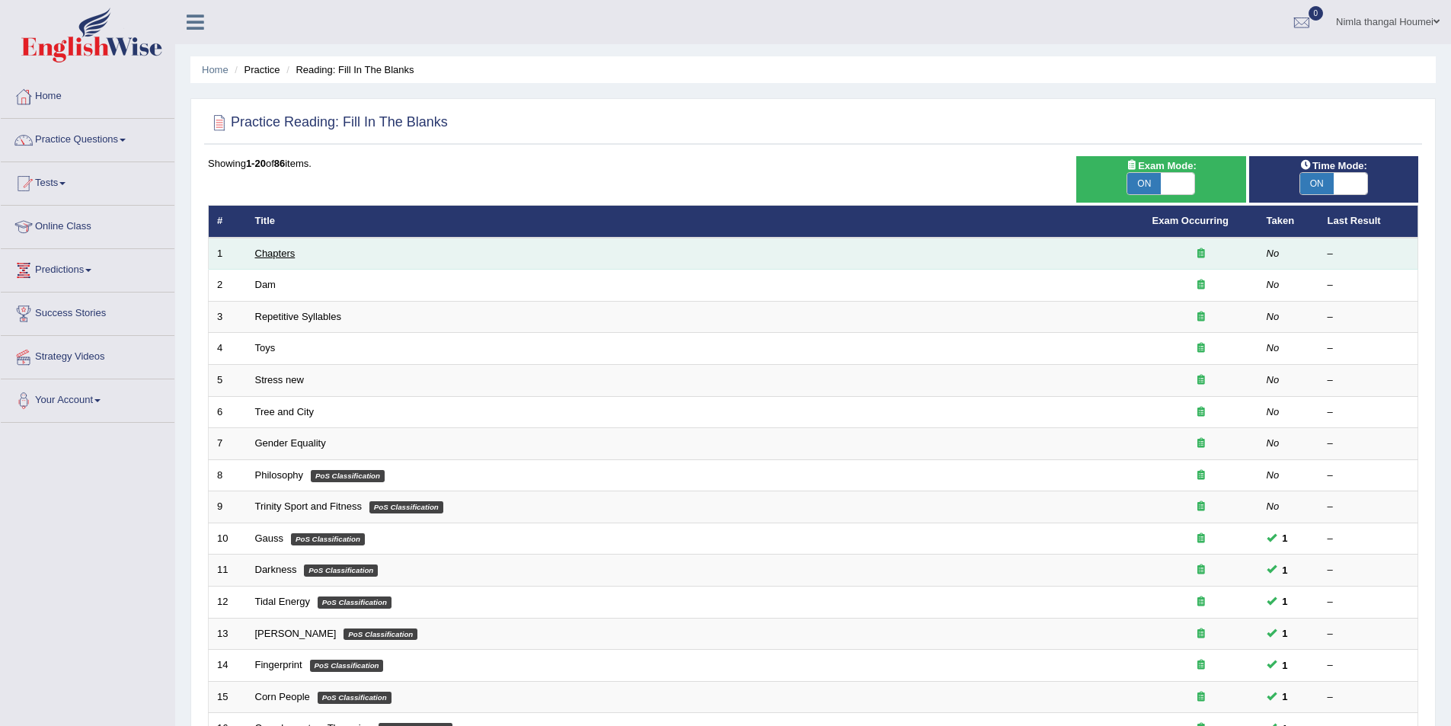
click at [278, 248] on link "Chapters" at bounding box center [275, 253] width 40 height 11
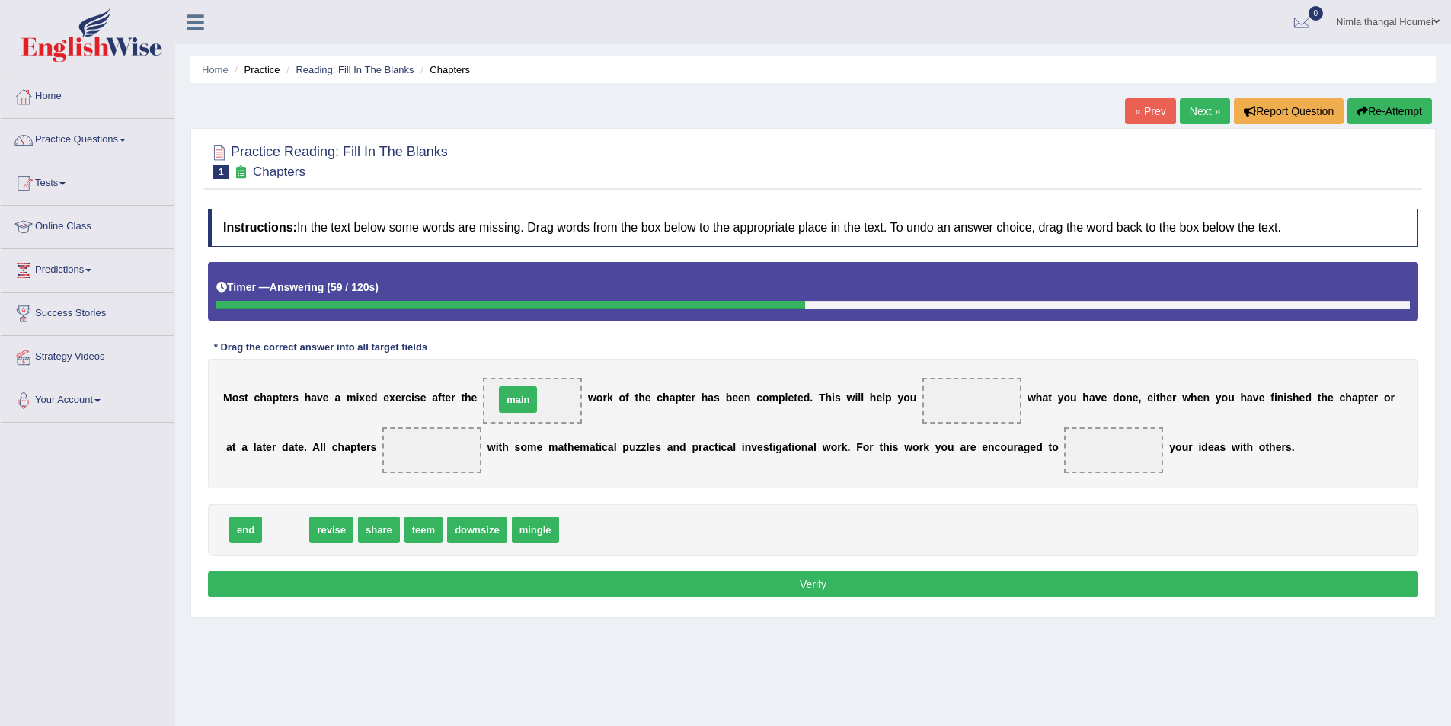
drag, startPoint x: 280, startPoint y: 531, endPoint x: 517, endPoint y: 408, distance: 266.8
click at [341, 531] on span "share" at bounding box center [336, 530] width 42 height 27
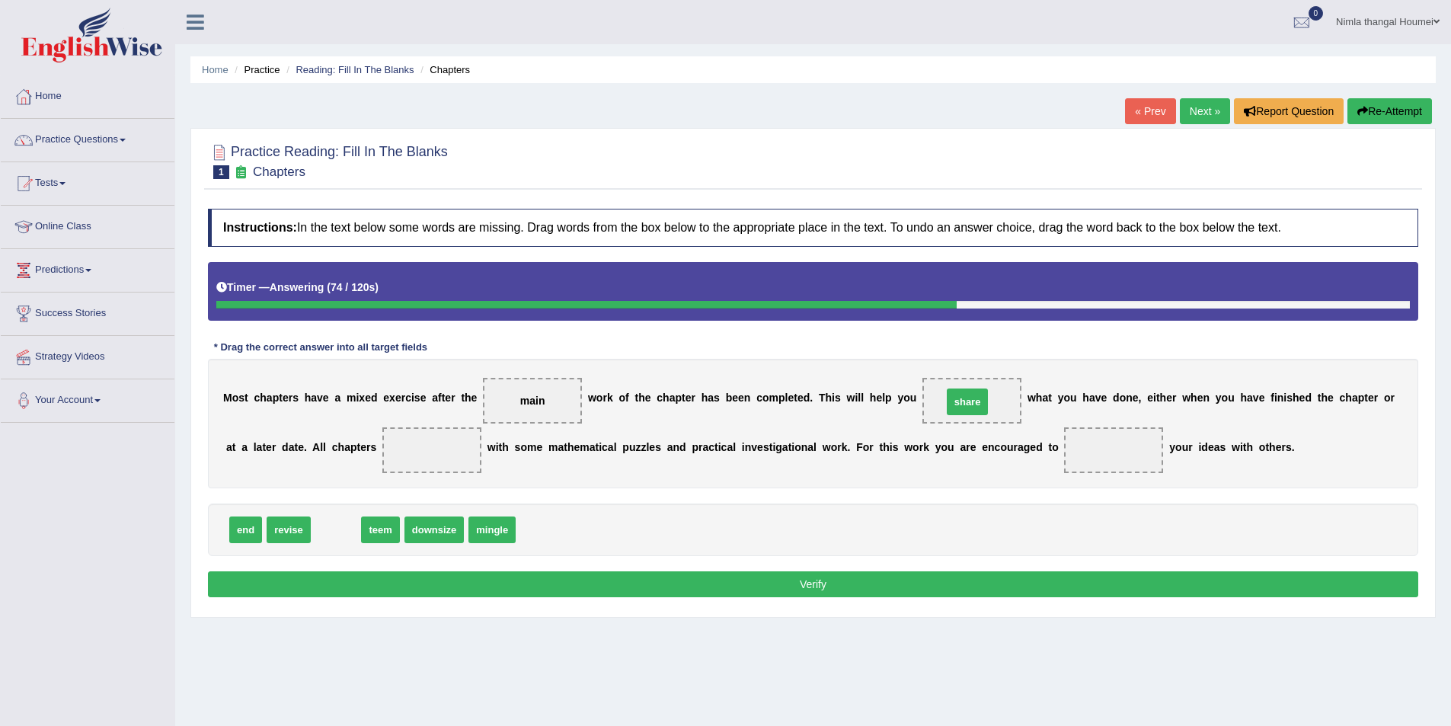
drag, startPoint x: 336, startPoint y: 529, endPoint x: 968, endPoint y: 401, distance: 644.4
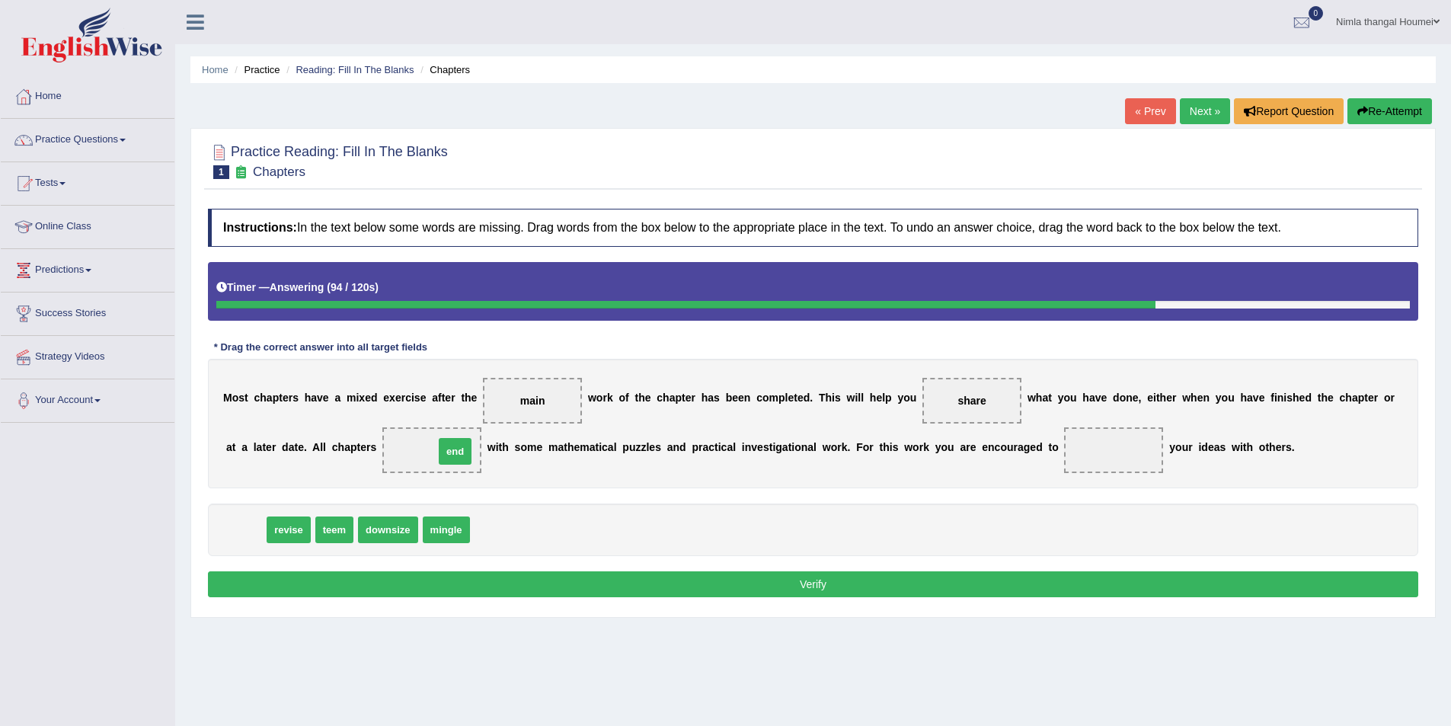
drag, startPoint x: 250, startPoint y: 531, endPoint x: 459, endPoint y: 453, distance: 223.7
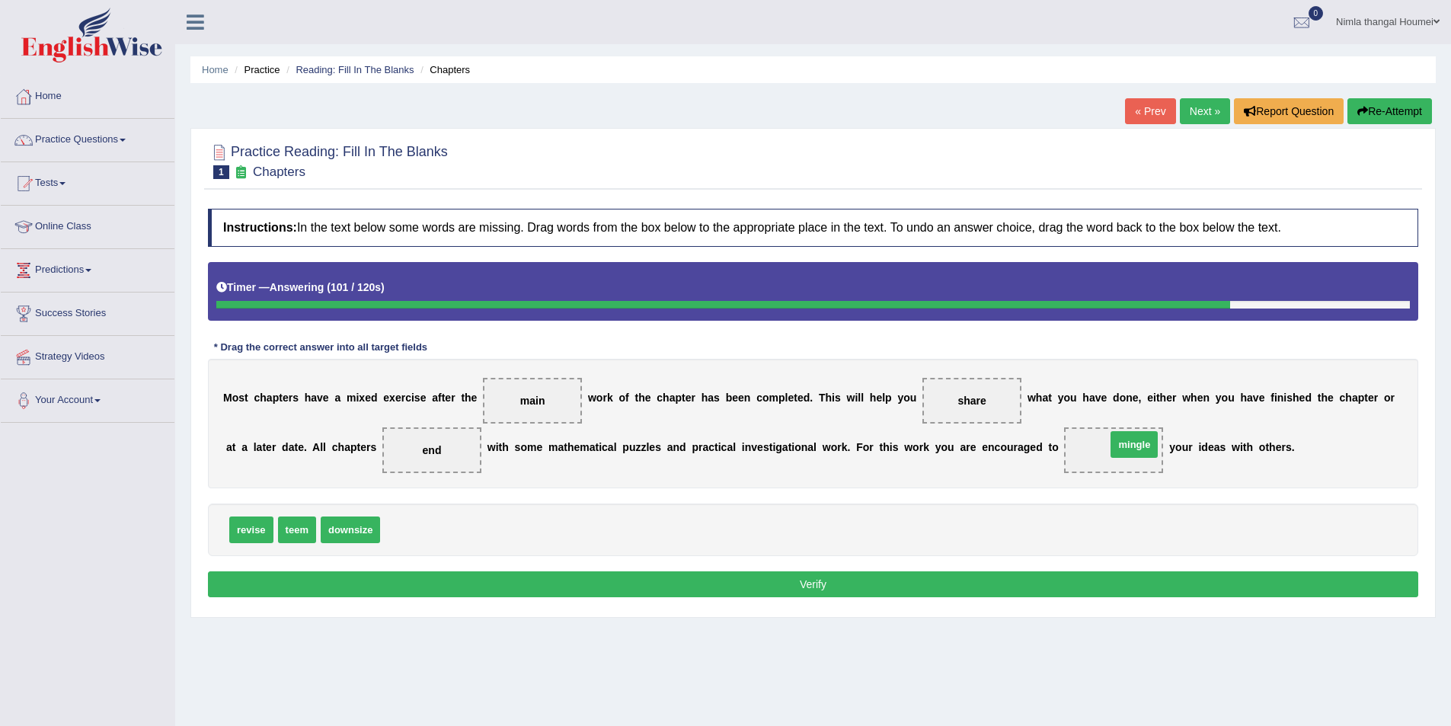
drag, startPoint x: 409, startPoint y: 532, endPoint x: 1135, endPoint y: 446, distance: 731.0
drag, startPoint x: 972, startPoint y: 392, endPoint x: 1102, endPoint y: 458, distance: 145.5
click at [1102, 458] on div "M o s t c h a p t e r s h a v e a m i x e d e x e r c i s e a f t e r t h e mai…" at bounding box center [813, 424] width 1211 height 130
drag, startPoint x: 1105, startPoint y: 446, endPoint x: 408, endPoint y: 526, distance: 701.0
drag, startPoint x: 960, startPoint y: 404, endPoint x: 1108, endPoint y: 452, distance: 155.4
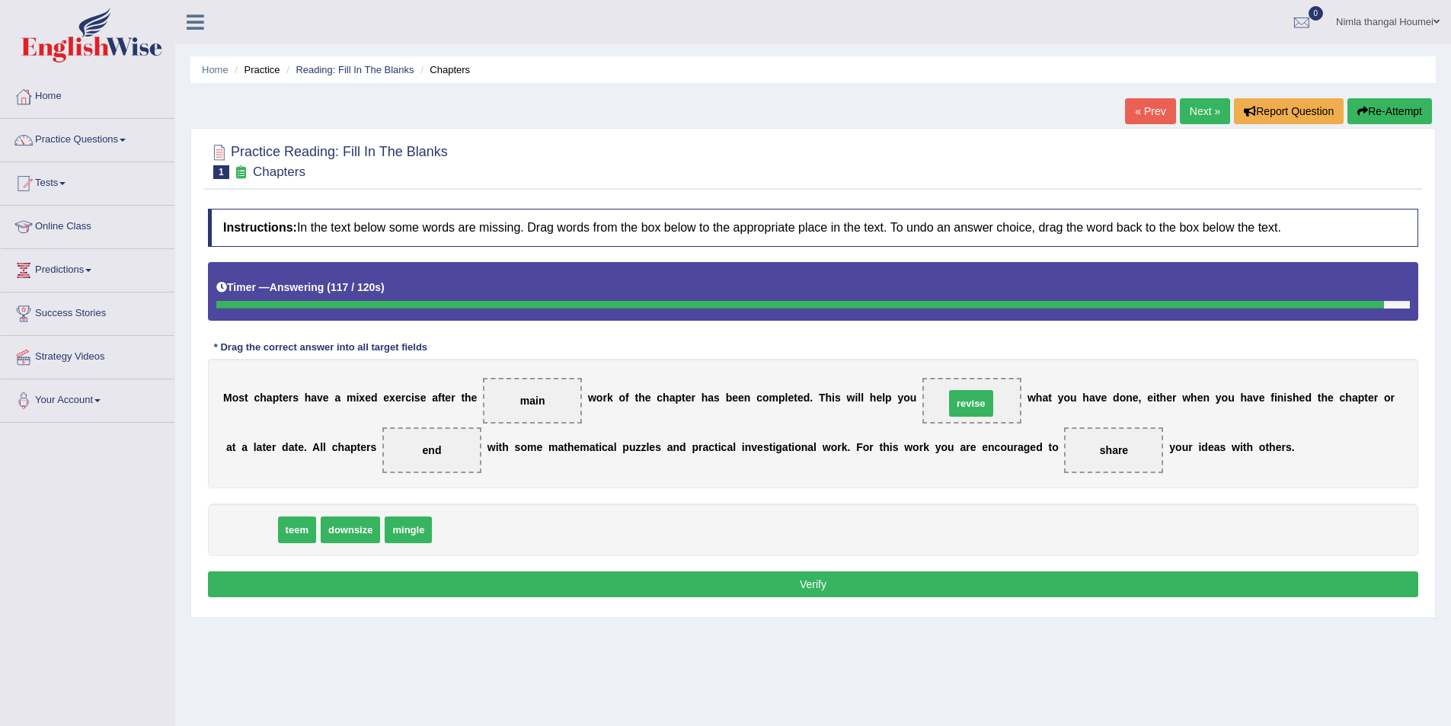
drag, startPoint x: 261, startPoint y: 532, endPoint x: 984, endPoint y: 405, distance: 733.9
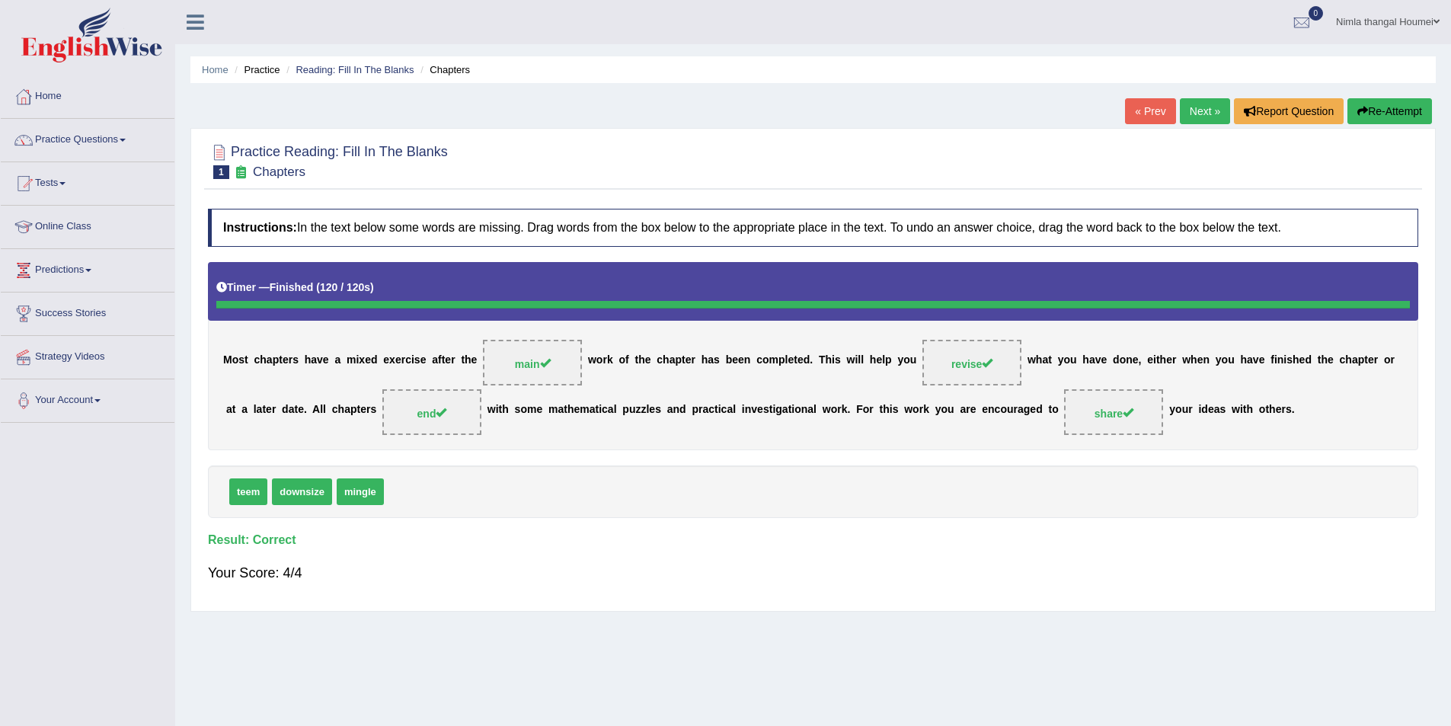
click at [1190, 111] on link "Next »" at bounding box center [1205, 111] width 50 height 26
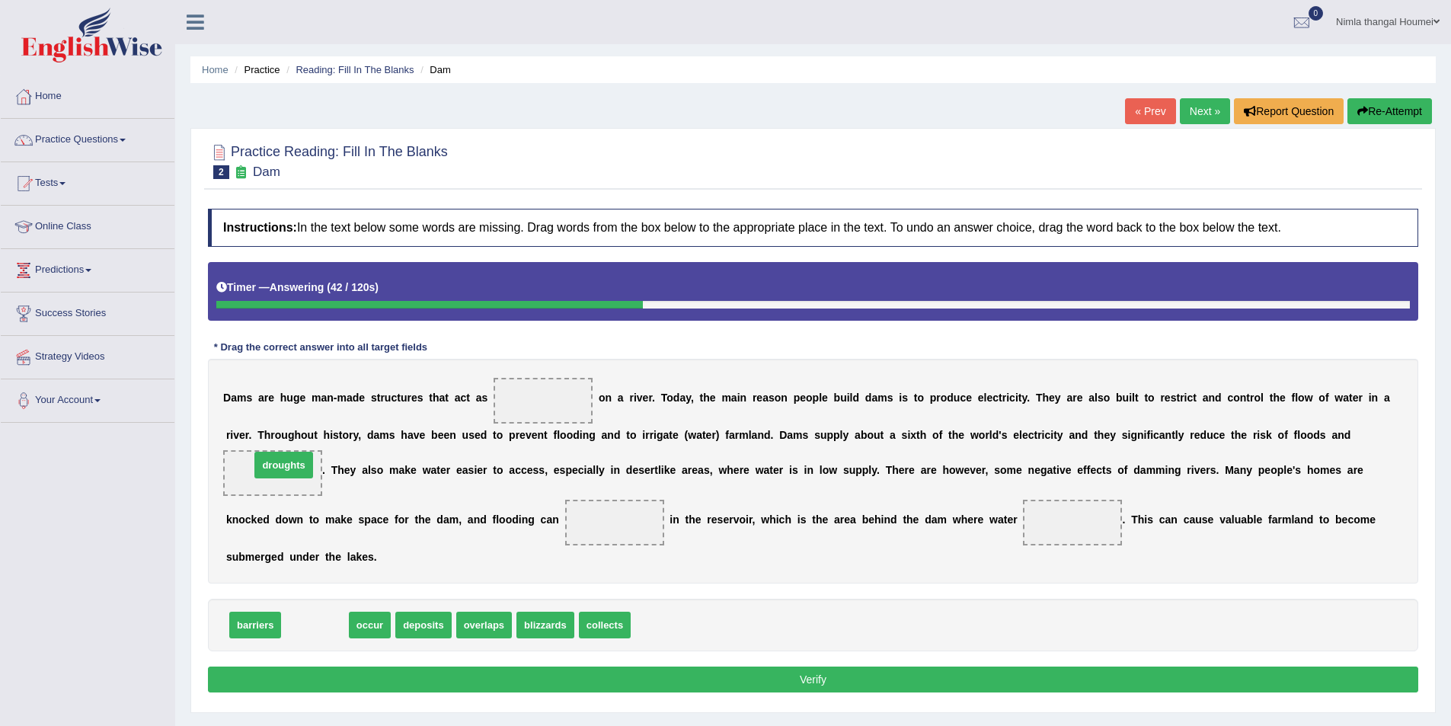
drag, startPoint x: 318, startPoint y: 627, endPoint x: 286, endPoint y: 467, distance: 163.0
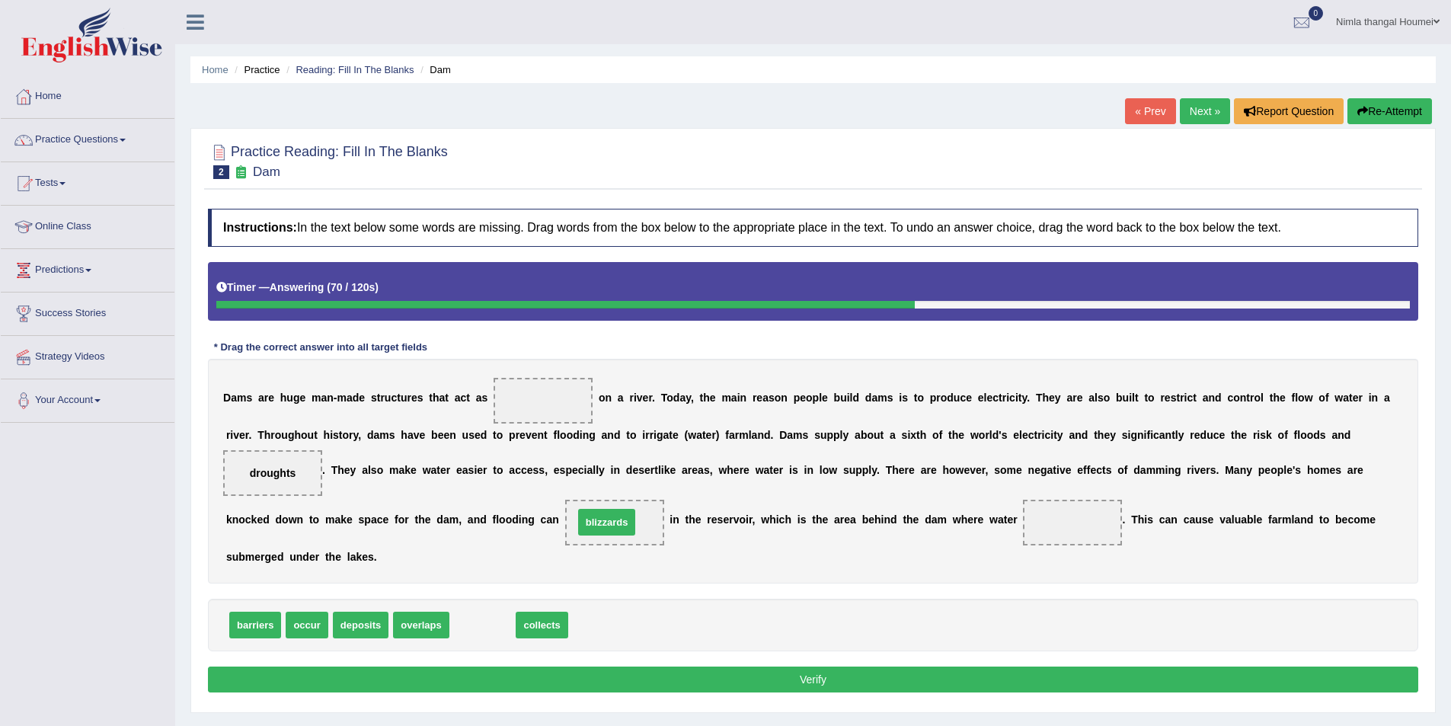
drag, startPoint x: 477, startPoint y: 628, endPoint x: 602, endPoint y: 525, distance: 161.8
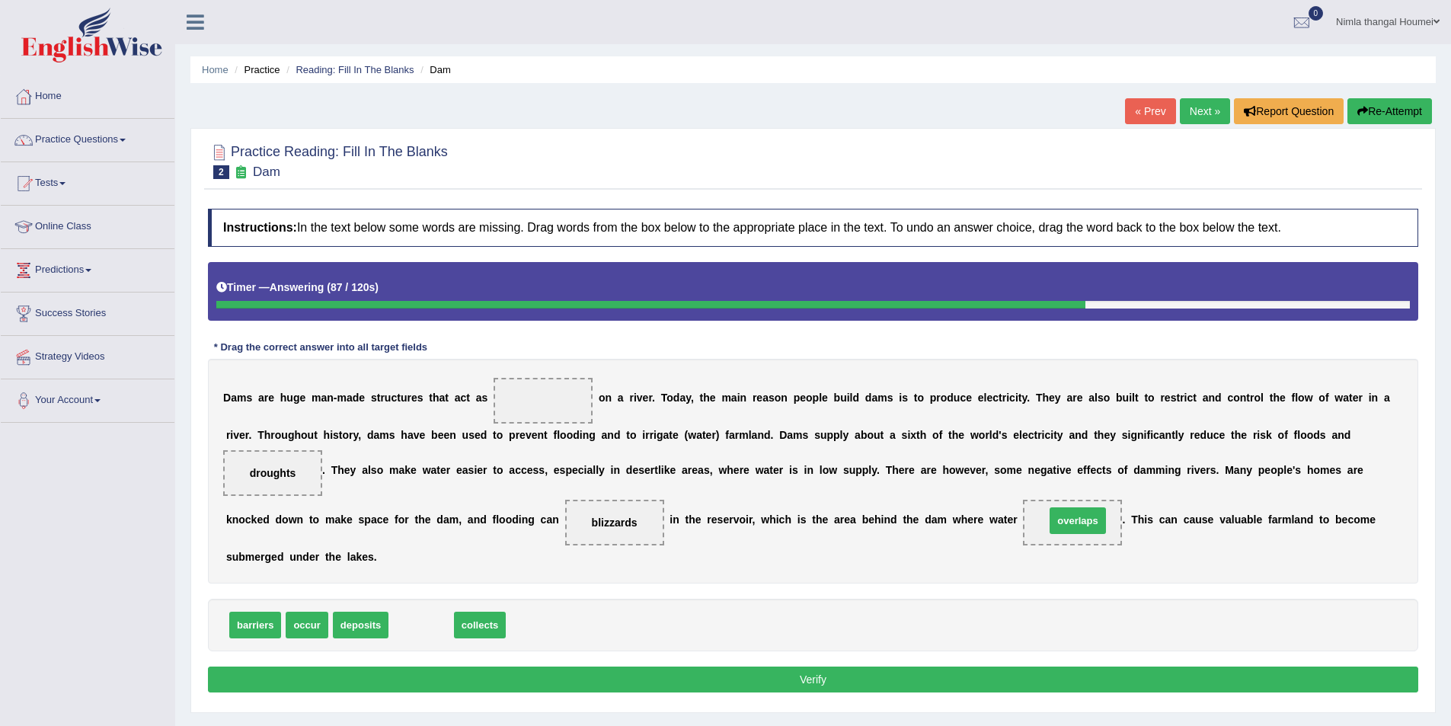
drag, startPoint x: 497, startPoint y: 586, endPoint x: 1084, endPoint y: 518, distance: 591.3
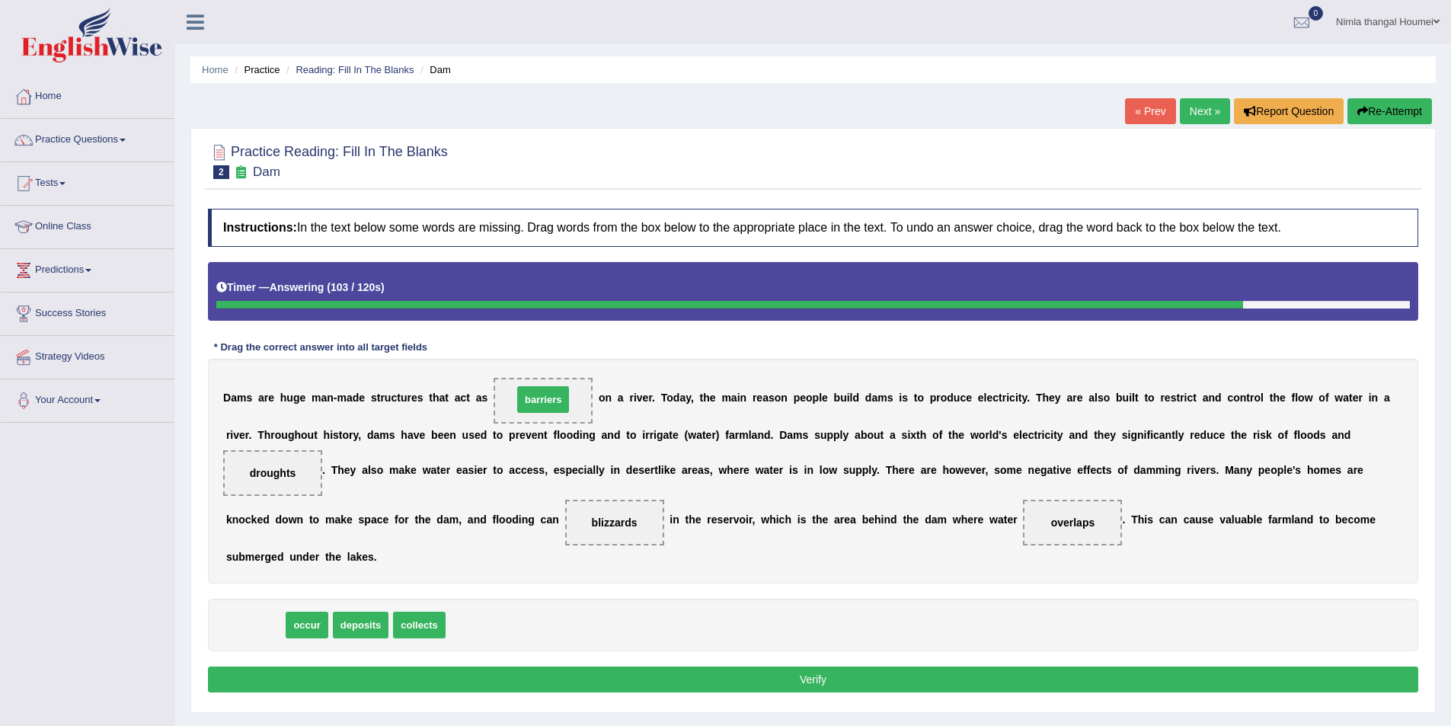
drag, startPoint x: 244, startPoint y: 625, endPoint x: 532, endPoint y: 399, distance: 365.8
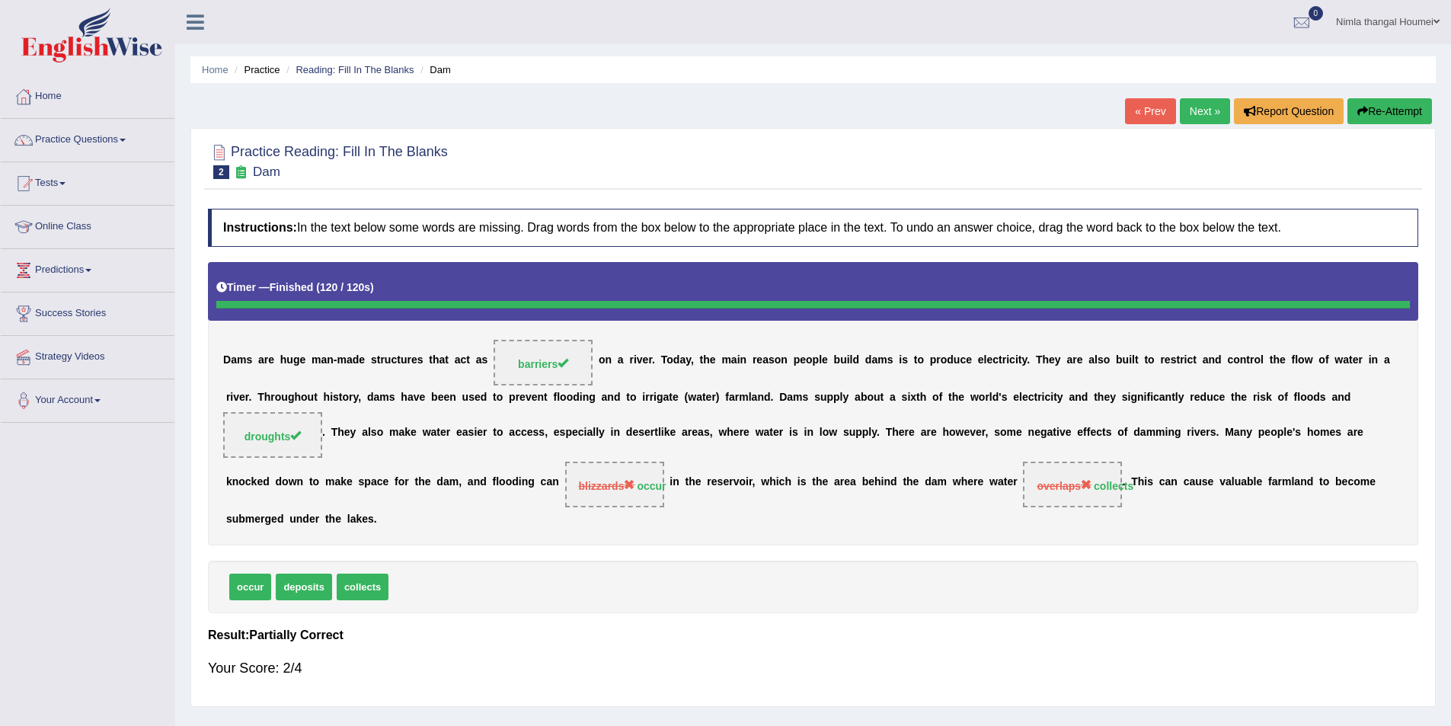
click at [1184, 107] on link "Next »" at bounding box center [1205, 111] width 50 height 26
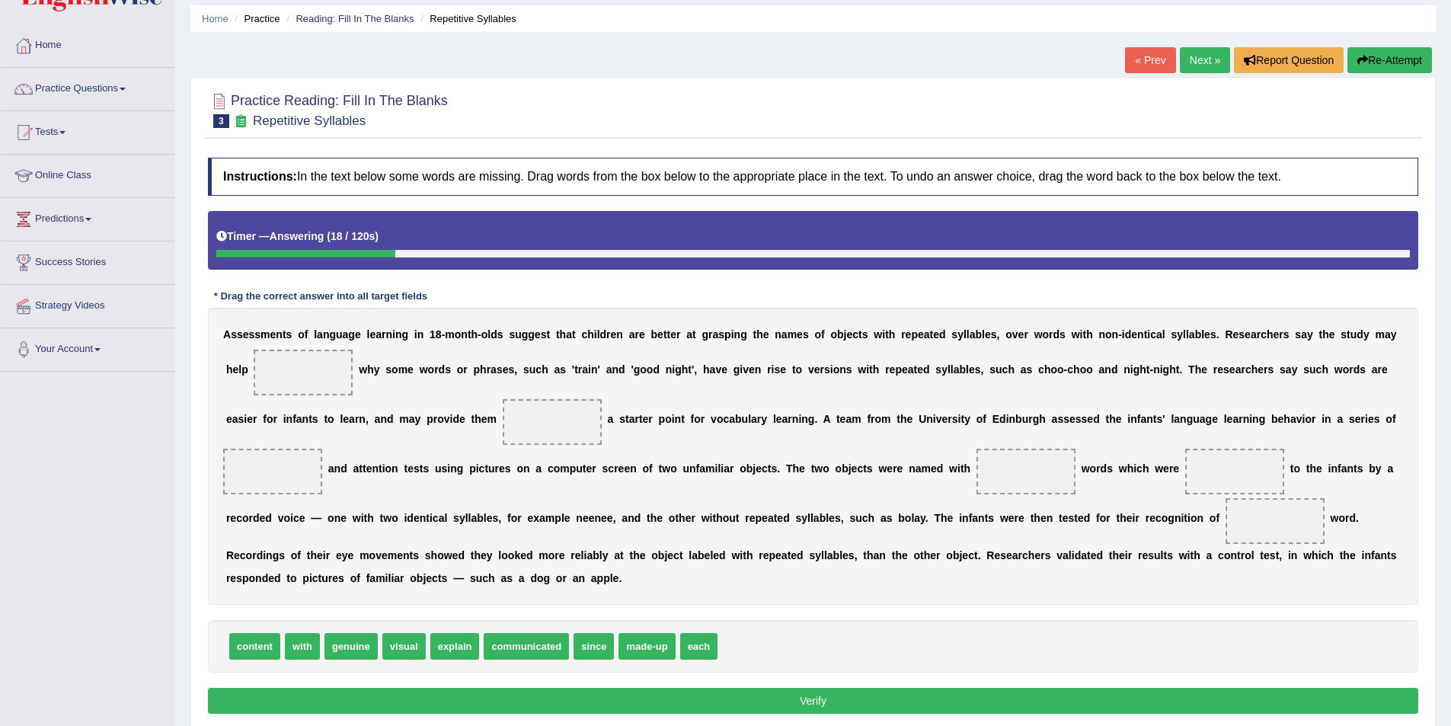
scroll to position [109, 0]
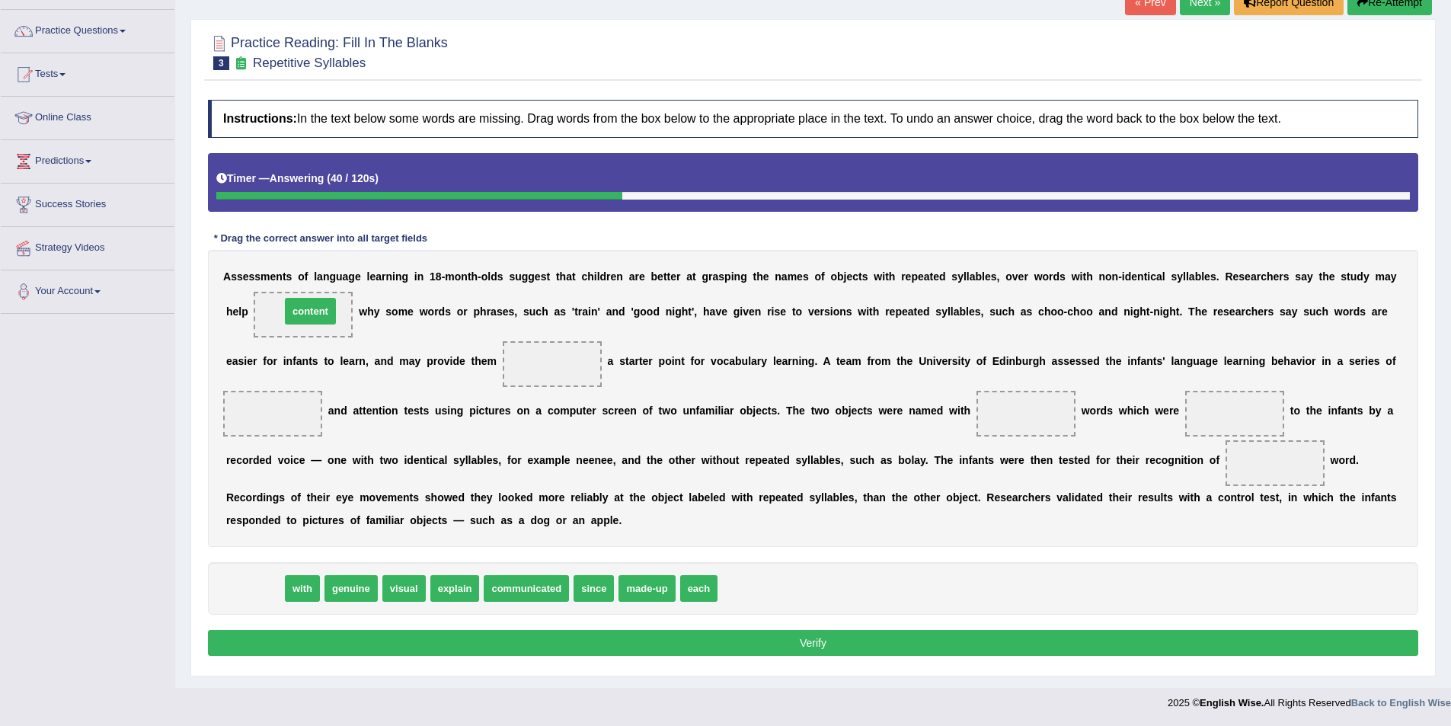
drag, startPoint x: 258, startPoint y: 589, endPoint x: 314, endPoint y: 312, distance: 282.8
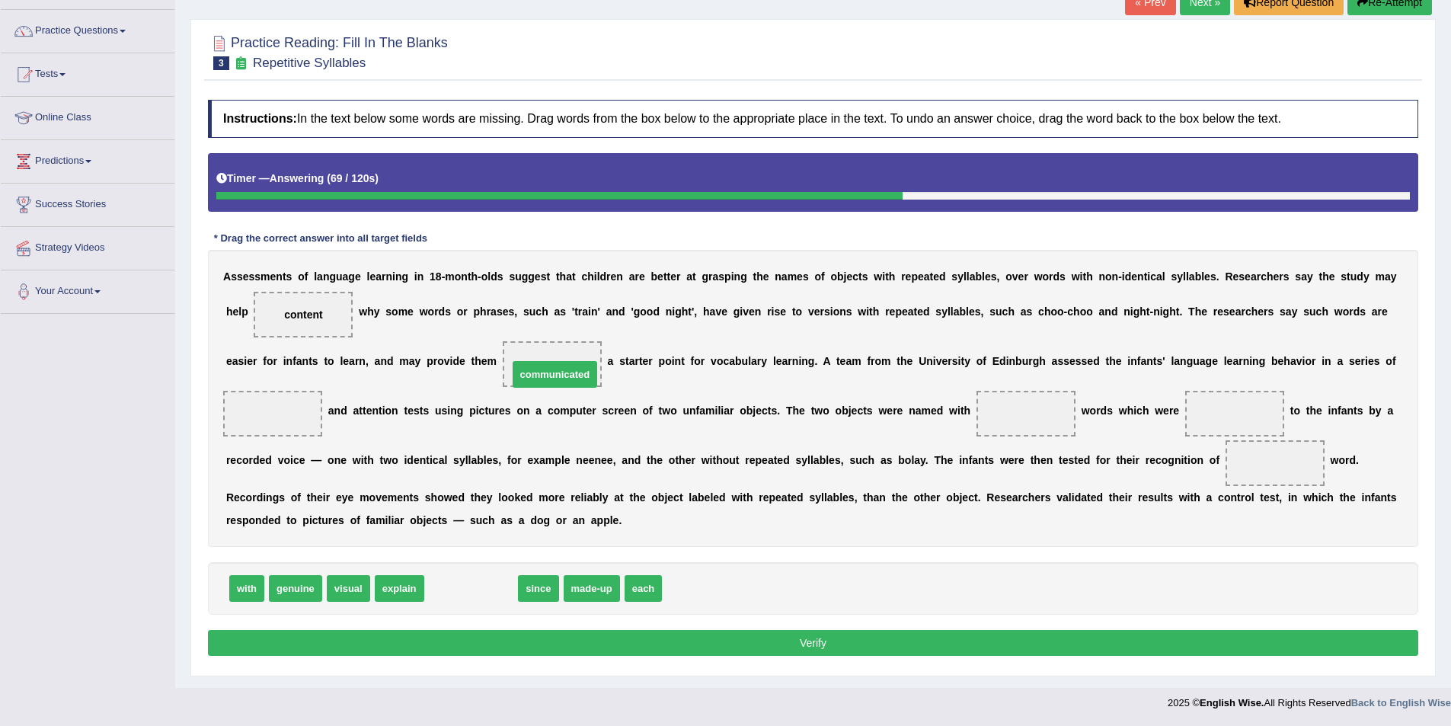
drag, startPoint x: 485, startPoint y: 590, endPoint x: 568, endPoint y: 376, distance: 229.9
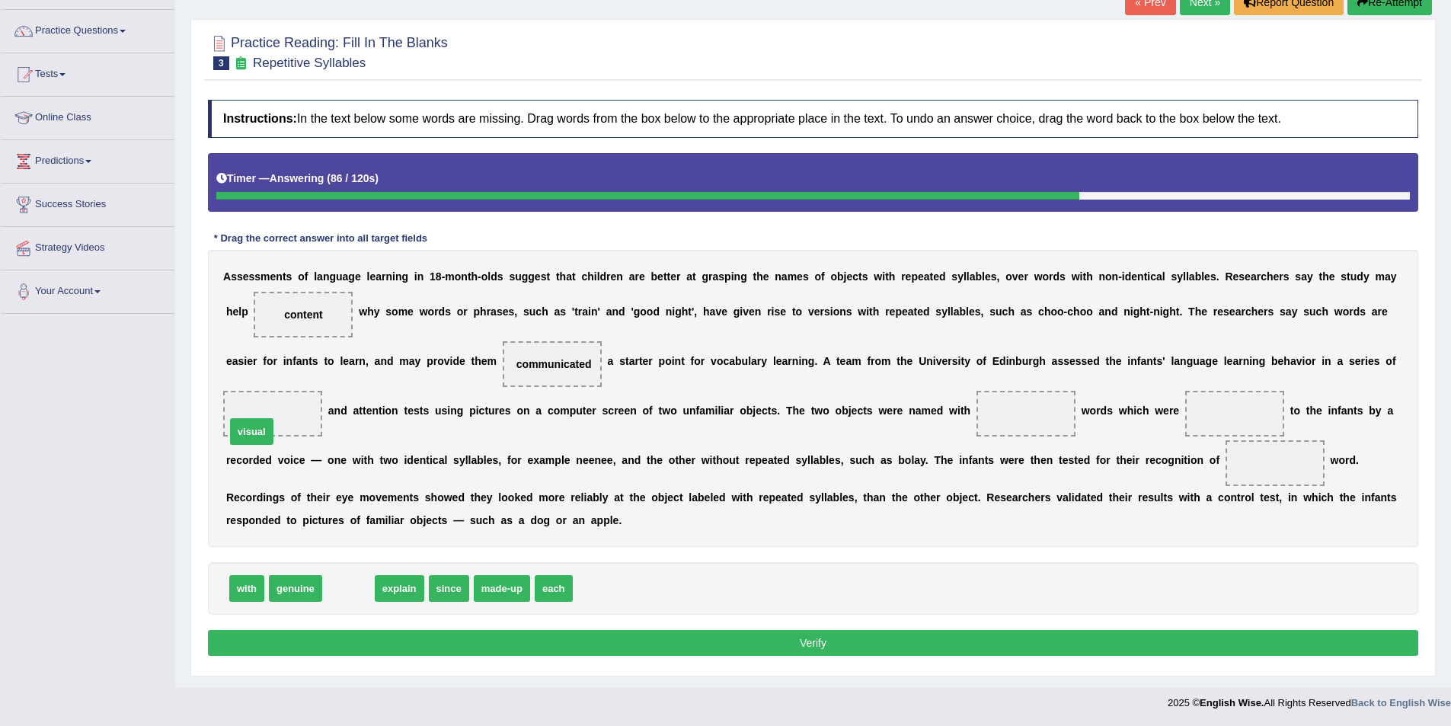
drag, startPoint x: 353, startPoint y: 589, endPoint x: 257, endPoint y: 432, distance: 184.4
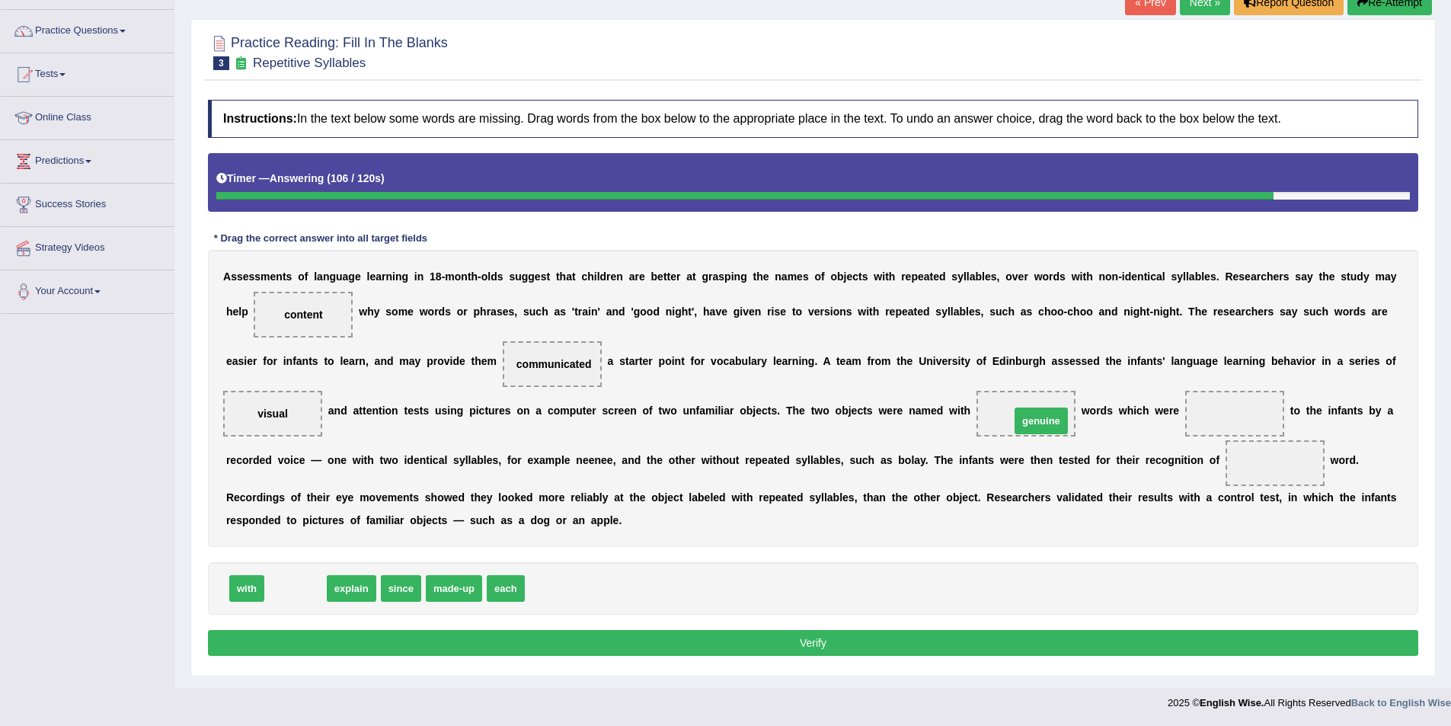
drag, startPoint x: 302, startPoint y: 590, endPoint x: 1048, endPoint y: 423, distance: 764.4
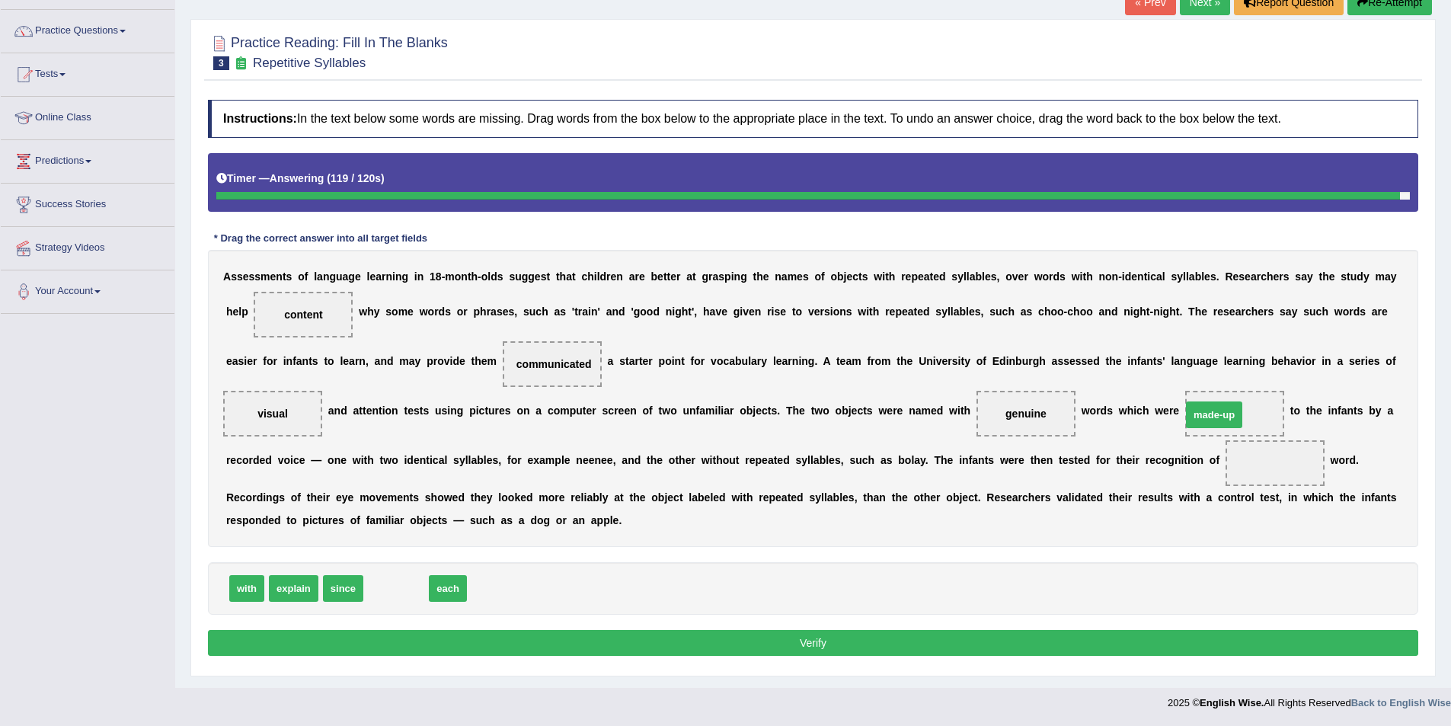
drag, startPoint x: 454, startPoint y: 552, endPoint x: 1222, endPoint y: 403, distance: 782.3
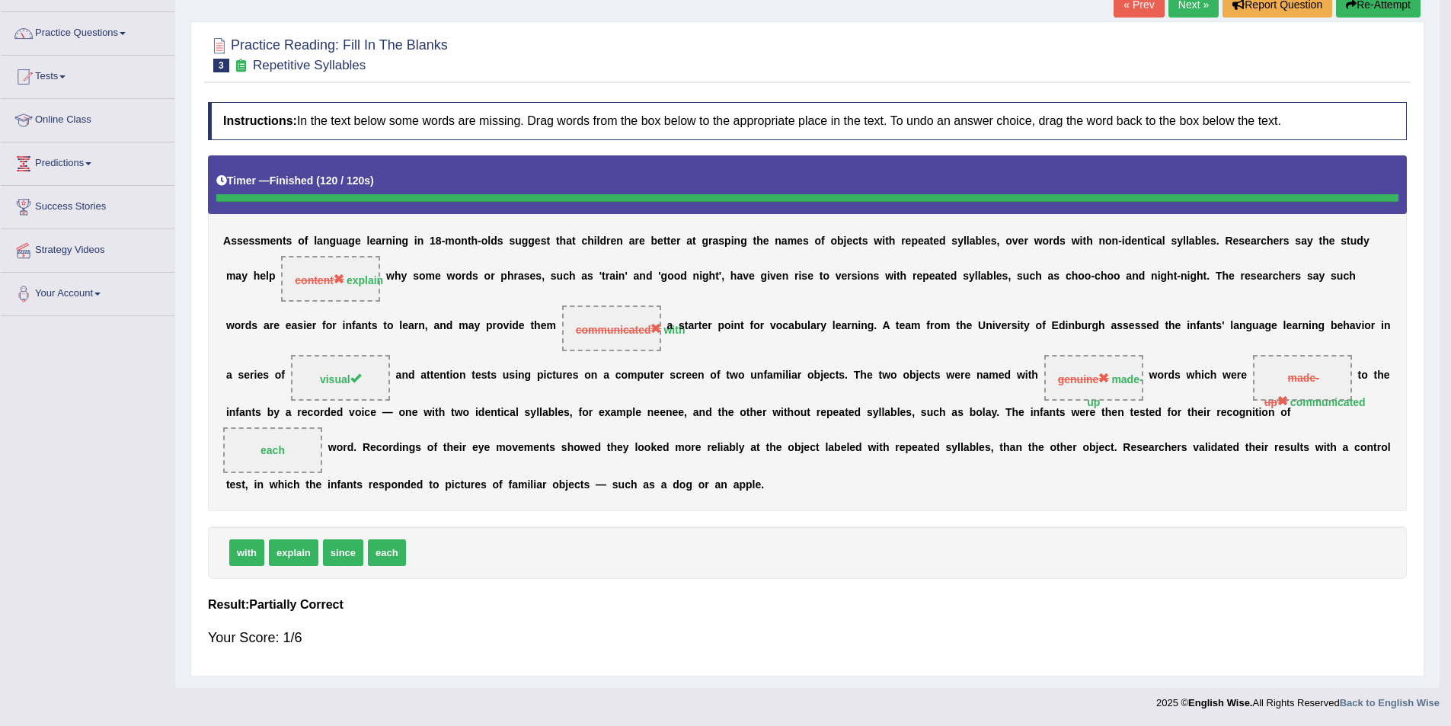
scroll to position [74, 0]
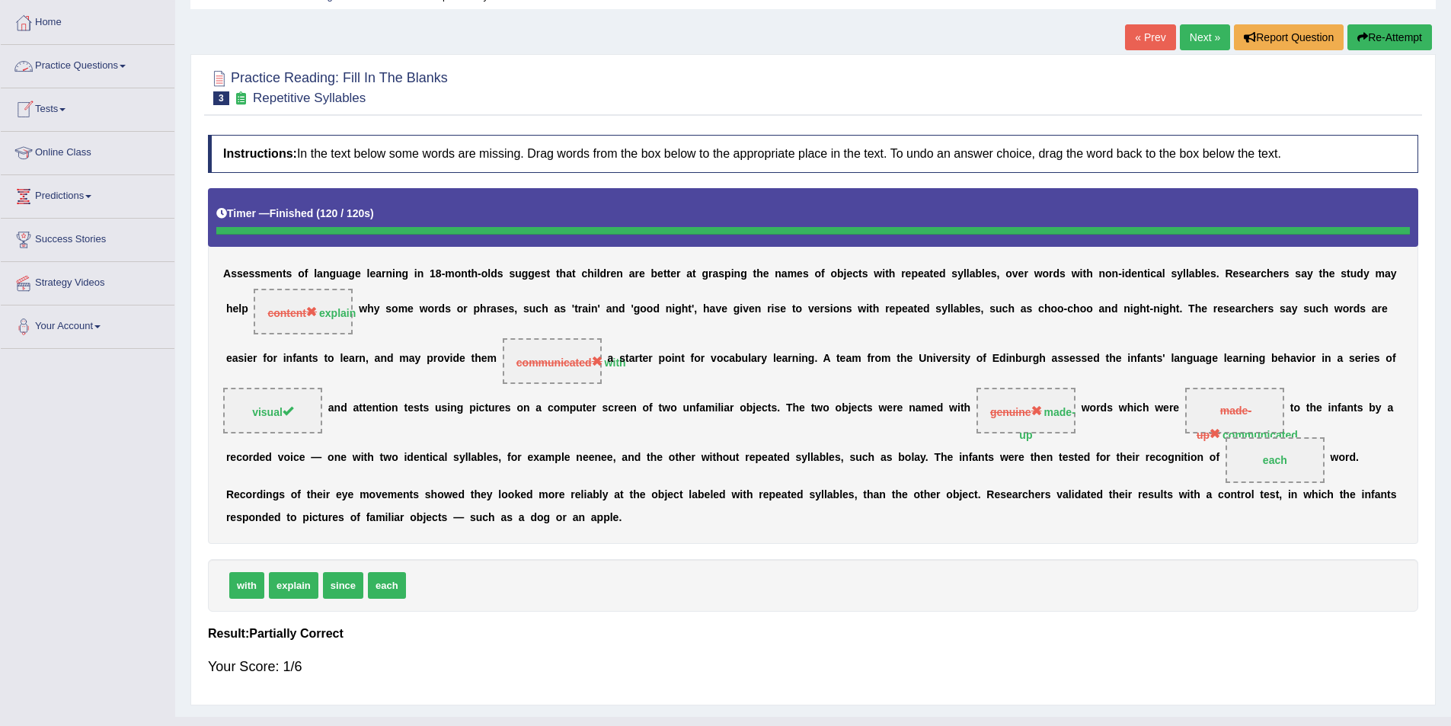
click at [92, 60] on link "Practice Questions" at bounding box center [88, 64] width 174 height 38
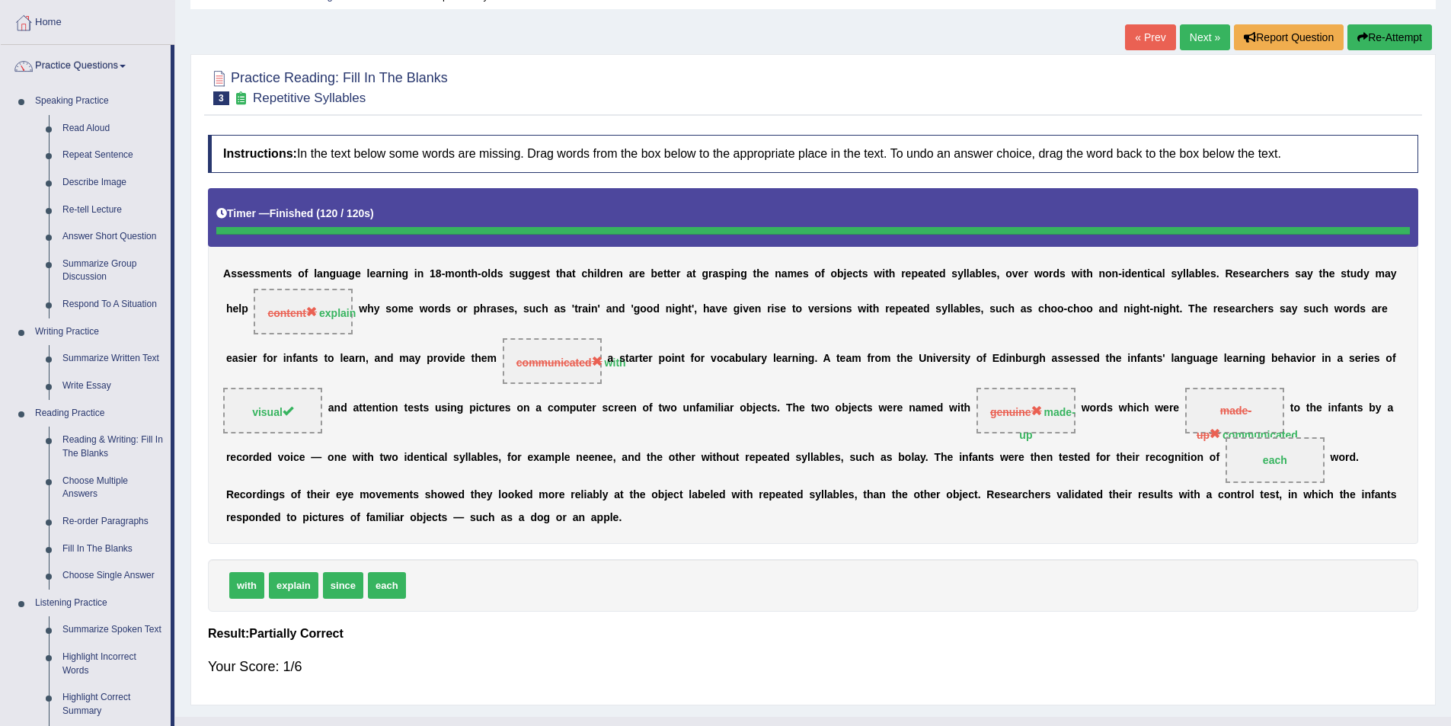
click at [1193, 32] on link "Next »" at bounding box center [1205, 37] width 50 height 26
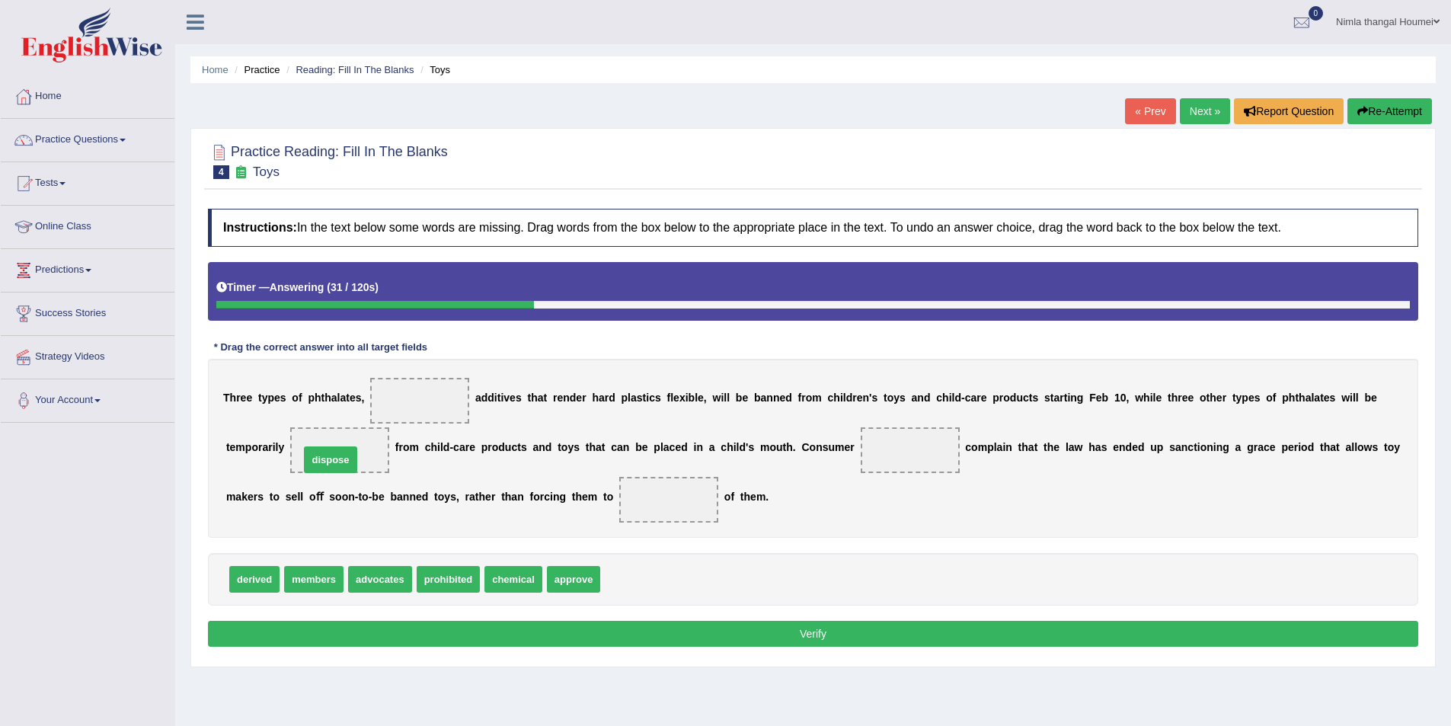
drag, startPoint x: 642, startPoint y: 577, endPoint x: 347, endPoint y: 458, distance: 318.9
click at [309, 576] on span "members" at bounding box center [313, 579] width 59 height 27
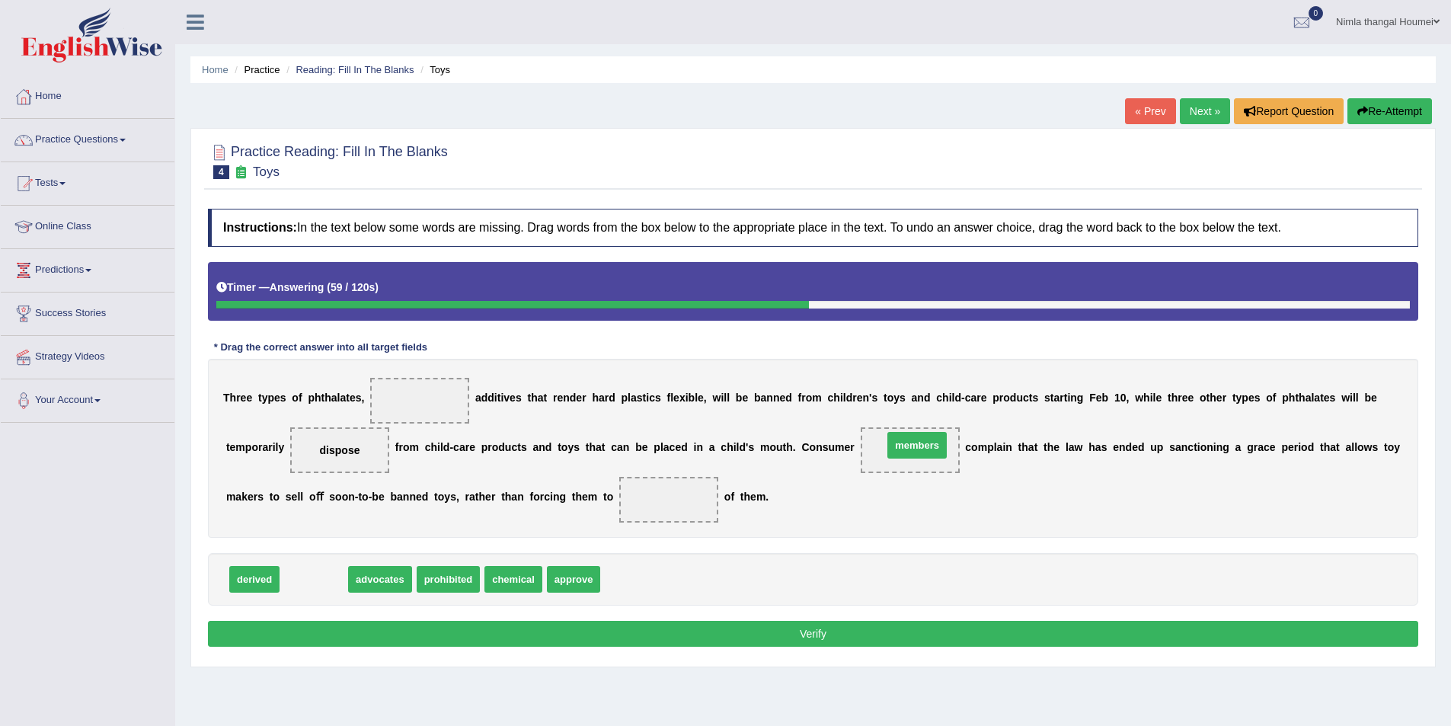
drag, startPoint x: 309, startPoint y: 576, endPoint x: 913, endPoint y: 442, distance: 618.1
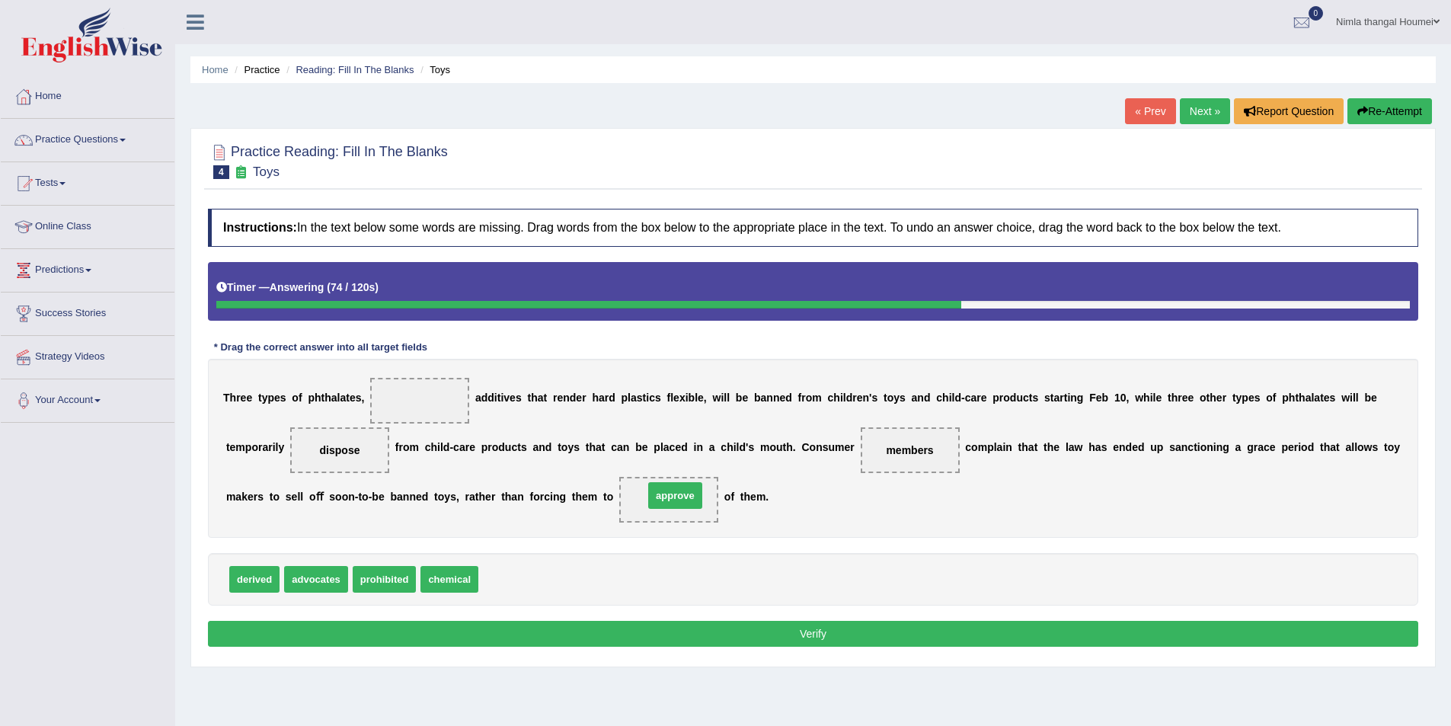
drag, startPoint x: 514, startPoint y: 581, endPoint x: 659, endPoint y: 506, distance: 162.9
drag, startPoint x: 385, startPoint y: 578, endPoint x: 441, endPoint y: 384, distance: 202.1
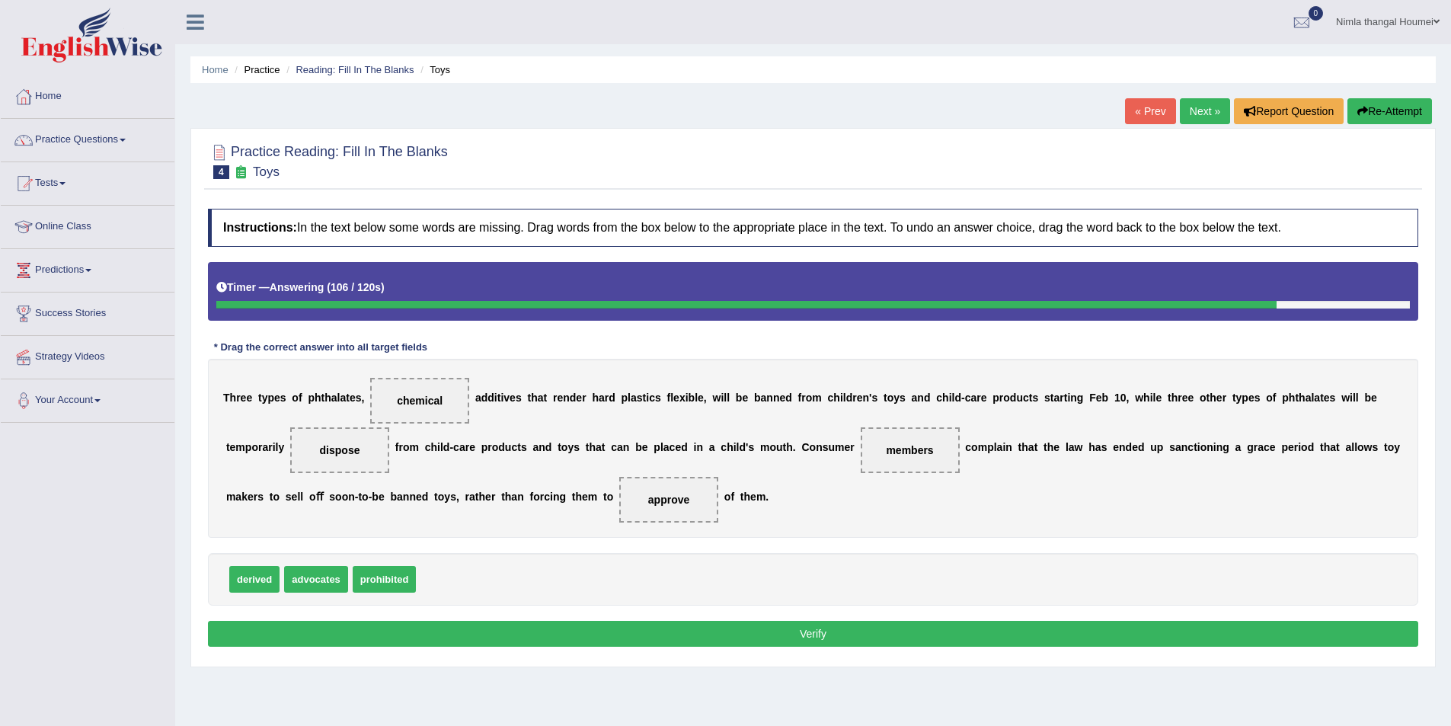
click at [750, 635] on button "Verify" at bounding box center [813, 634] width 1211 height 26
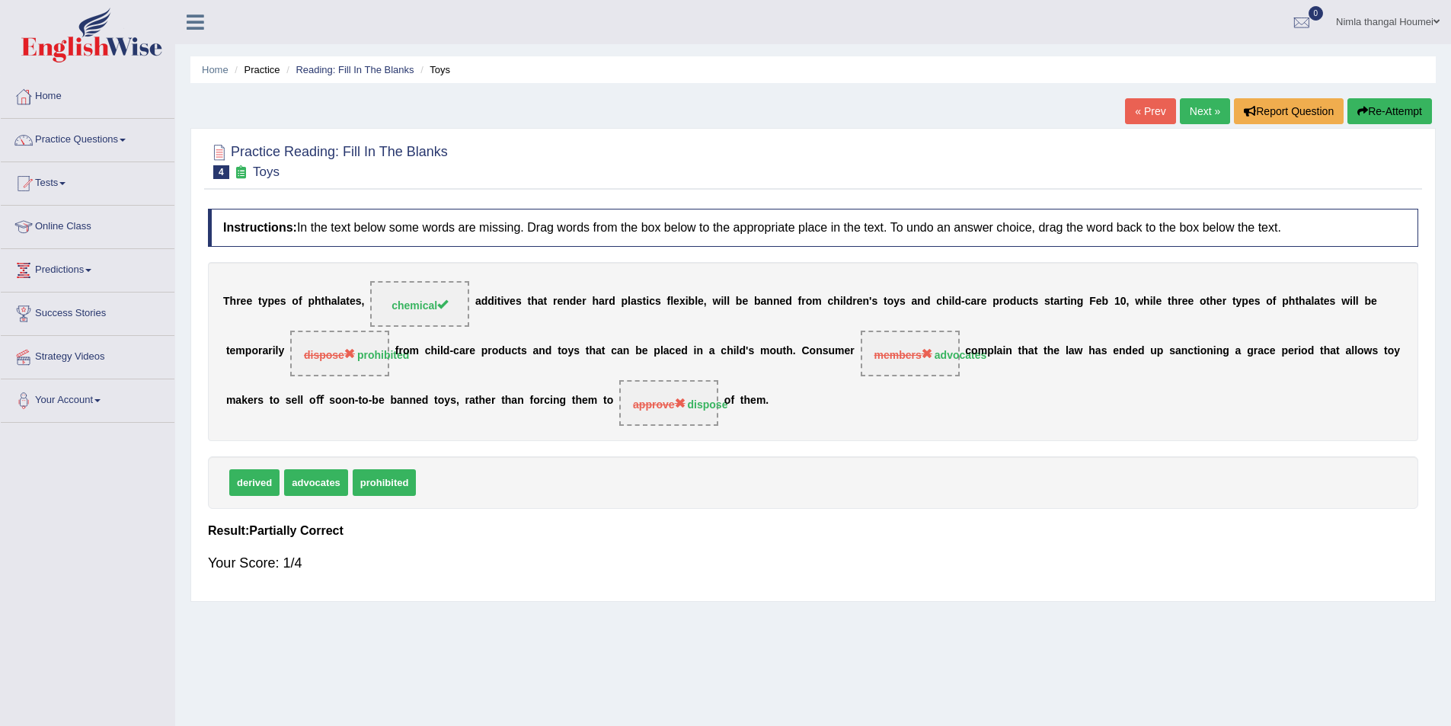
click at [1199, 108] on link "Next »" at bounding box center [1205, 111] width 50 height 26
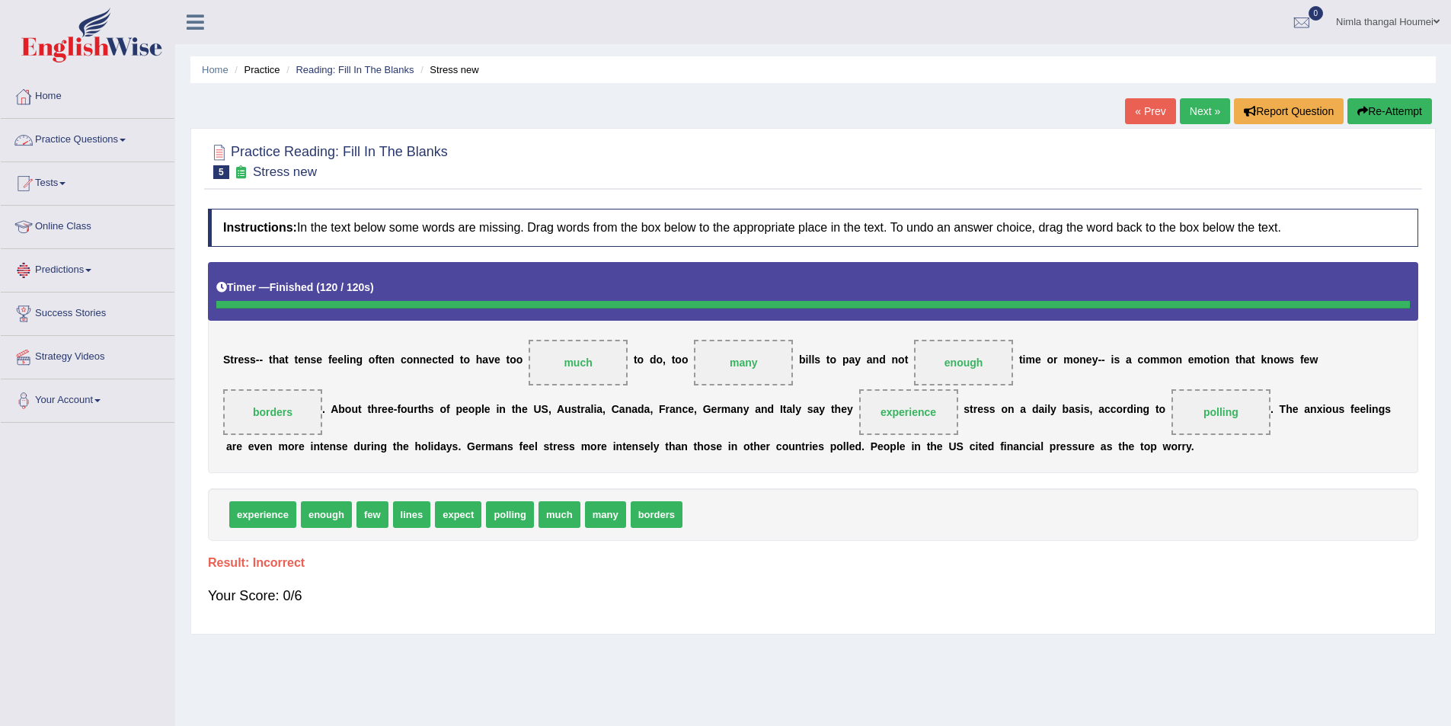
click at [50, 136] on link "Practice Questions" at bounding box center [88, 138] width 174 height 38
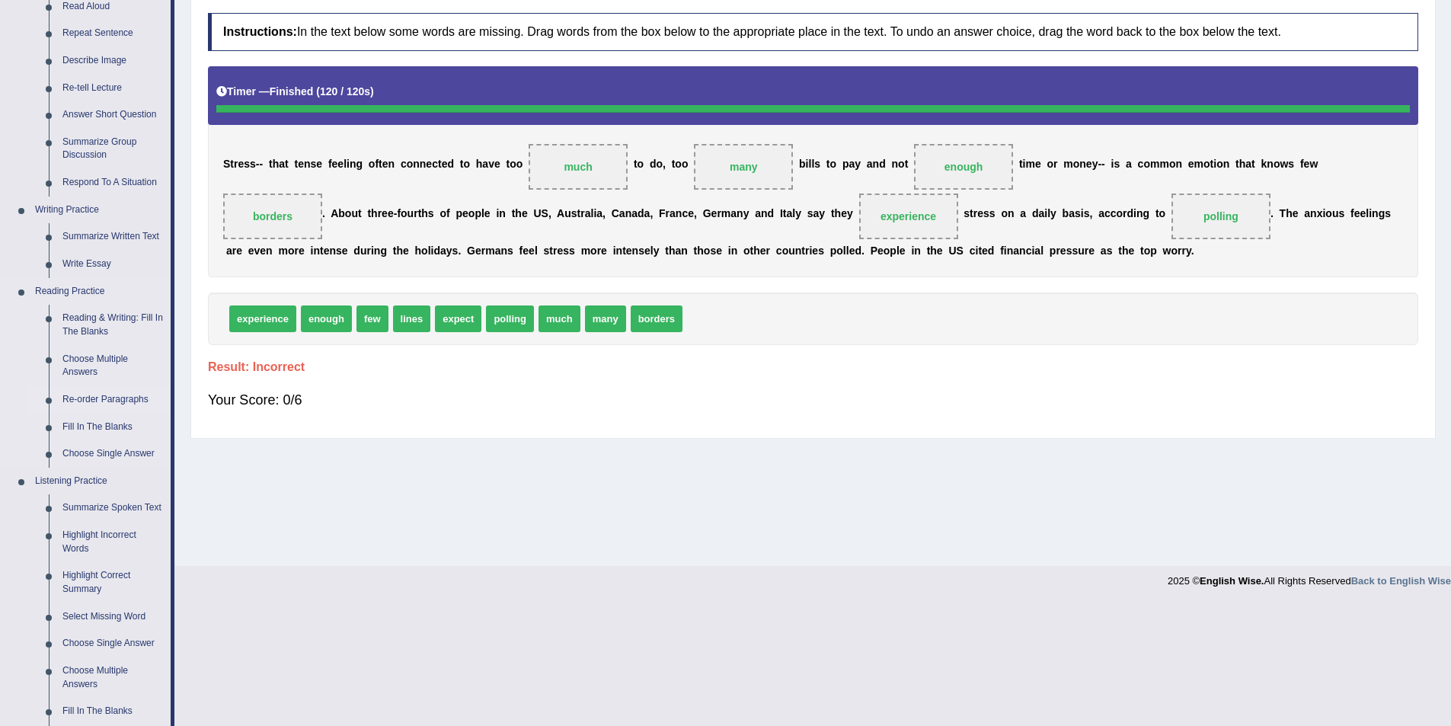
scroll to position [229, 0]
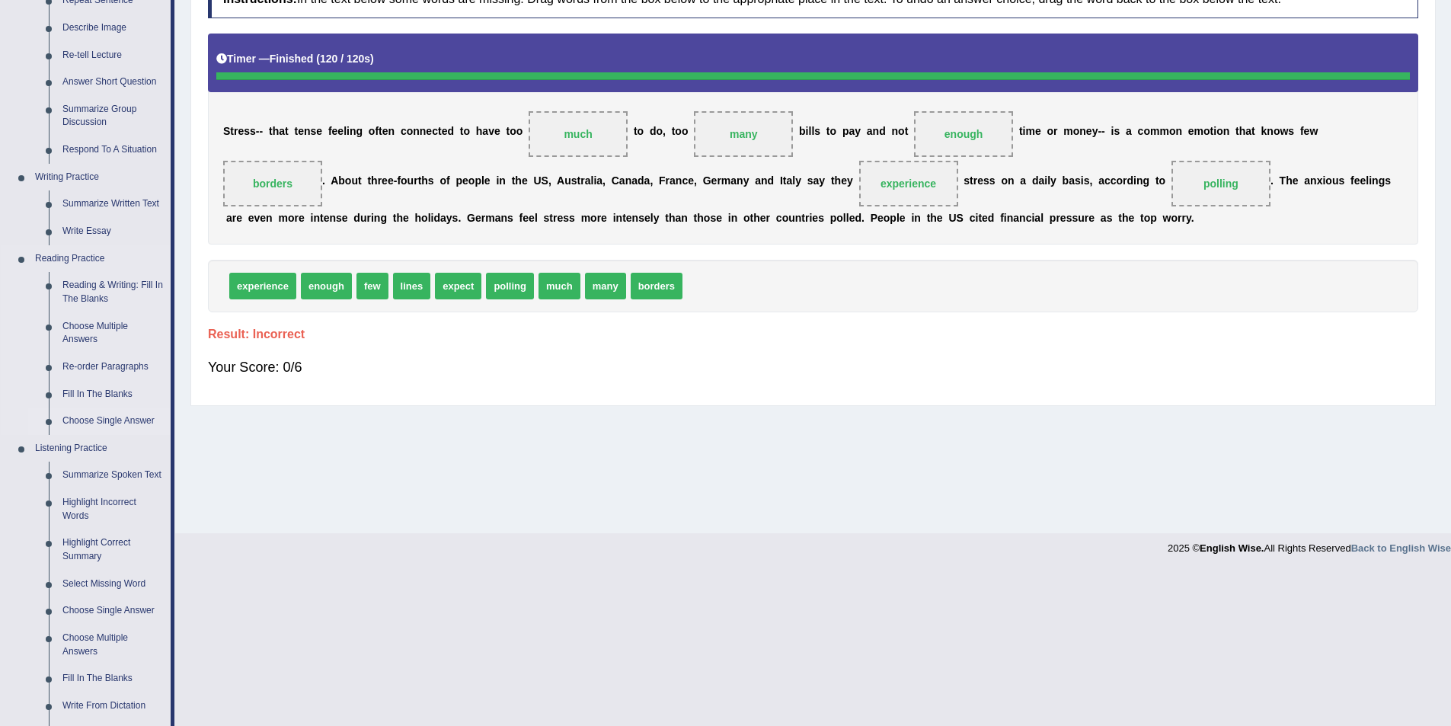
click at [108, 421] on link "Choose Single Answer" at bounding box center [113, 421] width 115 height 27
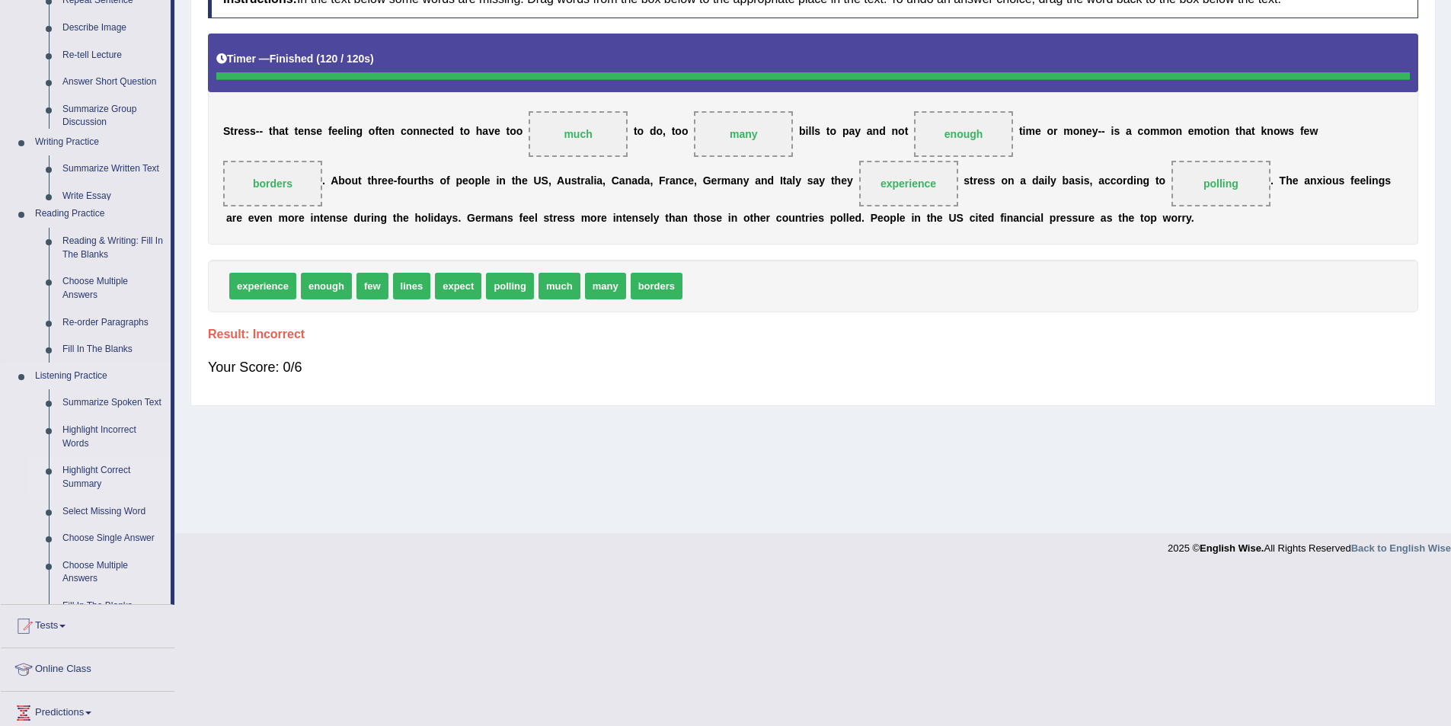
scroll to position [74, 0]
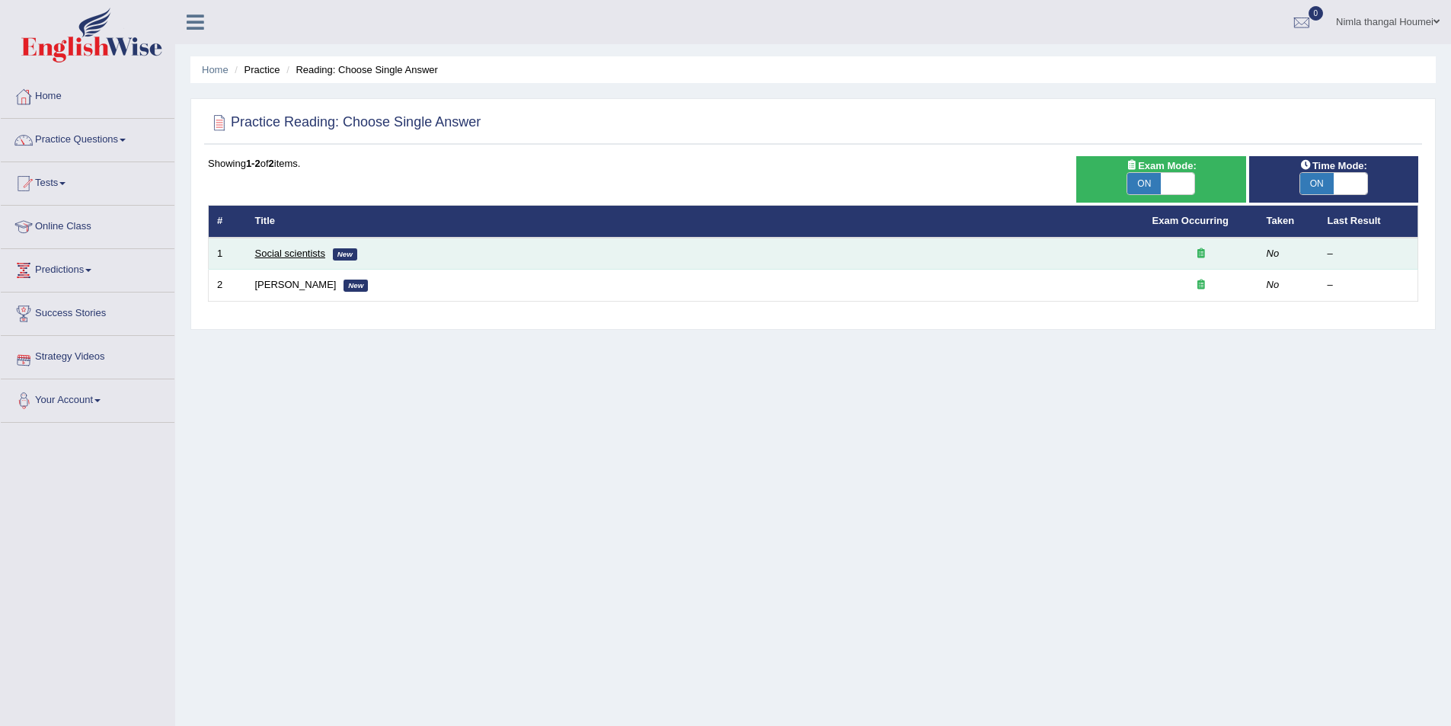
click at [282, 248] on link "Social scientists" at bounding box center [290, 253] width 70 height 11
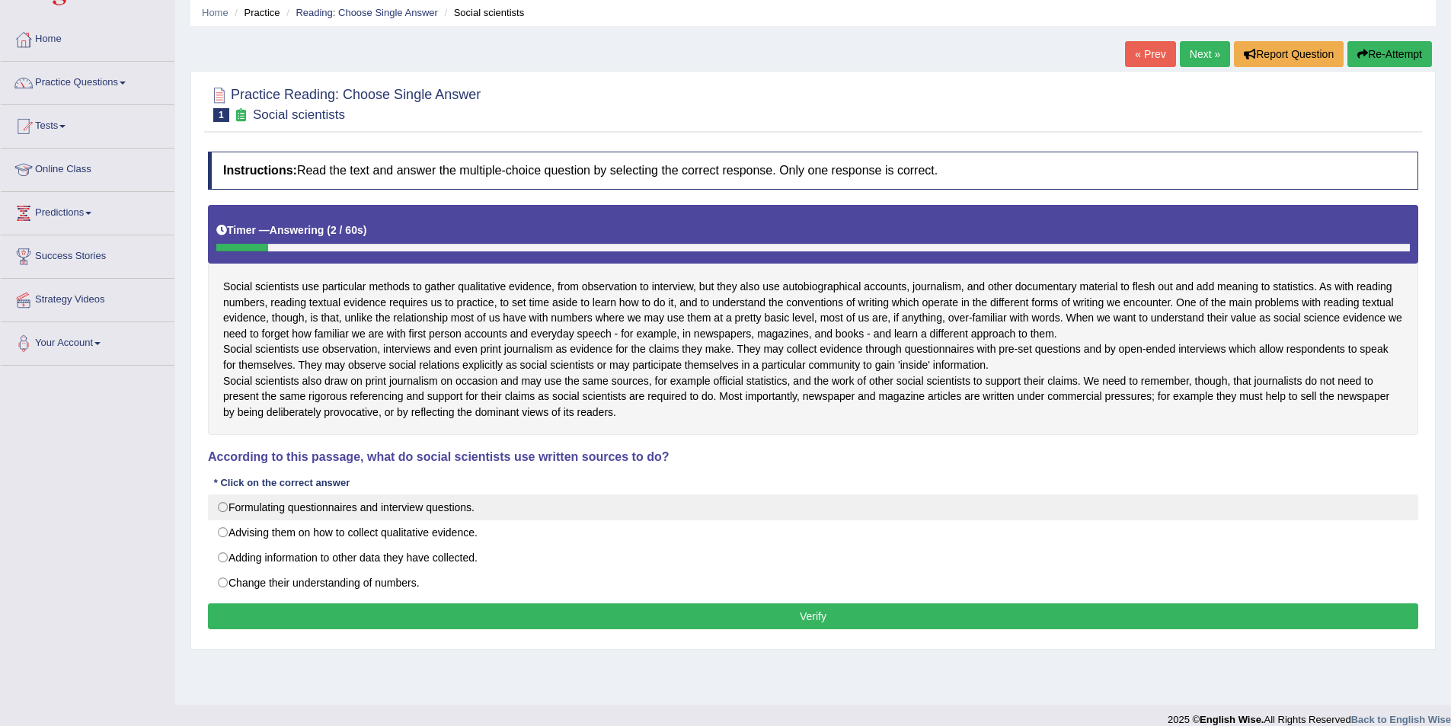
scroll to position [74, 0]
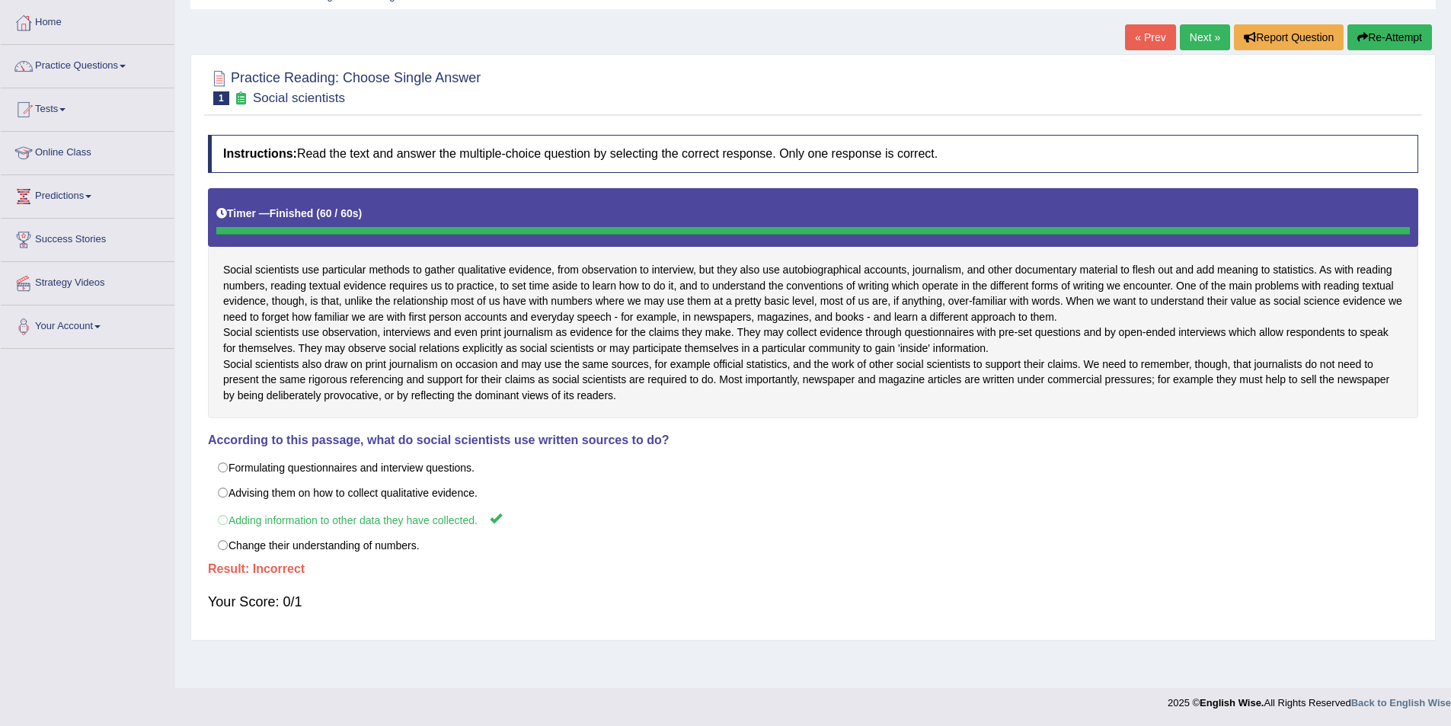
click at [1196, 38] on link "Next »" at bounding box center [1205, 37] width 50 height 26
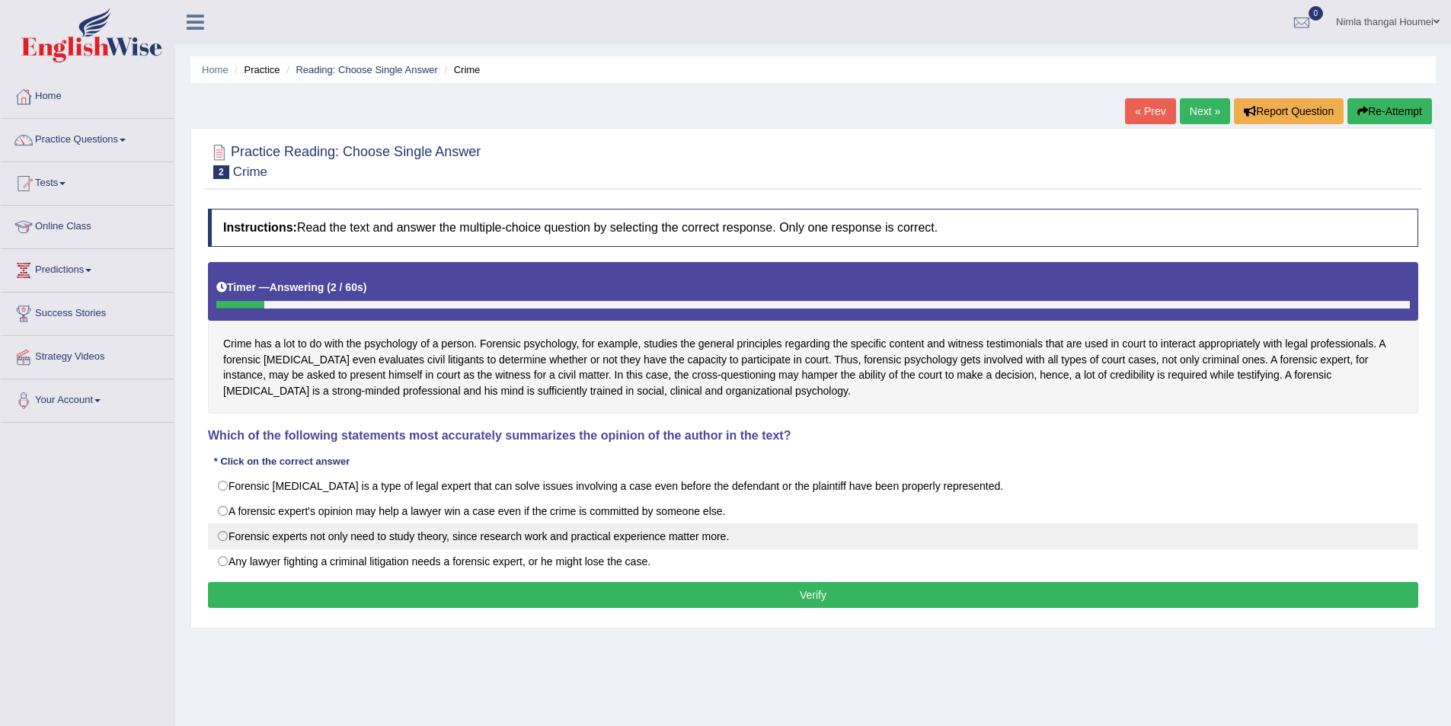
click at [218, 535] on label "Forensic experts not only need to study theory, since research work and practic…" at bounding box center [813, 536] width 1211 height 26
radio input "true"
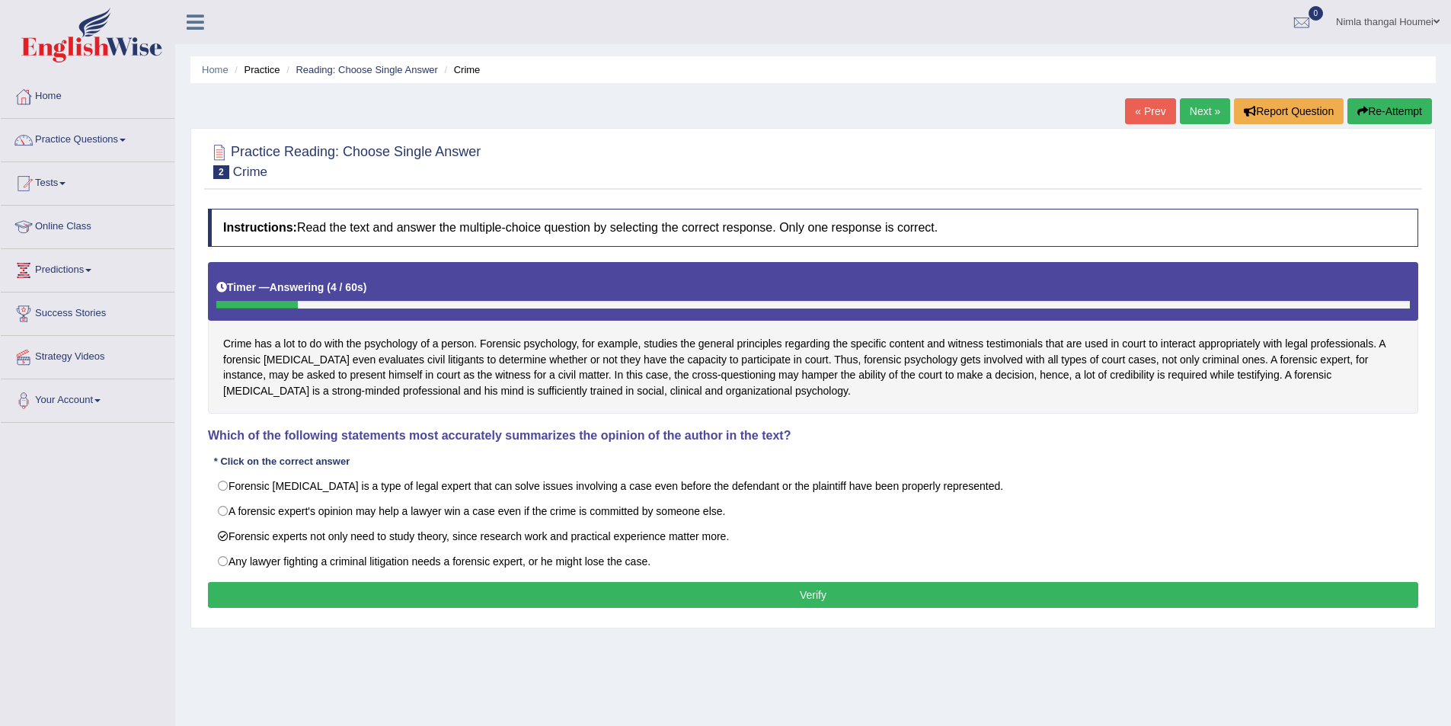
click at [747, 600] on button "Verify" at bounding box center [813, 595] width 1211 height 26
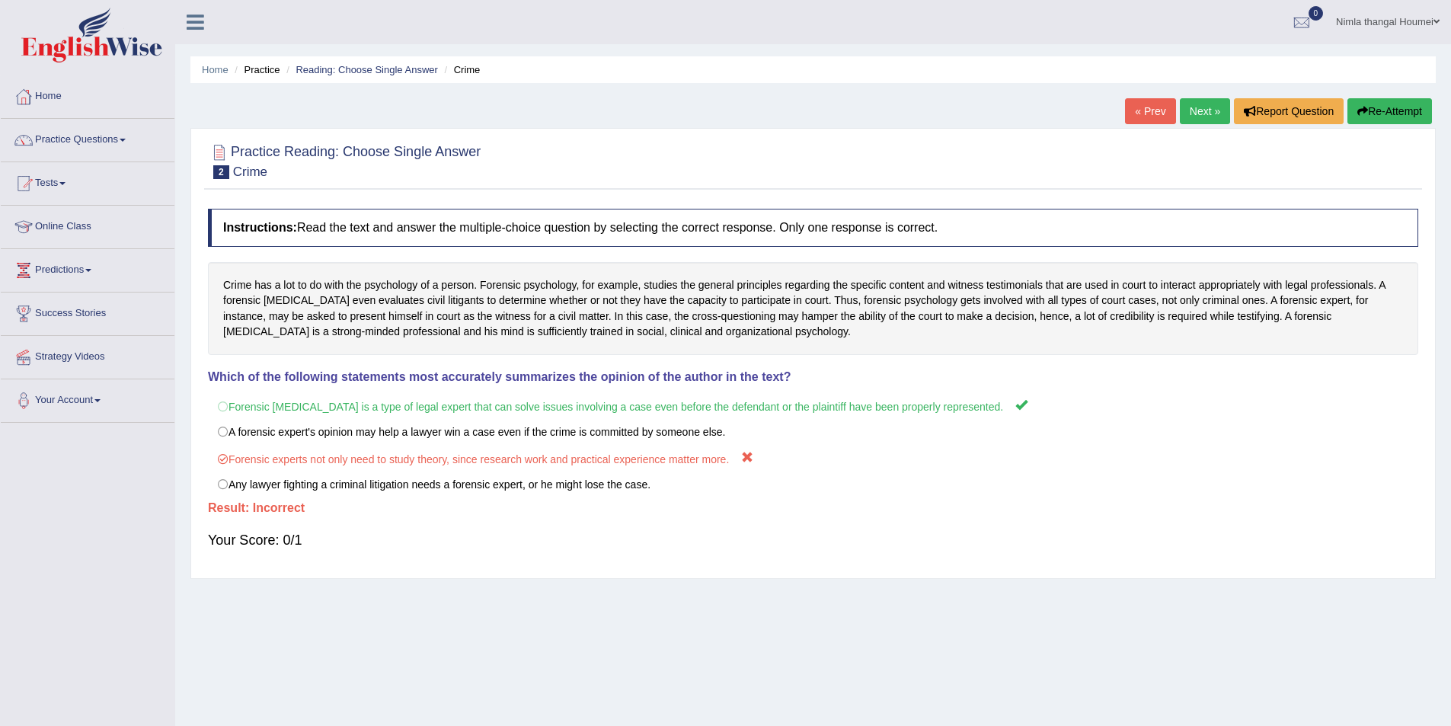
click at [1199, 110] on link "Next »" at bounding box center [1205, 111] width 50 height 26
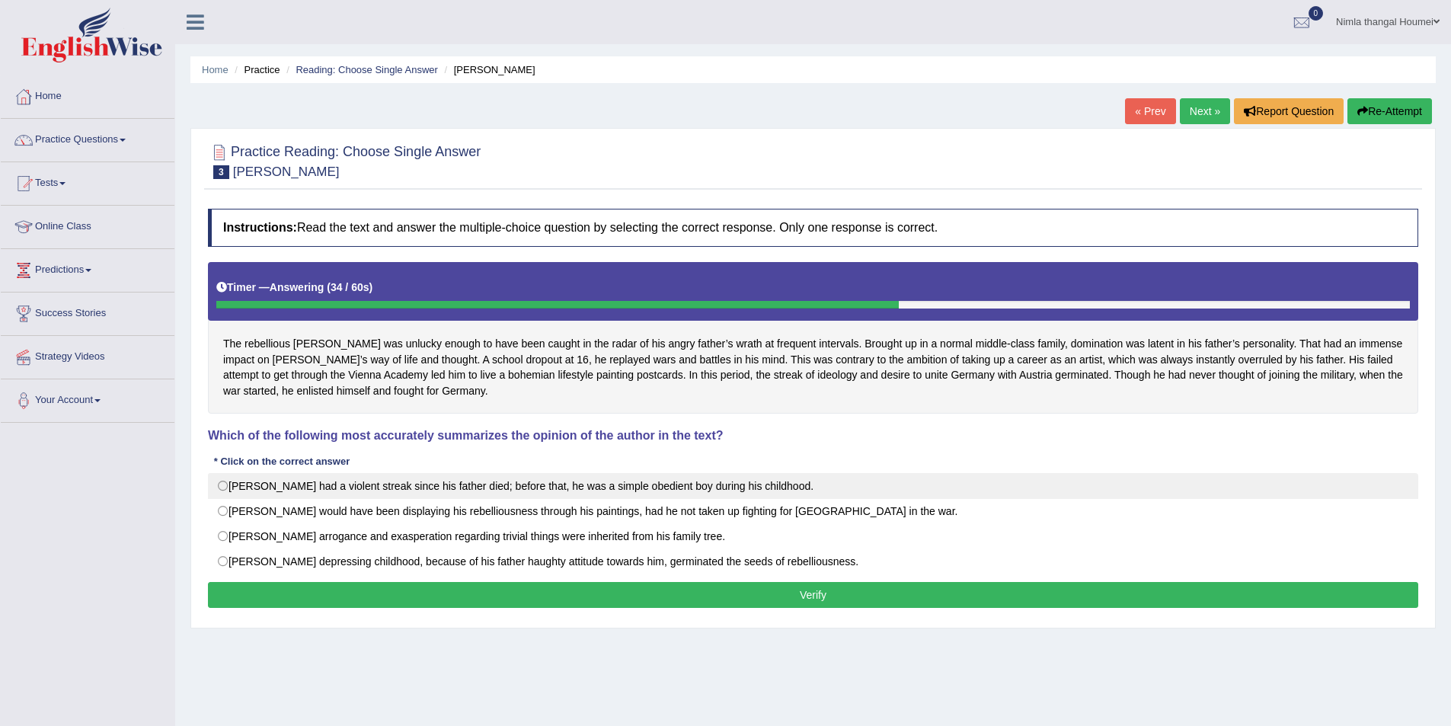
click at [223, 483] on label "[PERSON_NAME] had a violent streak since his father died; before that, he was a…" at bounding box center [813, 486] width 1211 height 26
radio input "true"
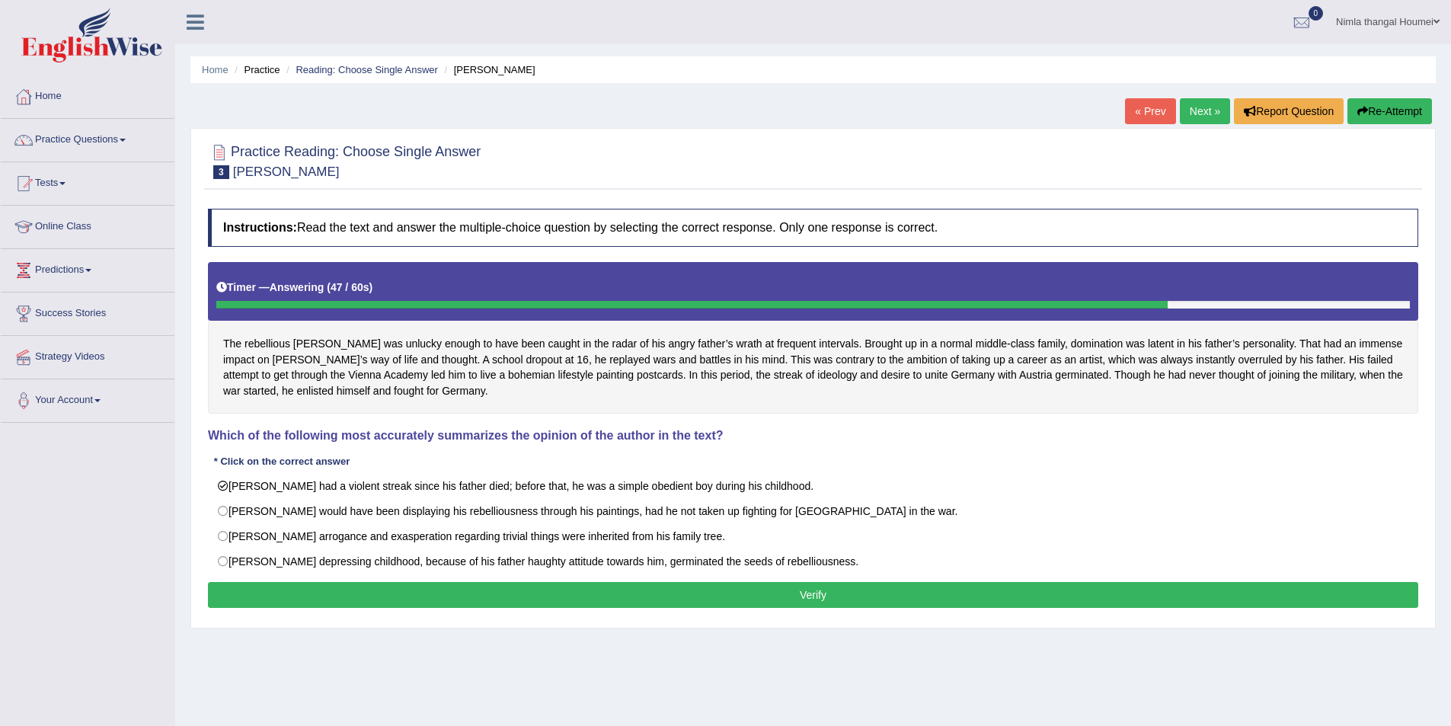
click at [923, 591] on button "Verify" at bounding box center [813, 595] width 1211 height 26
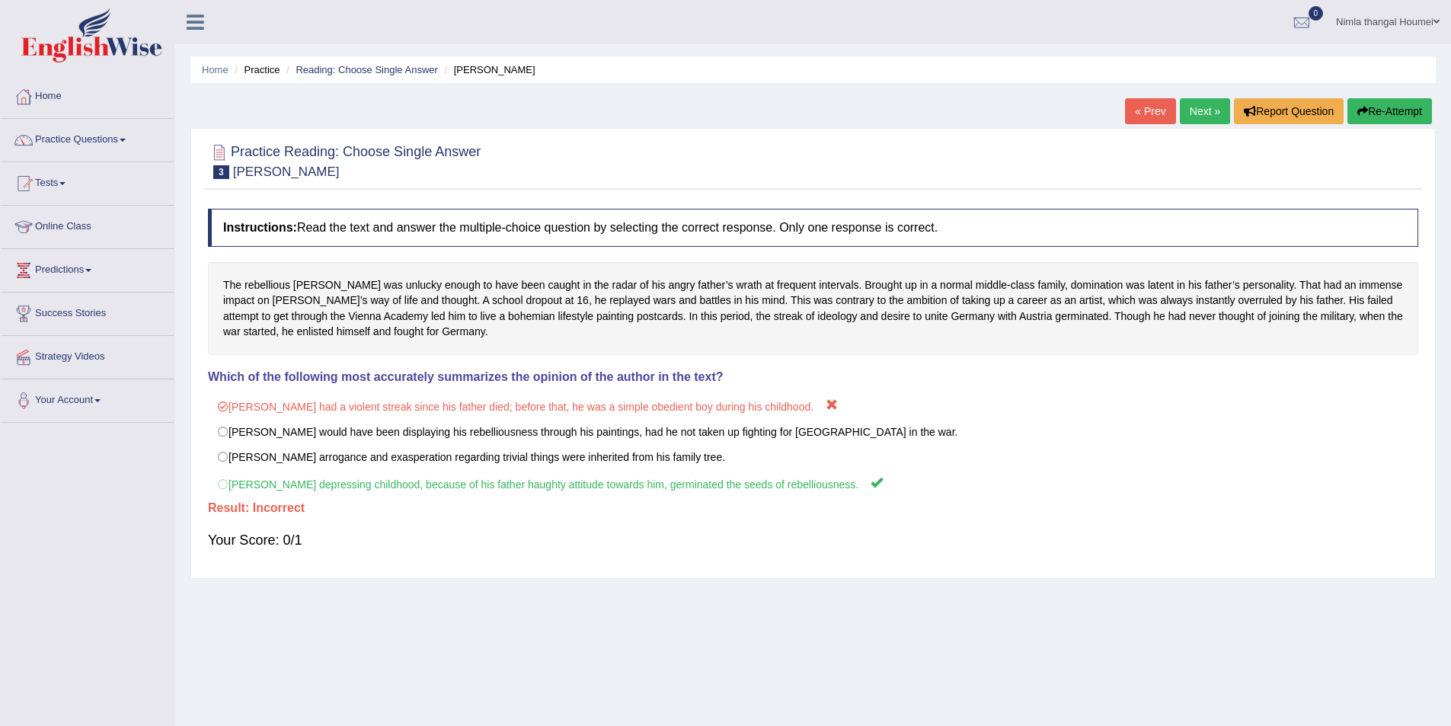
click at [1198, 108] on link "Next »" at bounding box center [1205, 111] width 50 height 26
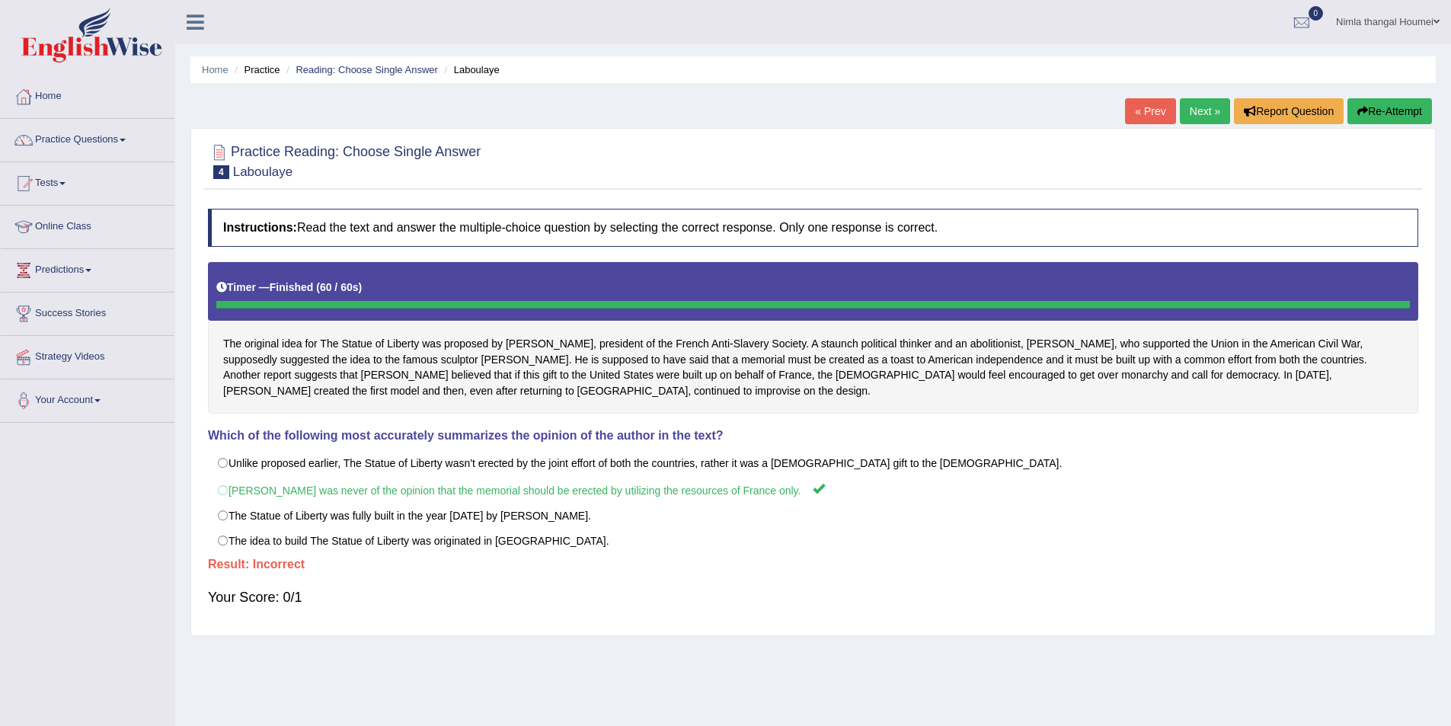
drag, startPoint x: 1183, startPoint y: 114, endPoint x: 1163, endPoint y: 146, distance: 38.3
click at [1181, 114] on link "Next »" at bounding box center [1205, 111] width 50 height 26
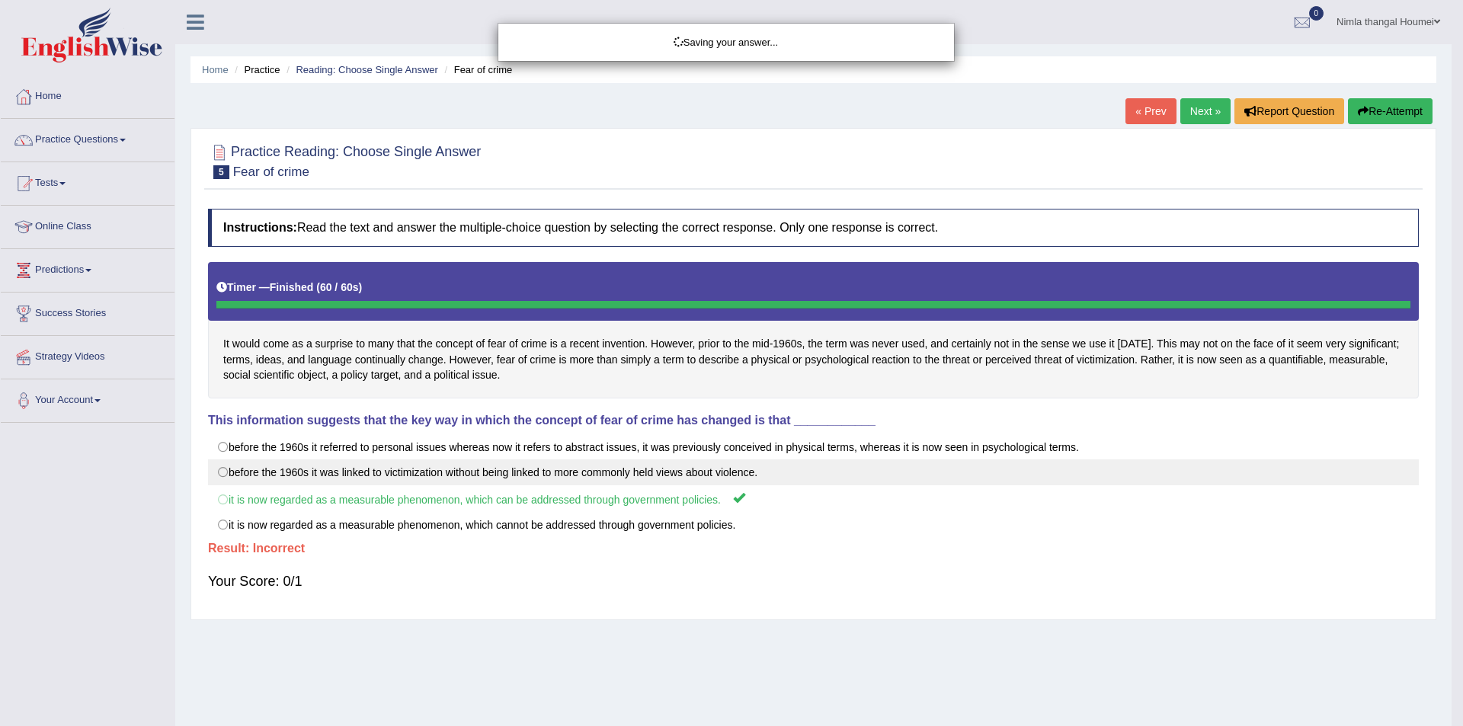
click at [226, 494] on div "Saving your answer..." at bounding box center [731, 363] width 1463 height 726
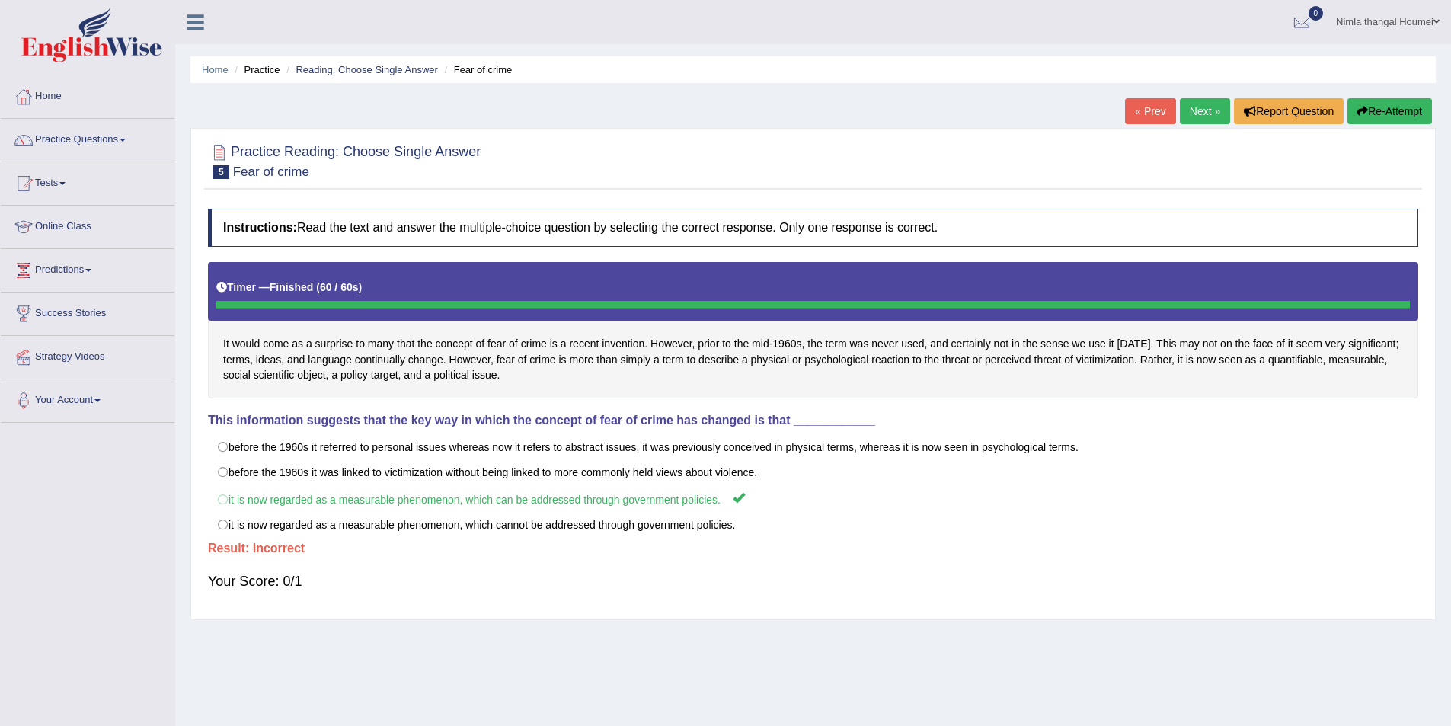
click at [1188, 105] on link "Next »" at bounding box center [1205, 111] width 50 height 26
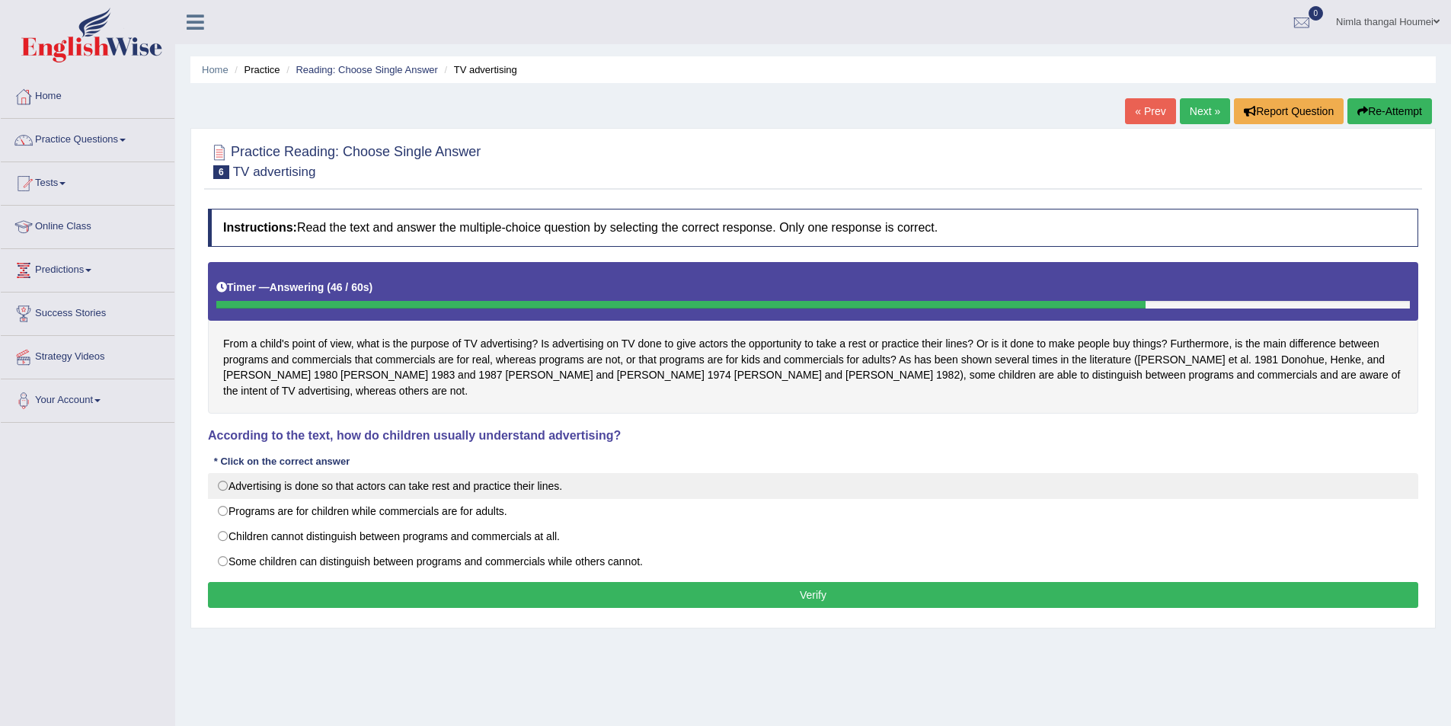
click at [226, 473] on label "Advertising is done so that actors can take rest and practice their lines." at bounding box center [813, 486] width 1211 height 26
radio input "true"
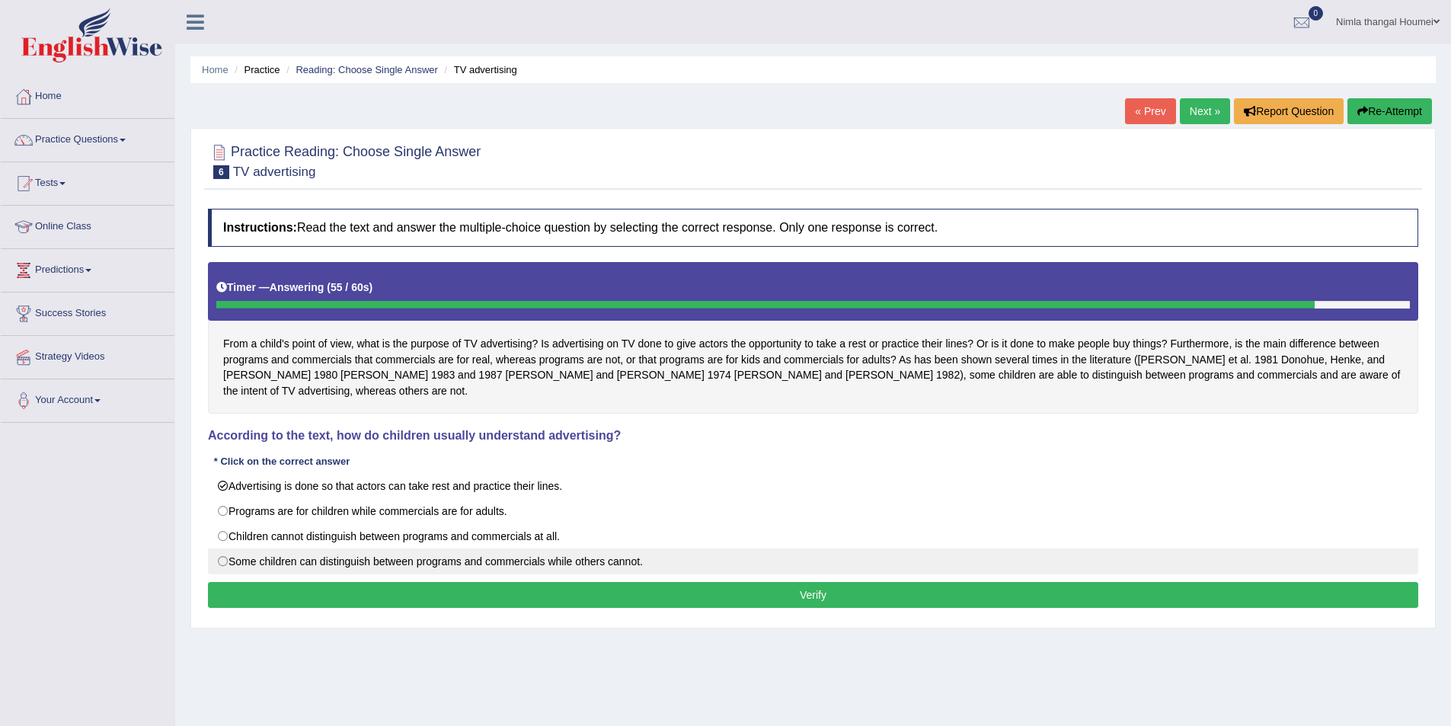
click at [225, 549] on label "Some children can distinguish between programs and commercials while others can…" at bounding box center [813, 562] width 1211 height 26
radio input "true"
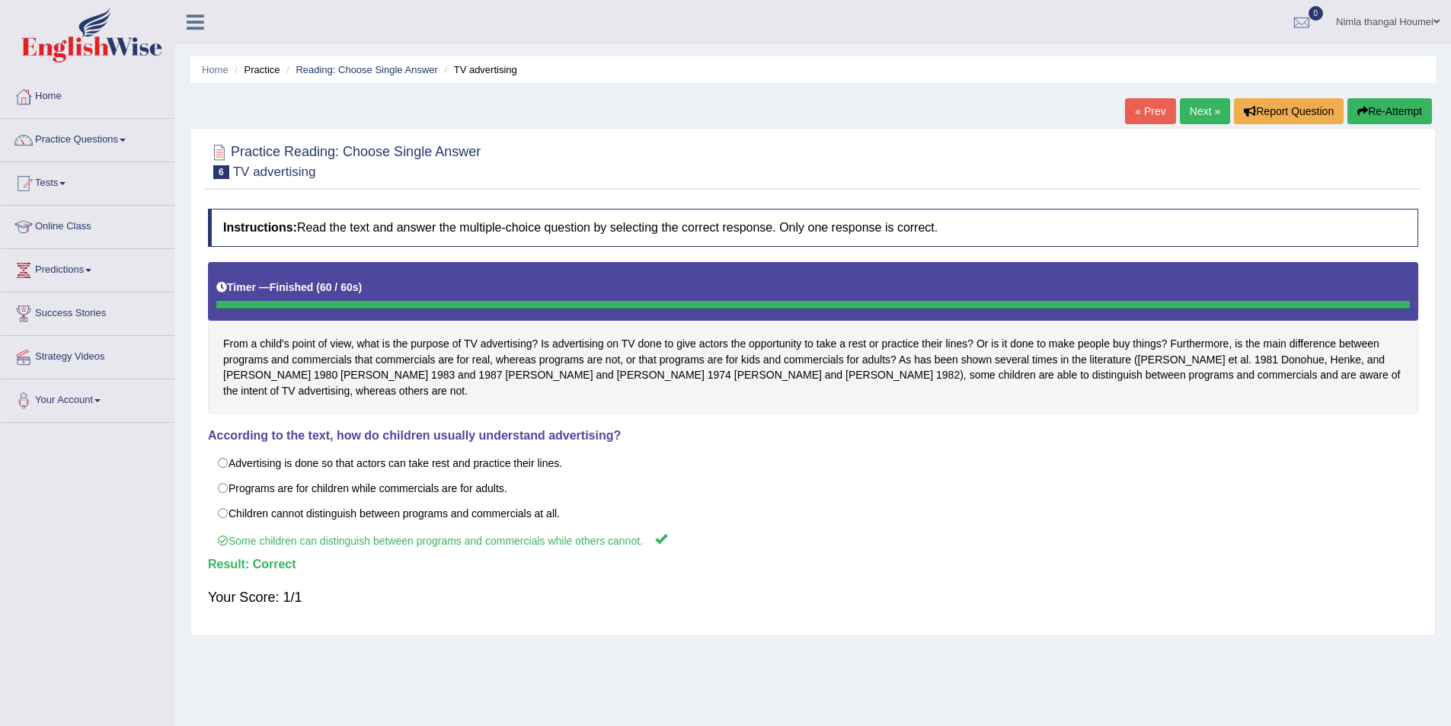
click at [1185, 110] on link "Next »" at bounding box center [1205, 111] width 50 height 26
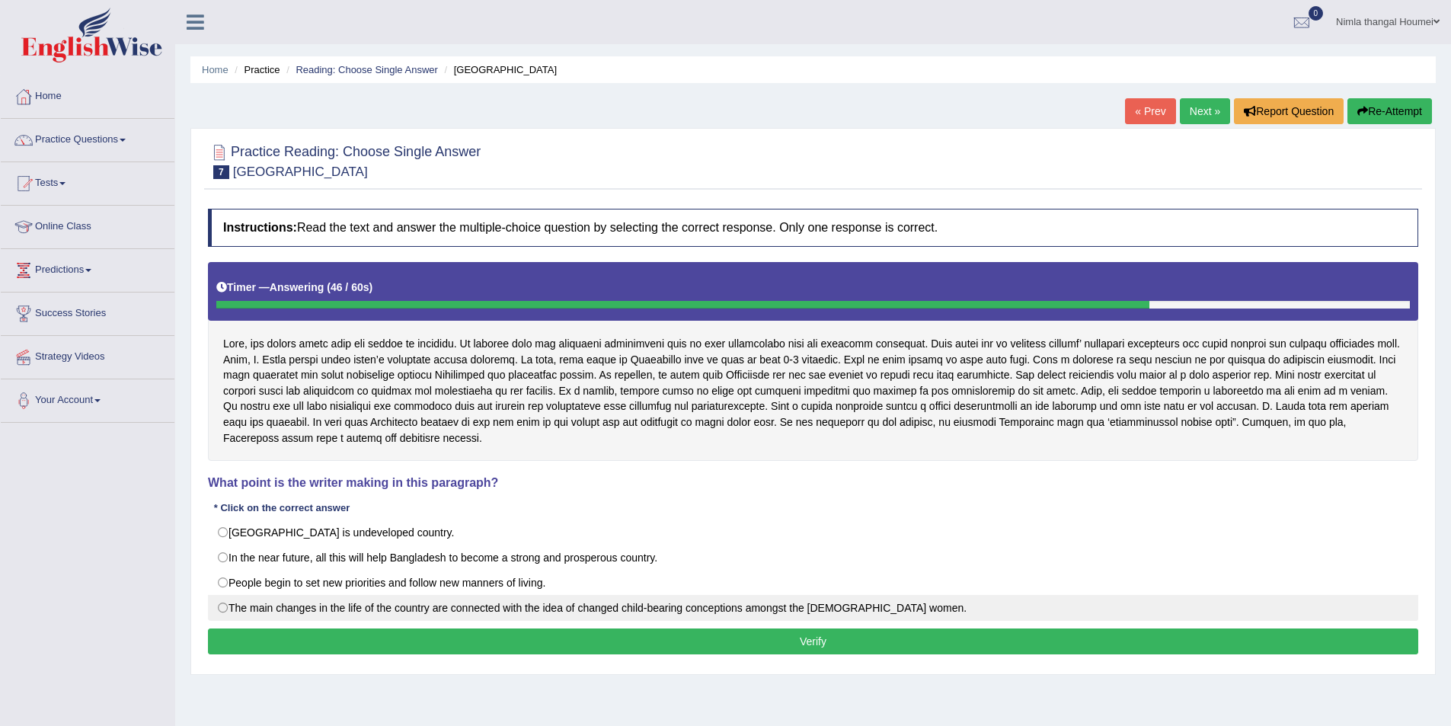
click at [222, 606] on label "The main changes in the life of the country are connected with the idea of chan…" at bounding box center [813, 608] width 1211 height 26
radio input "true"
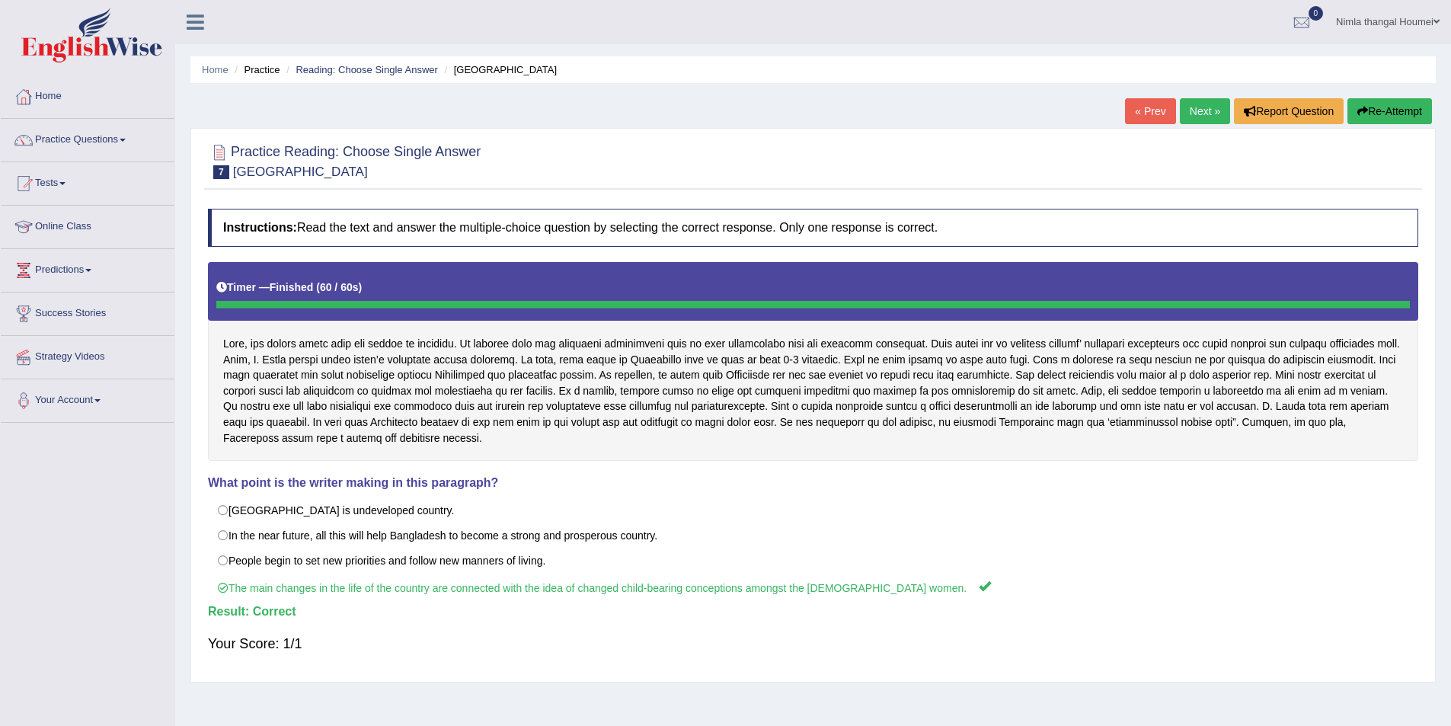
click at [1201, 114] on link "Next »" at bounding box center [1205, 111] width 50 height 26
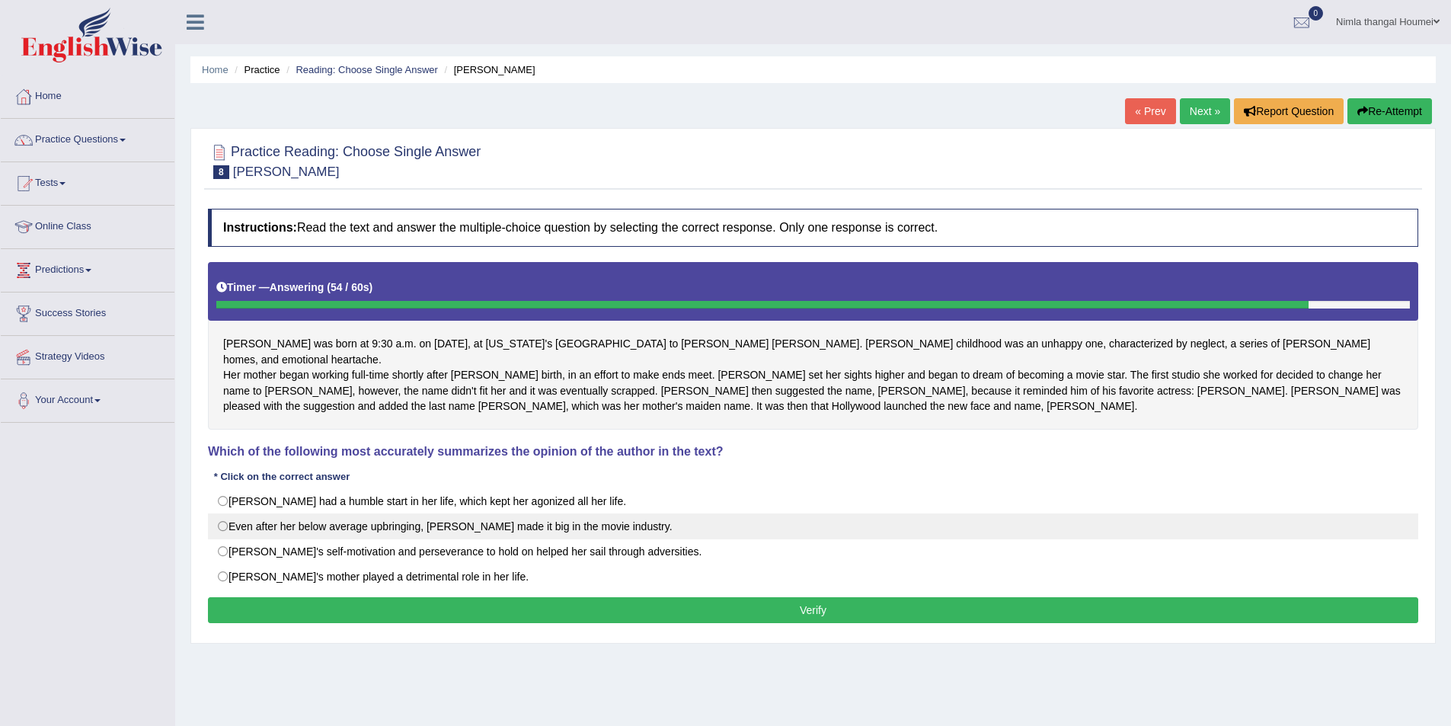
click at [224, 539] on label "Even after her below average upbringing, Marilyn made it big in the movie indus…" at bounding box center [813, 526] width 1211 height 26
radio input "true"
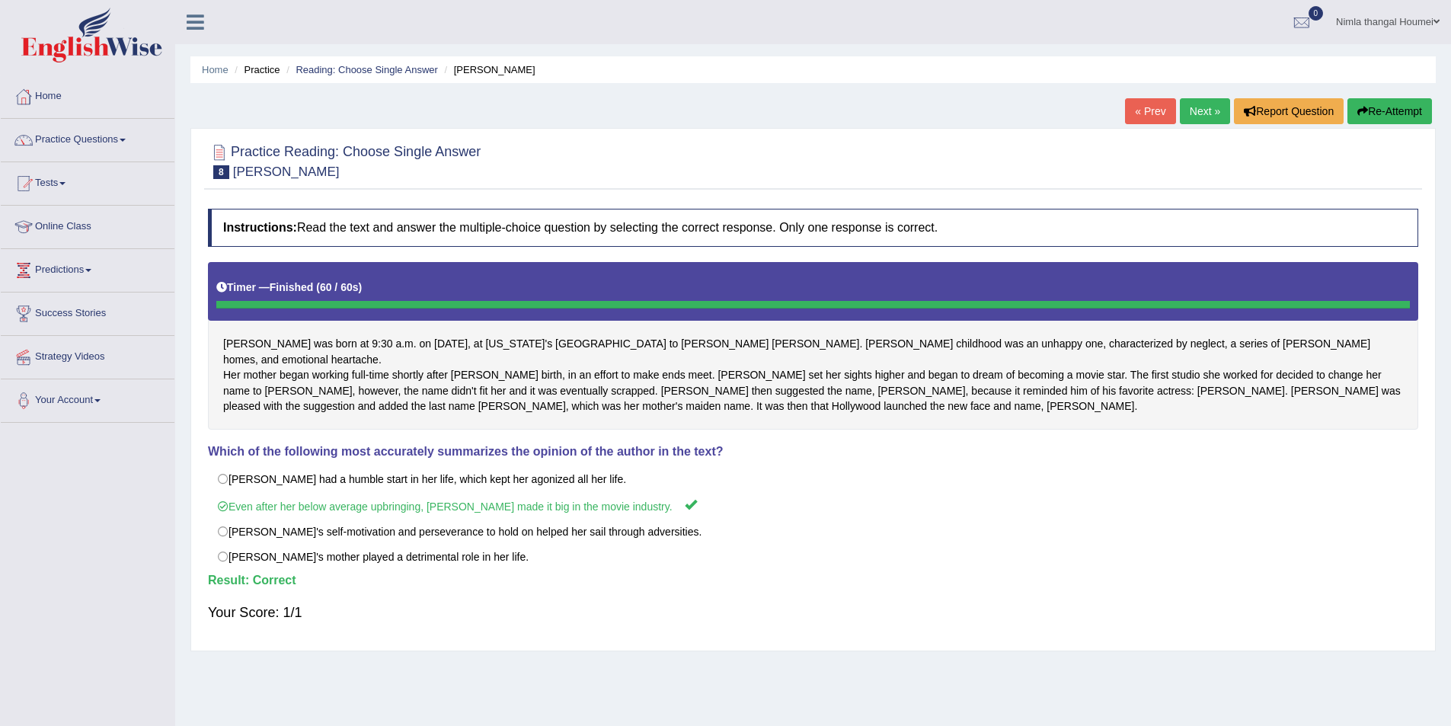
click at [1194, 109] on link "Next »" at bounding box center [1205, 111] width 50 height 26
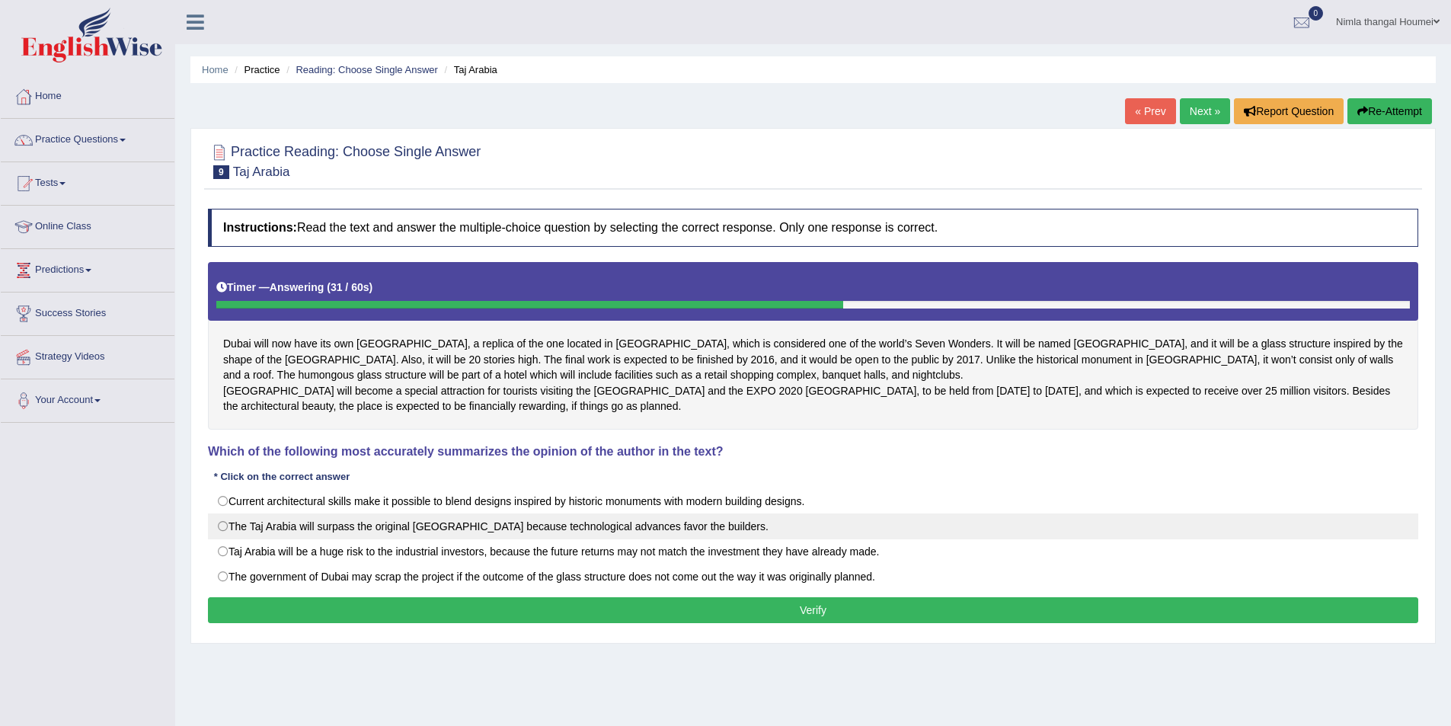
click at [220, 539] on label "The Taj Arabia will surpass the original [GEOGRAPHIC_DATA] because technologica…" at bounding box center [813, 526] width 1211 height 26
radio input "true"
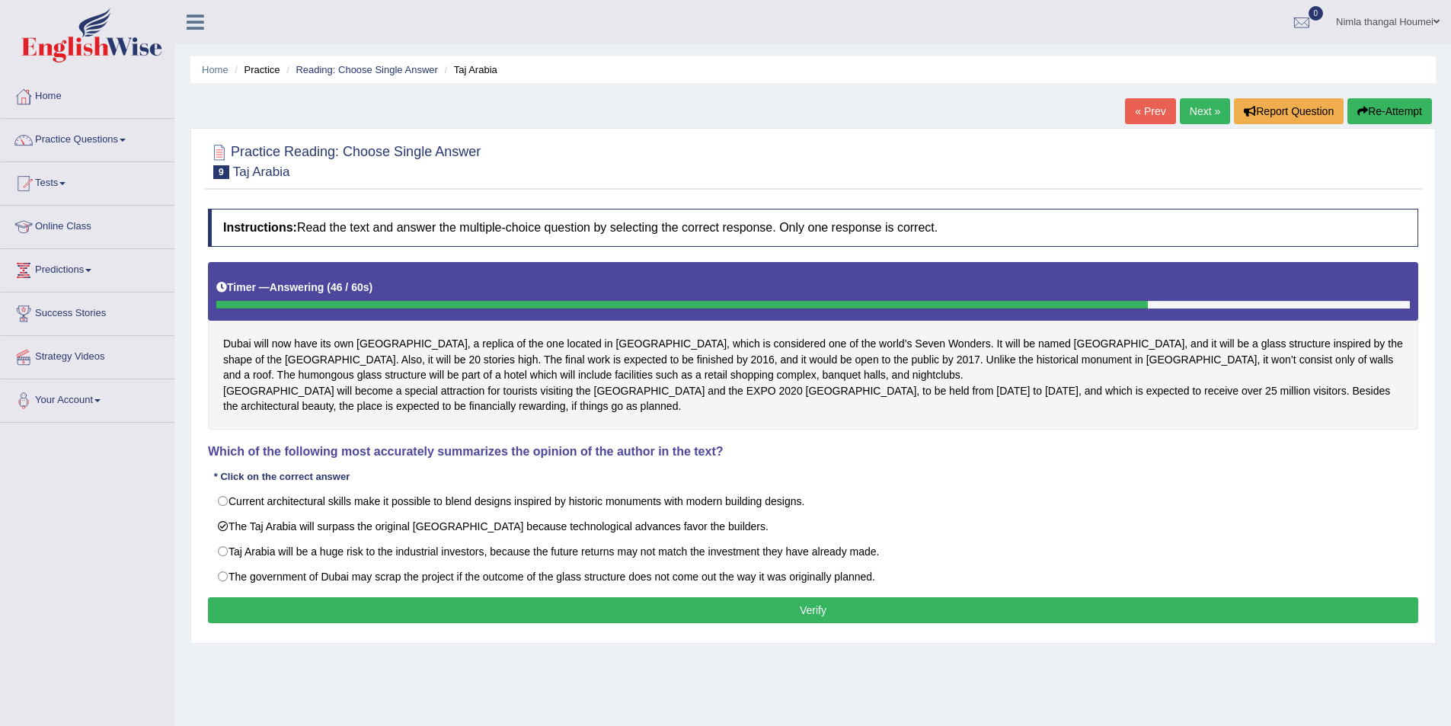
click at [788, 620] on button "Verify" at bounding box center [813, 610] width 1211 height 26
